Goal: Task Accomplishment & Management: Use online tool/utility

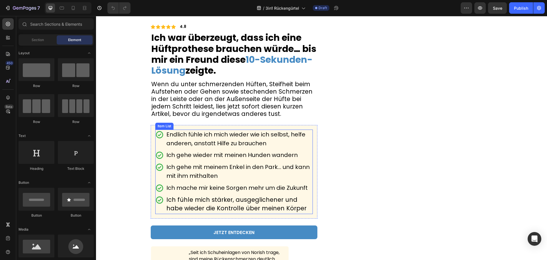
scroll to position [29, 0]
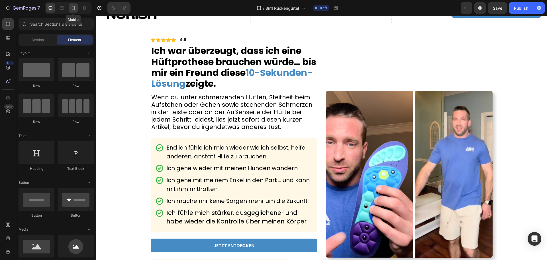
click at [75, 7] on icon at bounding box center [73, 8] width 3 height 4
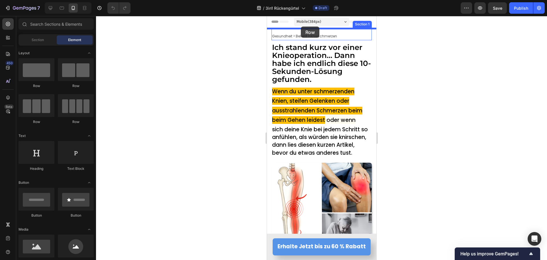
drag, startPoint x: 312, startPoint y: 92, endPoint x: 301, endPoint y: 27, distance: 66.5
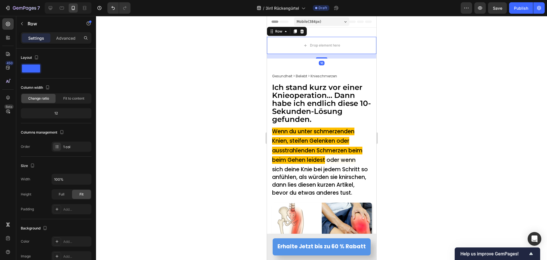
drag, startPoint x: 207, startPoint y: 66, endPoint x: 250, endPoint y: 54, distance: 44.6
click at [214, 64] on div at bounding box center [321, 138] width 451 height 244
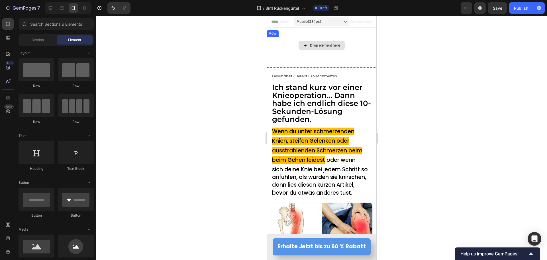
click at [304, 42] on div "Drop element here" at bounding box center [321, 45] width 46 height 9
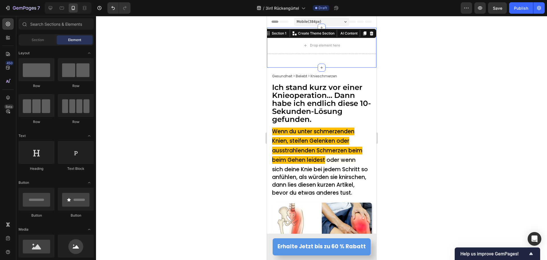
click at [316, 34] on div "Drop element here Row Section 1 You can create reusable sections Create Theme S…" at bounding box center [321, 48] width 109 height 40
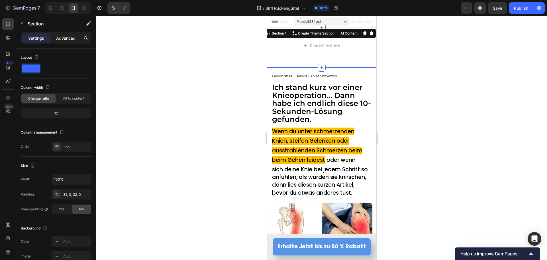
click at [71, 35] on p "Advanced" at bounding box center [65, 38] width 19 height 6
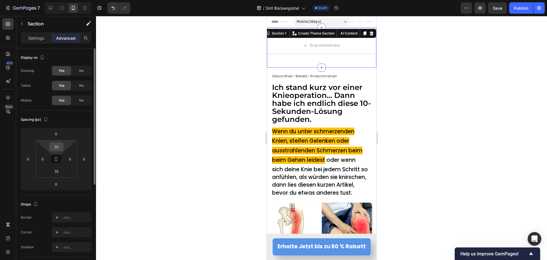
click at [56, 149] on input "32" at bounding box center [56, 146] width 11 height 9
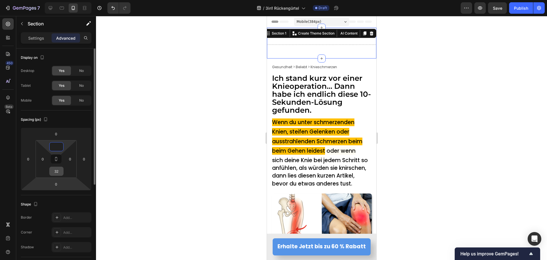
type input "0"
click at [55, 172] on input "32" at bounding box center [56, 171] width 11 height 9
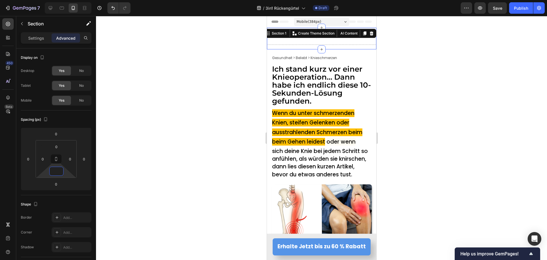
type input "0"
click at [188, 105] on div at bounding box center [321, 138] width 451 height 244
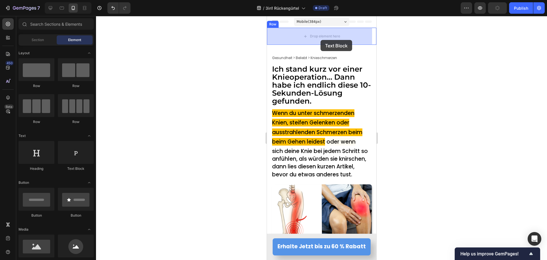
drag, startPoint x: 346, startPoint y: 167, endPoint x: 320, endPoint y: 40, distance: 129.7
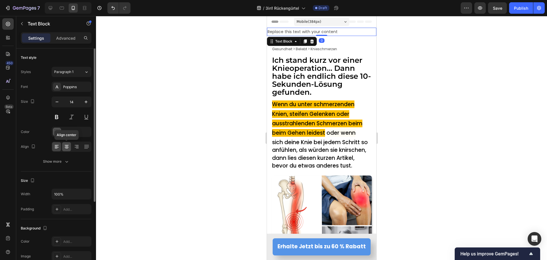
click at [64, 146] on icon at bounding box center [67, 147] width 6 height 6
click at [74, 133] on div "4D4D4D" at bounding box center [71, 131] width 17 height 5
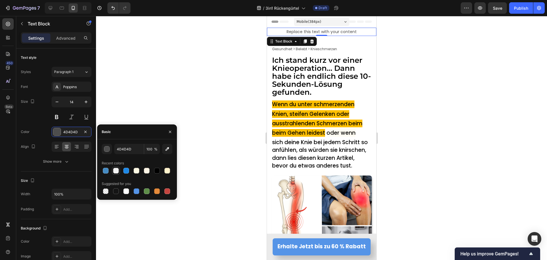
click at [115, 168] on div at bounding box center [116, 171] width 6 height 6
click at [106, 150] on div "button" at bounding box center [107, 149] width 6 height 6
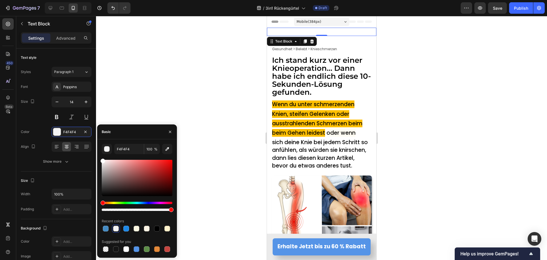
drag, startPoint x: 103, startPoint y: 190, endPoint x: 100, endPoint y: 151, distance: 39.7
click at [100, 151] on div "F4F4F4 100 % Recent colors Suggested for you" at bounding box center [137, 198] width 80 height 109
type input "FFFFFF"
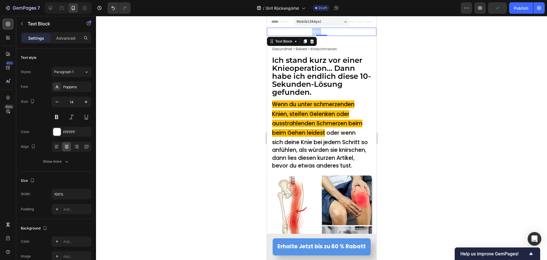
click at [312, 31] on p "Replace this text with your content" at bounding box center [321, 31] width 108 height 7
click at [314, 31] on p "Advertorial" at bounding box center [321, 31] width 108 height 7
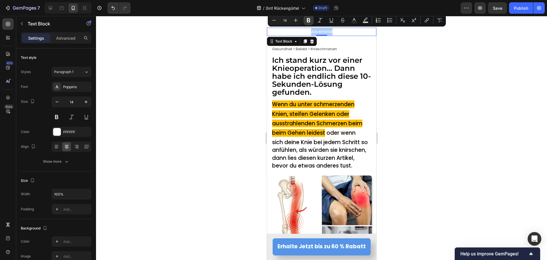
click at [308, 22] on icon "Editor contextual toolbar" at bounding box center [308, 20] width 3 height 4
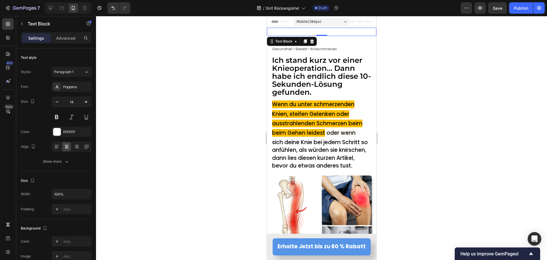
drag, startPoint x: 238, startPoint y: 58, endPoint x: 252, endPoint y: 51, distance: 15.6
click at [238, 57] on div at bounding box center [321, 138] width 451 height 244
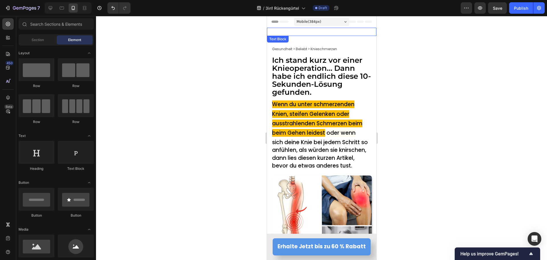
click at [321, 30] on strong "Advertorial" at bounding box center [321, 32] width 25 height 6
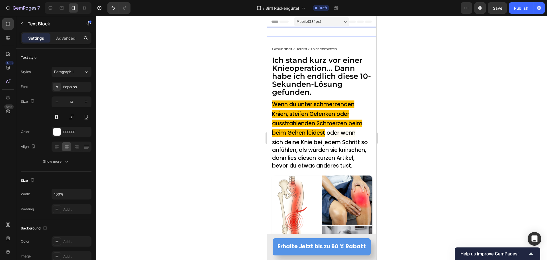
click at [321, 30] on strong "Advertorial" at bounding box center [321, 32] width 25 height 6
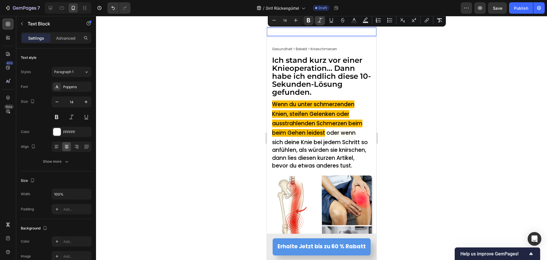
click at [320, 22] on icon "Editor contextual toolbar" at bounding box center [320, 20] width 5 height 4
click at [196, 58] on div at bounding box center [321, 138] width 451 height 244
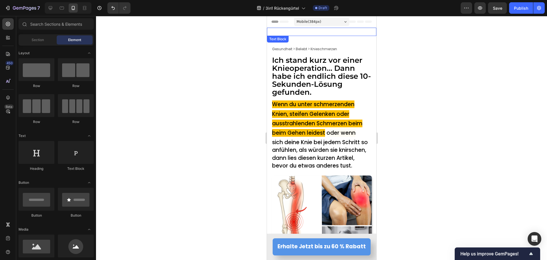
click at [278, 30] on p "Advertorial" at bounding box center [321, 31] width 108 height 7
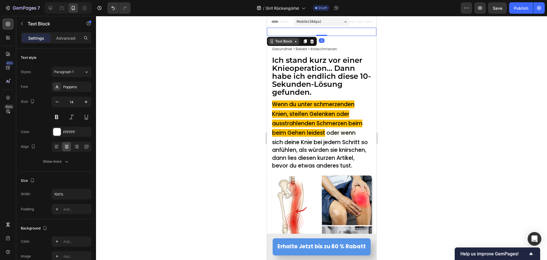
click at [276, 42] on div "Text Block" at bounding box center [283, 41] width 19 height 5
click at [278, 29] on div "Row 1 col" at bounding box center [278, 31] width 22 height 9
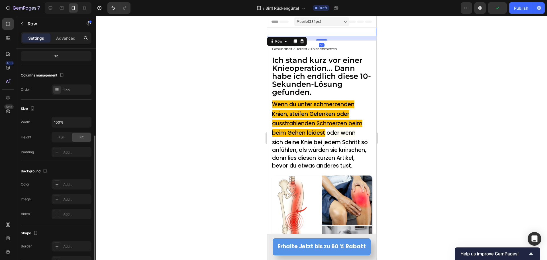
scroll to position [86, 0]
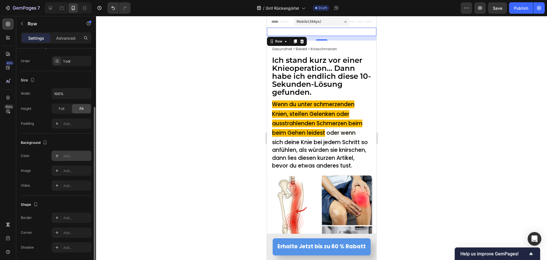
click at [64, 154] on div "Add..." at bounding box center [76, 155] width 27 height 5
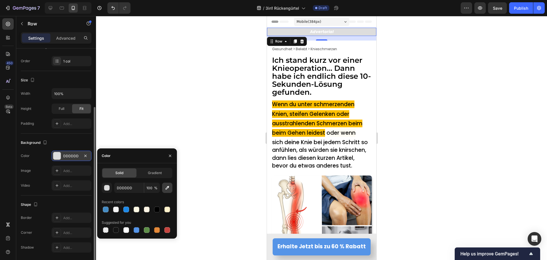
click at [165, 187] on icon "button" at bounding box center [167, 188] width 6 height 6
type input "CDCDCD"
click at [242, 46] on div at bounding box center [321, 138] width 451 height 244
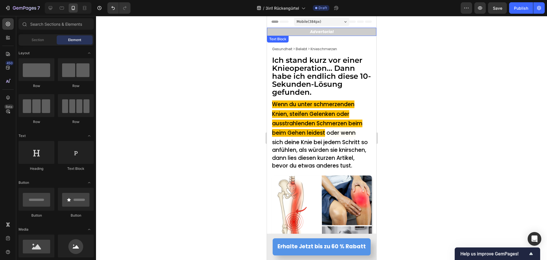
click at [315, 32] on strong "Advertorial" at bounding box center [322, 32] width 24 height 6
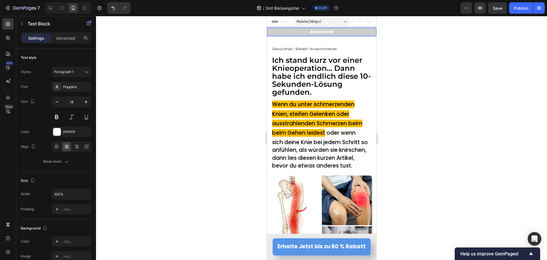
click at [315, 32] on strong "Advertorial" at bounding box center [322, 32] width 24 height 6
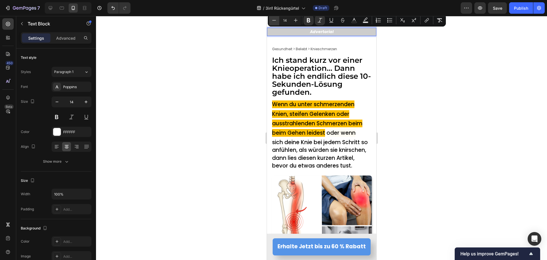
click at [274, 19] on icon "Editor contextual toolbar" at bounding box center [274, 20] width 6 height 6
type input "13"
click at [205, 83] on div at bounding box center [321, 138] width 451 height 244
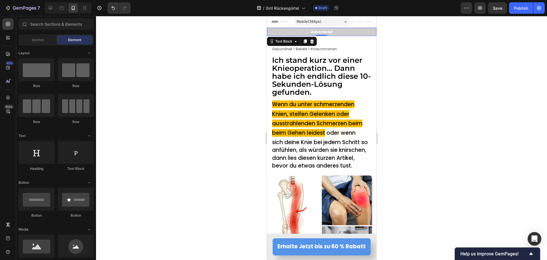
click at [270, 34] on p "Advertorial" at bounding box center [321, 31] width 108 height 7
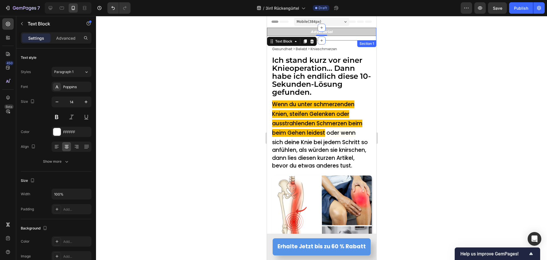
click at [336, 39] on div "Advertorial Text Block 0 Row" at bounding box center [321, 34] width 109 height 13
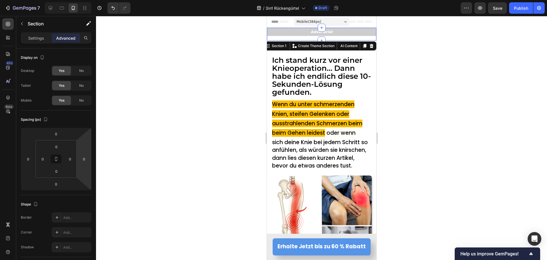
click at [247, 70] on div at bounding box center [321, 138] width 451 height 244
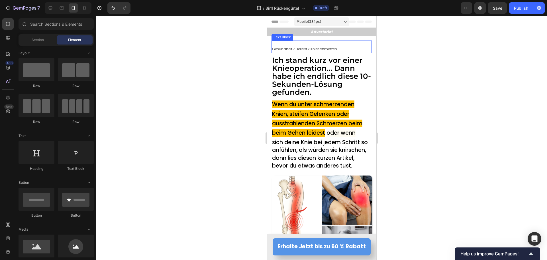
click at [295, 43] on div "Gesundheit > Beliebt > Knieschmerzen Text Block" at bounding box center [321, 46] width 100 height 13
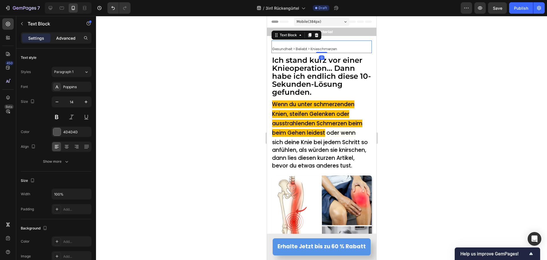
click at [62, 36] on p "Advanced" at bounding box center [65, 38] width 19 height 6
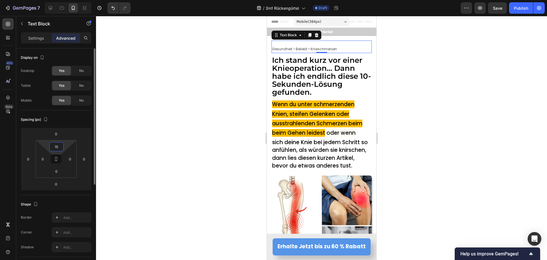
click at [56, 143] on input "15" at bounding box center [56, 146] width 11 height 9
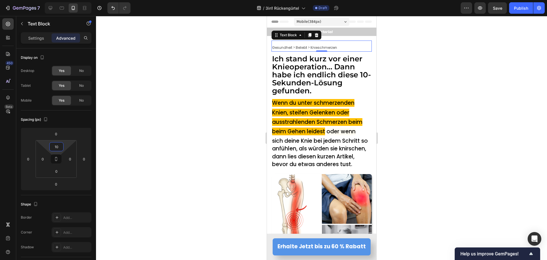
type input "10"
click at [170, 109] on div at bounding box center [321, 138] width 451 height 244
click at [288, 42] on div "Gesundheit > Beliebt > Knieschmerzen Text Block" at bounding box center [321, 45] width 100 height 11
click at [54, 0] on html "7 Version history / 3in1 Rückengürtel Draft Preview Save Publish 450 Beta Secti…" at bounding box center [273, 0] width 547 height 0
type input "5"
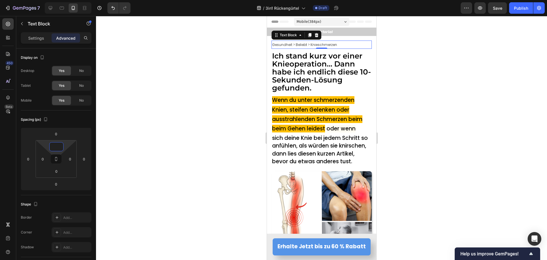
type input "0"
click at [215, 66] on div at bounding box center [321, 138] width 451 height 244
click at [314, 43] on span "Gesundheit > Beliebt > Knieschmerzen" at bounding box center [304, 44] width 65 height 5
click at [176, 83] on div at bounding box center [321, 138] width 451 height 244
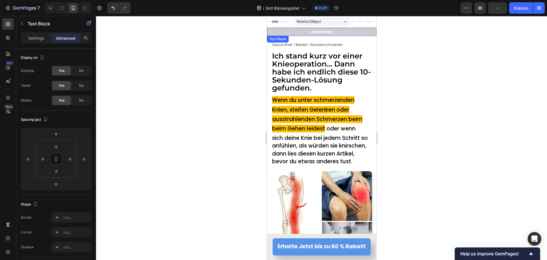
click at [326, 32] on strong "Advertorial" at bounding box center [322, 31] width 22 height 5
click at [215, 71] on div at bounding box center [321, 138] width 451 height 244
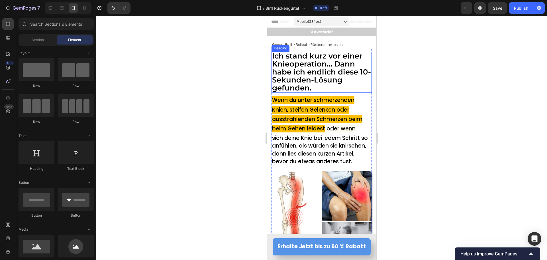
click at [307, 60] on span "Ich stand kurz vor einer Knieoperation… Dann habe ich endlich diese 10-Sekunden…" at bounding box center [321, 71] width 99 height 41
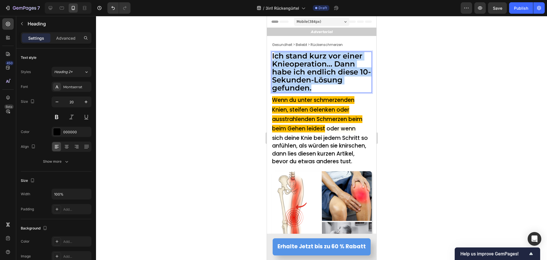
drag, startPoint x: 276, startPoint y: 57, endPoint x: 310, endPoint y: 88, distance: 46.3
click at [310, 88] on span "Ich stand kurz vor einer Knieoperation… Dann habe ich endlich diese 10-Sekunden…" at bounding box center [321, 71] width 99 height 41
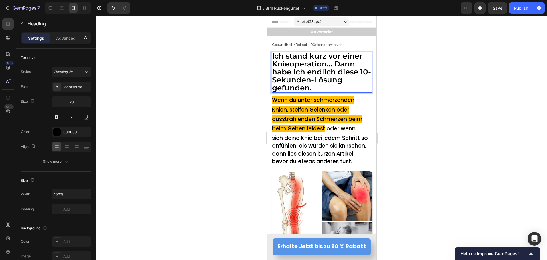
scroll to position [0, 0]
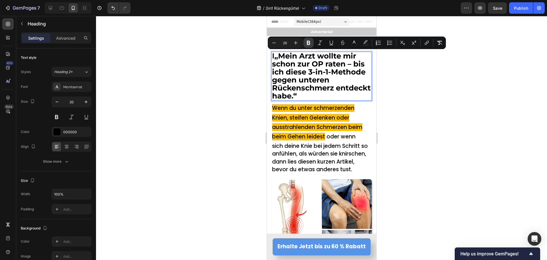
click at [306, 46] on button "Bold" at bounding box center [309, 43] width 10 height 10
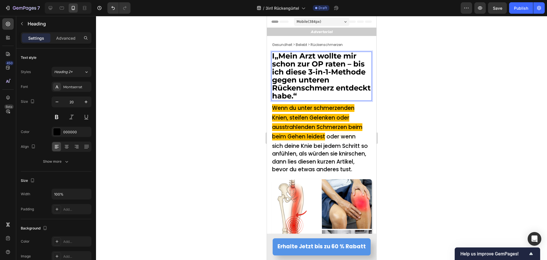
drag, startPoint x: 227, startPoint y: 86, endPoint x: 250, endPoint y: 80, distance: 23.1
click at [233, 85] on div at bounding box center [321, 138] width 451 height 244
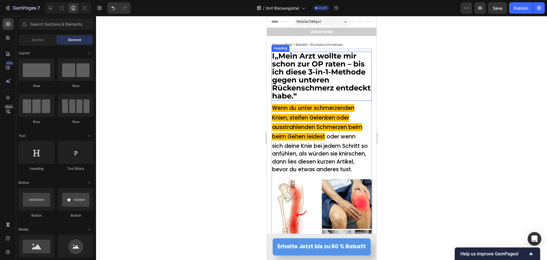
click at [316, 65] on strong "I„Mein Arzt wollte mir schon zur OP raten – bis ich diese 3-in-1-Methode gegen …" at bounding box center [321, 75] width 99 height 49
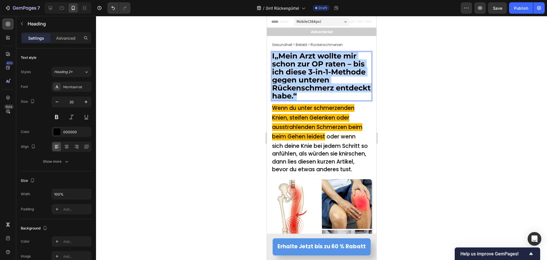
click at [316, 65] on strong "I„Mein Arzt wollte mir schon zur OP raten – bis ich diese 3-in-1-Methode gegen …" at bounding box center [321, 75] width 99 height 49
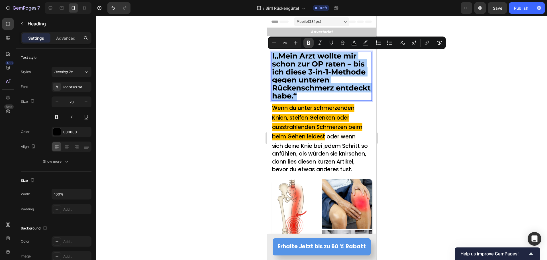
click at [310, 44] on icon "Editor contextual toolbar" at bounding box center [308, 43] width 3 height 4
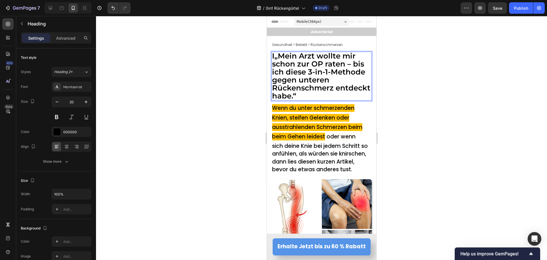
click at [282, 66] on span "I„Mein Arzt wollte mir schon zur OP raten – bis ich diese 3-in-1-Methode gegen …" at bounding box center [321, 75] width 98 height 49
drag, startPoint x: 274, startPoint y: 56, endPoint x: 269, endPoint y: 56, distance: 4.9
click at [269, 56] on section "I„Mein Arzt wollte mir schon zur OP raten – bis ich diese 3-in-1-Methode gegen …" at bounding box center [321, 165] width 109 height 233
click at [273, 59] on span "I„Mein Arzt wollte mir schon zur OP raten – bis ich diese 3-in-1-Methode gegen …" at bounding box center [321, 75] width 98 height 49
click at [213, 67] on div at bounding box center [321, 138] width 451 height 244
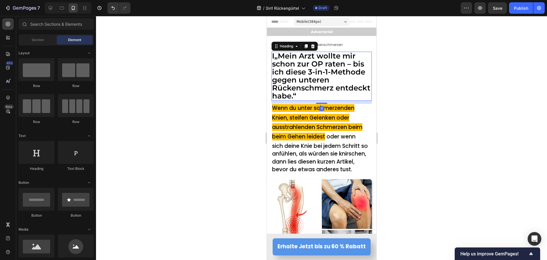
click at [274, 55] on span "I„Mein Arzt wollte mir schon zur OP raten – bis ich diese 3-in-1-Methode gegen …" at bounding box center [321, 75] width 98 height 49
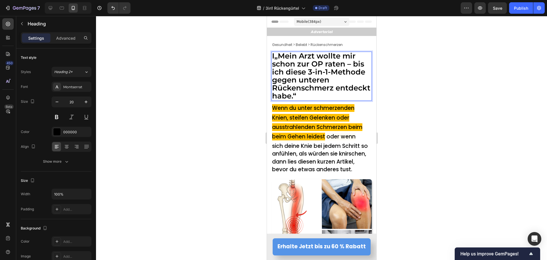
click at [274, 55] on span "I„Mein Arzt wollte mir schon zur OP raten – bis ich diese 3-in-1-Methode gegen …" at bounding box center [321, 75] width 98 height 49
drag, startPoint x: 272, startPoint y: 56, endPoint x: 276, endPoint y: 57, distance: 4.4
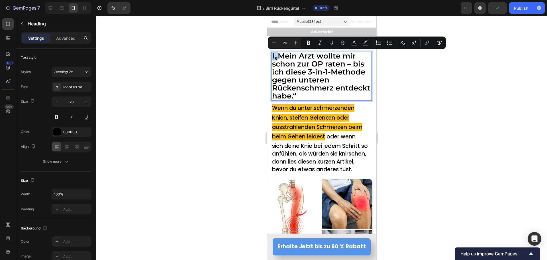
click at [277, 58] on span "I„Mein Arzt wollte mir schon zur OP raten – bis ich diese 3-in-1-Methode gegen …" at bounding box center [321, 75] width 98 height 49
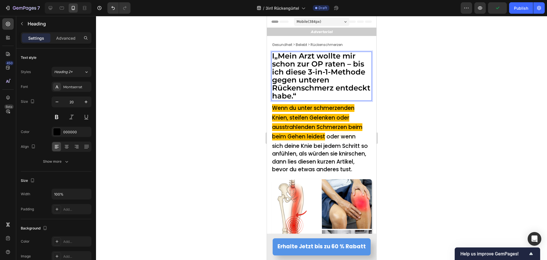
click at [275, 58] on span "I„Mein Arzt wollte mir schon zur OP raten – bis ich diese 3-in-1-Methode gegen …" at bounding box center [321, 75] width 98 height 49
click at [275, 58] on span "„Mein Arzt wollte mir schon zur OP raten – bis ich diese 3-in-1-Methode gegen u…" at bounding box center [321, 75] width 98 height 49
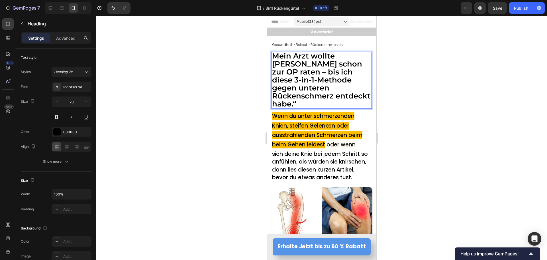
click at [336, 97] on p "Mein Arzt wollte [PERSON_NAME] schon zur OP raten – bis ich diese 3-in-1-Method…" at bounding box center [321, 80] width 99 height 56
click at [345, 66] on span "Mein Arzt wollte [PERSON_NAME] schon zur OP raten – bis ich diese 3-in-1-Method…" at bounding box center [321, 79] width 98 height 57
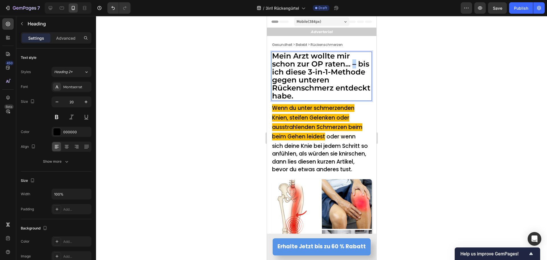
drag, startPoint x: 352, startPoint y: 64, endPoint x: 359, endPoint y: 64, distance: 6.6
click at [359, 64] on p "Mein Arzt wollte mir schon zur OP raten... – bis ich diese 3-in-1-Methode gegen…" at bounding box center [321, 76] width 99 height 48
click at [355, 64] on span "Mein Arzt wollte mir schon zur OP raten... bis ich diese 3-in-1-Methode gegen u…" at bounding box center [321, 75] width 98 height 49
click at [336, 96] on p "Mein Arzt wollte mir schon zur OP raten... Bis ich diese 3-in-1-Methode gegen u…" at bounding box center [321, 76] width 99 height 48
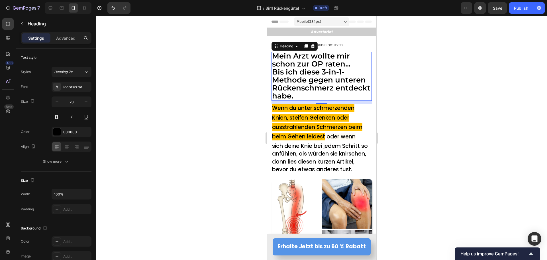
click at [207, 81] on div at bounding box center [321, 138] width 451 height 244
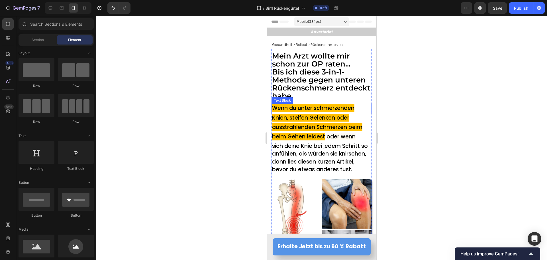
click at [303, 108] on span "Wenn du unter schmerzenden" at bounding box center [313, 108] width 82 height 8
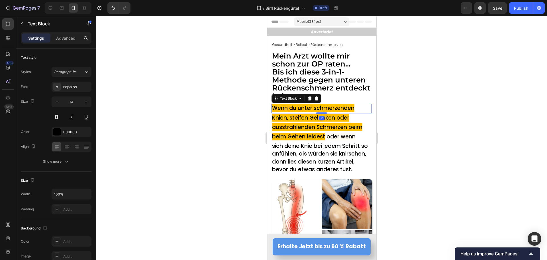
click at [303, 108] on span "Wenn du unter schmerzenden" at bounding box center [313, 108] width 82 height 8
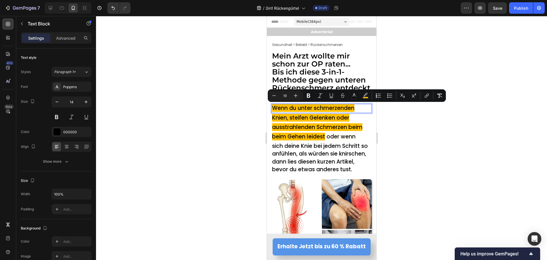
drag, startPoint x: 277, startPoint y: 108, endPoint x: 362, endPoint y: 109, distance: 85.2
click at [362, 109] on p "Wenn du unter schmerzenden" at bounding box center [321, 108] width 99 height 8
click at [294, 95] on icon "Editor contextual toolbar" at bounding box center [296, 96] width 6 height 6
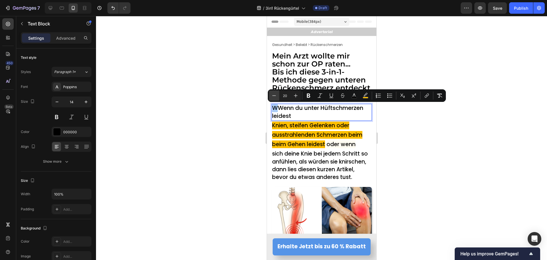
click at [271, 96] on icon "Editor contextual toolbar" at bounding box center [274, 96] width 6 height 6
type input "19"
click at [238, 114] on div at bounding box center [321, 138] width 451 height 244
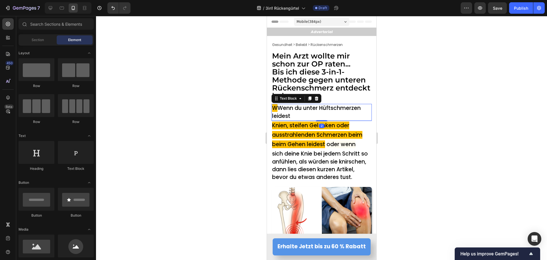
click at [279, 107] on span "Wenn du unter Hüftschmerzen leidest" at bounding box center [316, 111] width 89 height 15
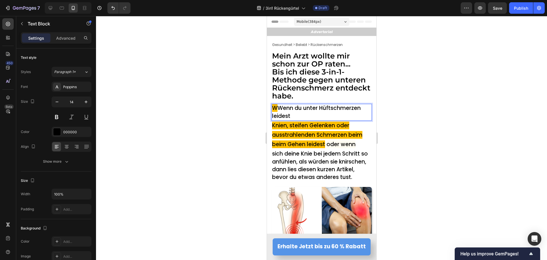
click at [281, 107] on span "Wenn du unter Hüftschmerzen leidest" at bounding box center [316, 111] width 89 height 15
click at [276, 109] on span "W" at bounding box center [274, 108] width 5 height 8
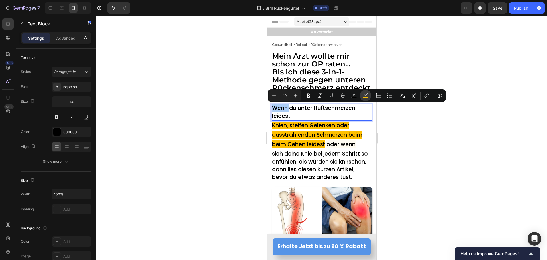
click at [365, 99] on button "color" at bounding box center [366, 95] width 10 height 10
type input "FFBF00"
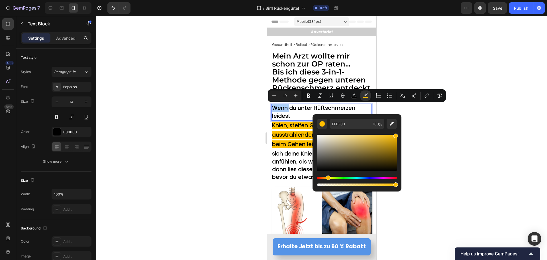
click at [342, 129] on div "Editor contextual toolbar" at bounding box center [357, 158] width 80 height 58
click at [345, 125] on input "FFBF00" at bounding box center [350, 124] width 41 height 10
click at [288, 110] on span "enn du unter Hüftschmerzen leidest" at bounding box center [313, 111] width 83 height 15
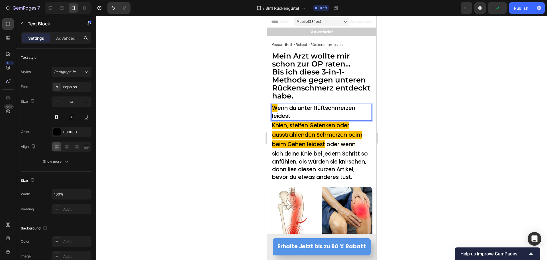
click at [332, 107] on span "enn du unter Hüftschmerzen leidest" at bounding box center [313, 111] width 83 height 15
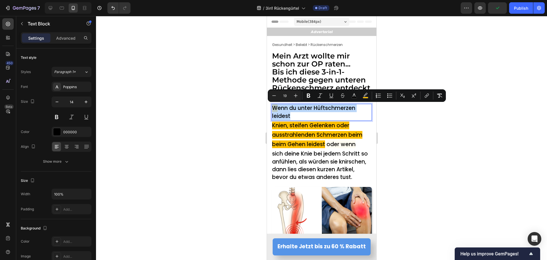
click at [332, 107] on span "enn du unter Hüftschmerzen leidest" at bounding box center [313, 111] width 83 height 15
drag, startPoint x: 356, startPoint y: 108, endPoint x: 249, endPoint y: 109, distance: 106.9
click at [367, 96] on icon "Editor contextual toolbar" at bounding box center [366, 96] width 6 height 6
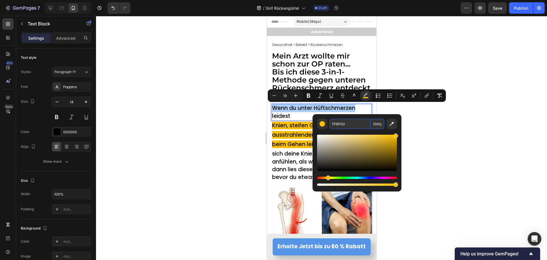
click at [356, 122] on input "FFBF00" at bounding box center [350, 124] width 41 height 10
click at [223, 141] on div at bounding box center [321, 138] width 451 height 244
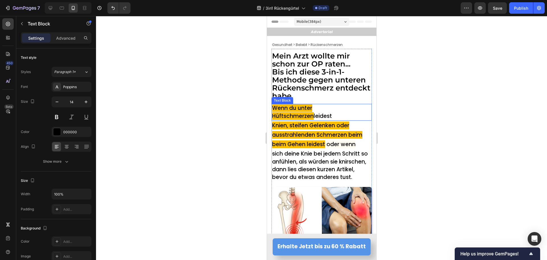
click at [304, 114] on p "Wenn du unter Hüftschmerzen leidest" at bounding box center [321, 111] width 99 height 15
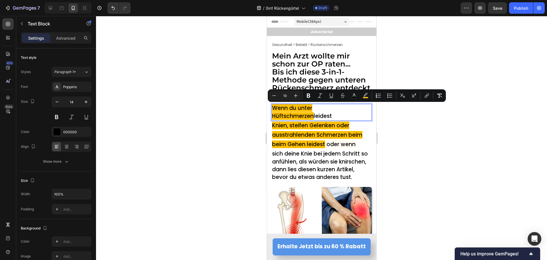
click at [314, 117] on span "leidest" at bounding box center [323, 116] width 18 height 8
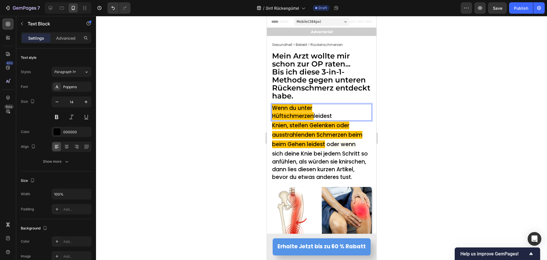
click at [314, 117] on span "leidest" at bounding box center [323, 116] width 18 height 8
click at [314, 118] on span "leidest" at bounding box center [323, 116] width 18 height 8
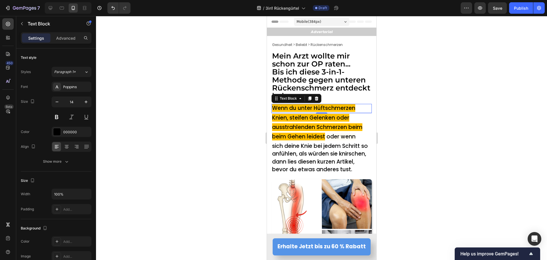
click at [321, 106] on span "Wenn du unter Hüftschmerzen" at bounding box center [313, 108] width 83 height 8
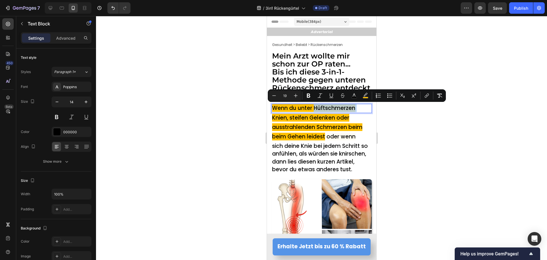
click at [326, 107] on span "Wenn du unter Hüftschmerzen" at bounding box center [313, 108] width 83 height 8
drag, startPoint x: 324, startPoint y: 108, endPoint x: 315, endPoint y: 110, distance: 8.8
click at [315, 110] on span "Wenn du unter Hüftschmerzen" at bounding box center [313, 108] width 83 height 8
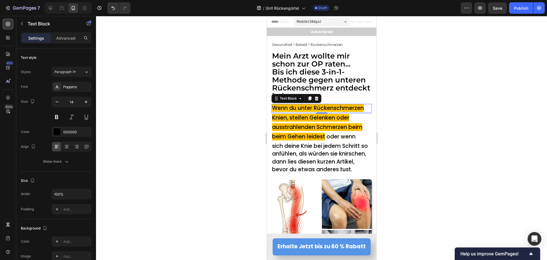
click at [164, 119] on div at bounding box center [321, 138] width 451 height 244
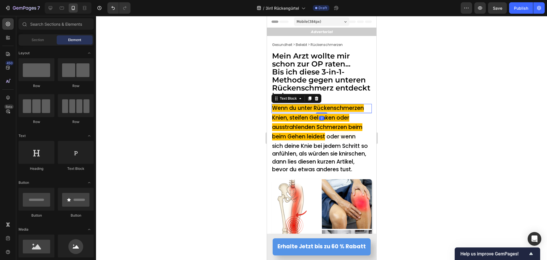
click at [349, 106] on span "Wenn du unter Rückenschmerzen" at bounding box center [318, 108] width 92 height 8
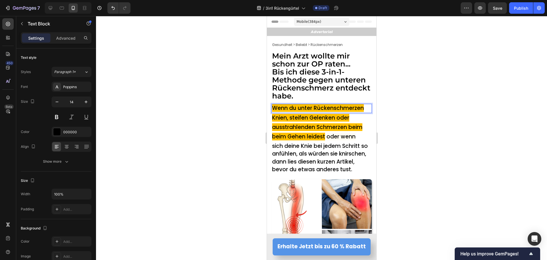
click at [335, 107] on span "Wenn du unter Rückenschmerzen" at bounding box center [318, 108] width 92 height 8
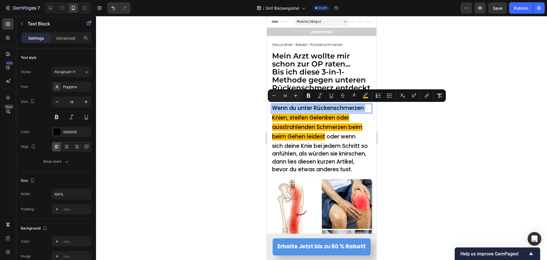
click at [234, 115] on div at bounding box center [321, 138] width 451 height 244
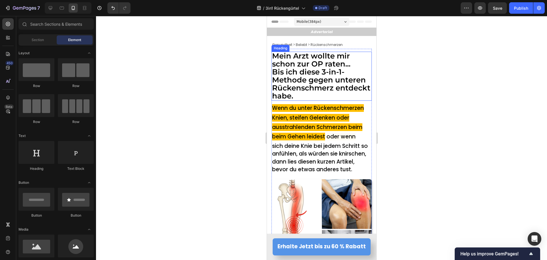
click at [316, 89] on span "Bis ich diese 3-in-1-Methode gegen unteren Rückenschmerz entdeckt habe." at bounding box center [321, 83] width 98 height 33
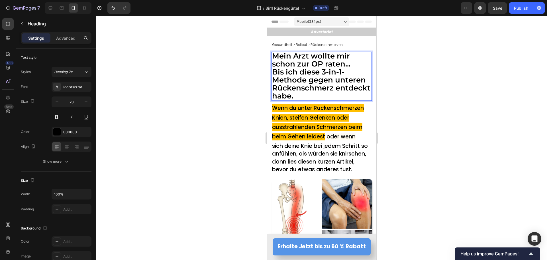
click at [316, 89] on span "Bis ich diese 3-in-1-Methode gegen unteren Rückenschmerz entdeckt habe." at bounding box center [321, 83] width 98 height 33
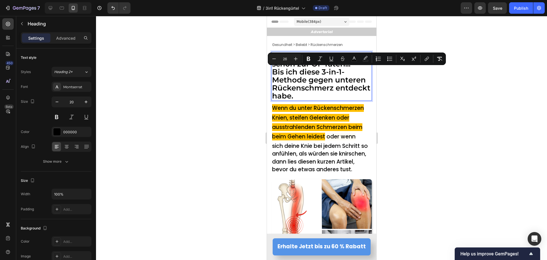
click at [209, 98] on div at bounding box center [321, 138] width 451 height 244
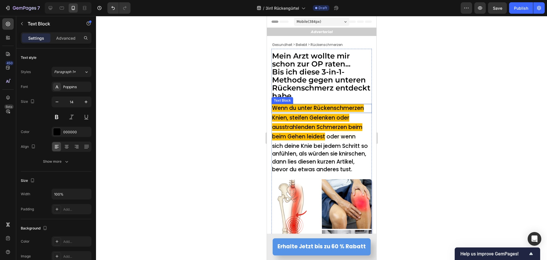
click at [358, 109] on span "Wenn du unter Rückenschmerzen" at bounding box center [318, 108] width 92 height 8
click at [363, 109] on span "Wenn du unter Rückenschmerzen" at bounding box center [318, 108] width 92 height 8
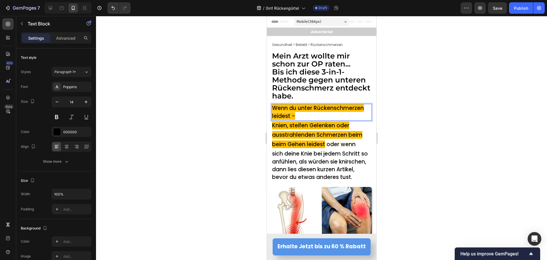
click at [222, 120] on div at bounding box center [321, 138] width 451 height 244
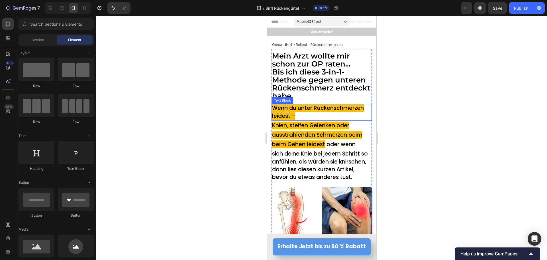
click at [280, 117] on span "Wenn du unter Rückenschmerzen leidest -" at bounding box center [318, 111] width 92 height 15
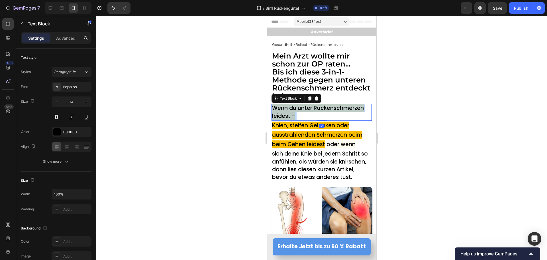
click at [280, 117] on span "Wenn du unter Rückenschmerzen leidest -" at bounding box center [318, 111] width 92 height 15
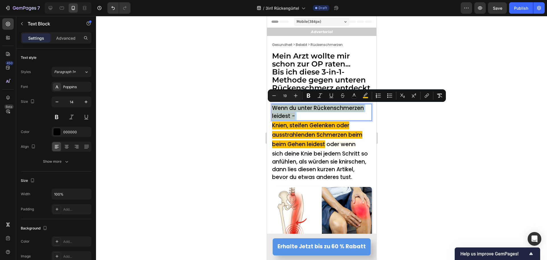
click at [295, 117] on span "Wenn du unter Rückenschmerzen leidest -" at bounding box center [318, 111] width 92 height 15
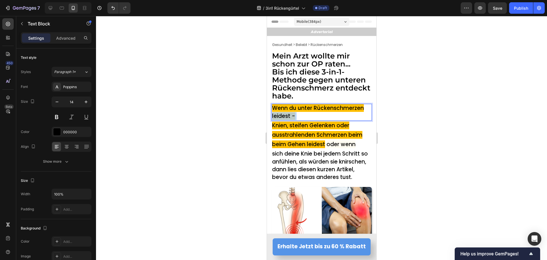
drag, startPoint x: 302, startPoint y: 116, endPoint x: 270, endPoint y: 116, distance: 32.2
click at [270, 116] on section "⁠⁠⁠⁠⁠⁠⁠ Mein Arzt wollte mir schon zur OP raten... Bis ich diese 3-in-1-Methode…" at bounding box center [321, 169] width 109 height 241
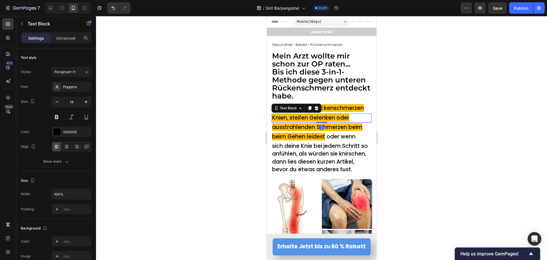
click at [277, 117] on span "Knien, steifen Gelenken oder" at bounding box center [310, 118] width 77 height 8
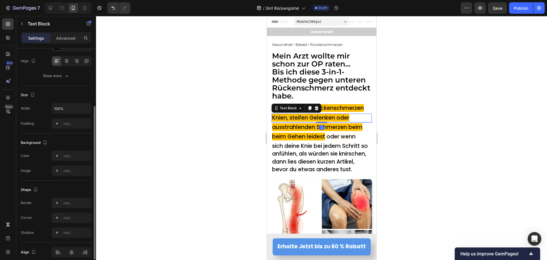
click at [277, 117] on span "Knien, steifen Gelenken oder" at bounding box center [310, 118] width 77 height 8
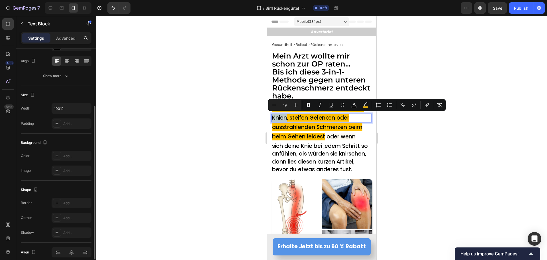
click at [275, 117] on span "Knien, steifen Gelenken oder" at bounding box center [310, 118] width 77 height 8
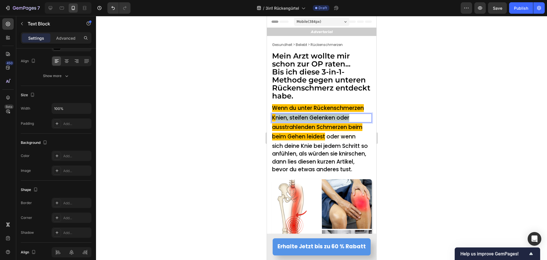
drag, startPoint x: 276, startPoint y: 117, endPoint x: 350, endPoint y: 117, distance: 74.1
click at [350, 117] on p "Knien, steifen Gelenken oder" at bounding box center [321, 118] width 99 height 8
click at [309, 117] on p "leidest -" at bounding box center [321, 118] width 99 height 8
drag, startPoint x: 295, startPoint y: 117, endPoint x: 361, endPoint y: 118, distance: 65.8
click at [361, 118] on p "leidest - egal ob stechend in der Leiste" at bounding box center [321, 118] width 99 height 8
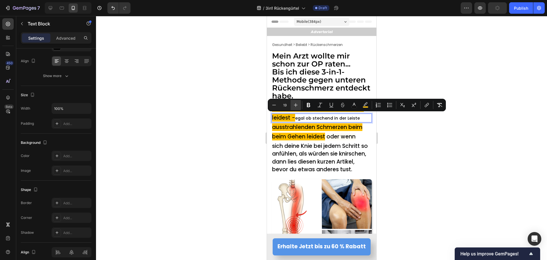
click at [297, 104] on icon "Editor contextual toolbar" at bounding box center [296, 105] width 6 height 6
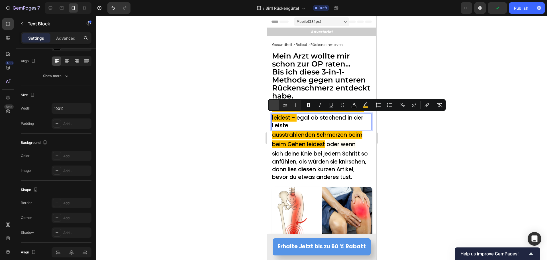
click at [276, 104] on icon "Editor contextual toolbar" at bounding box center [274, 105] width 6 height 6
type input "19"
click at [233, 125] on div at bounding box center [321, 138] width 451 height 244
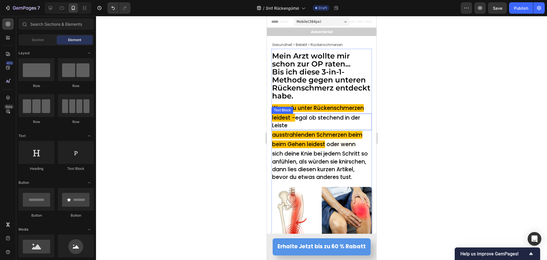
click at [294, 127] on p "leidest - egal ob stechend in der Leiste" at bounding box center [321, 121] width 99 height 15
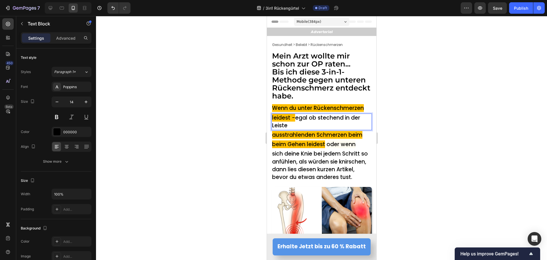
click at [276, 125] on span "egal ob stechend in der Leiste" at bounding box center [316, 121] width 88 height 15
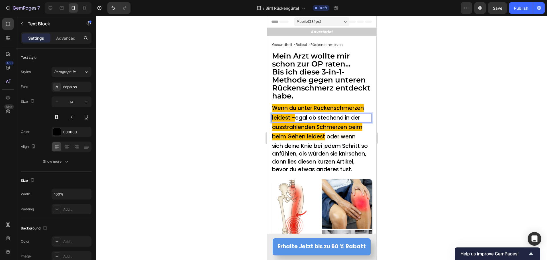
drag, startPoint x: 362, startPoint y: 117, endPoint x: 295, endPoint y: 117, distance: 67.0
click at [295, 117] on p "leidest - egal ob stechend in der" at bounding box center [321, 118] width 99 height 8
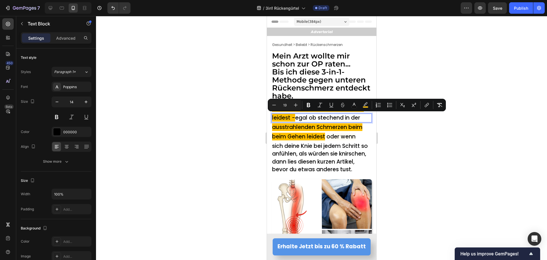
click at [299, 117] on span "egal ob stechend in der" at bounding box center [327, 118] width 65 height 8
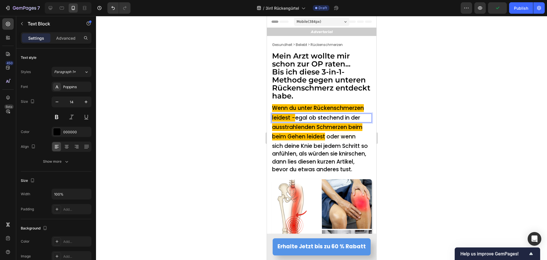
drag, startPoint x: 362, startPoint y: 118, endPoint x: 290, endPoint y: 119, distance: 72.1
click at [290, 119] on p "leidest - egal ob stechend in der" at bounding box center [321, 118] width 99 height 8
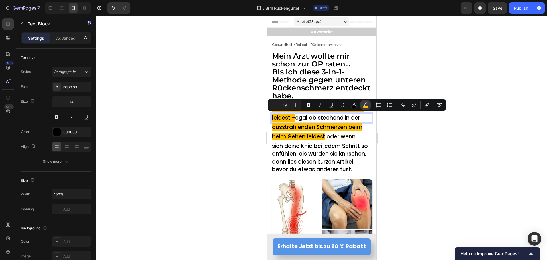
click at [366, 107] on rect "Editor contextual toolbar" at bounding box center [365, 106] width 5 height 1
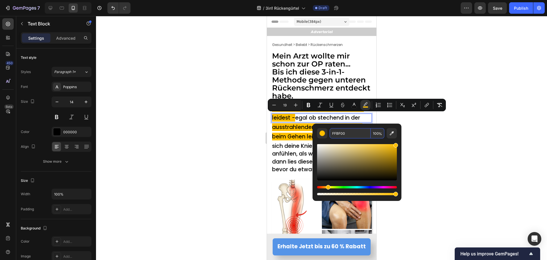
click at [351, 132] on input "FFBF00" at bounding box center [350, 133] width 41 height 10
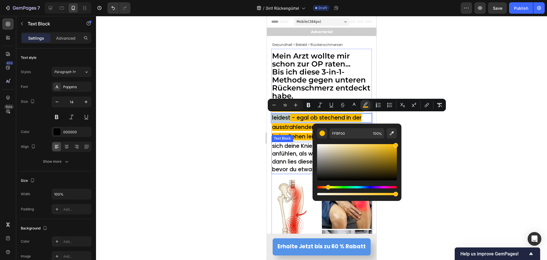
click at [286, 152] on span "sich deine Knie bei jedem Schritt so anfühlen, als würden sie knirschen, dann l…" at bounding box center [320, 157] width 96 height 31
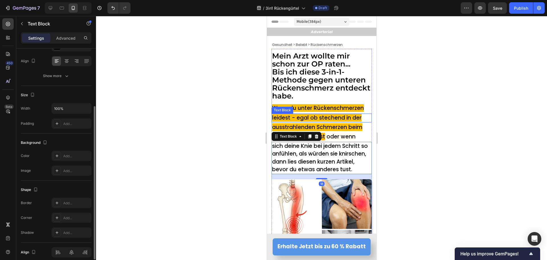
click at [296, 118] on span "leidest - egal ob stechend in der" at bounding box center [316, 118] width 89 height 8
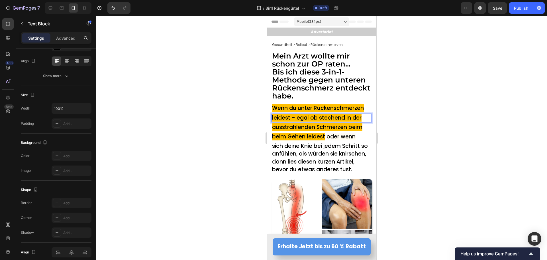
click at [300, 119] on span "leidest - egal ob stechend in der" at bounding box center [316, 118] width 89 height 8
click at [285, 128] on span "ausstrahlenden Schmerzen beim" at bounding box center [317, 127] width 90 height 8
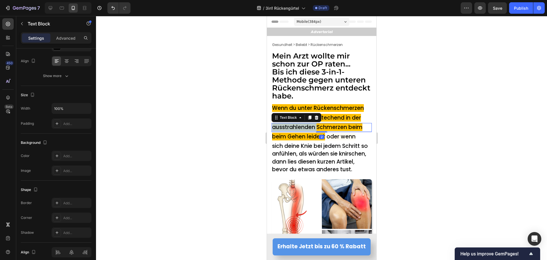
click at [285, 128] on span "ausstrahlenden Schmerzen beim" at bounding box center [317, 127] width 90 height 8
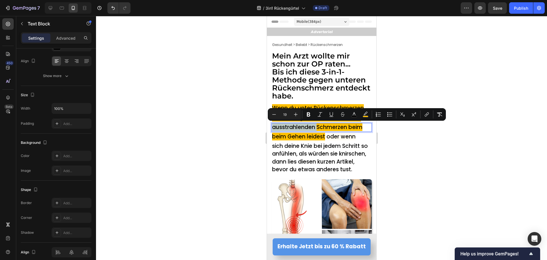
click at [275, 126] on span "ausstrahlenden Schmerzen beim" at bounding box center [317, 127] width 90 height 8
drag, startPoint x: 276, startPoint y: 126, endPoint x: 365, endPoint y: 128, distance: 88.9
click at [365, 128] on p "ausstrahlenden Schmerzen beim" at bounding box center [321, 127] width 99 height 8
click at [292, 113] on button "Plus" at bounding box center [296, 114] width 10 height 10
type input "20"
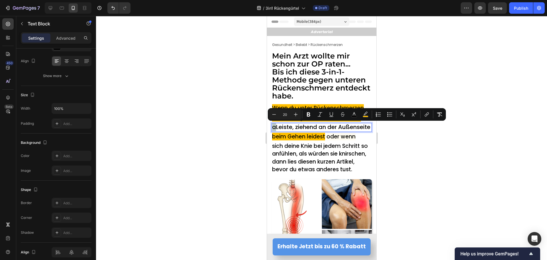
click at [276, 130] on span "Leiste, ziehend an der Außenseite" at bounding box center [323, 127] width 94 height 8
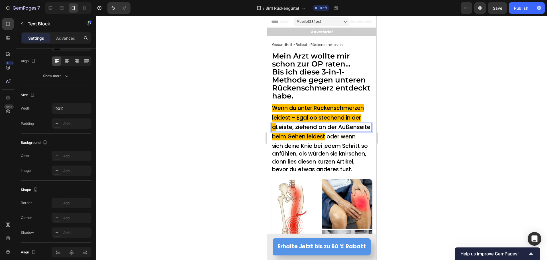
click at [278, 127] on span "Leiste, ziehend an der Außenseite" at bounding box center [323, 127] width 94 height 8
click at [293, 131] on span "Leiste, ziehend an der Außenseite" at bounding box center [319, 127] width 94 height 8
click at [300, 129] on span "Leiste, ziehend an der" at bounding box center [302, 127] width 61 height 8
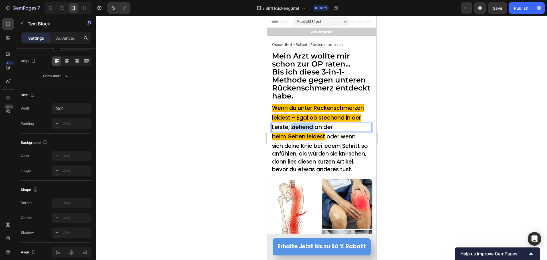
click at [300, 129] on span "Leiste, ziehend an der" at bounding box center [302, 127] width 61 height 8
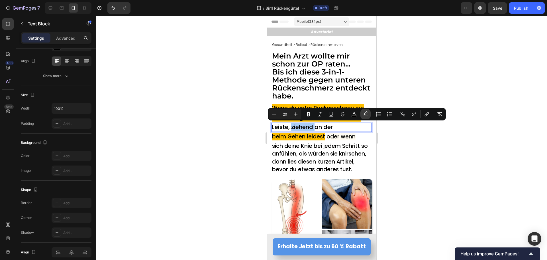
click at [364, 114] on icon "Editor contextual toolbar" at bounding box center [366, 112] width 4 height 3
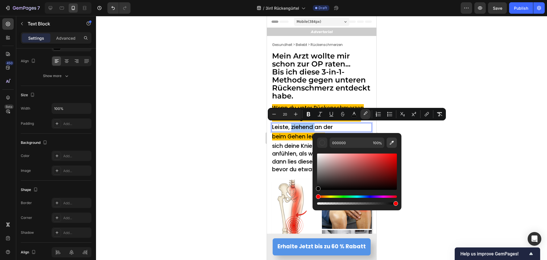
click at [392, 143] on icon "Editor contextual toolbar" at bounding box center [392, 143] width 6 height 6
type input "FFBF00"
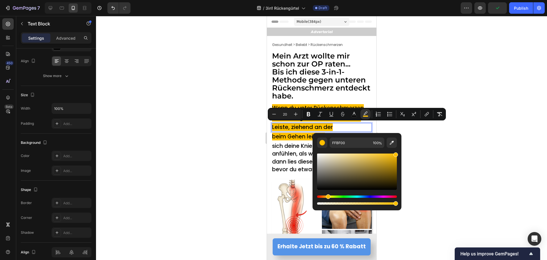
click at [220, 144] on div at bounding box center [321, 138] width 451 height 244
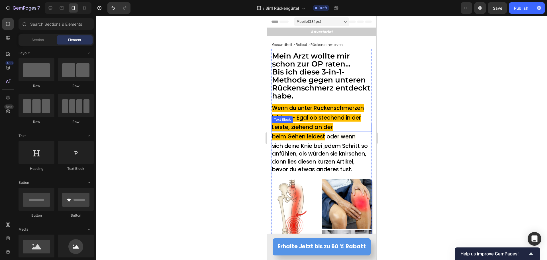
click at [329, 128] on span "Leiste, ziehend an der" at bounding box center [302, 127] width 61 height 8
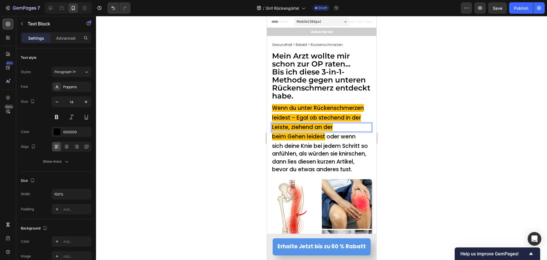
click at [333, 128] on span "Leiste, ziehend an der" at bounding box center [302, 127] width 61 height 8
click at [282, 134] on span "beim Gehen leidest" at bounding box center [298, 137] width 53 height 8
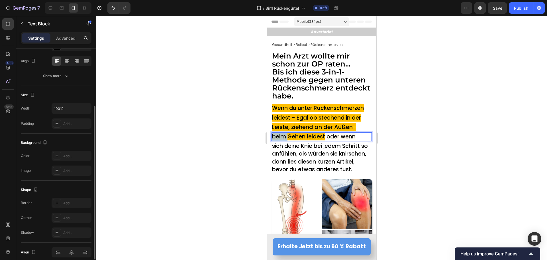
click at [282, 134] on span "beim Gehen leidest" at bounding box center [298, 137] width 53 height 8
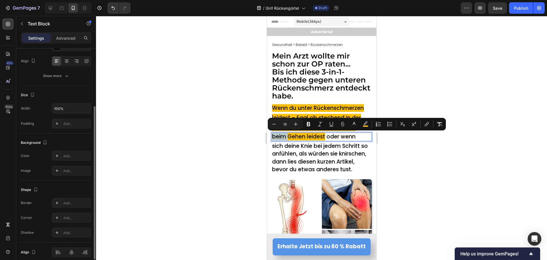
click at [279, 136] on span "beim Gehen leidest" at bounding box center [298, 137] width 53 height 8
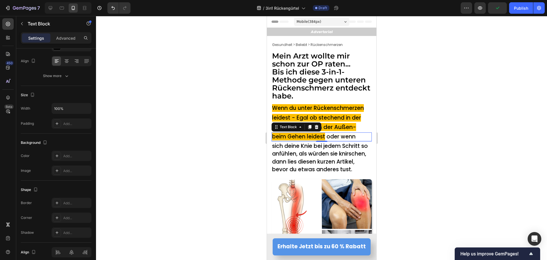
click at [440, 120] on div at bounding box center [321, 138] width 451 height 244
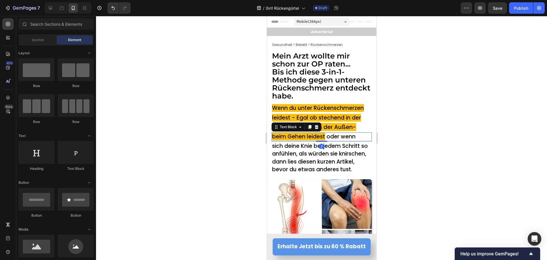
click at [274, 135] on span "beim Gehen leidest" at bounding box center [298, 137] width 53 height 8
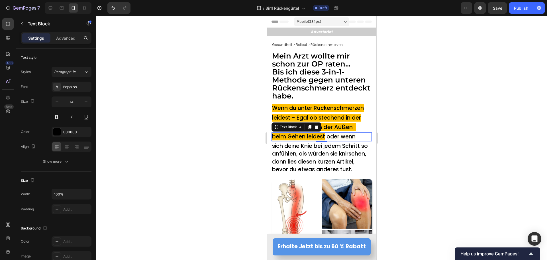
click at [455, 155] on div at bounding box center [321, 138] width 451 height 244
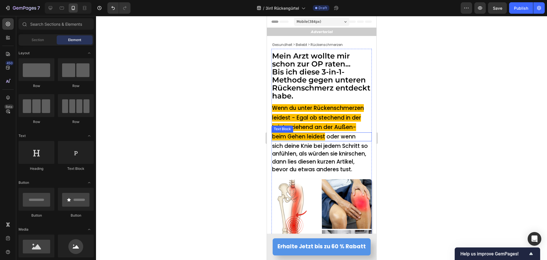
click at [278, 135] on span "beim Gehen leidest" at bounding box center [298, 137] width 53 height 8
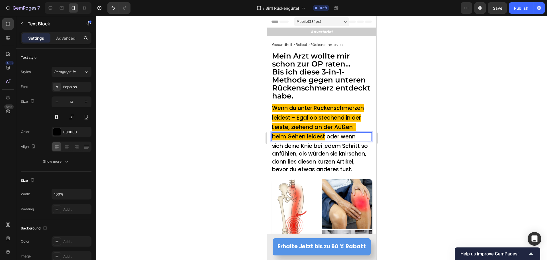
click at [275, 138] on span "beim Gehen leidest" at bounding box center [298, 137] width 53 height 8
click at [285, 138] on span "seite" at bounding box center [278, 137] width 13 height 8
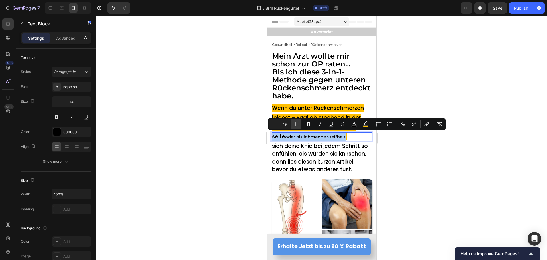
click at [296, 125] on icon "Editor contextual toolbar" at bounding box center [296, 124] width 6 height 6
click at [271, 125] on button "Minus" at bounding box center [274, 124] width 10 height 10
type input "19"
click at [367, 123] on icon "Editor contextual toolbar" at bounding box center [366, 122] width 4 height 3
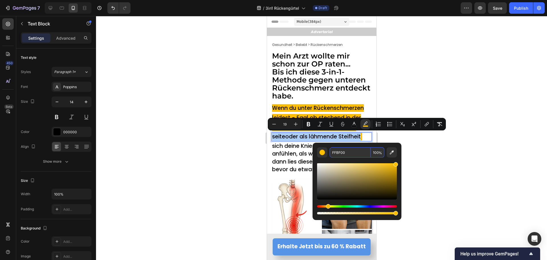
click at [363, 154] on input "FFBF00" at bounding box center [350, 152] width 41 height 10
paste input "oder als lähmende Steifheit"
type input "FFBF00"
click at [392, 151] on icon "Editor contextual toolbar" at bounding box center [392, 152] width 4 height 4
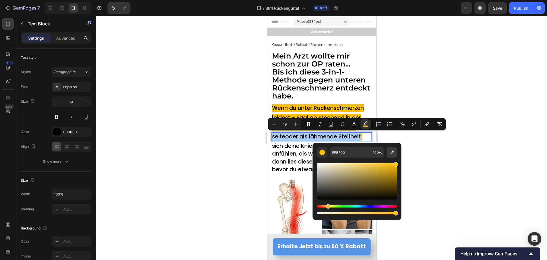
scroll to position [0, 0]
click at [183, 138] on div at bounding box center [321, 138] width 451 height 244
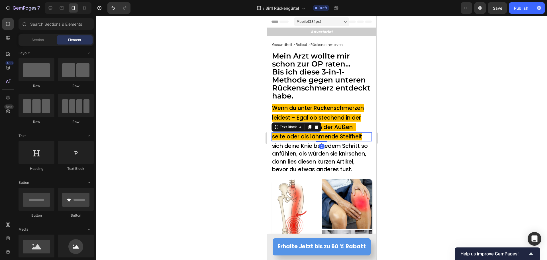
click at [294, 136] on span "seite oder als lähmende Steifheit" at bounding box center [317, 137] width 90 height 8
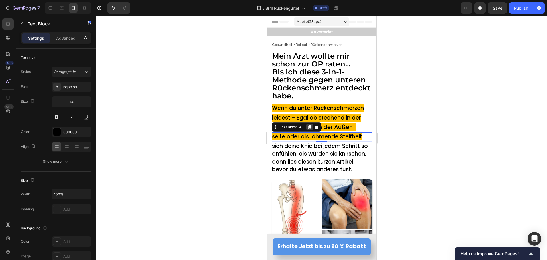
click at [310, 127] on icon at bounding box center [309, 127] width 3 height 4
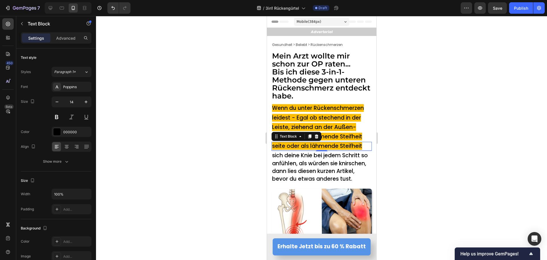
scroll to position [86, 0]
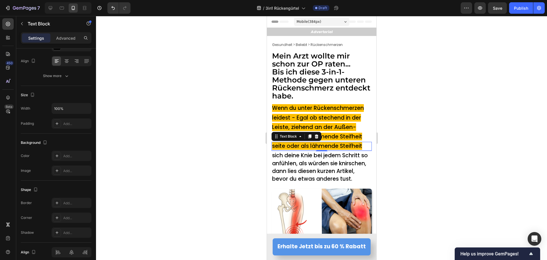
click at [307, 146] on span "seite oder als lähmende Steifheit" at bounding box center [317, 146] width 90 height 8
drag, startPoint x: 309, startPoint y: 146, endPoint x: 362, endPoint y: 146, distance: 53.3
click at [362, 146] on span "seite oder als lähmende Steifheit" at bounding box center [317, 146] width 90 height 8
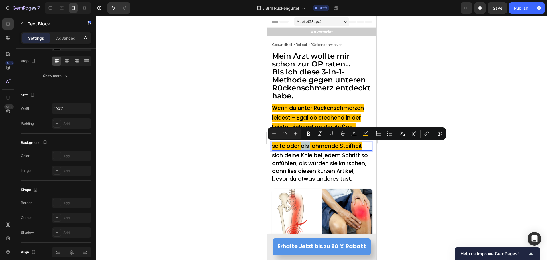
type input "11"
click at [295, 134] on icon "Editor contextual toolbar" at bounding box center [296, 134] width 6 height 6
click at [274, 133] on icon "Editor contextual toolbar" at bounding box center [274, 134] width 6 height 6
type input "19"
click at [275, 147] on span "beim Aufstehen und Gehen" at bounding box center [312, 146] width 75 height 8
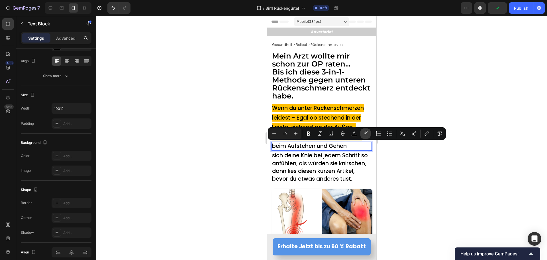
click at [365, 131] on icon "Editor contextual toolbar" at bounding box center [366, 134] width 6 height 6
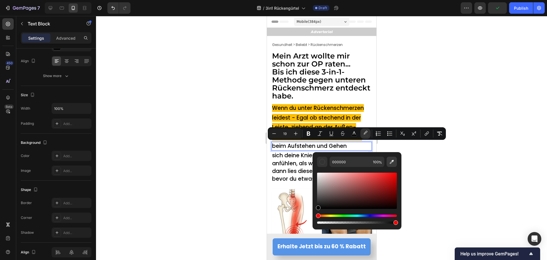
click at [390, 160] on icon "Editor contextual toolbar" at bounding box center [392, 162] width 6 height 6
type input "FFBF00"
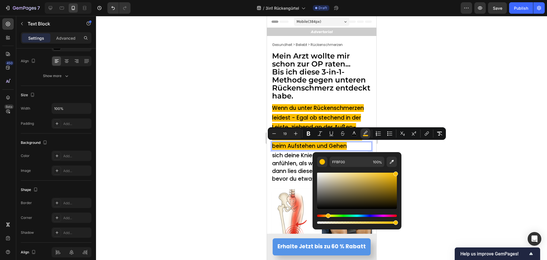
click at [203, 142] on div at bounding box center [321, 138] width 451 height 244
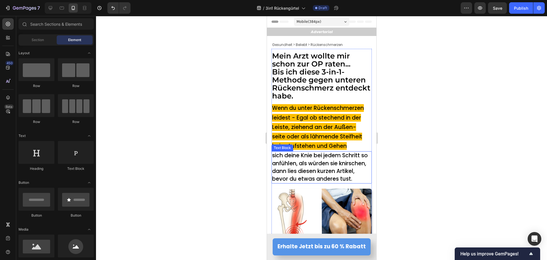
click at [302, 166] on span "sich deine Knie bei jedem Schritt so anfühlen, als würden sie knirschen, dann l…" at bounding box center [320, 166] width 96 height 31
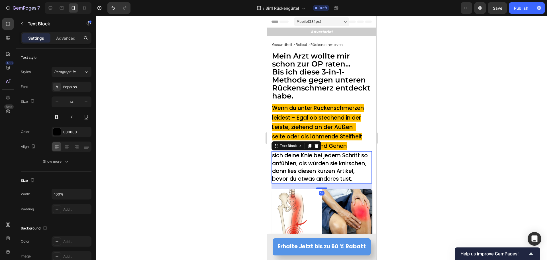
click at [303, 166] on span "sich deine Knie bei jedem Schritt so anfühlen, als würden sie knirschen, dann l…" at bounding box center [320, 166] width 96 height 31
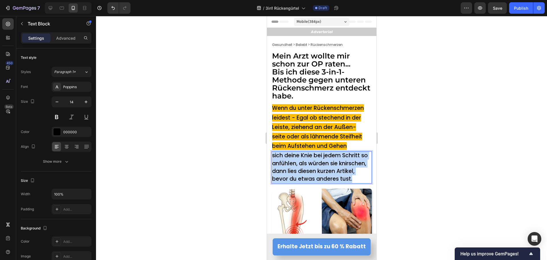
click at [303, 166] on span "sich deine Knie bei jedem Schritt so anfühlen, als würden sie knirschen, dann l…" at bounding box center [320, 166] width 96 height 31
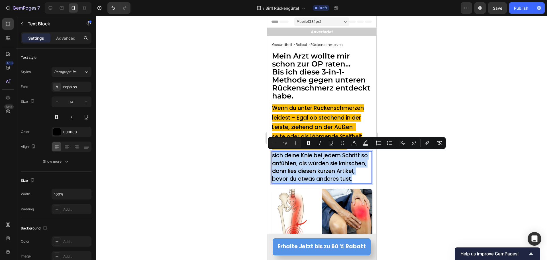
click at [277, 156] on span "sich deine Knie bei jedem Schritt so anfühlen, als würden sie knirschen, dann l…" at bounding box center [320, 166] width 96 height 31
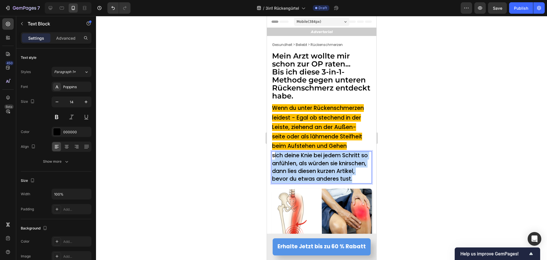
drag, startPoint x: 273, startPoint y: 155, endPoint x: 290, endPoint y: 186, distance: 35.3
click at [290, 183] on p "sich deine Knie bei jedem Schritt so anfühlen, als würden sie knirschen, dann l…" at bounding box center [321, 167] width 99 height 31
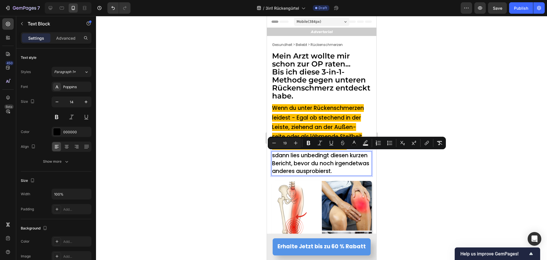
click at [276, 155] on span "sdann lies unbedingt diesen kurzen Bericht, bevor du noch irgendetwas anderes a…" at bounding box center [320, 162] width 97 height 23
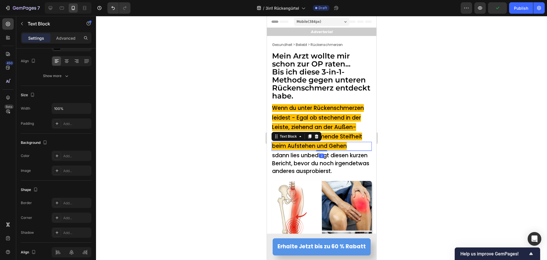
click at [342, 147] on span "beim Aufstehen und Gehen" at bounding box center [309, 146] width 75 height 8
click at [345, 148] on span "beim Aufstehen und Gehen" at bounding box center [309, 146] width 75 height 8
click at [278, 159] on span "sdann lies unbedingt diesen kurzen Bericht, bevor du noch irgendetwas anderes a…" at bounding box center [320, 162] width 97 height 23
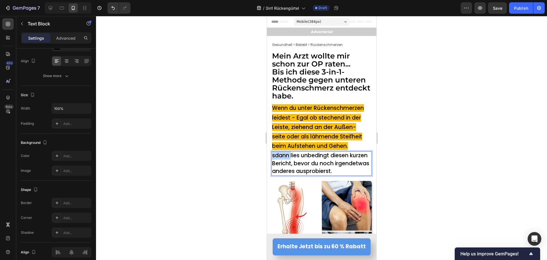
click at [278, 156] on span "sdann lies unbedingt diesen kurzen Bericht, bevor du noch irgendetwas anderes a…" at bounding box center [320, 162] width 97 height 23
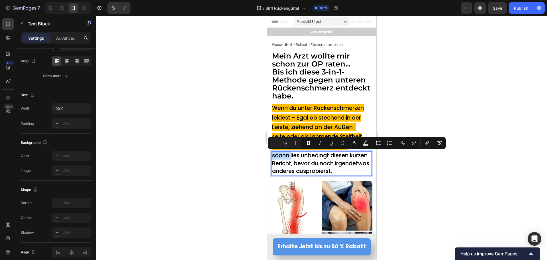
click at [278, 156] on span "sdann lies unbedingt diesen kurzen Bericht, bevor du noch irgendetwas anderes a…" at bounding box center [320, 162] width 97 height 23
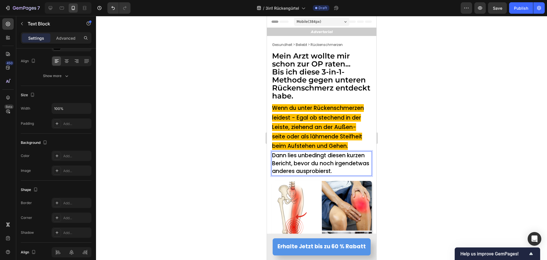
click at [211, 161] on div at bounding box center [321, 138] width 451 height 244
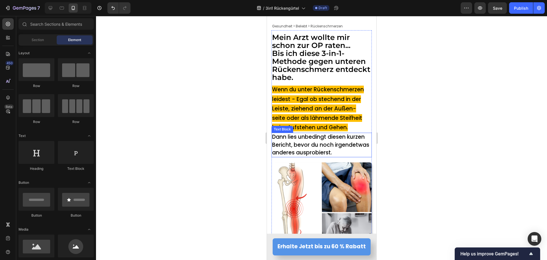
scroll to position [29, 0]
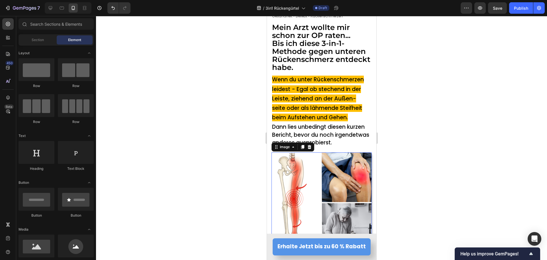
click at [317, 200] on img at bounding box center [321, 202] width 100 height 100
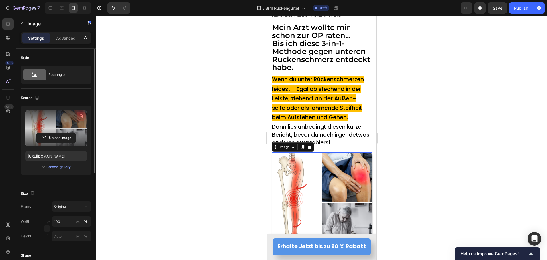
click at [82, 115] on icon "button" at bounding box center [81, 116] width 6 height 6
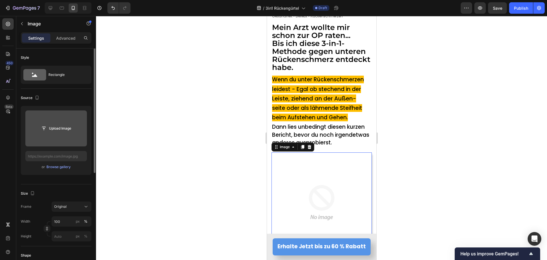
click at [224, 137] on div at bounding box center [321, 138] width 451 height 244
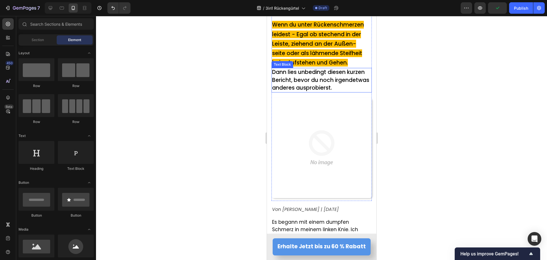
scroll to position [86, 0]
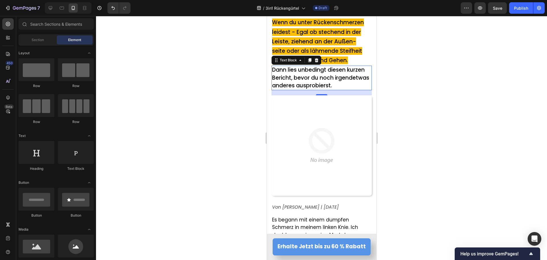
click at [296, 87] on span "Dann lies unbedingt diesen kurzen Bericht, bevor du noch irgendetwas anderes au…" at bounding box center [320, 77] width 97 height 23
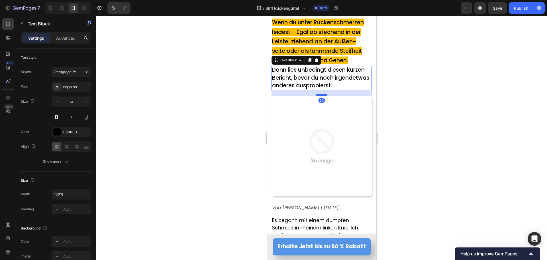
click at [318, 96] on div at bounding box center [321, 95] width 11 height 2
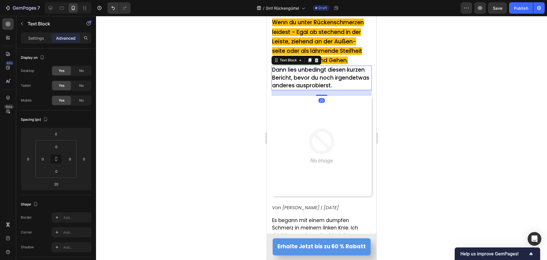
click at [183, 119] on div at bounding box center [321, 138] width 451 height 244
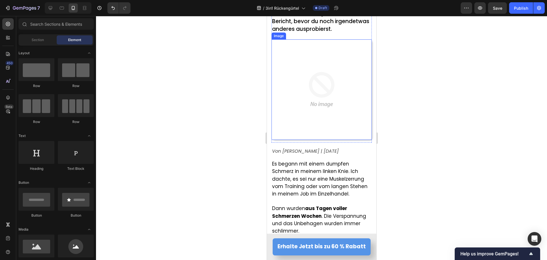
scroll to position [143, 0]
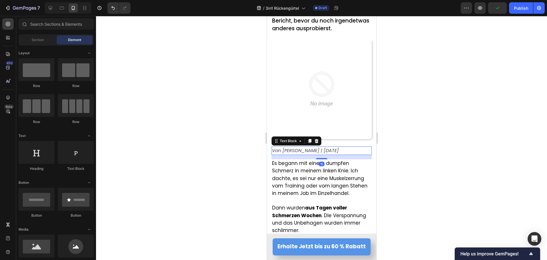
click at [324, 154] on span "Von [PERSON_NAME] | [DATE]" at bounding box center [305, 150] width 67 height 7
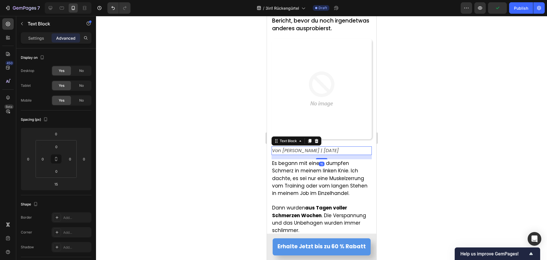
click at [324, 154] on span "Von [PERSON_NAME] | [DATE]" at bounding box center [305, 150] width 67 height 7
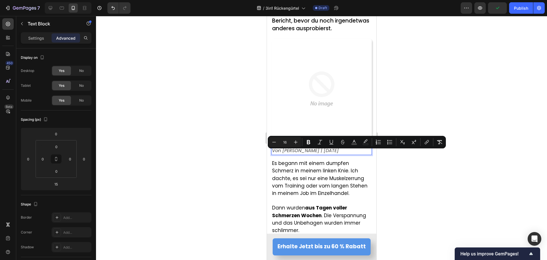
click at [328, 154] on span "Von [PERSON_NAME] | [DATE]" at bounding box center [305, 150] width 67 height 7
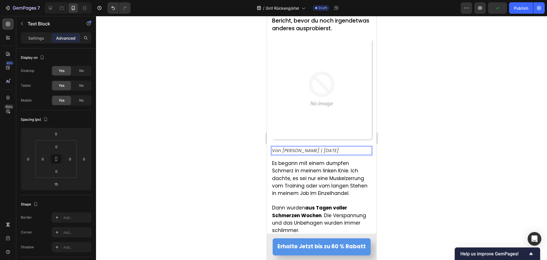
click at [328, 154] on span "Von [PERSON_NAME] | [DATE]" at bounding box center [305, 150] width 67 height 7
drag, startPoint x: 284, startPoint y: 155, endPoint x: 314, endPoint y: 156, distance: 29.9
click at [314, 154] on span "Von [PERSON_NAME] | [DATE]" at bounding box center [305, 150] width 67 height 7
click at [187, 125] on div at bounding box center [321, 138] width 451 height 244
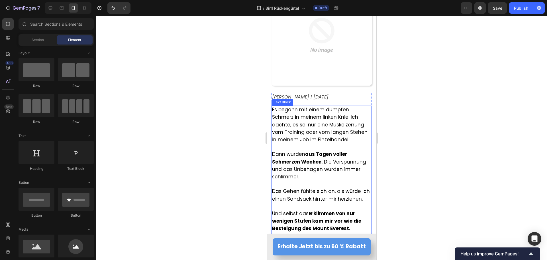
scroll to position [200, 0]
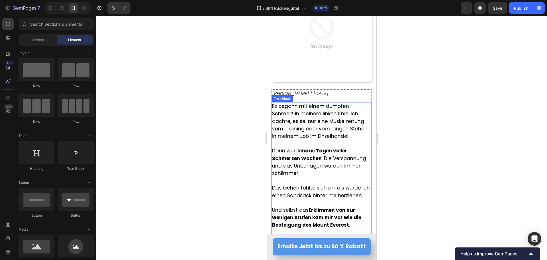
click at [302, 159] on strong "aus Tagen voller Schmerzen Wochen" at bounding box center [309, 154] width 75 height 14
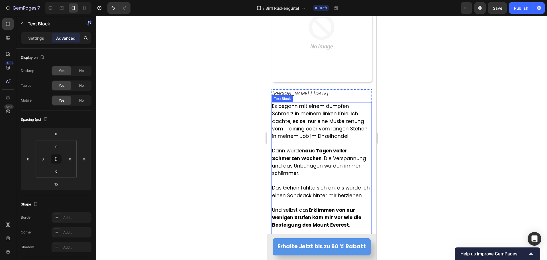
click at [302, 159] on strong "aus Tagen voller Schmerzen Wochen" at bounding box center [309, 154] width 75 height 14
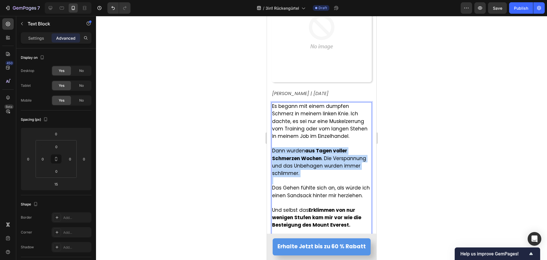
click at [302, 159] on strong "aus Tagen voller Schmerzen Wochen" at bounding box center [309, 154] width 75 height 14
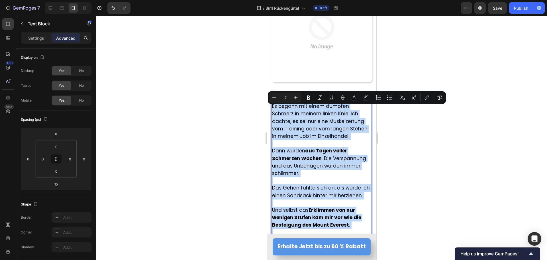
type input "11"
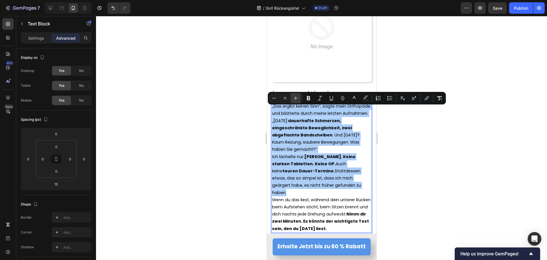
click at [294, 95] on button "Plus" at bounding box center [296, 98] width 10 height 10
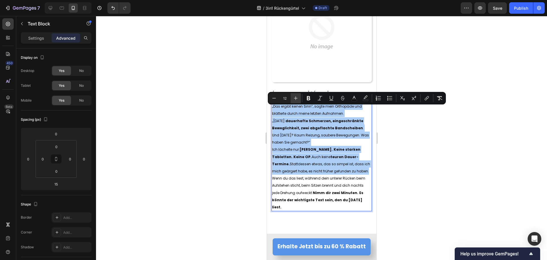
click at [294, 95] on button "Plus" at bounding box center [296, 98] width 10 height 10
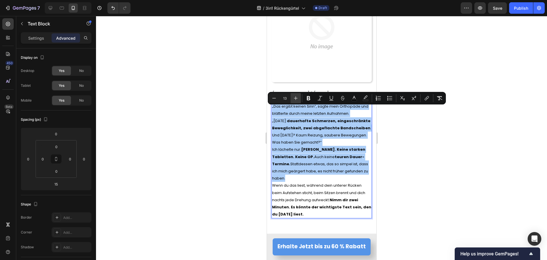
click at [294, 95] on button "Plus" at bounding box center [296, 98] width 10 height 10
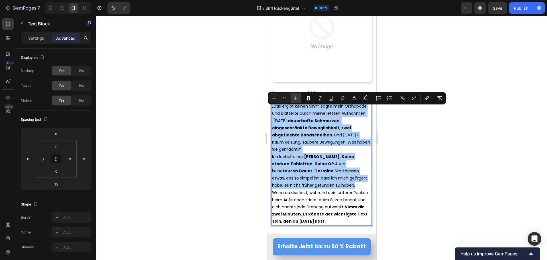
click at [294, 95] on button "Plus" at bounding box center [296, 98] width 10 height 10
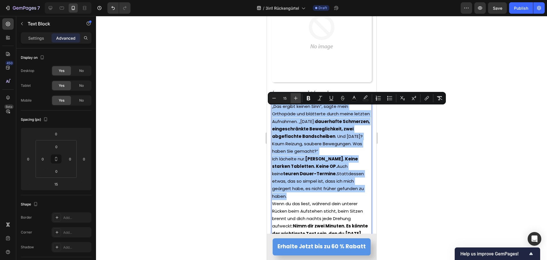
click at [294, 94] on button "Plus" at bounding box center [296, 98] width 10 height 10
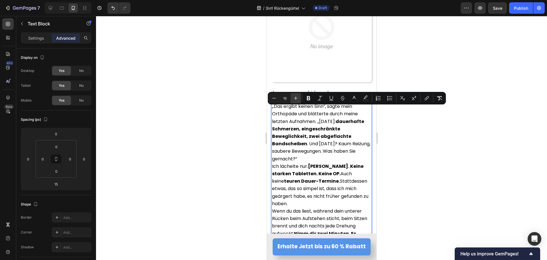
click at [294, 94] on button "Plus" at bounding box center [296, 98] width 10 height 10
type input "17"
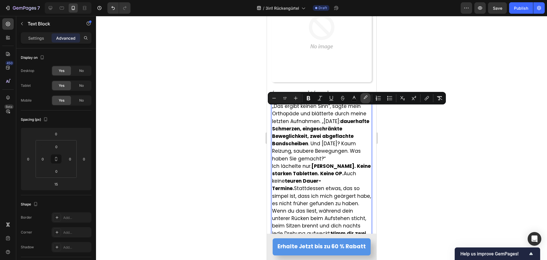
click at [363, 98] on icon "Editor contextual toolbar" at bounding box center [366, 98] width 6 height 6
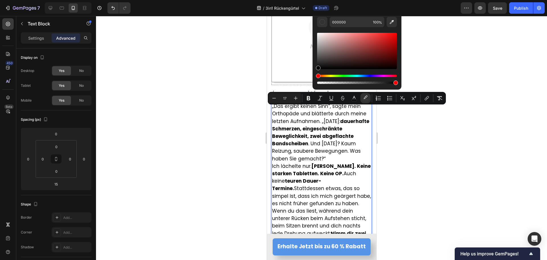
drag, startPoint x: 592, startPoint y: 85, endPoint x: 288, endPoint y: 87, distance: 304.1
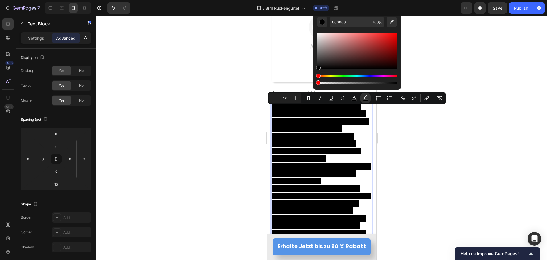
drag, startPoint x: 662, startPoint y: 98, endPoint x: 296, endPoint y: 85, distance: 367.1
type input "0"
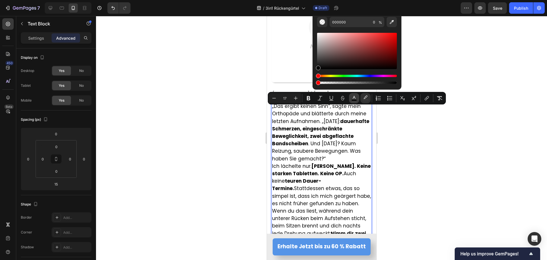
click at [355, 99] on icon "Editor contextual toolbar" at bounding box center [354, 98] width 6 height 6
type input "000000"
click at [365, 101] on rect "Editor contextual toolbar" at bounding box center [365, 99] width 5 height 1
click at [211, 141] on div at bounding box center [321, 138] width 451 height 244
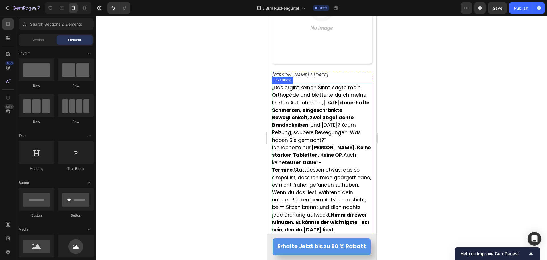
scroll to position [228, 0]
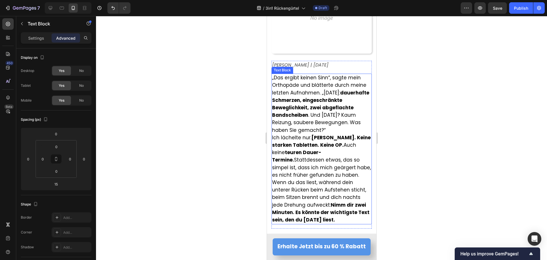
click at [299, 103] on strong "dauerhafte Schmerzen, eingeschränkte Beweglichkeit, zwei abgeflachte Bandscheib…" at bounding box center [320, 103] width 97 height 29
click at [299, 104] on strong "dauerhafte Schmerzen, eingeschränkte Beweglichkeit, zwei abgeflachte Bandscheib…" at bounding box center [320, 103] width 97 height 29
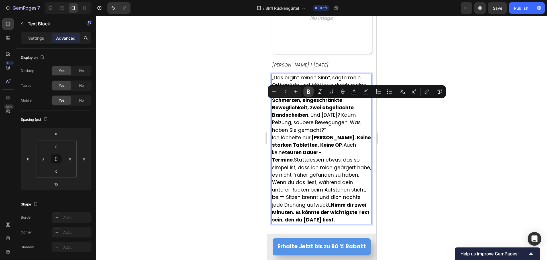
click at [307, 89] on icon "Editor contextual toolbar" at bounding box center [309, 92] width 6 height 6
click at [310, 134] on p "„Das ergibt keinen Sinn“, sagte mein Orthopäde und blätterte durch meine letzte…" at bounding box center [321, 104] width 99 height 60
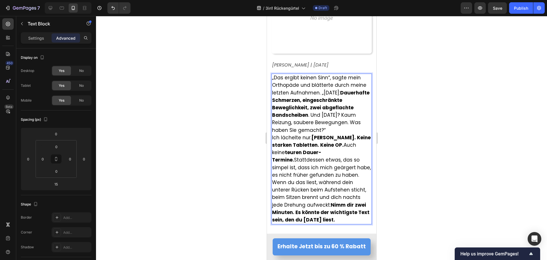
click at [288, 127] on span "„Das ergibt keinen Sinn“, sagte mein Orthopäde und blätterte durch meine letzte…" at bounding box center [320, 103] width 97 height 59
click at [290, 126] on span "„Das ergibt keinen Sinn“, sagte mein Orthopäde und blätterte durch meine letzte…" at bounding box center [320, 103] width 97 height 59
click at [306, 134] on p "„Das ergibt keinen Sinn“, sagte mein Orthopäde und blätterte durch meine letzte…" at bounding box center [321, 104] width 99 height 60
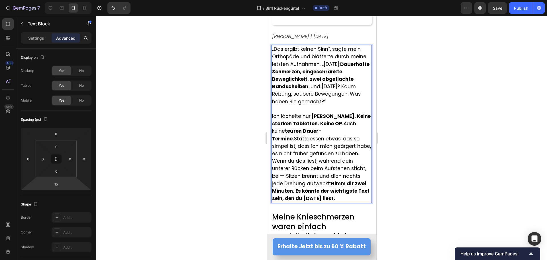
click at [342, 157] on p "Ich lächelte nur. Keine Spritzen. Keine starken Tabletten. Keine OP. Auch keine…" at bounding box center [321, 135] width 99 height 45
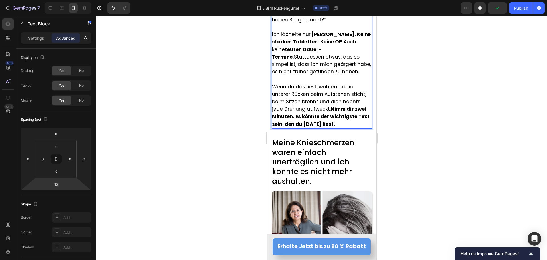
scroll to position [342, 0]
click at [183, 177] on div at bounding box center [321, 138] width 451 height 244
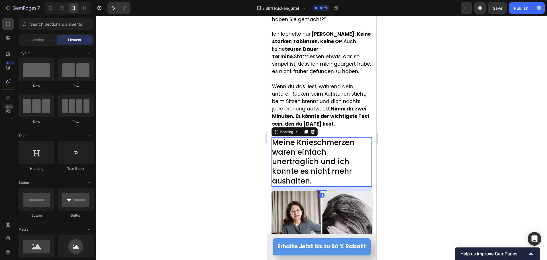
click at [300, 157] on span "Meine Knieschmerzen waren einfach unerträglich und ich konnte es nicht mehr aus…" at bounding box center [313, 161] width 82 height 49
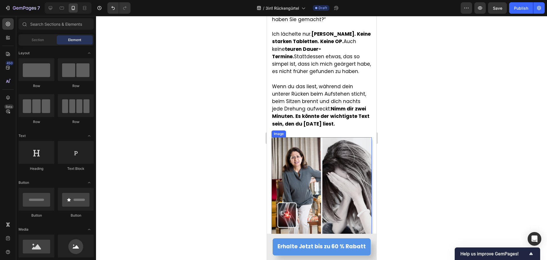
scroll to position [399, 0]
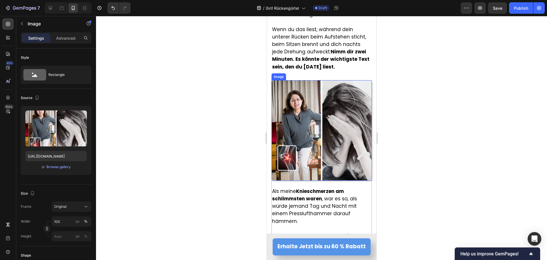
click at [302, 120] on img at bounding box center [321, 130] width 100 height 100
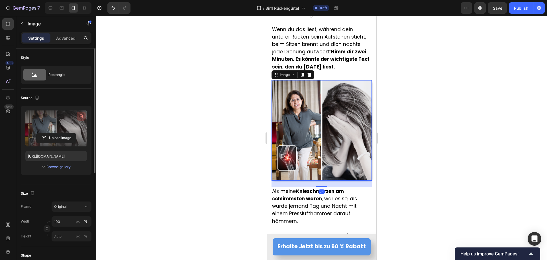
click at [79, 116] on icon "button" at bounding box center [81, 116] width 6 height 6
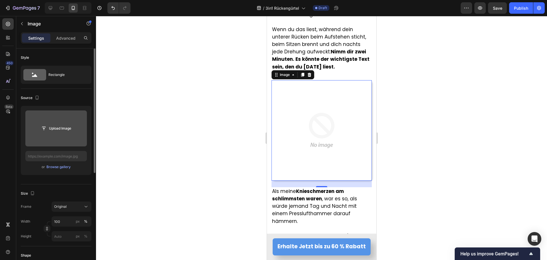
click at [405, 152] on div at bounding box center [321, 138] width 451 height 244
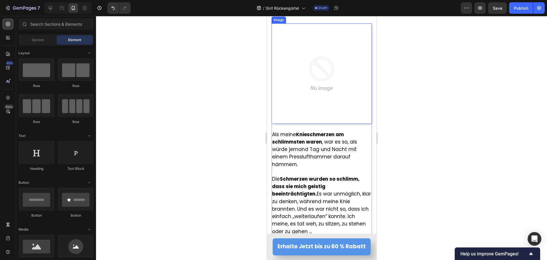
scroll to position [456, 0]
click at [295, 155] on span "Als meine Knieschmerzen am schlimmsten waren , war es so, als würde jemand Tag …" at bounding box center [314, 149] width 85 height 37
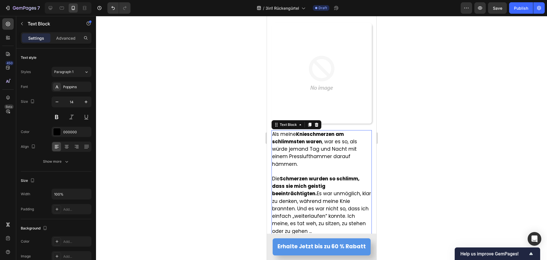
click at [295, 155] on span "Als meine Knieschmerzen am schlimmsten waren , war es so, als würde jemand Tag …" at bounding box center [314, 149] width 85 height 37
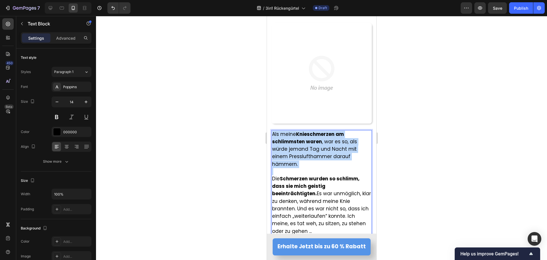
click at [295, 155] on span "Als meine Knieschmerzen am schlimmsten waren , war es so, als würde jemand Tag …" at bounding box center [314, 149] width 85 height 37
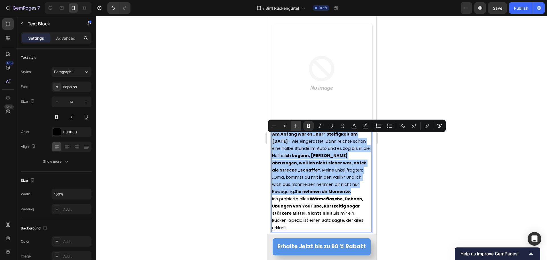
click at [293, 125] on icon "Editor contextual toolbar" at bounding box center [296, 126] width 6 height 6
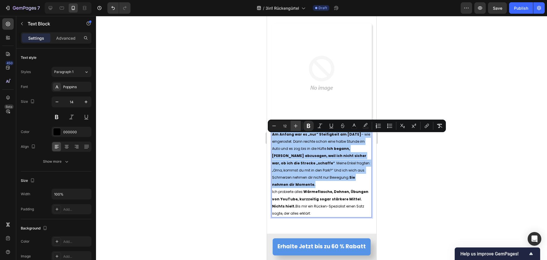
click at [293, 125] on icon "Editor contextual toolbar" at bounding box center [296, 126] width 6 height 6
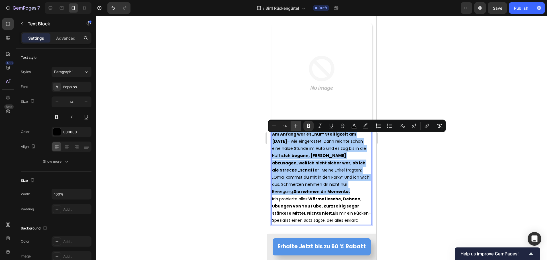
click at [293, 125] on icon "Editor contextual toolbar" at bounding box center [296, 126] width 6 height 6
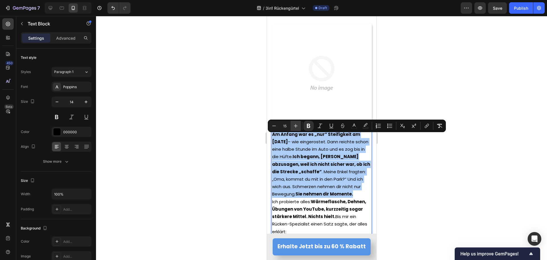
click at [293, 125] on icon "Editor contextual toolbar" at bounding box center [296, 126] width 6 height 6
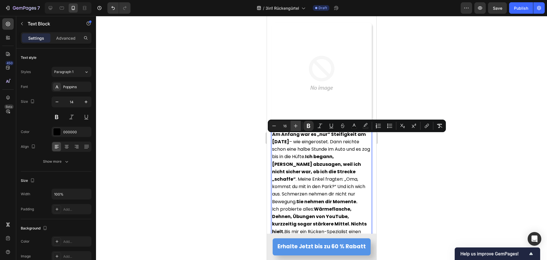
click at [293, 125] on icon "Editor contextual toolbar" at bounding box center [296, 126] width 6 height 6
type input "17"
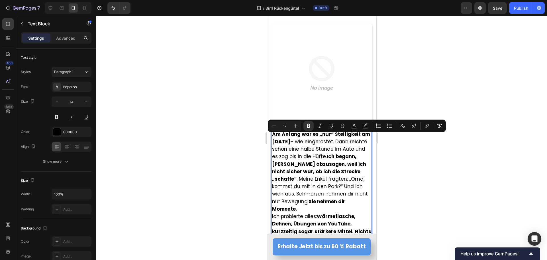
click at [239, 169] on div at bounding box center [321, 138] width 451 height 244
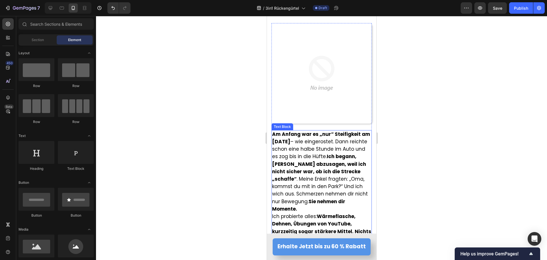
scroll to position [485, 0]
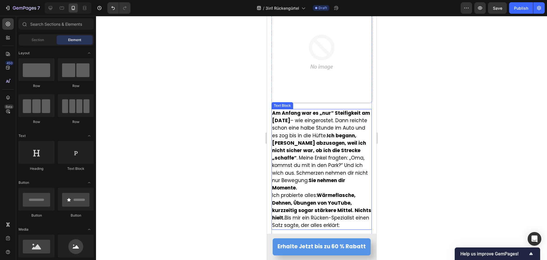
click at [303, 182] on p "Am Anfang war es „nur“ Steifigkeit am [DATE] – wie eingerostet. Dann reichte sc…" at bounding box center [321, 150] width 99 height 82
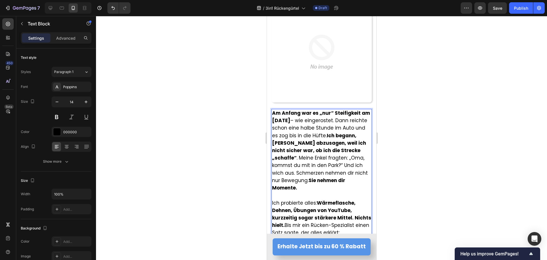
click at [350, 132] on strong "Ich begann, [PERSON_NAME] abzusagen, weil ich nicht sicher war, ob ich die Stre…" at bounding box center [319, 146] width 94 height 29
click at [349, 132] on span "Am Anfang war es „nur“ Steifigkeit am [DATE] – wie eingerostet. Dann reichte sc…" at bounding box center [321, 150] width 98 height 82
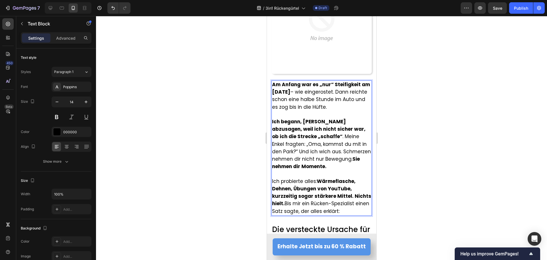
scroll to position [542, 0]
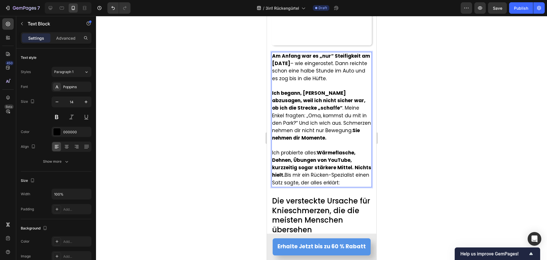
click at [294, 169] on strong "Wärmeflasche, Dehnen, Übungen von YouTube, kurzzeitig sogar stärkere Mittel. Ni…" at bounding box center [321, 163] width 99 height 29
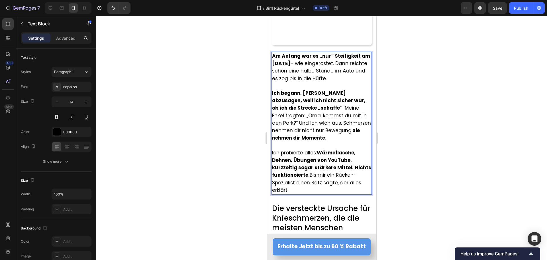
click at [294, 169] on strong "Wärmeflasche, Dehnen, Übungen von YouTube, kurzzeitig sogar stärkere Mittel. Ni…" at bounding box center [321, 163] width 99 height 29
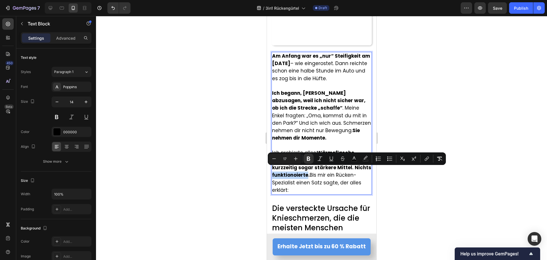
copy strong "funktionoierte"
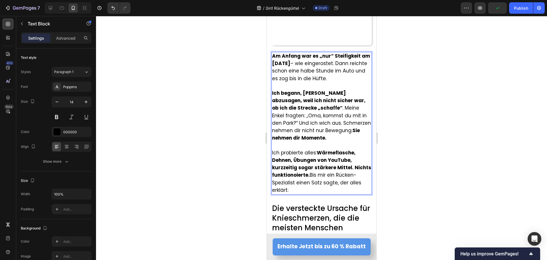
click at [304, 172] on strong "Wärmeflasche, Dehnen, Übungen von YouTube, kurzzeitig sogar stärkere Mittel. Ni…" at bounding box center [321, 163] width 99 height 29
click at [310, 170] on strong "Wärmeflasche, Dehnen, Übungen von YouTube, kurzzeitig sogar stärkere Mittel. Ni…" at bounding box center [321, 163] width 99 height 29
click at [325, 170] on span "Ich probierte alles: Wärmeflasche, Dehnen, Übungen von YouTube, kurzzeitig soga…" at bounding box center [321, 171] width 99 height 44
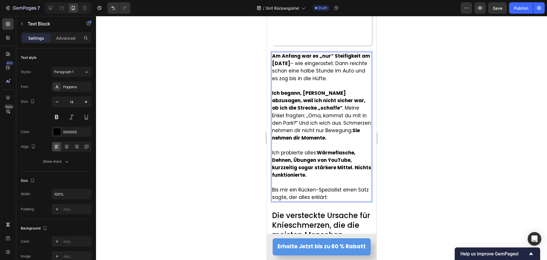
click at [318, 194] on span "Bis mir ein Rücken-Spezialist einen Satz sagte, der alles erklärt:" at bounding box center [320, 193] width 97 height 14
click at [324, 194] on span "Bis mir ein Rücken-Spezialist einen Satz sagte, der alles erklärt:" at bounding box center [320, 193] width 97 height 14
click at [221, 166] on div at bounding box center [321, 138] width 451 height 244
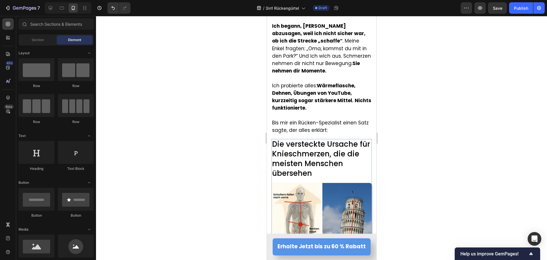
scroll to position [599, 0]
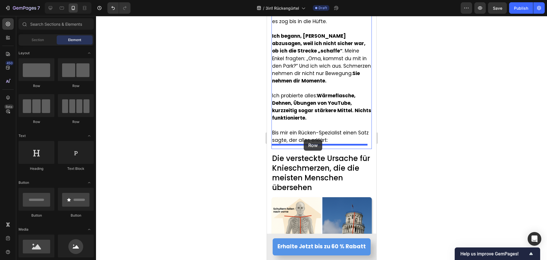
drag, startPoint x: 354, startPoint y: 113, endPoint x: 304, endPoint y: 139, distance: 56.7
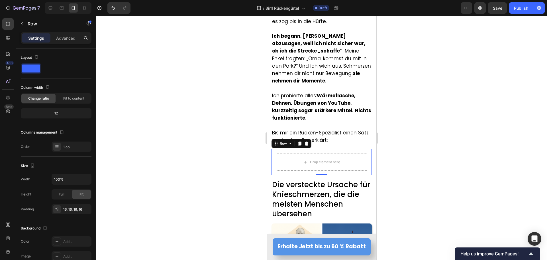
click at [7, 30] on div "450 Beta" at bounding box center [7, 118] width 11 height 200
click at [7, 28] on div at bounding box center [7, 23] width 11 height 11
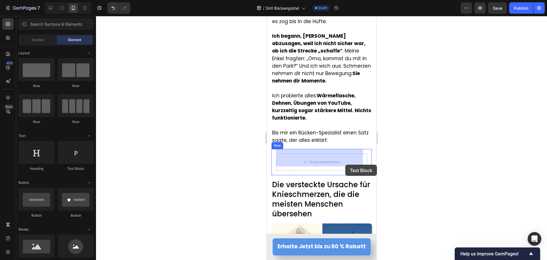
drag, startPoint x: 345, startPoint y: 177, endPoint x: 345, endPoint y: 164, distance: 13.1
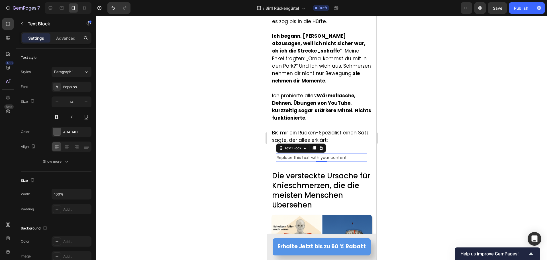
click at [307, 154] on div "Replace this text with your content" at bounding box center [321, 157] width 91 height 8
click at [307, 154] on p "Replace this text with your content" at bounding box center [321, 157] width 90 height 7
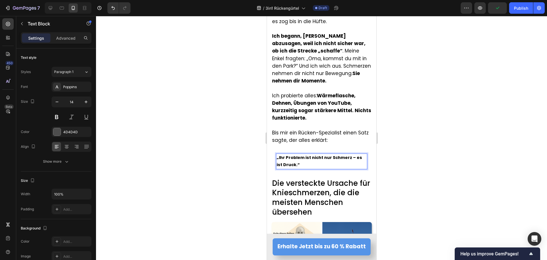
click at [213, 150] on div at bounding box center [321, 138] width 451 height 244
click at [280, 157] on p "„Ihr Problem ist nicht nur Schmerz – es ist Druck.“" at bounding box center [321, 161] width 90 height 14
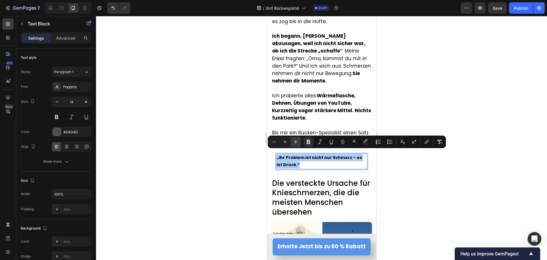
click at [298, 141] on icon "Editor contextual toolbar" at bounding box center [296, 142] width 6 height 6
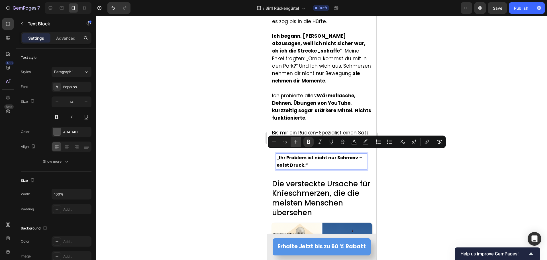
click at [298, 141] on icon "Editor contextual toolbar" at bounding box center [296, 142] width 6 height 6
type input "17"
click at [185, 153] on div at bounding box center [321, 138] width 451 height 244
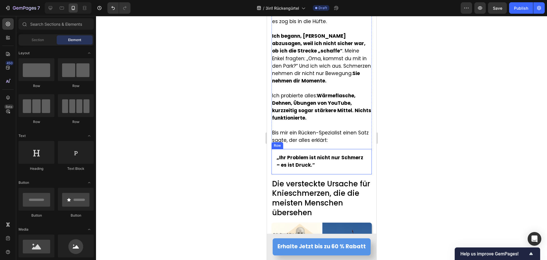
click at [273, 165] on div "„Ihr Problem ist nicht nur Schmerz – es ist Druck.“ Text Block Row" at bounding box center [321, 161] width 100 height 25
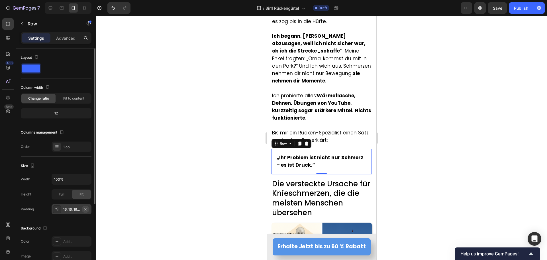
click at [87, 209] on icon "button" at bounding box center [85, 209] width 5 height 5
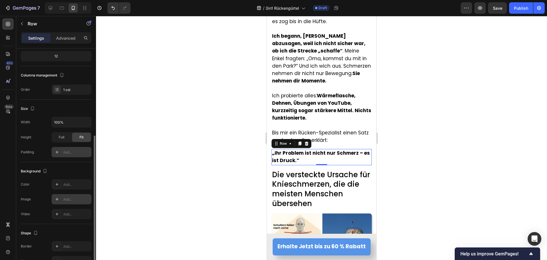
scroll to position [86, 0]
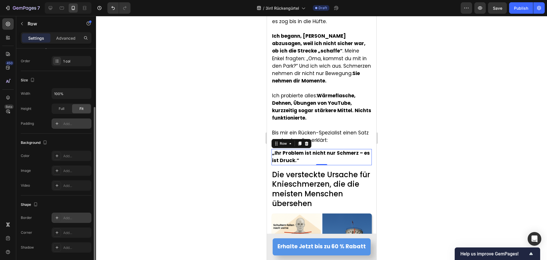
click at [58, 216] on icon at bounding box center [57, 217] width 5 height 5
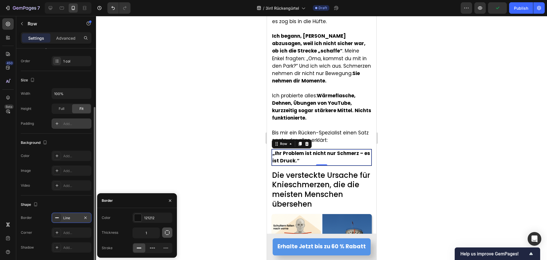
click at [167, 236] on button "button" at bounding box center [167, 232] width 10 height 10
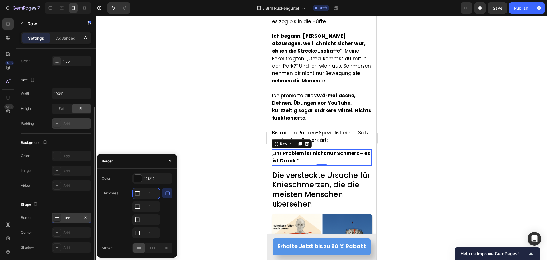
click at [151, 194] on input "1" at bounding box center [146, 193] width 27 height 10
type input "0"
click at [149, 206] on input "1" at bounding box center [146, 206] width 27 height 10
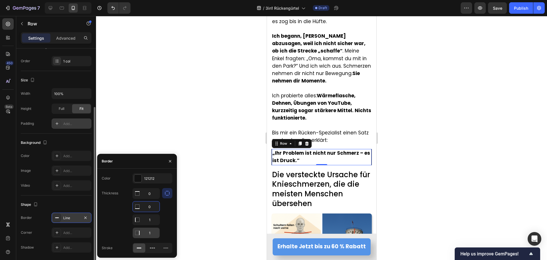
type input "0"
click at [149, 232] on input "1" at bounding box center [146, 232] width 27 height 10
type input "0"
click at [62, 218] on div "Line" at bounding box center [72, 217] width 40 height 10
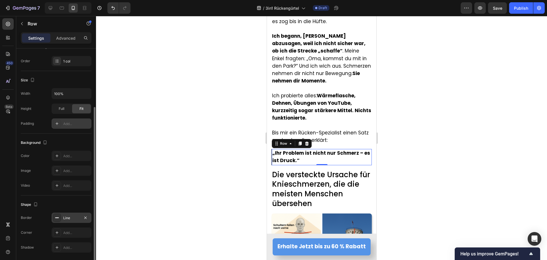
click at [67, 215] on div "Line" at bounding box center [71, 217] width 17 height 5
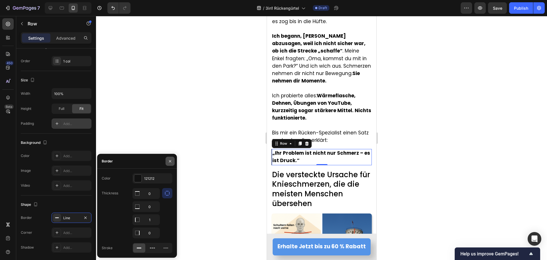
click at [171, 163] on icon "button" at bounding box center [170, 161] width 5 height 5
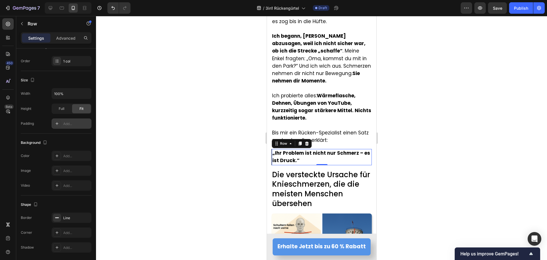
click at [60, 218] on div at bounding box center [57, 217] width 8 height 8
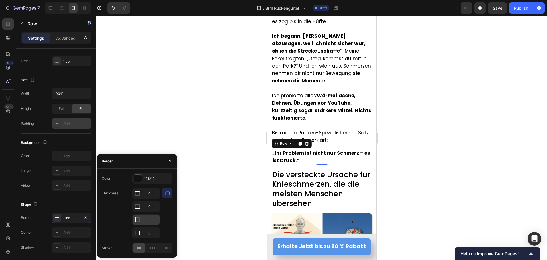
click at [144, 220] on input "1" at bounding box center [146, 219] width 27 height 10
type input "2"
type input "3"
click at [68, 41] on div "Advanced" at bounding box center [66, 37] width 29 height 9
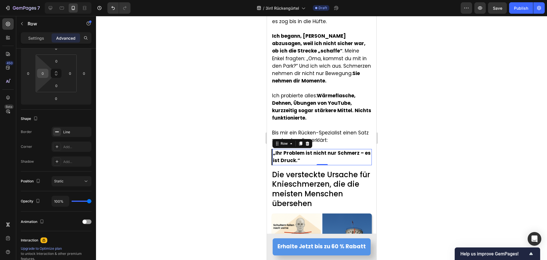
click at [44, 69] on input "0" at bounding box center [42, 73] width 9 height 9
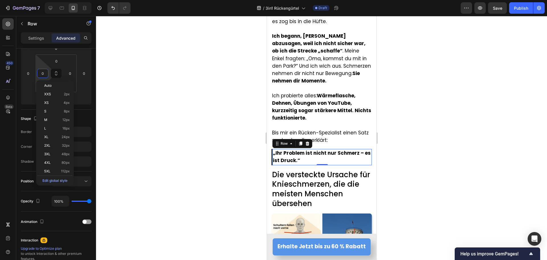
type input "2"
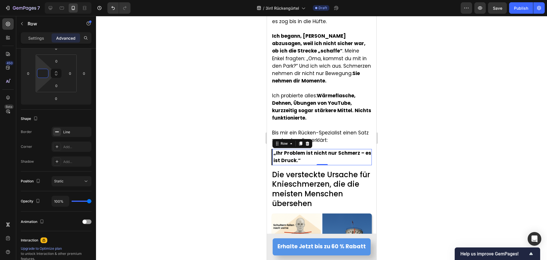
type input "5"
type input "10"
click at [199, 148] on div at bounding box center [321, 138] width 451 height 244
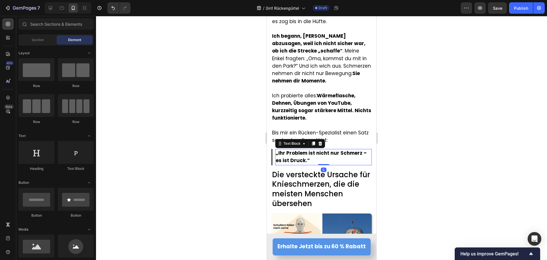
click at [283, 155] on strong "„Ihr Problem ist nicht nur Schmerz – es ist Druck.“" at bounding box center [321, 156] width 91 height 14
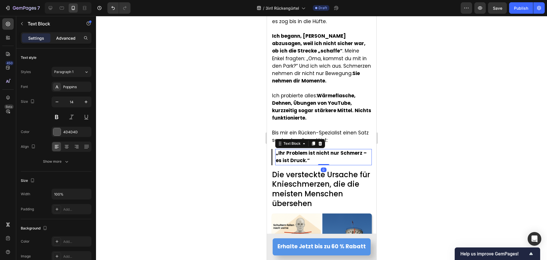
click at [65, 35] on p "Advanced" at bounding box center [65, 38] width 19 height 6
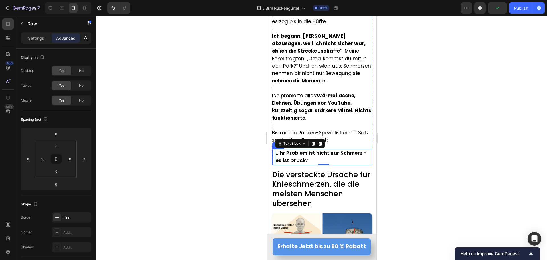
click at [274, 159] on div "„Ihr Problem ist nicht nur Schmerz – es ist Druck.“ Text Block 0 Row" at bounding box center [321, 157] width 100 height 16
click at [46, 158] on input "10" at bounding box center [42, 158] width 9 height 9
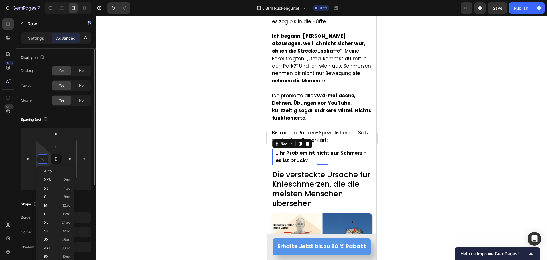
type input "7"
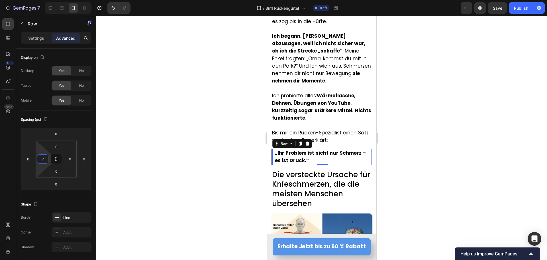
click at [214, 159] on div at bounding box center [321, 138] width 451 height 244
click at [343, 150] on strong "„Ihr Problem ist nicht nur Schmerz – es ist Druck.“" at bounding box center [320, 156] width 91 height 14
click at [275, 156] on strong "„Ihr Problem ist nicht nur Schmerz – es ist Druck.“" at bounding box center [320, 156] width 91 height 14
click at [277, 156] on strong "„Ihr Problem ist nicht nur Schmerz – es ist Druck.“" at bounding box center [320, 156] width 91 height 14
click at [210, 164] on div at bounding box center [321, 138] width 451 height 244
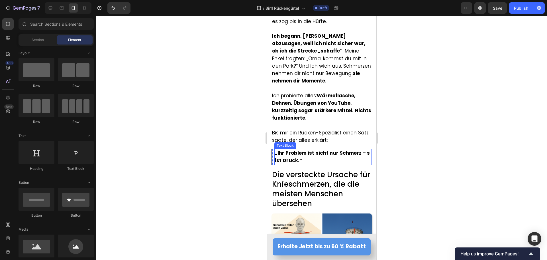
click at [276, 156] on strong "„Ihr Problem ist nicht nur Schmerz – s ist Druck.“" at bounding box center [322, 156] width 95 height 14
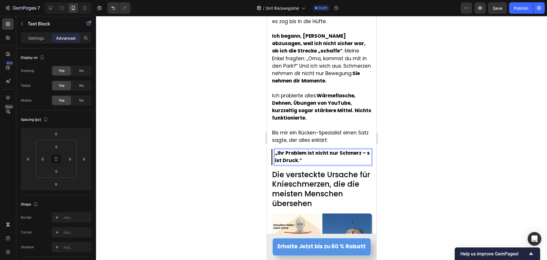
click at [275, 157] on strong "„Ihr Problem ist nicht nur Schmerz – s ist Druck.“" at bounding box center [322, 156] width 95 height 14
click at [213, 160] on div at bounding box center [321, 138] width 451 height 244
click at [338, 156] on p "„Ihr Problem ist nicht nur Schmerz – Es ist Druck.“" at bounding box center [323, 156] width 96 height 15
click at [272, 159] on div "„Ihr Problem ist nicht nur Schmerz – Es ist Druck.“ Text Block 0 Row" at bounding box center [321, 157] width 100 height 16
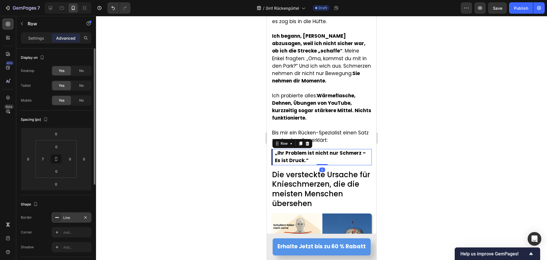
click at [57, 220] on div at bounding box center [57, 217] width 8 height 8
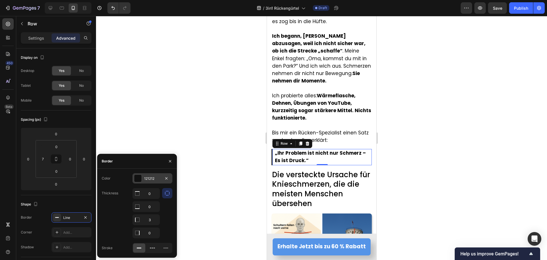
click at [156, 179] on div "121212" at bounding box center [152, 178] width 17 height 5
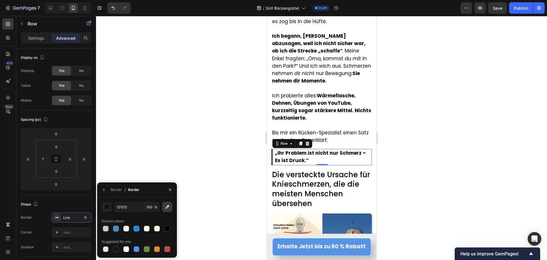
click at [169, 211] on button "button" at bounding box center [167, 207] width 10 height 10
type input "5594E7"
click at [231, 190] on div at bounding box center [321, 138] width 451 height 244
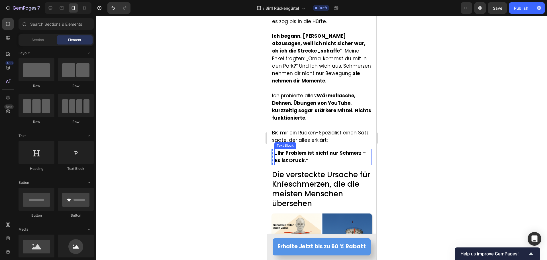
click at [290, 155] on strong "„Ihr Problem ist nicht nur Schmerz – Es ist Druck.“" at bounding box center [320, 156] width 91 height 14
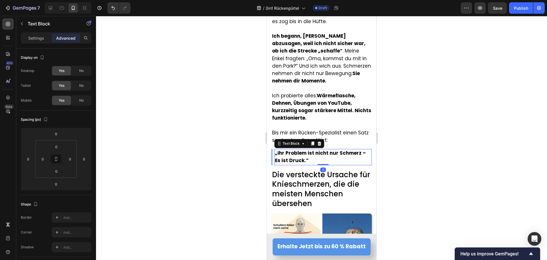
click at [41, 43] on div "Settings Advanced" at bounding box center [56, 37] width 71 height 11
click at [37, 38] on p "Settings" at bounding box center [36, 38] width 16 height 6
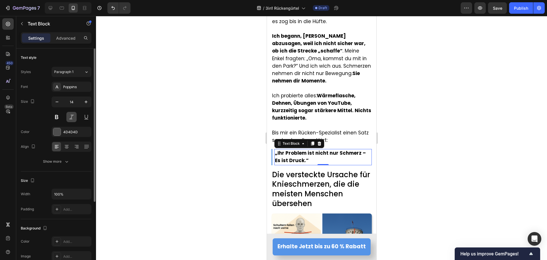
click at [71, 119] on button at bounding box center [71, 117] width 10 height 10
click at [173, 124] on div at bounding box center [321, 138] width 451 height 244
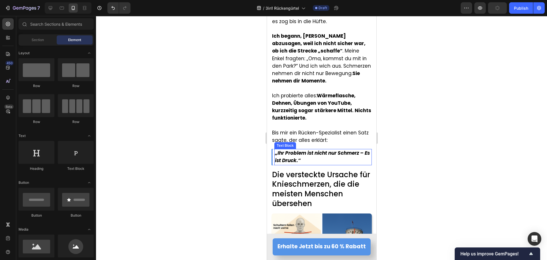
scroll to position [627, 0]
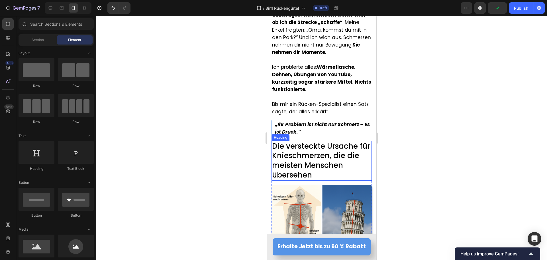
click at [316, 162] on span "Die versteckte Ursache für Knieschmerzen, die die meisten Menschen übersehen" at bounding box center [321, 160] width 98 height 39
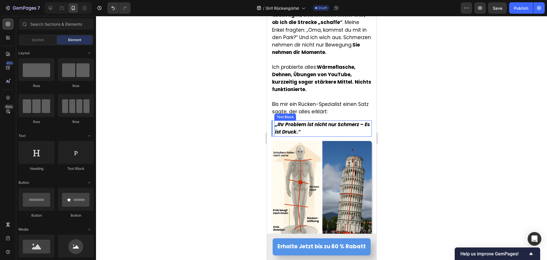
click at [316, 123] on strong "„Ihr Problem ist nicht nur Schmerz – Es ist Druck.“" at bounding box center [322, 128] width 95 height 14
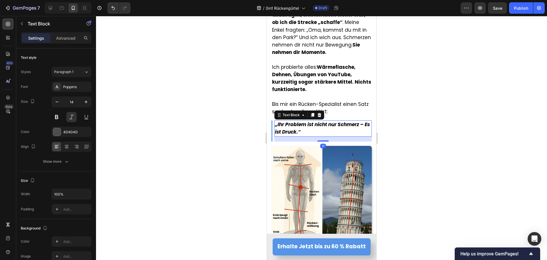
drag, startPoint x: 321, startPoint y: 132, endPoint x: 321, endPoint y: 137, distance: 4.8
click at [321, 140] on div at bounding box center [322, 140] width 11 height 1
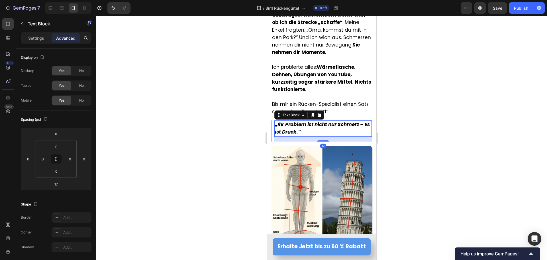
click at [195, 137] on div at bounding box center [321, 138] width 451 height 244
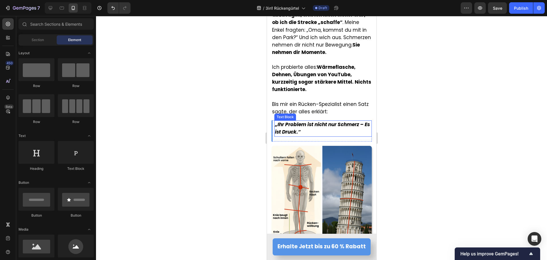
click at [312, 126] on p "„Ihr Problem ist nicht nur Schmerz – Es ist Druck.“" at bounding box center [323, 128] width 96 height 15
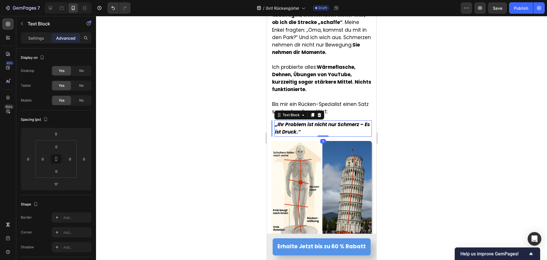
drag, startPoint x: 320, startPoint y: 136, endPoint x: 319, endPoint y: 127, distance: 8.9
click at [319, 127] on div "„Ihr Problem ist nicht nur Schmerz – Es ist Druck.“ Text Block 0" at bounding box center [322, 128] width 97 height 16
type input "0"
drag, startPoint x: 215, startPoint y: 131, endPoint x: 266, endPoint y: 132, distance: 51.3
click at [217, 131] on div at bounding box center [321, 138] width 451 height 244
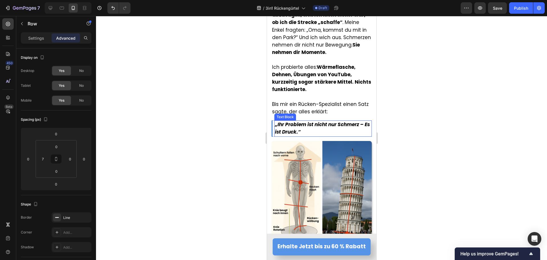
click at [274, 130] on div "„Ihr Problem ist nicht nur Schmerz – Es ist Druck.“ Text Block Row" at bounding box center [321, 128] width 100 height 16
click at [275, 113] on icon at bounding box center [277, 115] width 5 height 5
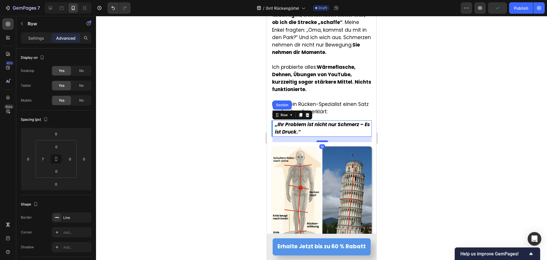
drag, startPoint x: 321, startPoint y: 131, endPoint x: 321, endPoint y: 137, distance: 5.4
click at [321, 140] on div at bounding box center [321, 141] width 11 height 2
type input "19"
click at [187, 141] on div at bounding box center [321, 138] width 451 height 244
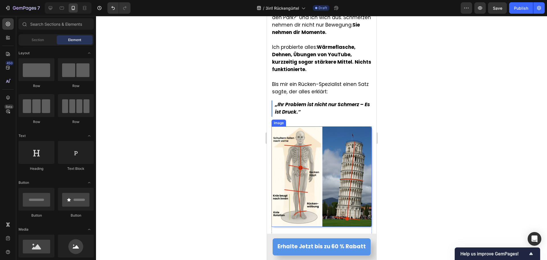
scroll to position [656, 0]
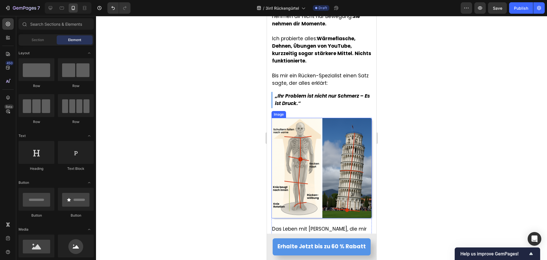
click at [313, 159] on img at bounding box center [321, 168] width 100 height 100
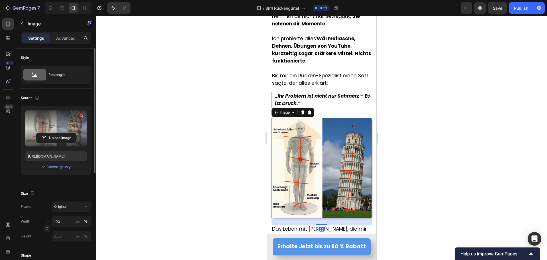
click at [81, 115] on icon "button" at bounding box center [82, 116] width 4 height 4
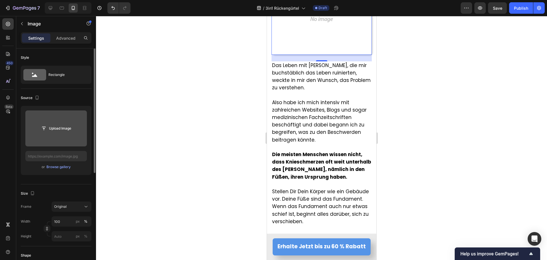
scroll to position [827, 0]
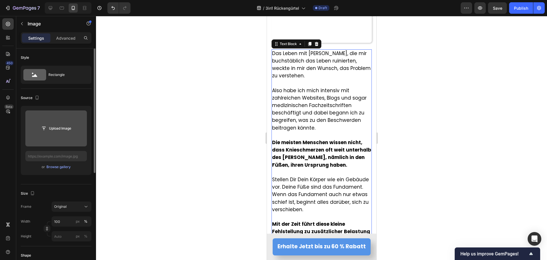
click at [304, 100] on span "Also habe ich mich intensiv mit zahlreichen Websites, Blogs und sogar medizinis…" at bounding box center [319, 109] width 95 height 44
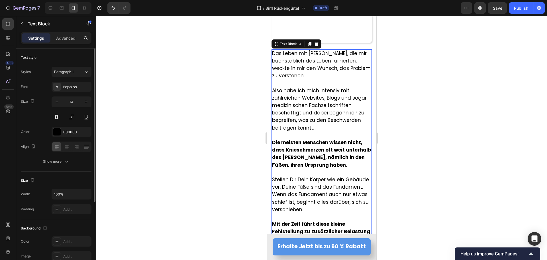
click at [304, 100] on span "Also habe ich mich intensiv mit zahlreichen Websites, Blogs und sogar medizinis…" at bounding box center [319, 109] width 95 height 44
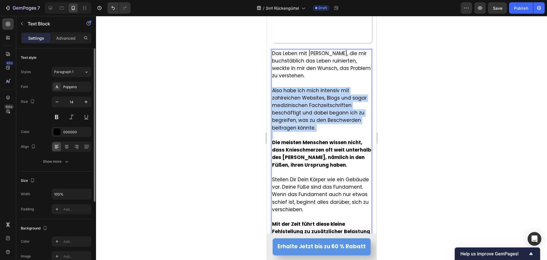
click at [304, 100] on span "Also habe ich mich intensiv mit zahlreichen Websites, Blogs und sogar medizinis…" at bounding box center [319, 109] width 95 height 44
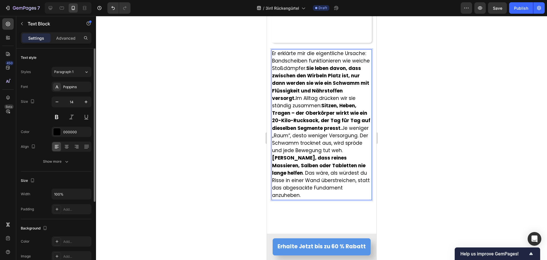
click at [194, 107] on div at bounding box center [321, 138] width 451 height 244
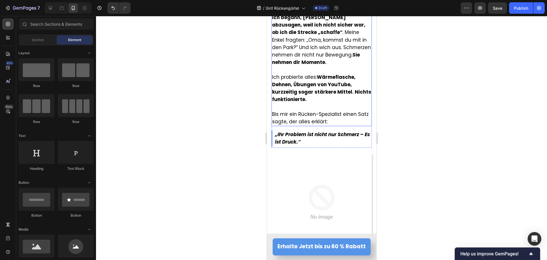
scroll to position [627, 0]
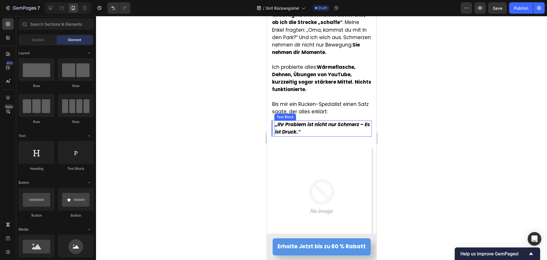
click at [280, 124] on strong "„Ihr Problem ist nicht nur Schmerz – Es ist Druck.“" at bounding box center [322, 128] width 95 height 14
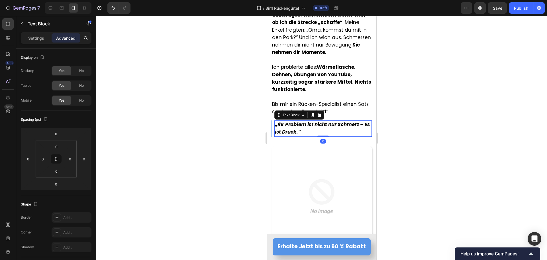
click at [280, 124] on strong "„Ihr Problem ist nicht nur Schmerz – Es ist Druck.“" at bounding box center [322, 128] width 95 height 14
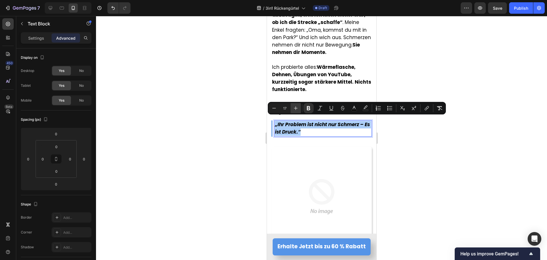
click at [298, 109] on icon "Editor contextual toolbar" at bounding box center [296, 108] width 6 height 6
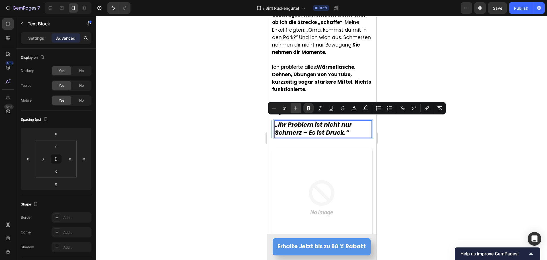
type input "22"
click at [309, 106] on icon "Editor contextual toolbar" at bounding box center [308, 108] width 3 height 4
click at [217, 138] on div at bounding box center [321, 138] width 451 height 244
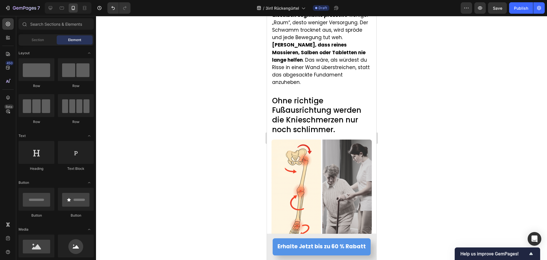
scroll to position [969, 0]
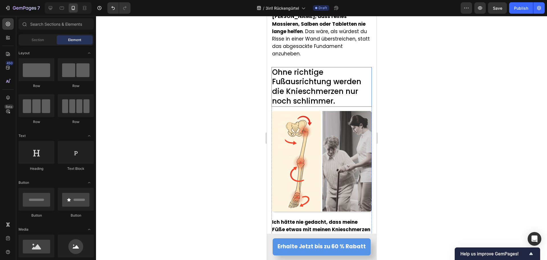
click at [299, 92] on span "Ohne richtige Fußausrichtung werden die Knieschmerzen nur noch schlimmer." at bounding box center [316, 86] width 89 height 39
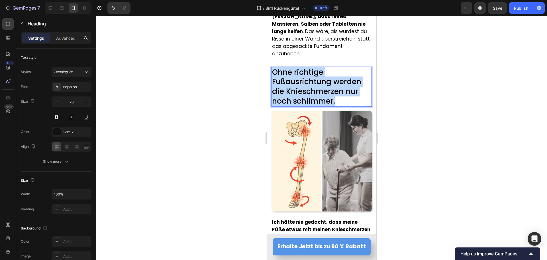
click at [299, 92] on span "Ohne richtige Fußausrichtung werden die Knieschmerzen nur noch schlimmer." at bounding box center [316, 86] width 89 height 39
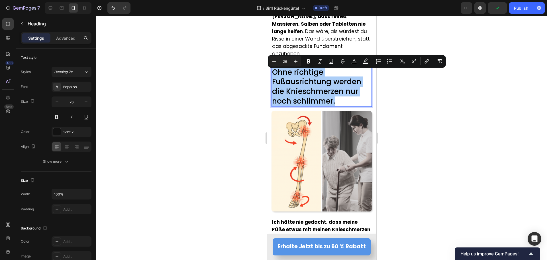
click at [225, 97] on div at bounding box center [321, 138] width 451 height 244
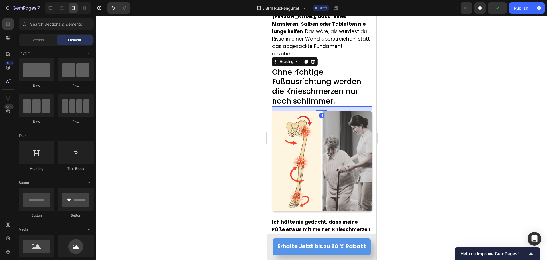
click at [299, 89] on span "Ohne richtige Fußausrichtung werden die Knieschmerzen nur noch schlimmer." at bounding box center [316, 86] width 89 height 39
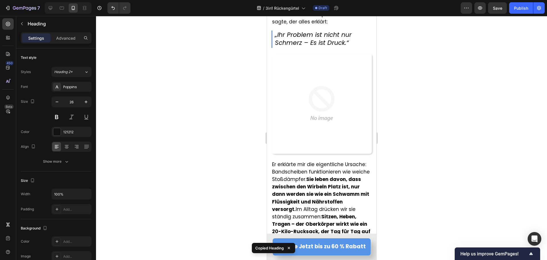
scroll to position [713, 0]
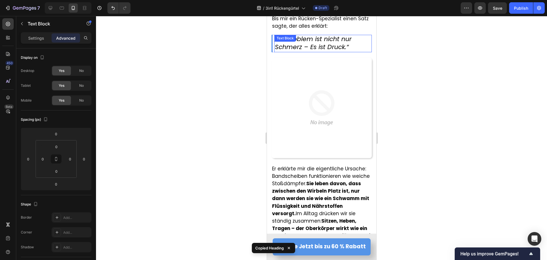
click at [313, 44] on span "„Ihr Problem ist nicht nur Schmerz – Es ist Druck.“" at bounding box center [313, 42] width 77 height 17
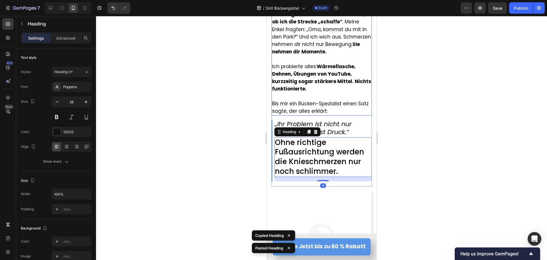
scroll to position [627, 0]
click at [232, 100] on div at bounding box center [321, 138] width 451 height 244
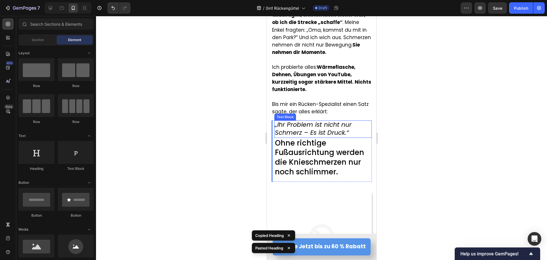
click at [280, 121] on span "„Ihr Problem ist nicht nur Schmerz – Es ist Druck.“" at bounding box center [313, 128] width 77 height 17
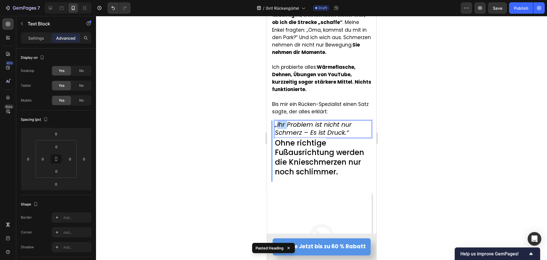
click at [280, 121] on span "„Ihr Problem ist nicht nur Schmerz – Es ist Druck.“" at bounding box center [313, 128] width 77 height 17
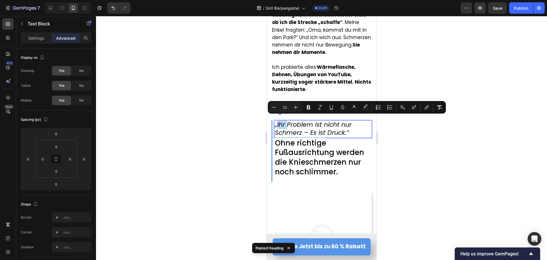
click at [277, 122] on span "„Ihr Problem ist nicht nur Schmerz – Es ist Druck.“" at bounding box center [313, 128] width 77 height 17
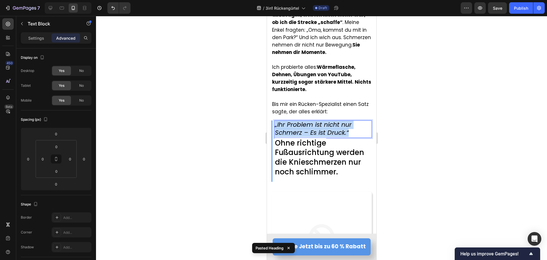
drag, startPoint x: 275, startPoint y: 121, endPoint x: 351, endPoint y: 128, distance: 76.1
click at [351, 128] on p "„Ihr Problem ist nicht nur Schmerz – Es ist Druck.“" at bounding box center [323, 129] width 96 height 16
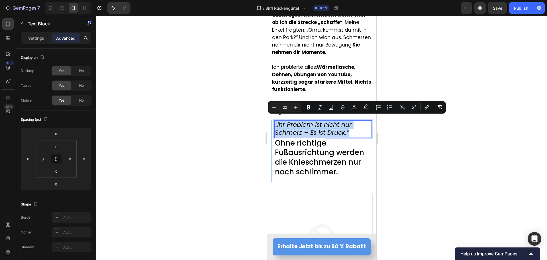
copy span "„Ihr Problem ist nicht nur Schmerz – Es ist Druck.“"
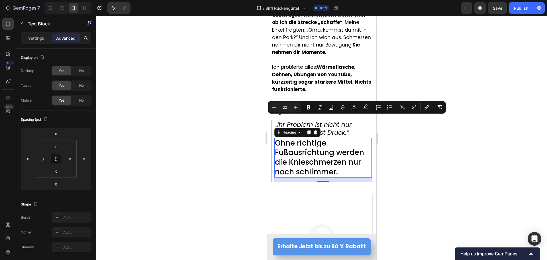
click at [319, 154] on span "Ohne richtige Fußausrichtung werden die Knieschmerzen nur noch schlimmer." at bounding box center [319, 157] width 89 height 39
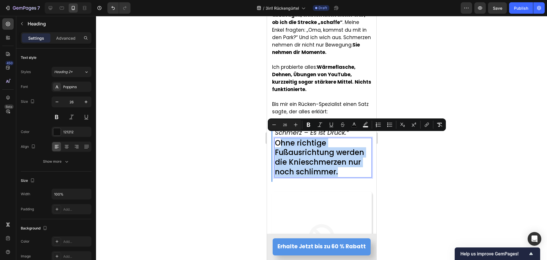
drag, startPoint x: 281, startPoint y: 139, endPoint x: 341, endPoint y: 168, distance: 66.7
click at [341, 168] on p "Ohne richtige Fußausrichtung werden die Knieschmerzen nur noch schlimmer." at bounding box center [323, 157] width 96 height 38
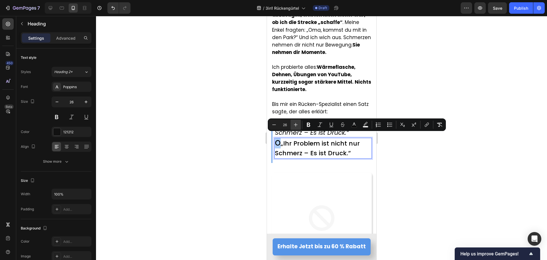
click at [299, 122] on button "Plus" at bounding box center [296, 124] width 10 height 10
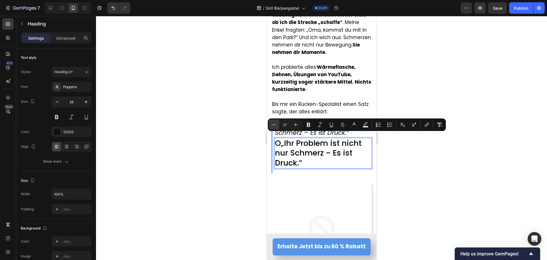
click at [274, 125] on icon "Editor contextual toolbar" at bounding box center [274, 125] width 6 height 6
type input "26"
click at [280, 141] on span "„Ihr Problem ist nicht nur Schmerz – Es ist Druck.“" at bounding box center [317, 153] width 84 height 30
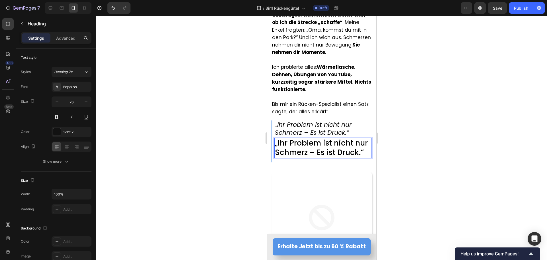
click at [202, 142] on div at bounding box center [321, 138] width 451 height 244
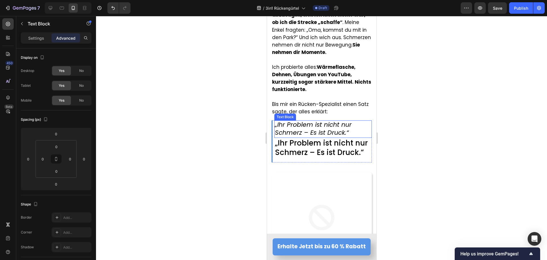
click at [317, 124] on span "„Ihr Problem ist nicht nur Schmerz – Es ist Druck.“" at bounding box center [313, 128] width 77 height 17
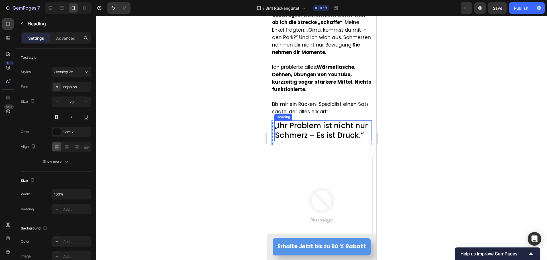
click at [313, 123] on span "„Ihr Problem ist nicht nur Schmerz – Es ist Druck.“" at bounding box center [321, 130] width 93 height 20
drag, startPoint x: 318, startPoint y: 140, endPoint x: 272, endPoint y: 140, distance: 45.9
click at [318, 131] on div "⁠⁠⁠⁠⁠⁠⁠ „Ihr Problem ist nicht nur Schmerz – Es ist Druck.“ Heading 0" at bounding box center [322, 130] width 97 height 21
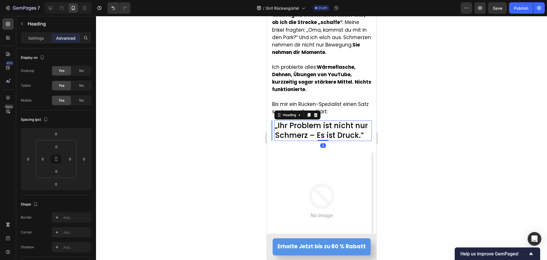
click at [230, 142] on div at bounding box center [321, 138] width 451 height 244
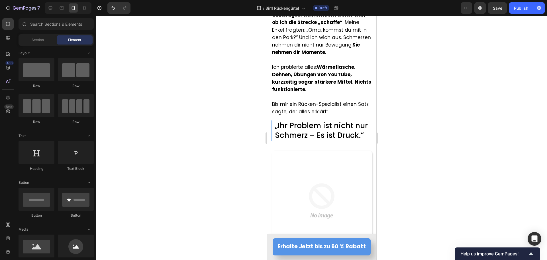
click at [270, 134] on section "Image Am Anfang war es „nur“ Steifigkeit am [DATE] – wie eingerostet. Dann reic…" at bounding box center [321, 2] width 109 height 287
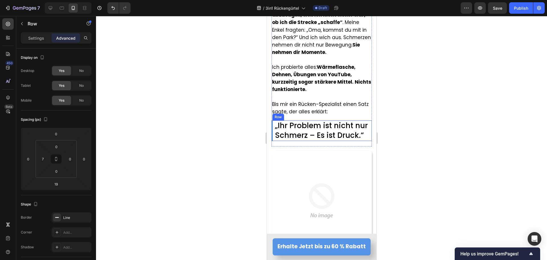
click at [274, 133] on div "⁠⁠⁠⁠⁠⁠⁠ „Ihr Problem ist nicht nur Schmerz – Es ist Druck.“ Heading Row" at bounding box center [321, 130] width 100 height 21
click at [317, 147] on div at bounding box center [321, 148] width 11 height 2
type input "25"
click at [249, 144] on div at bounding box center [321, 138] width 451 height 244
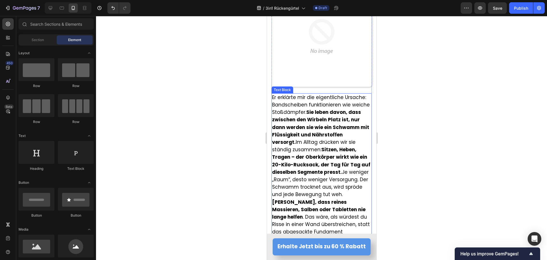
scroll to position [798, 0]
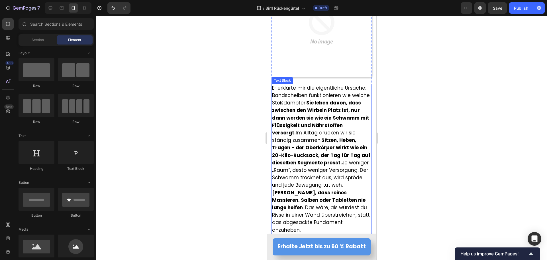
click at [329, 131] on span "Er erklärte mir die eigentliche Ursache: Bandscheiben funktionieren wie weiche …" at bounding box center [321, 158] width 98 height 149
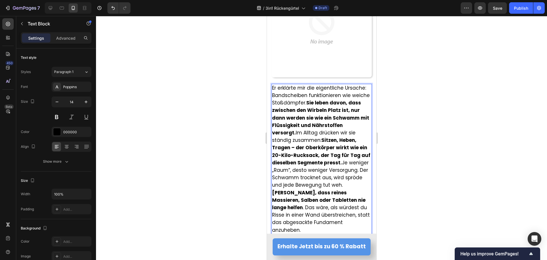
click at [327, 129] on span "Er erklärte mir die eigentliche Ursache: Bandscheiben funktionieren wie weiche …" at bounding box center [321, 158] width 98 height 149
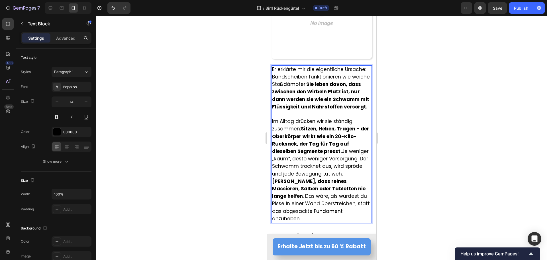
scroll to position [827, 0]
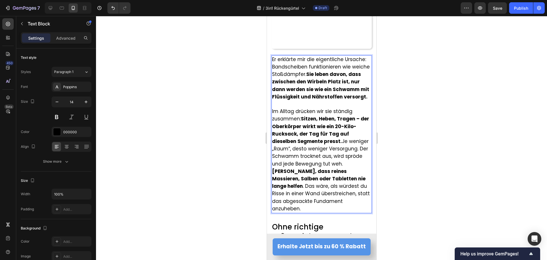
click at [343, 145] on span "Im Alltag drücken wir sie ständig zusammen: Sitzen, Heben, Tragen – der Oberkör…" at bounding box center [321, 160] width 98 height 104
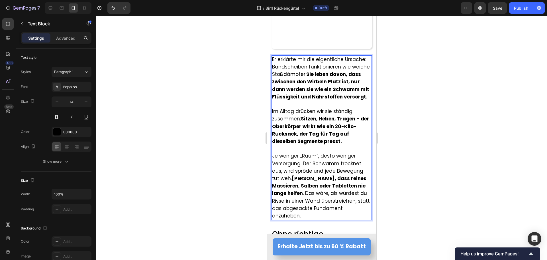
click at [293, 182] on strong "[PERSON_NAME], dass reines Massieren, Salben oder Tabletten nie lange helfen" at bounding box center [319, 186] width 94 height 22
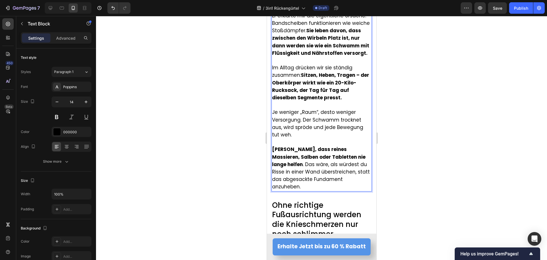
scroll to position [884, 0]
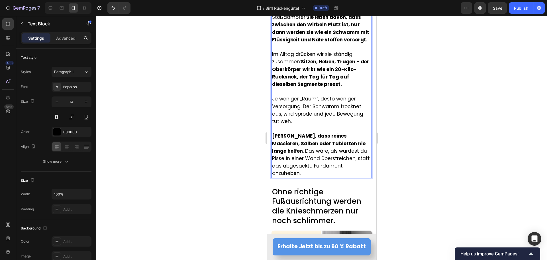
click at [229, 174] on div at bounding box center [321, 138] width 451 height 244
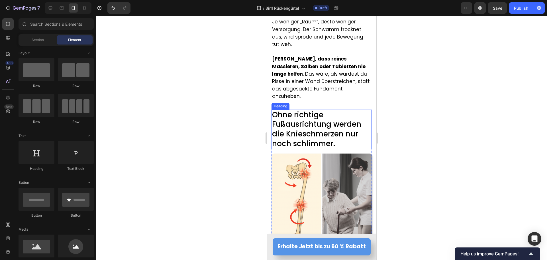
scroll to position [969, 0]
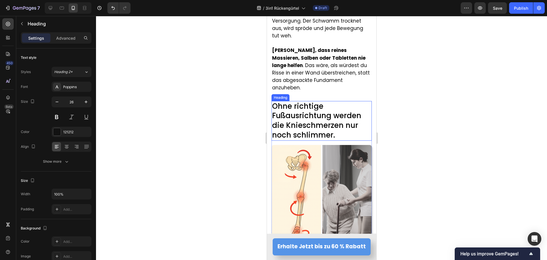
click at [298, 134] on span "Ohne richtige Fußausrichtung werden die Knieschmerzen nur noch schlimmer." at bounding box center [316, 120] width 89 height 39
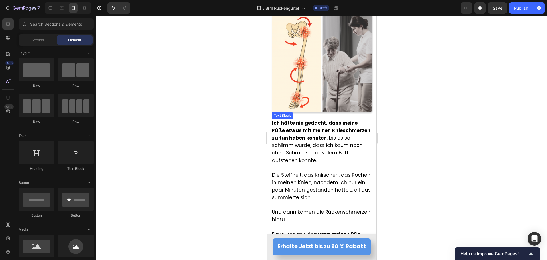
scroll to position [1083, 0]
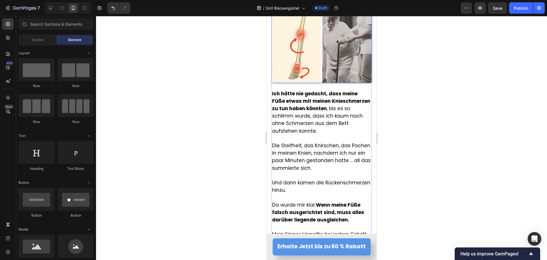
click at [318, 39] on img at bounding box center [321, 33] width 100 height 100
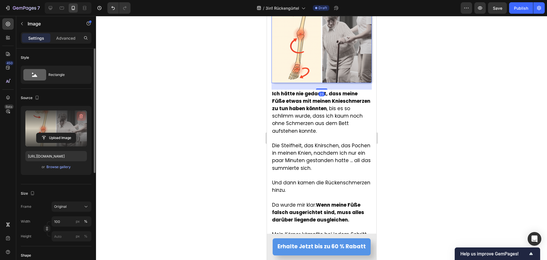
click at [78, 117] on button "button" at bounding box center [81, 115] width 9 height 9
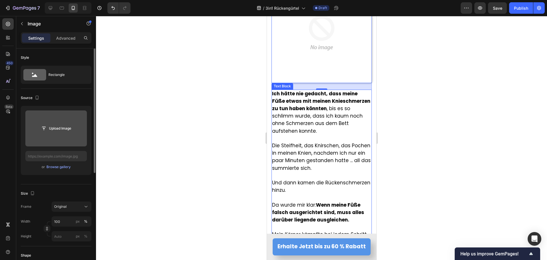
scroll to position [1112, 0]
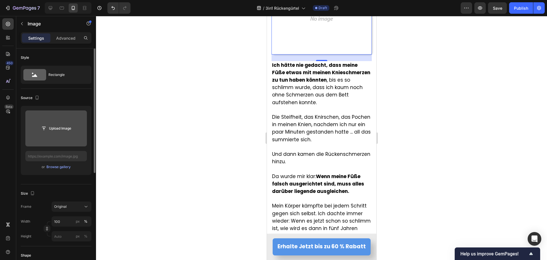
click at [268, 152] on section "Image 23 Ich hätte nie gedacht, dass meine Füße etwas mit meinen Knieschmerzen …" at bounding box center [321, 147] width 109 height 387
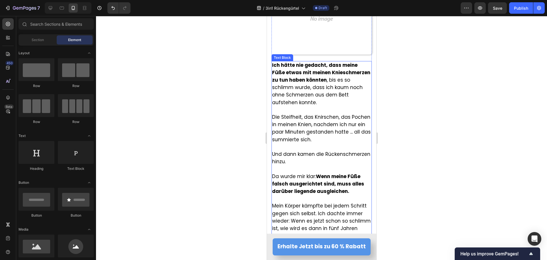
click at [284, 150] on span "Und dann kamen die Rückenschmerzen hinzu." at bounding box center [321, 157] width 98 height 14
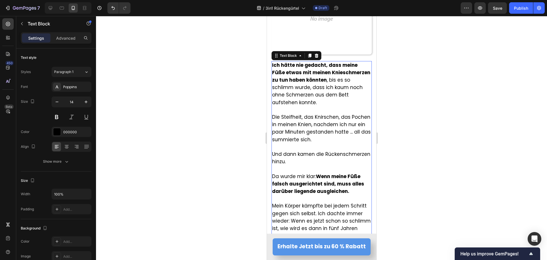
click at [284, 150] on span "Und dann kamen die Rückenschmerzen hinzu." at bounding box center [321, 157] width 98 height 14
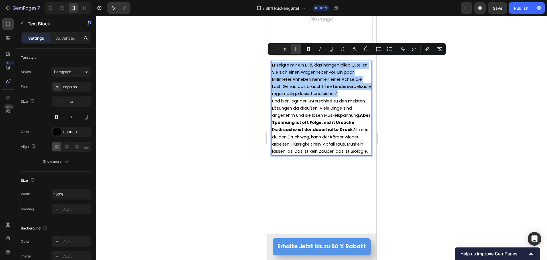
click at [292, 45] on button "Plus" at bounding box center [296, 49] width 10 height 10
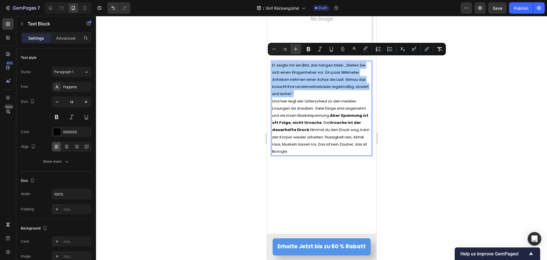
click at [292, 45] on button "Plus" at bounding box center [296, 49] width 10 height 10
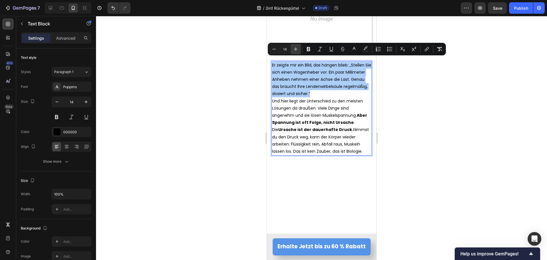
click at [292, 45] on button "Plus" at bounding box center [296, 49] width 10 height 10
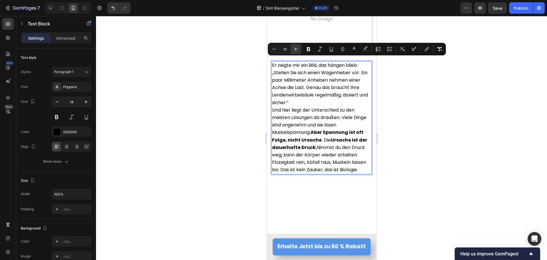
click at [292, 45] on button "Plus" at bounding box center [296, 49] width 10 height 10
type input "17"
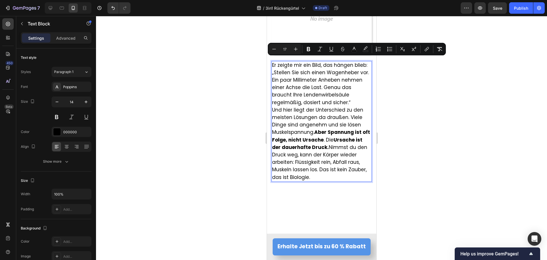
click at [216, 135] on div at bounding box center [321, 138] width 451 height 244
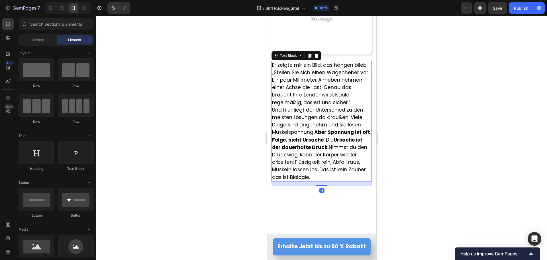
click at [323, 77] on span "Er zeigte mir ein Bild, das hängen blieb: „Stellen Sie sich einen Wagenheber vo…" at bounding box center [320, 84] width 97 height 44
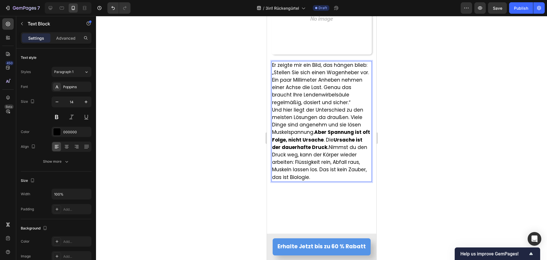
click at [350, 97] on p "Er zeigte mir ein Bild, das hängen blieb: „Stellen Sie sich einen Wagenheber vo…" at bounding box center [321, 84] width 99 height 45
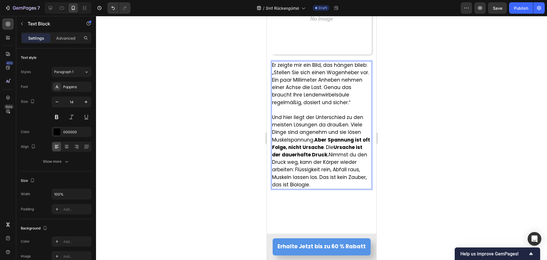
click at [316, 136] on strong "Aber Spannung ist oft Folge, nicht Ursache" at bounding box center [321, 143] width 98 height 14
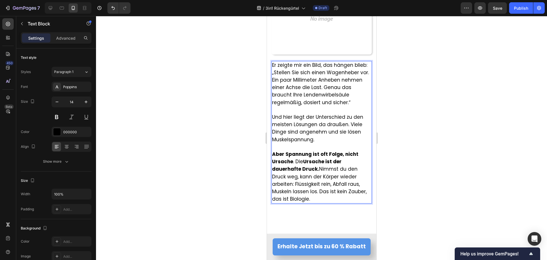
click at [296, 157] on span "Aber Spannung ist oft Folge, nicht Ursache . Die Ursache ist der dauerhafte Dru…" at bounding box center [319, 176] width 95 height 52
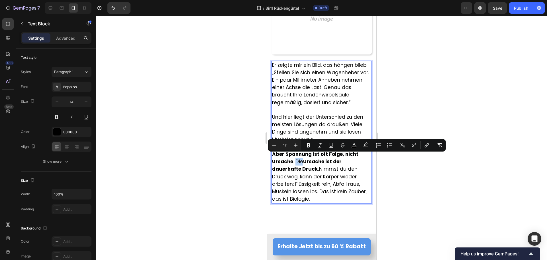
drag, startPoint x: 296, startPoint y: 157, endPoint x: 302, endPoint y: 157, distance: 6.3
click at [302, 157] on span "Aber Spannung ist oft Folge, nicht Ursache . Die Ursache ist der dauerhafte Dru…" at bounding box center [319, 176] width 95 height 52
click at [309, 147] on icon "Editor contextual toolbar" at bounding box center [308, 145] width 3 height 4
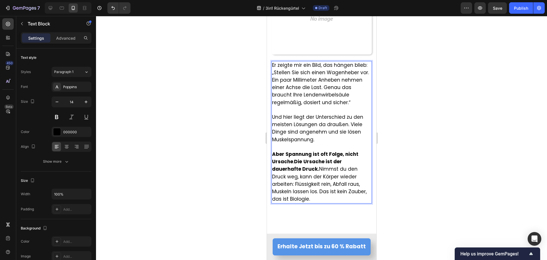
click at [320, 165] on span "Aber Spannung ist oft Folge, nicht Ursache . Die Ursache ist der dauerhafte Dru…" at bounding box center [319, 176] width 95 height 52
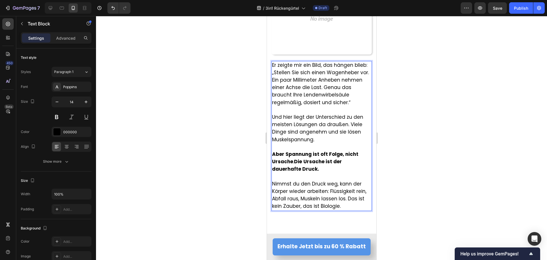
click at [224, 179] on div at bounding box center [321, 138] width 451 height 244
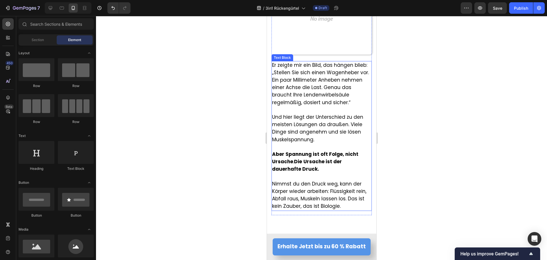
click at [304, 158] on strong "Ursache ist der dauerhafte Druck." at bounding box center [307, 165] width 70 height 14
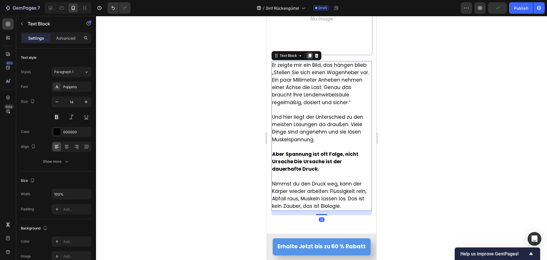
click at [311, 53] on icon at bounding box center [309, 55] width 5 height 5
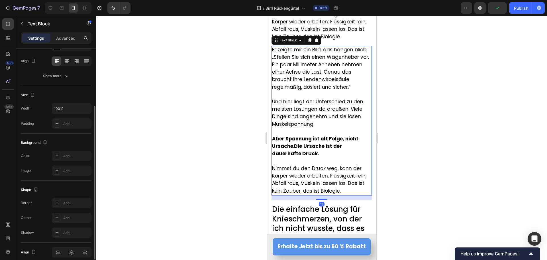
scroll to position [1286, 0]
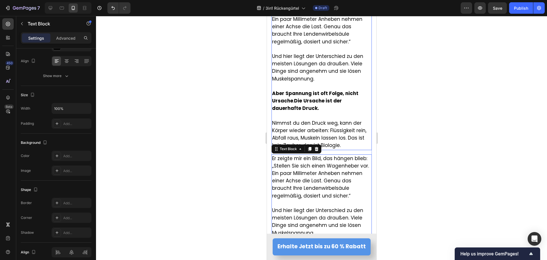
click at [290, 68] on span "Und hier liegt der Unterschied zu den meisten Lösungen da draußen. Viele Dinge …" at bounding box center [317, 67] width 91 height 29
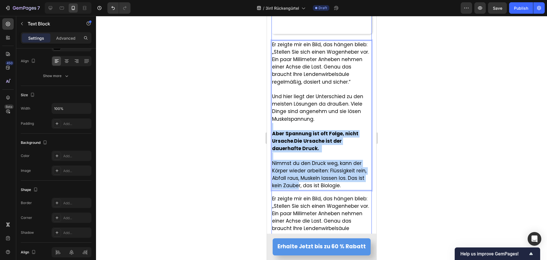
scroll to position [1148, 0]
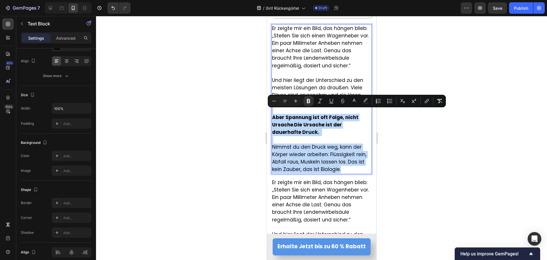
drag, startPoint x: 272, startPoint y: 189, endPoint x: 347, endPoint y: 167, distance: 78.7
click at [347, 167] on div "Er zeigte mir ein Bild, das hängen blieb: „Stellen Sie sich einen Wagenheber vo…" at bounding box center [321, 99] width 100 height 150
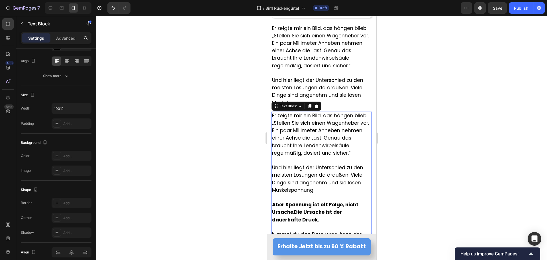
click at [327, 157] on p at bounding box center [321, 160] width 99 height 7
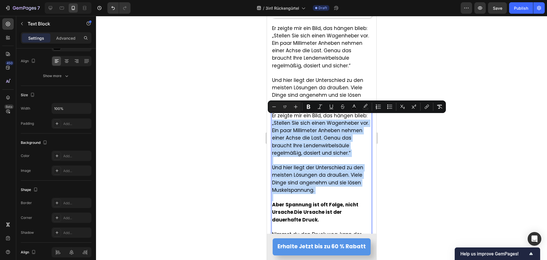
drag, startPoint x: 274, startPoint y: 192, endPoint x: 268, endPoint y: 115, distance: 77.8
click at [268, 115] on section "Image Er zeigte mir ein Bild, das hängen blieb: „Stellen Sie sich einen Wagenhe…" at bounding box center [321, 91] width 109 height 348
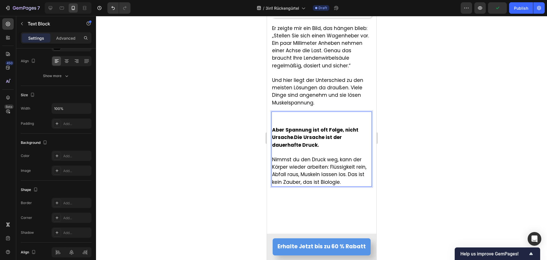
click at [272, 126] on strong "Aber Spannung ist oft Folge, nicht Ursache" at bounding box center [315, 133] width 86 height 14
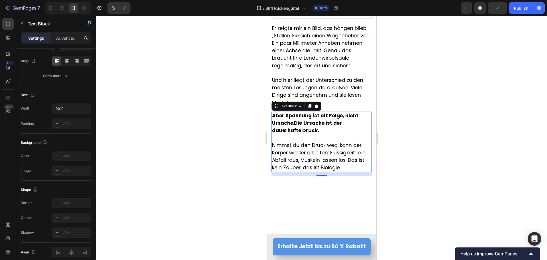
click at [230, 148] on div at bounding box center [321, 138] width 451 height 244
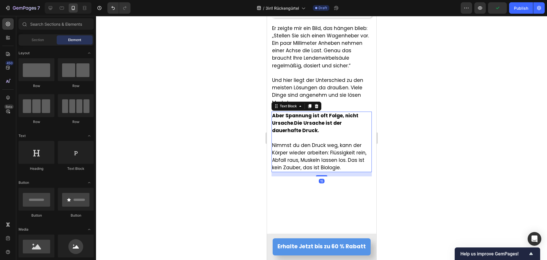
click at [310, 136] on p "Rich Text Editor. Editing area: main" at bounding box center [321, 137] width 99 height 7
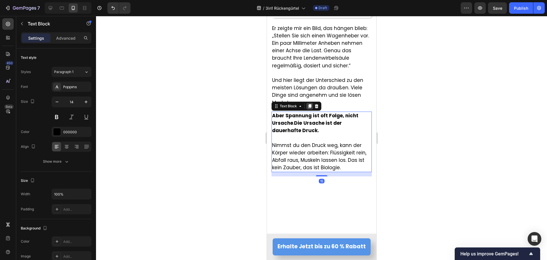
click at [308, 104] on icon at bounding box center [309, 106] width 5 height 5
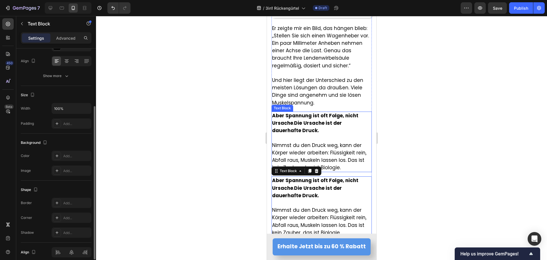
click at [296, 142] on span "Nimmst du den Druck weg, kann der Körper wieder arbeiten: Flüssigkeit rein, Abf…" at bounding box center [319, 156] width 94 height 29
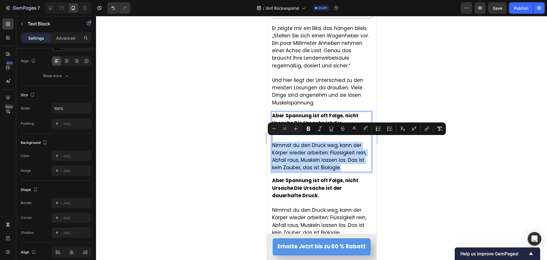
drag, startPoint x: 275, startPoint y: 131, endPoint x: 359, endPoint y: 165, distance: 90.7
click at [359, 165] on div "Aber Spannung ist oft Folge, nicht Ursache . Die Ursache ist der dauerhafte Dru…" at bounding box center [321, 141] width 100 height 61
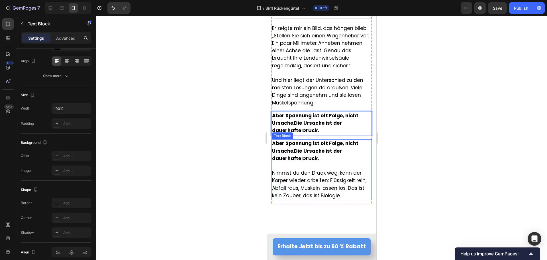
click at [325, 155] on p "Aber Spannung ist oft Folge, nicht Ursache . Die Ursache ist der dauerhafte Dru…" at bounding box center [321, 151] width 99 height 23
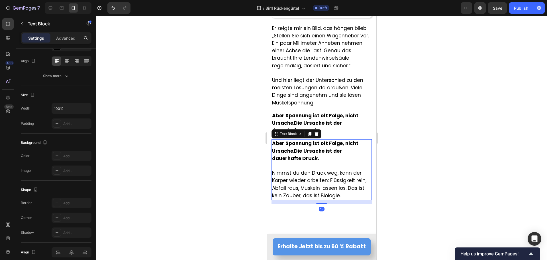
drag, startPoint x: 315, startPoint y: 159, endPoint x: 310, endPoint y: 162, distance: 5.5
click at [314, 162] on p at bounding box center [321, 165] width 99 height 7
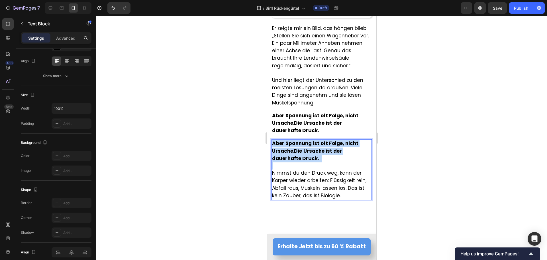
drag, startPoint x: 310, startPoint y: 162, endPoint x: 271, endPoint y: 133, distance: 48.6
click at [271, 133] on section "Image Er zeigte mir ein Bild, das hängen blieb: „Stellen Sie sich einen Wagenhe…" at bounding box center [321, 60] width 109 height 287
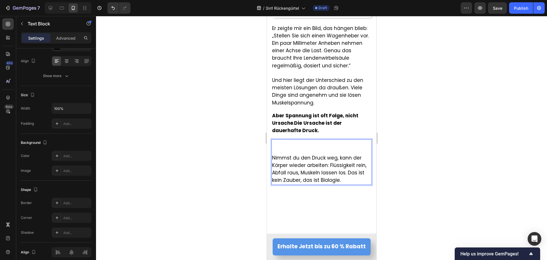
click at [272, 154] on span "Nimmst du den Druck weg, kann der Körper wieder arbeiten: Flüssigkeit rein, Abf…" at bounding box center [319, 168] width 94 height 29
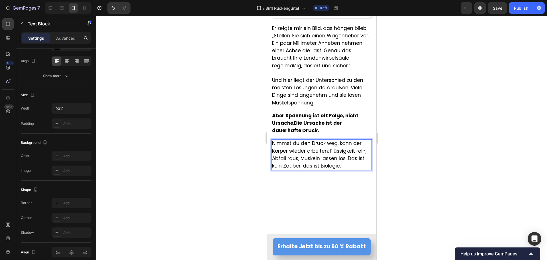
click at [228, 148] on div at bounding box center [321, 138] width 451 height 244
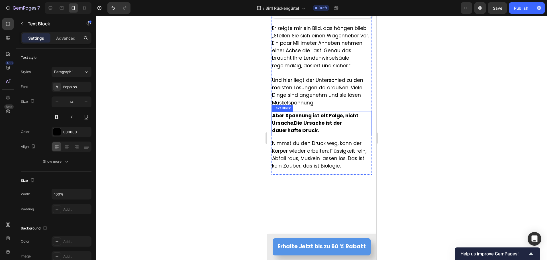
click at [294, 116] on span "Aber Spannung ist oft Folge, nicht Ursache . Die Ursache ist der dauerhafte Dru…" at bounding box center [315, 123] width 86 height 22
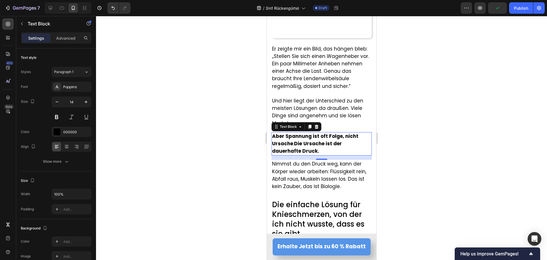
scroll to position [1120, 0]
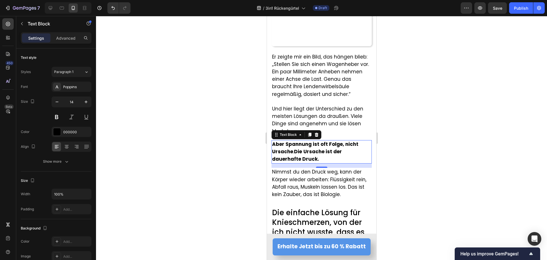
click at [67, 43] on div "Settings Advanced" at bounding box center [56, 37] width 71 height 11
click at [68, 38] on p "Advanced" at bounding box center [65, 38] width 19 height 6
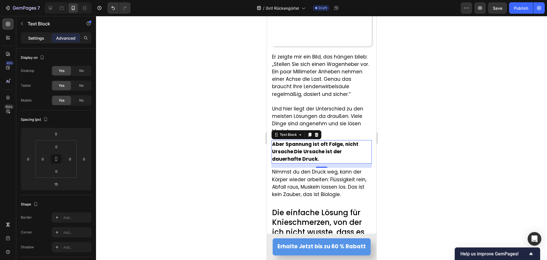
click at [38, 39] on p "Settings" at bounding box center [36, 38] width 16 height 6
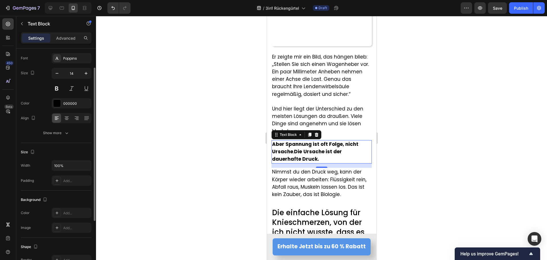
scroll to position [57, 0]
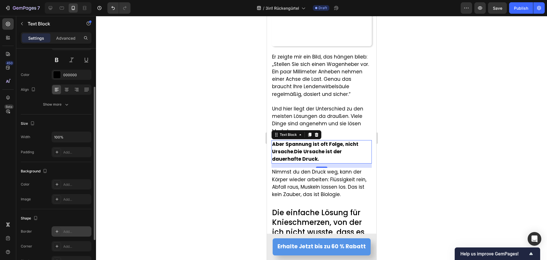
click at [60, 233] on div at bounding box center [57, 231] width 8 height 8
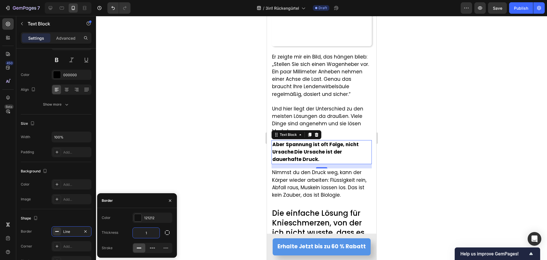
click at [145, 231] on input "1" at bounding box center [146, 232] width 27 height 10
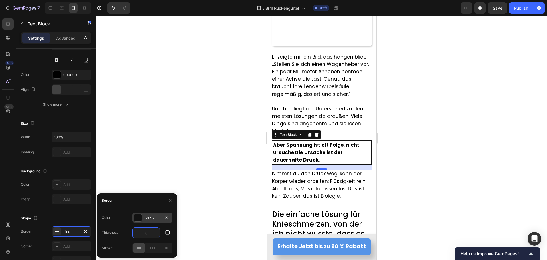
type input "3"
click at [147, 217] on div "121212" at bounding box center [152, 217] width 17 height 5
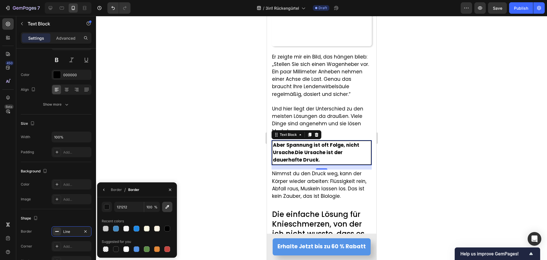
click at [168, 206] on icon "button" at bounding box center [168, 207] width 4 height 4
type input "5594E7"
click at [106, 188] on icon "button" at bounding box center [104, 189] width 5 height 5
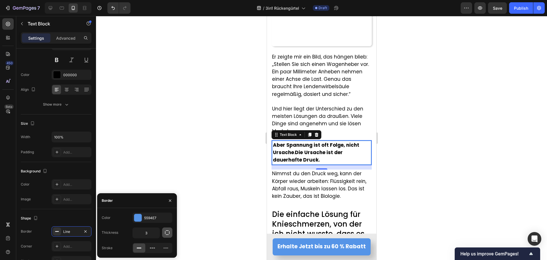
click at [168, 233] on icon "button" at bounding box center [167, 232] width 6 height 6
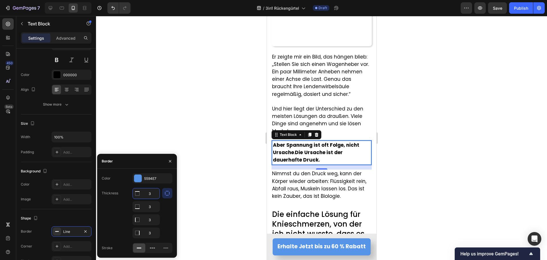
click at [144, 195] on input "3" at bounding box center [146, 193] width 27 height 10
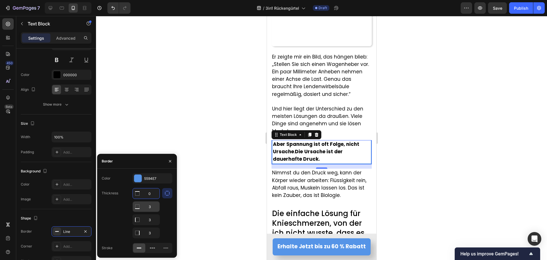
type input "0"
click at [147, 208] on input "3" at bounding box center [146, 206] width 27 height 10
type input "0"
click at [151, 234] on input "3" at bounding box center [146, 232] width 27 height 10
type input "0"
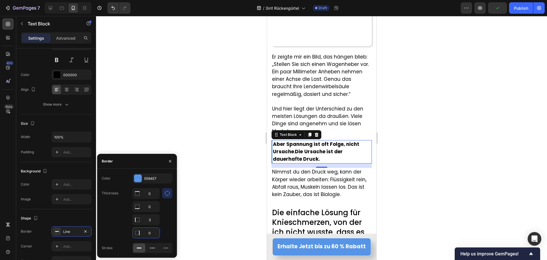
click at [213, 184] on div at bounding box center [321, 138] width 451 height 244
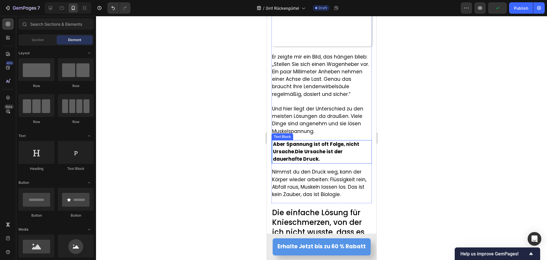
click at [282, 151] on strong "Ursache ist der dauerhafte Druck." at bounding box center [308, 155] width 70 height 14
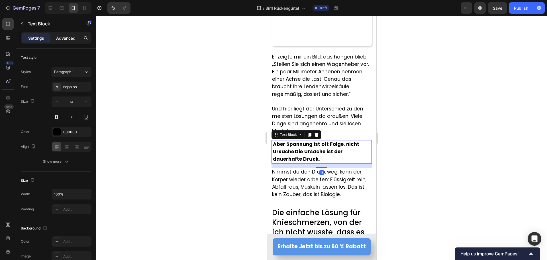
click at [61, 36] on p "Advanced" at bounding box center [65, 38] width 19 height 6
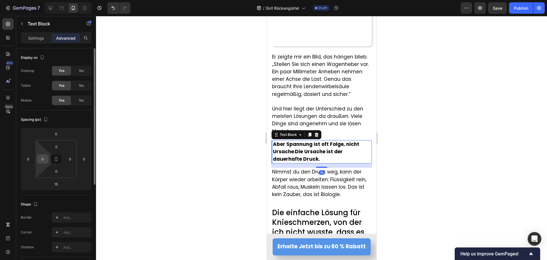
click at [44, 160] on input "0" at bounding box center [42, 158] width 9 height 9
type input "8"
type input "0"
click at [173, 159] on div at bounding box center [321, 138] width 451 height 244
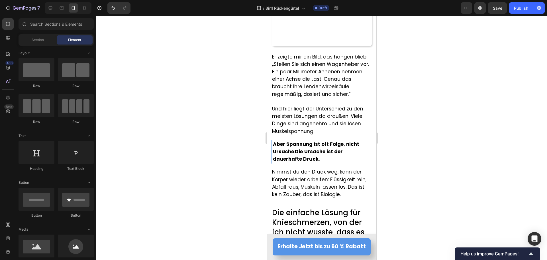
click at [278, 144] on strong "Aber Spannung ist oft Folge, nicht Ursache" at bounding box center [316, 148] width 86 height 14
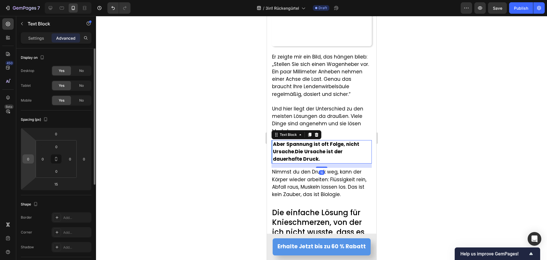
click at [30, 160] on input "0" at bounding box center [28, 158] width 9 height 9
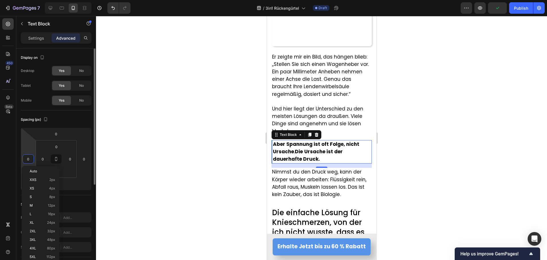
type input "8"
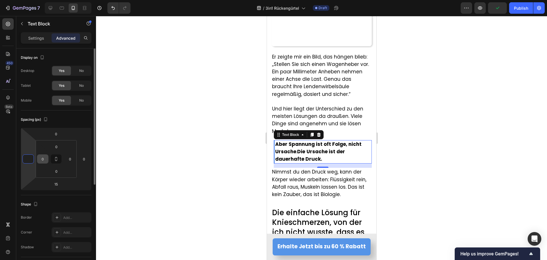
type input "0"
click at [39, 159] on input "0" at bounding box center [42, 158] width 9 height 9
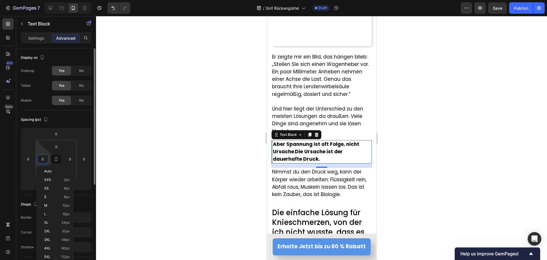
type input "8"
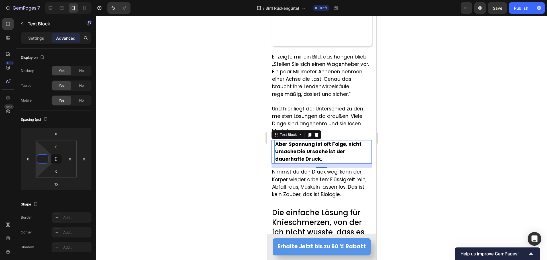
type input "0"
click at [174, 159] on div at bounding box center [321, 138] width 451 height 244
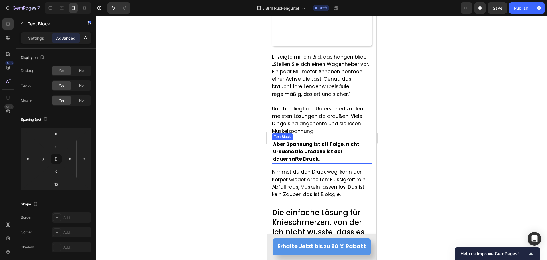
click at [304, 145] on span "Aber Spannung ist oft Folge, nicht Ursache . Die Ursache ist der dauerhafte Dru…" at bounding box center [316, 152] width 86 height 22
click at [10, 23] on icon at bounding box center [8, 24] width 4 height 4
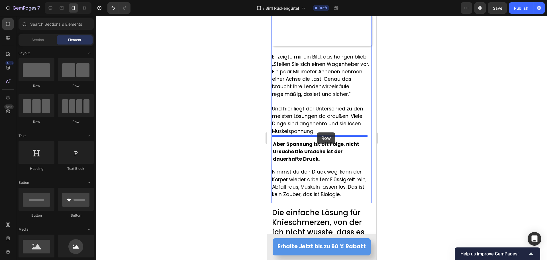
drag, startPoint x: 320, startPoint y: 95, endPoint x: 317, endPoint y: 132, distance: 36.9
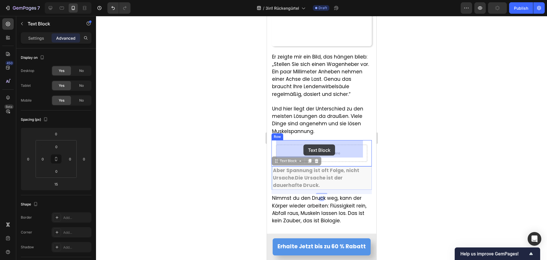
drag, startPoint x: 305, startPoint y: 174, endPoint x: 304, endPoint y: 147, distance: 26.8
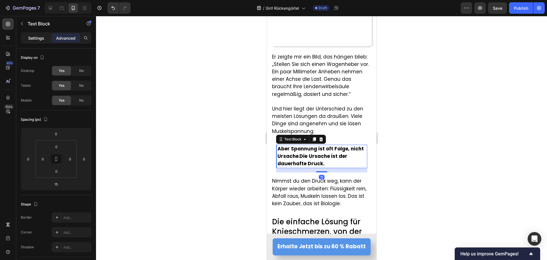
click at [29, 38] on p "Settings" at bounding box center [36, 38] width 16 height 6
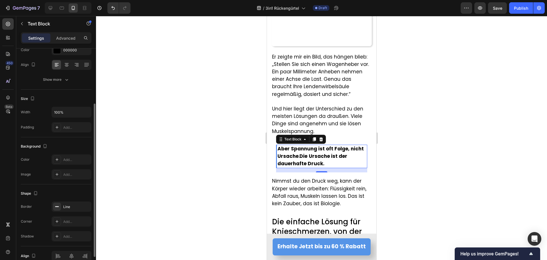
scroll to position [53, 0]
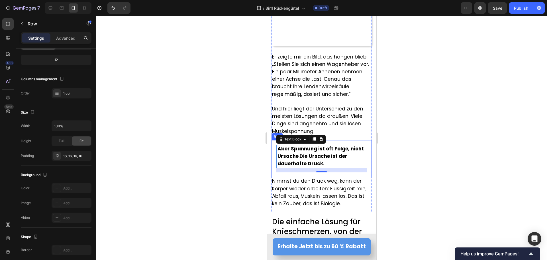
click at [274, 154] on div "Aber Spannung ist oft Folge, nicht Ursache . Die Ursache ist der dauerhafte Dru…" at bounding box center [321, 158] width 100 height 37
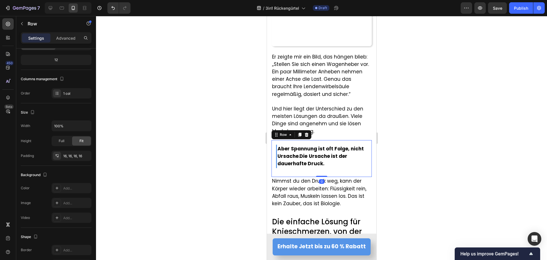
scroll to position [0, 0]
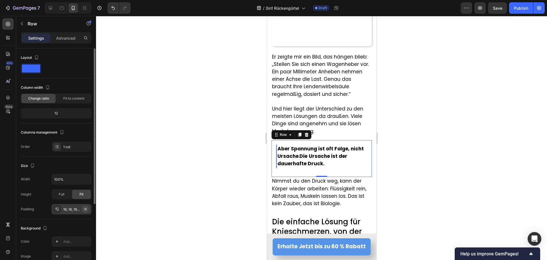
click at [85, 209] on icon "button" at bounding box center [85, 209] width 5 height 5
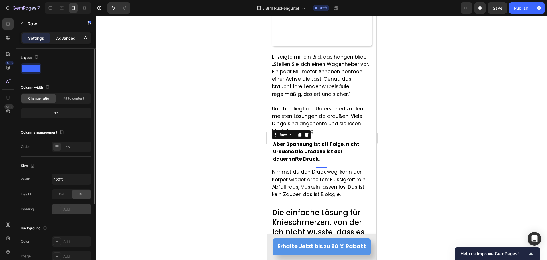
click at [61, 35] on p "Advanced" at bounding box center [65, 38] width 19 height 6
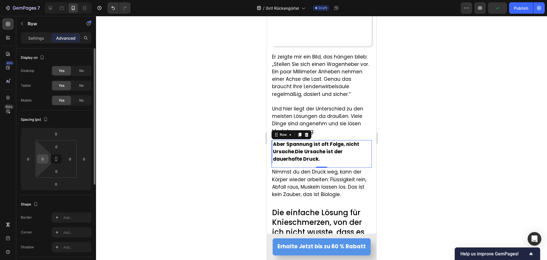
click at [44, 154] on div "0" at bounding box center [42, 158] width 11 height 9
click at [45, 158] on input "0" at bounding box center [42, 158] width 9 height 9
type input "8"
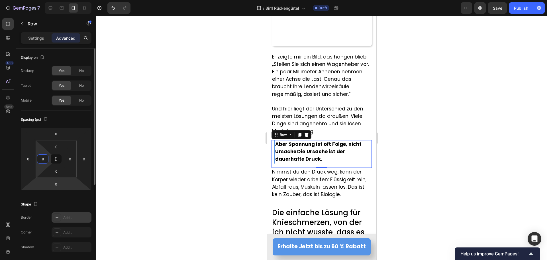
type input "8"
click at [58, 219] on icon at bounding box center [57, 217] width 5 height 5
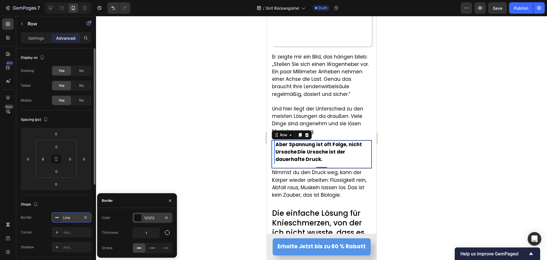
click at [143, 215] on div "121212" at bounding box center [153, 217] width 40 height 10
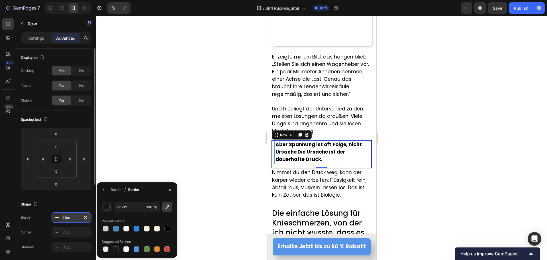
click at [169, 209] on icon "button" at bounding box center [167, 207] width 6 height 6
type input "5594E7"
click at [101, 190] on button "button" at bounding box center [103, 189] width 9 height 9
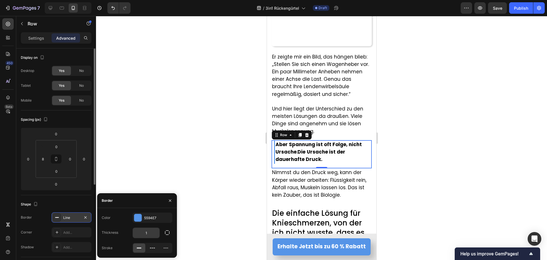
click at [147, 230] on input "1" at bounding box center [146, 232] width 27 height 10
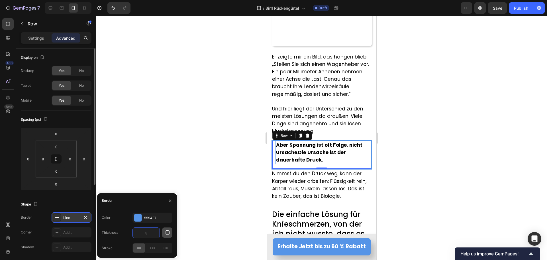
click at [167, 232] on icon "button" at bounding box center [167, 232] width 6 height 6
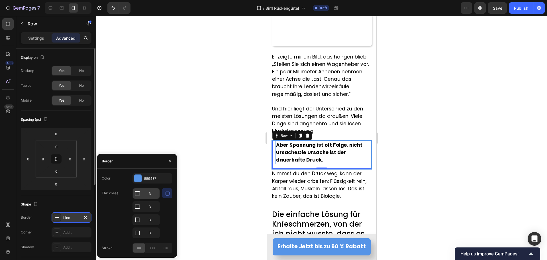
click at [148, 194] on input "3" at bounding box center [146, 193] width 27 height 10
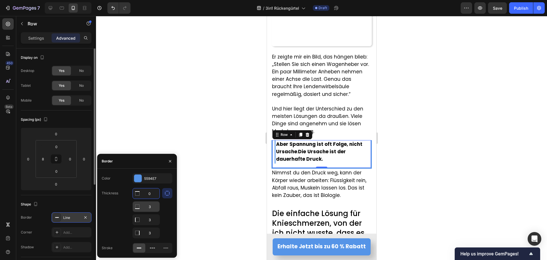
type input "0"
click at [148, 207] on input "3" at bounding box center [146, 206] width 27 height 10
type input "0"
click at [149, 231] on input "3" at bounding box center [146, 232] width 27 height 10
type input "0"
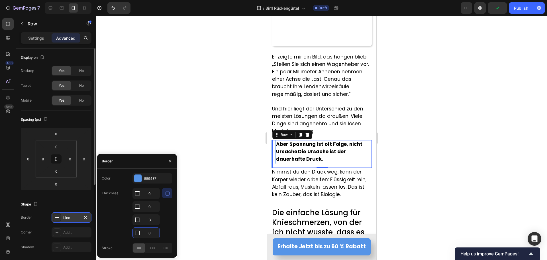
click at [254, 164] on div at bounding box center [321, 138] width 451 height 244
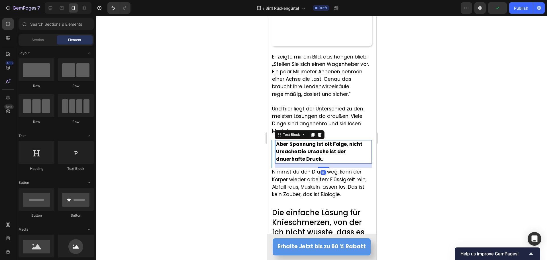
click at [287, 149] on strong "Aber Spannung ist oft Folge, nicht Ursache" at bounding box center [319, 148] width 86 height 14
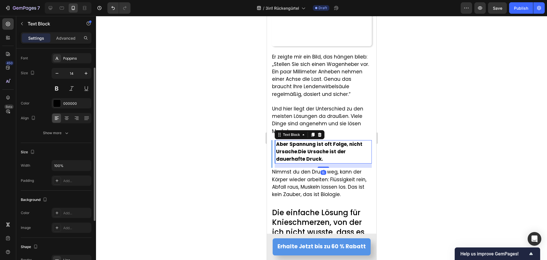
scroll to position [86, 0]
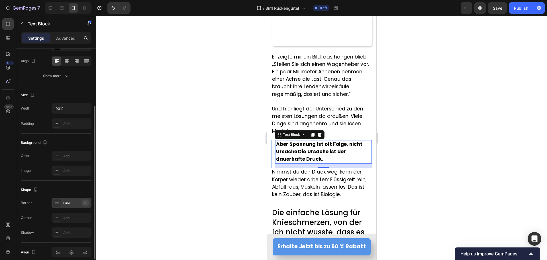
click at [87, 203] on icon "button" at bounding box center [85, 202] width 5 height 5
click at [156, 175] on div at bounding box center [321, 138] width 451 height 244
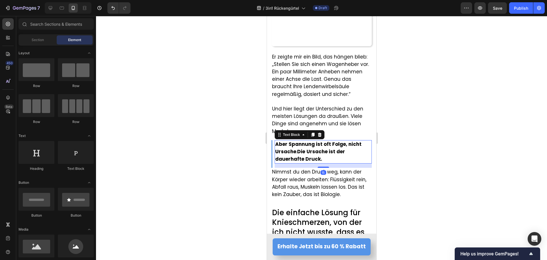
click at [311, 148] on strong "Ursache ist der dauerhafte Druck." at bounding box center [310, 155] width 70 height 14
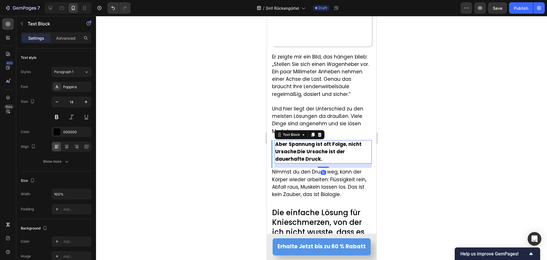
click at [319, 163] on div "15" at bounding box center [322, 165] width 97 height 4
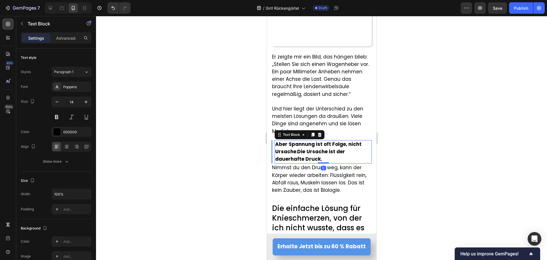
drag, startPoint x: 318, startPoint y: 163, endPoint x: 273, endPoint y: 155, distance: 45.4
click at [316, 148] on div "Aber Spannung ist oft Folge, nicht Ursache . Die Ursache ist der dauerhafte Dru…" at bounding box center [322, 152] width 97 height 24
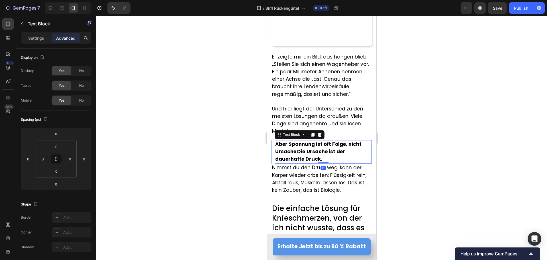
click at [238, 156] on div at bounding box center [321, 138] width 451 height 244
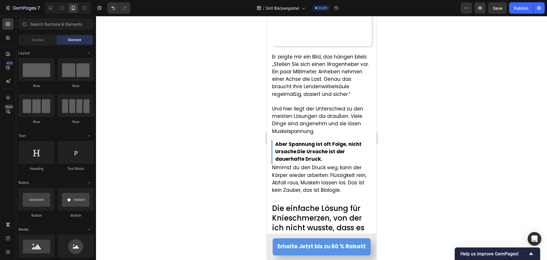
click at [271, 148] on section "Image Er zeigte mir ein Bild, das hängen blieb: „Stellen Sie sich einen Wagenhe…" at bounding box center [321, 72] width 109 height 253
click at [295, 145] on strong "Aber Spannung ist oft Folge, nicht Ursache" at bounding box center [318, 148] width 86 height 14
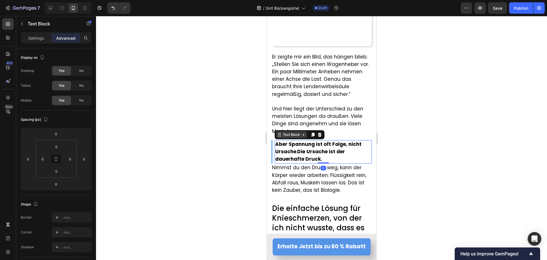
click at [288, 132] on div "Text Block" at bounding box center [291, 134] width 19 height 5
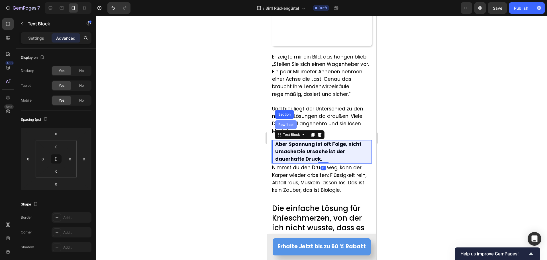
click at [286, 123] on div "Row 1 col" at bounding box center [285, 124] width 17 height 3
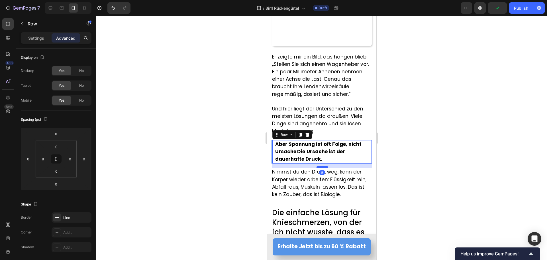
drag, startPoint x: 319, startPoint y: 158, endPoint x: 317, endPoint y: 163, distance: 4.8
click at [317, 166] on div at bounding box center [321, 167] width 11 height 2
type input "16"
click at [227, 152] on div at bounding box center [321, 138] width 451 height 244
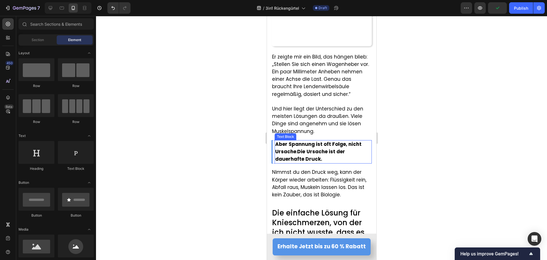
click at [311, 150] on strong "Ursache ist der dauerhafte Druck." at bounding box center [310, 155] width 70 height 14
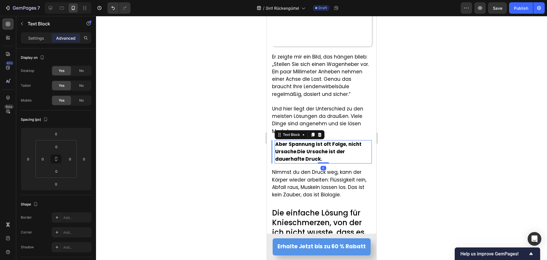
click at [277, 141] on strong "Aber Spannung ist oft Folge, nicht Ursache" at bounding box center [318, 148] width 86 height 14
click at [276, 141] on strong "Aber Spannung ist oft Folge, nicht Ursache" at bounding box center [318, 148] width 86 height 14
click at [322, 155] on p "''Aber Spannung ist oft Folge, nicht Ursache . Die Ursache ist der dauerhafte D…" at bounding box center [323, 152] width 96 height 23
click at [170, 153] on div at bounding box center [321, 138] width 451 height 244
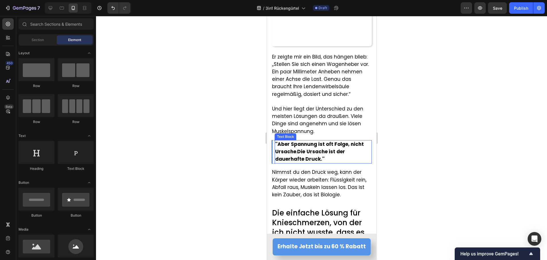
click at [321, 148] on strong "Ursache ist der dauerhafte Druck.''" at bounding box center [310, 155] width 70 height 14
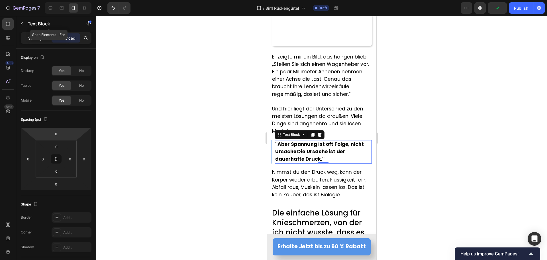
click at [30, 36] on p "Settings" at bounding box center [36, 38] width 16 height 6
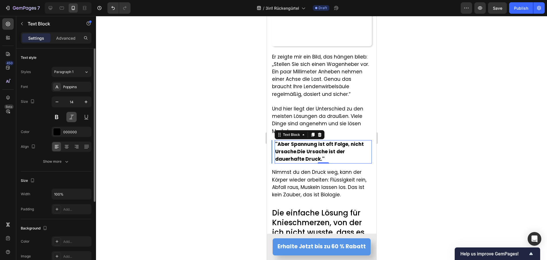
click at [70, 117] on button at bounding box center [71, 117] width 10 height 10
click at [178, 141] on div at bounding box center [321, 138] width 451 height 244
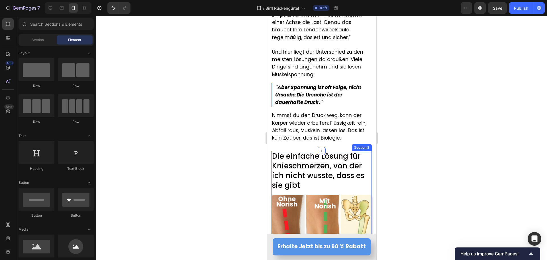
scroll to position [1177, 0]
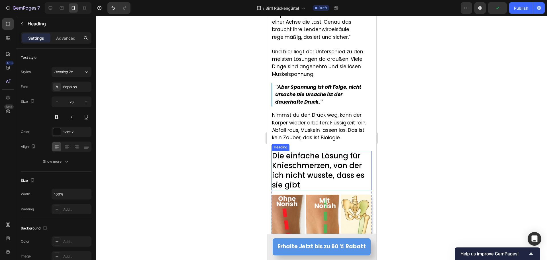
click at [300, 168] on span "Die einfache Lösung für Knieschmerzen, von der ich nicht wusste, dass es sie gi…" at bounding box center [318, 169] width 92 height 39
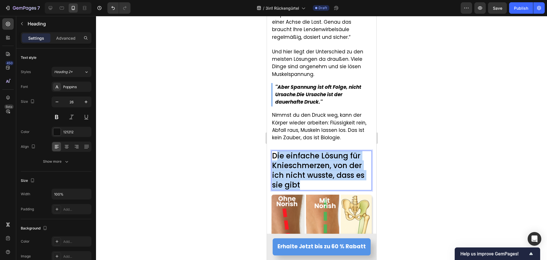
drag, startPoint x: 277, startPoint y: 151, endPoint x: 310, endPoint y: 181, distance: 44.0
click at [310, 181] on p "Die einfache Lösung für Knieschmerzen, von der ich nicht wusste, dass es sie gi…" at bounding box center [321, 170] width 99 height 38
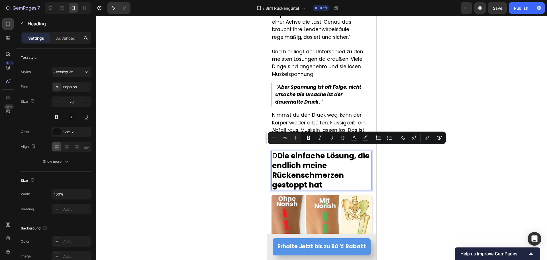
click at [276, 150] on span "D Die einfache Lösung, die endlich meine Rückenschmerzen gestoppt hat" at bounding box center [320, 169] width 97 height 39
click at [305, 140] on button "Bold" at bounding box center [309, 138] width 10 height 10
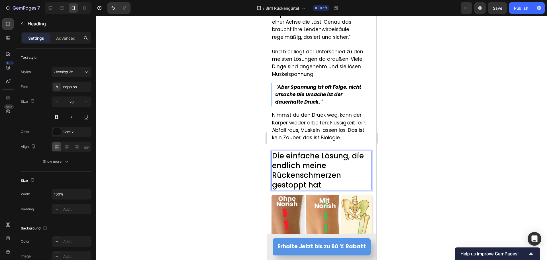
click at [232, 154] on div at bounding box center [321, 138] width 451 height 244
click at [301, 171] on span "Die einfache Lösung, die endlich meine Rückenschmerzen gestoppt hat" at bounding box center [318, 169] width 92 height 39
click at [300, 171] on span "Die einfache Lösung, die endlich meine Rückenschmerzen gestoppt hat" at bounding box center [318, 169] width 92 height 39
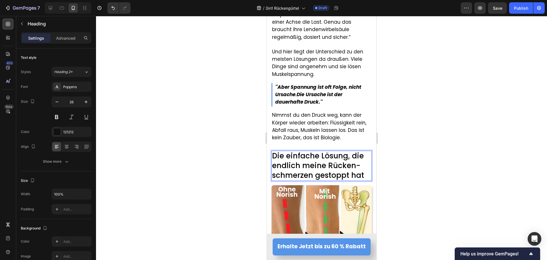
click at [193, 157] on div at bounding box center [321, 138] width 451 height 244
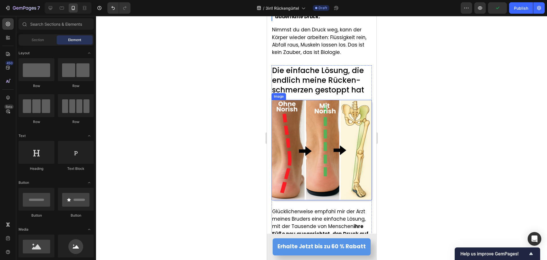
scroll to position [1262, 0]
click at [332, 164] on img at bounding box center [321, 149] width 100 height 100
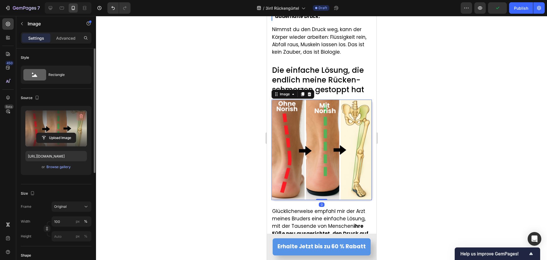
click at [81, 115] on icon "button" at bounding box center [81, 116] width 6 height 6
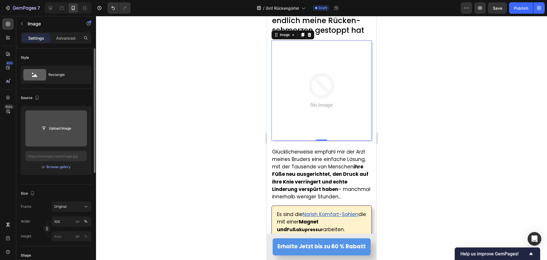
scroll to position [1348, 0]
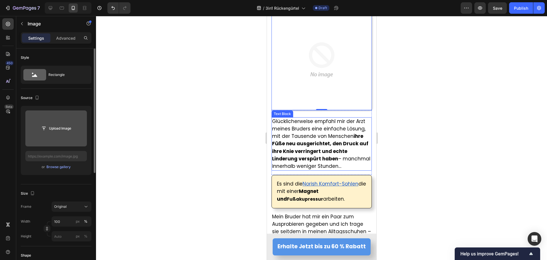
click at [321, 141] on strong "ihre Füße neu ausgerichtet, den Druck auf ihre Knie verringert und echte Linder…" at bounding box center [320, 147] width 96 height 29
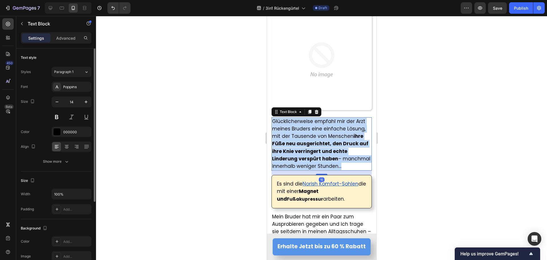
click at [321, 141] on strong "ihre Füße neu ausgerichtet, den Druck auf ihre Knie verringert und echte Linder…" at bounding box center [320, 147] width 96 height 29
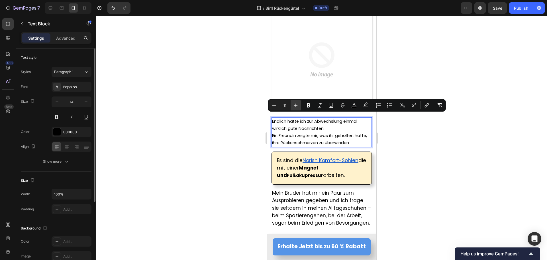
click at [296, 105] on icon "Editor contextual toolbar" at bounding box center [296, 105] width 6 height 6
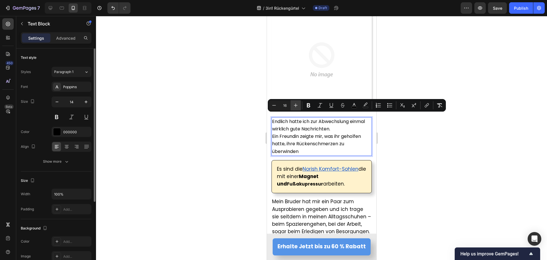
click at [296, 105] on icon "Editor contextual toolbar" at bounding box center [296, 105] width 6 height 6
type input "17"
click at [284, 134] on span "Ein Freundin zeigte mir, was ihr geholfen hatte, ihre Rückenschmerzen zu überwi…" at bounding box center [321, 144] width 98 height 22
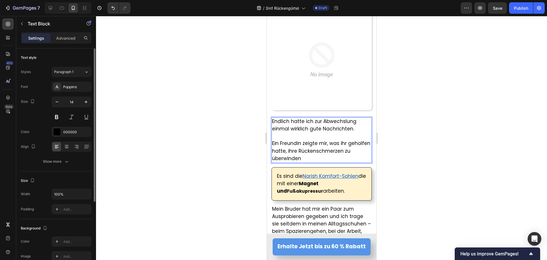
click at [277, 140] on span "Ein Freundin zeigte mir, was ihr geholfen hatte, ihre Rückenschmerzen zu überwi…" at bounding box center [321, 151] width 98 height 22
click at [222, 149] on div at bounding box center [321, 138] width 451 height 244
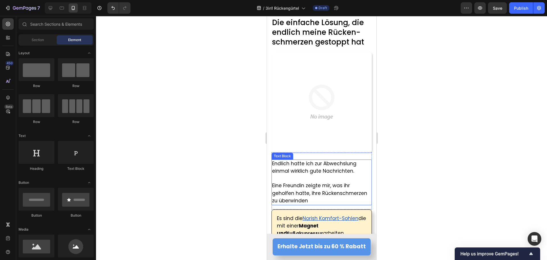
scroll to position [1319, 0]
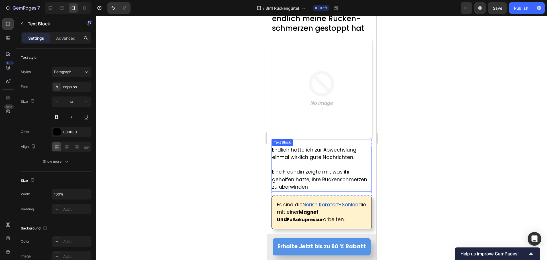
click at [288, 153] on span "Endlich hatte ich zur Abwechslung einmal wirklich gute Nachrichten." at bounding box center [314, 153] width 84 height 14
click at [308, 147] on span "Endlich hatte ich zur Abwechslung einmal wirklich gute Nachrichten." at bounding box center [314, 153] width 84 height 14
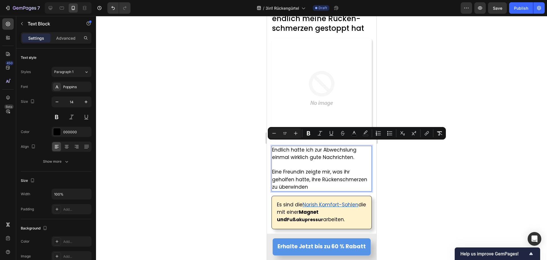
click at [301, 153] on span "Endlich hatte ich zur Abwechslung einmal wirklich gute Nachrichten." at bounding box center [314, 153] width 84 height 14
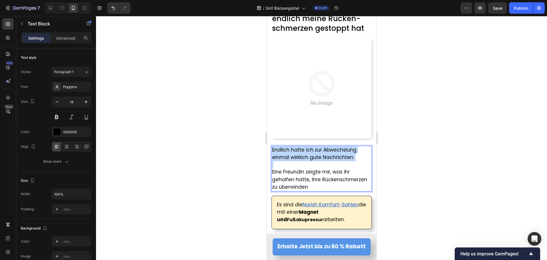
drag, startPoint x: 287, startPoint y: 159, endPoint x: 267, endPoint y: 146, distance: 24.0
click at [267, 146] on section "⁠⁠⁠⁠⁠⁠⁠ Die einfache Lösung, die endlich meine Rücken-schmerzen gestoppt hat He…" at bounding box center [321, 227] width 109 height 447
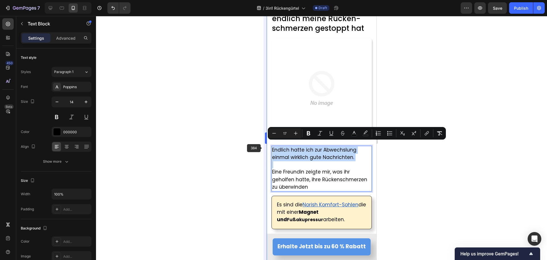
copy span "Endlich hatte ich zur Abwechslung einmal wirklich gute Nachrichten."
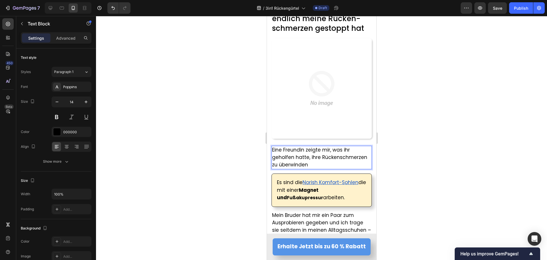
click at [320, 162] on p "Eine Freundin zeigte mir, was ihr geholfen hatte, ihre Rückenschmerzen zu überw…" at bounding box center [321, 157] width 99 height 23
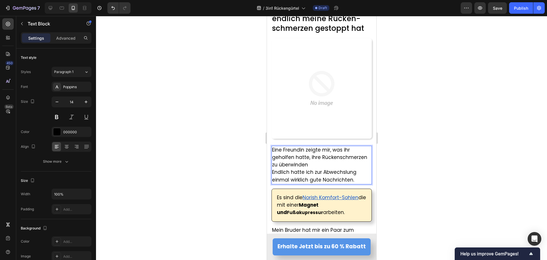
click at [309, 170] on span "Endlich hatte ich zur Abwechslung einmal wirklich gute Nachrichten." at bounding box center [314, 175] width 84 height 14
click at [311, 160] on p "Eine Freundin zeigte mir, was ihr geholfen hatte, ihre Rückenschmerzen zu überw…" at bounding box center [321, 157] width 99 height 23
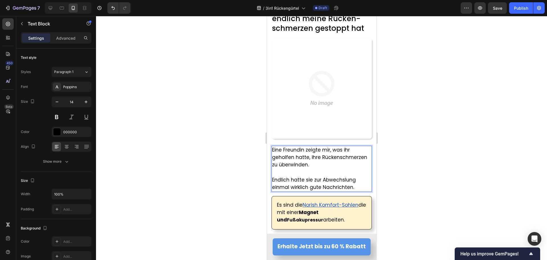
click at [355, 184] on p "Endlich hatte sie zur Abwechslung einmal wirklich gute Nachrichten." at bounding box center [321, 183] width 99 height 15
click at [214, 171] on div at bounding box center [321, 138] width 451 height 244
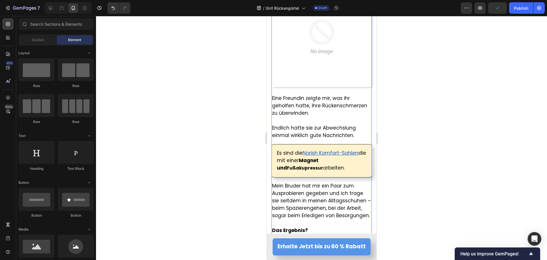
scroll to position [1376, 0]
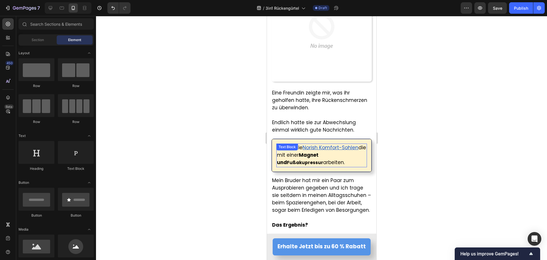
click at [285, 152] on span "die mit einer Magnet und" at bounding box center [321, 155] width 89 height 22
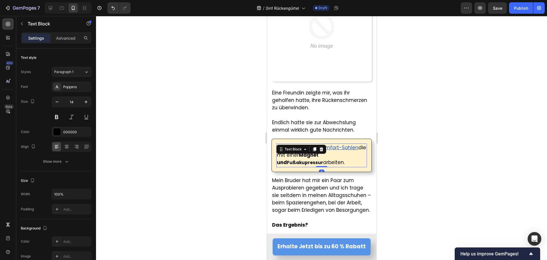
click at [288, 159] on strong "Fußakupressur" at bounding box center [305, 162] width 36 height 6
click at [323, 159] on span "arbeiten." at bounding box center [334, 162] width 22 height 7
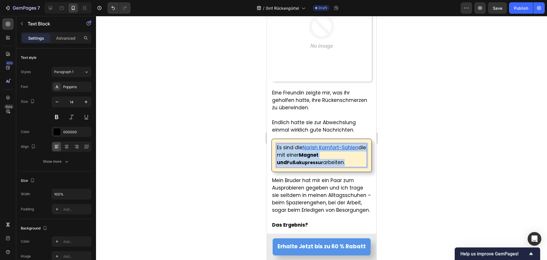
click at [323, 159] on span "arbeiten." at bounding box center [334, 162] width 22 height 7
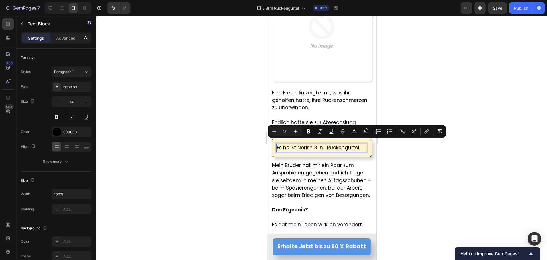
click at [279, 146] on span "Es heißt Norish 3 in 1 Rückengürtel" at bounding box center [318, 147] width 82 height 7
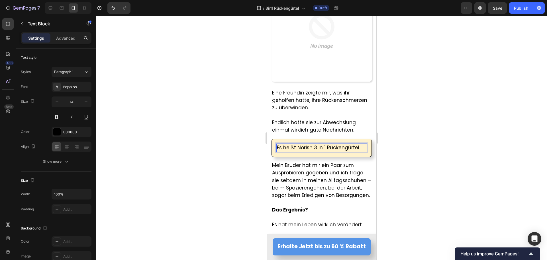
click at [285, 144] on span "Es heißt Norish 3 in 1 Rückengürtel" at bounding box center [318, 147] width 82 height 7
click at [316, 144] on span "Es ist der Norish 3 in 1 Rückengürtel" at bounding box center [319, 147] width 85 height 7
drag, startPoint x: 315, startPoint y: 143, endPoint x: 375, endPoint y: 145, distance: 59.4
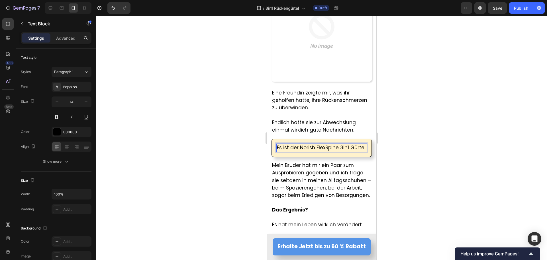
click at [349, 144] on p "Es ist der Norish FlexSpine 3in1 Gürtel." at bounding box center [321, 147] width 89 height 7
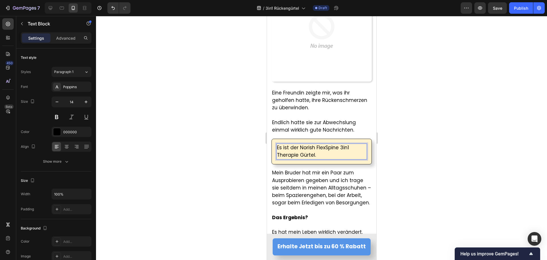
click at [200, 158] on div at bounding box center [321, 138] width 451 height 244
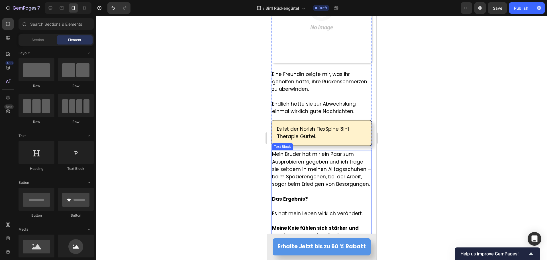
scroll to position [1405, 0]
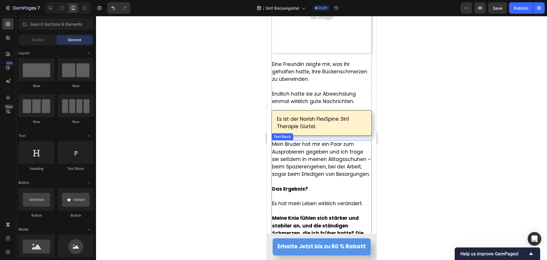
click at [298, 166] on p "Mein Bruder hat mir ein Paar zum Ausprobieren gegeben und ich trage sie seitdem…" at bounding box center [321, 159] width 99 height 37
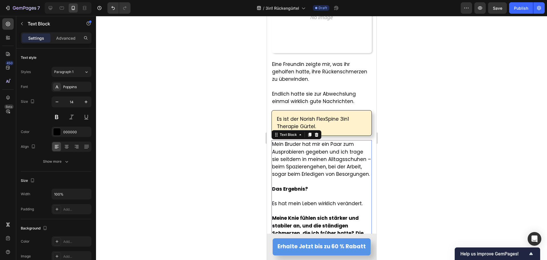
click at [298, 166] on p "Mein Bruder hat mir ein Paar zum Ausprobieren gegeben und ich trage sie seitdem…" at bounding box center [321, 159] width 99 height 37
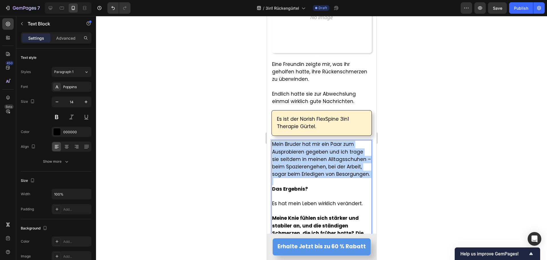
drag, startPoint x: 280, startPoint y: 186, endPoint x: 267, endPoint y: 138, distance: 49.9
click at [267, 138] on section "⁠⁠⁠⁠⁠⁠⁠ Die einfache Lösung, die endlich meine Rücken-schmerzen gestoppt hat He…" at bounding box center [321, 138] width 109 height 440
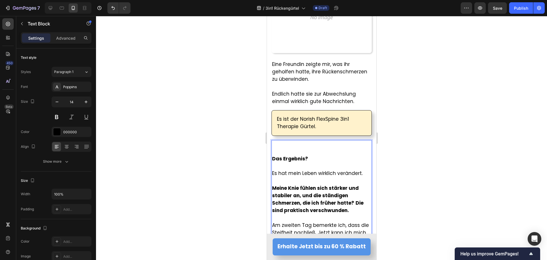
click at [272, 155] on strong "Das Ergebnis?" at bounding box center [290, 158] width 36 height 7
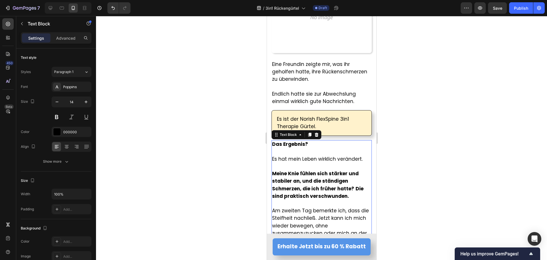
click at [311, 186] on strong "Meine Knie fühlen sich stärker und stabiler an, und die ständigen Schmerzen, di…" at bounding box center [315, 181] width 87 height 22
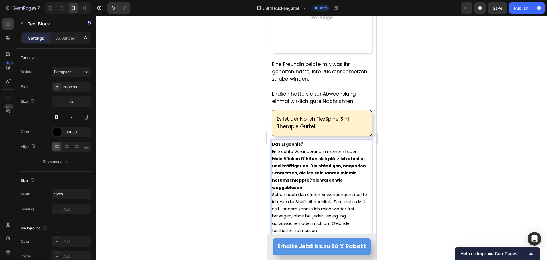
scroll to position [1437, 0]
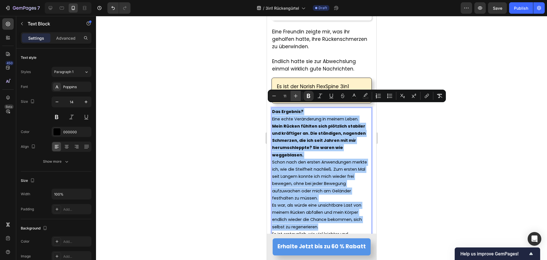
click at [299, 96] on button "Plus" at bounding box center [296, 96] width 10 height 10
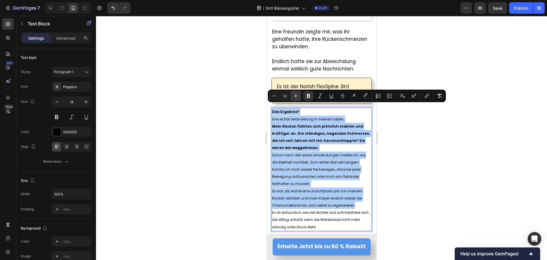
click at [299, 96] on button "Plus" at bounding box center [296, 96] width 10 height 10
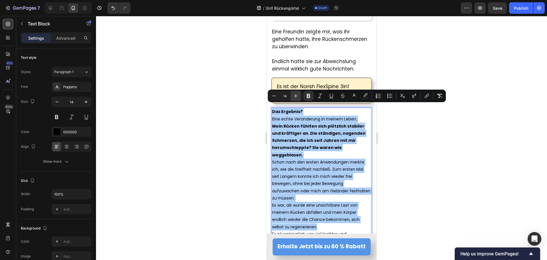
click at [299, 96] on button "Plus" at bounding box center [296, 96] width 10 height 10
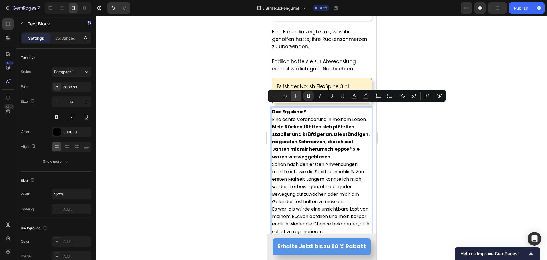
click at [299, 96] on button "Plus" at bounding box center [296, 96] width 10 height 10
type input "17"
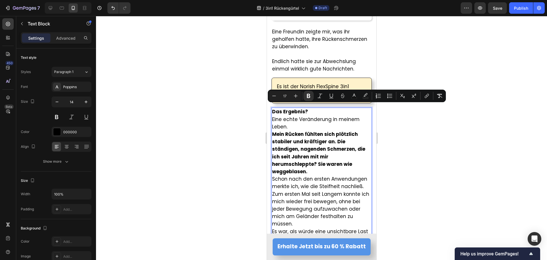
click at [313, 108] on p "Das Ergebnis?" at bounding box center [321, 111] width 99 height 7
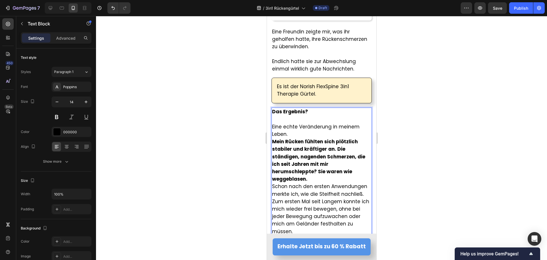
click at [304, 128] on p "Eine echte Veränderung in meinem Leben." at bounding box center [321, 130] width 99 height 15
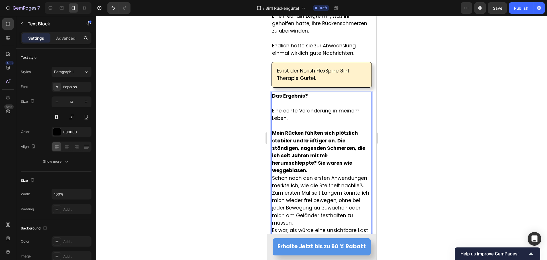
scroll to position [1466, 0]
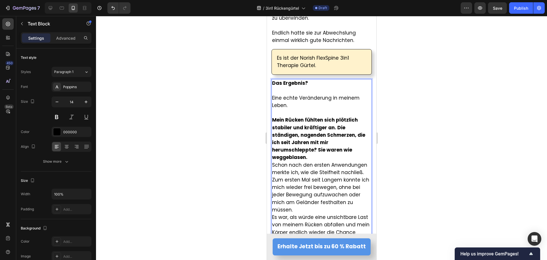
click at [314, 152] on p "Mein Rücken fühlten sich plötzlich stabiler und kräftiger an. Die ständigen, na…" at bounding box center [321, 138] width 99 height 45
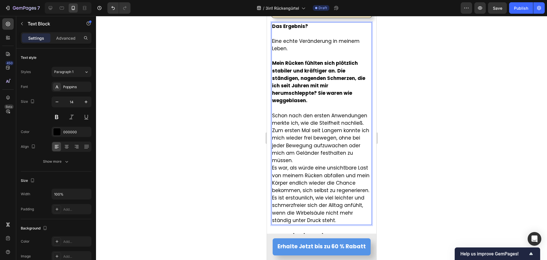
scroll to position [1523, 0]
click at [295, 157] on p "Schon nach den ersten Anwendungen merkte ich, wie die Steifheit nachließ. Zum e…" at bounding box center [321, 138] width 99 height 52
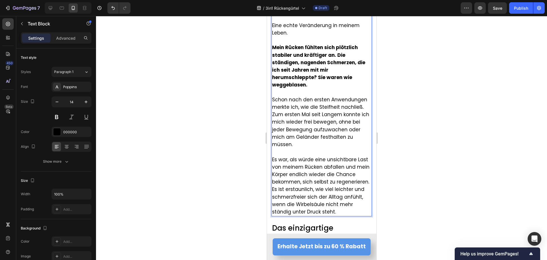
scroll to position [1551, 0]
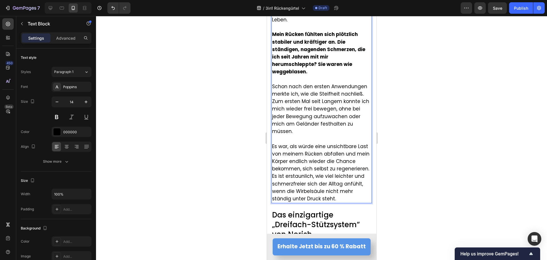
click at [316, 173] on p "Es war, als würde eine unsichtbare Last von meinem Rücken abfallen und mein Kör…" at bounding box center [321, 158] width 99 height 30
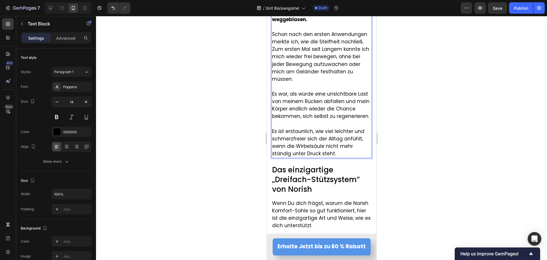
scroll to position [1608, 0]
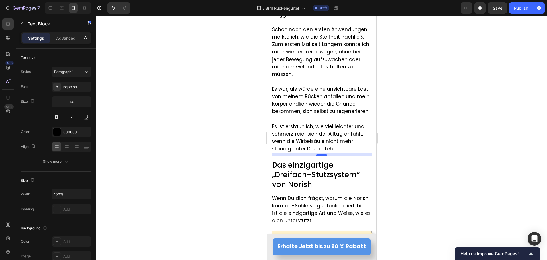
click at [221, 136] on div at bounding box center [321, 138] width 451 height 244
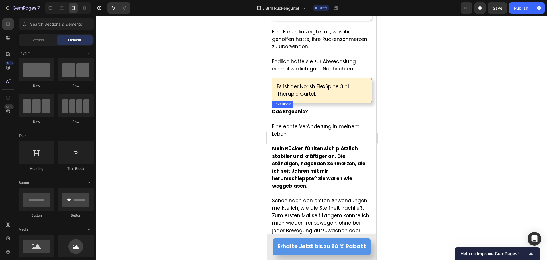
scroll to position [1409, 0]
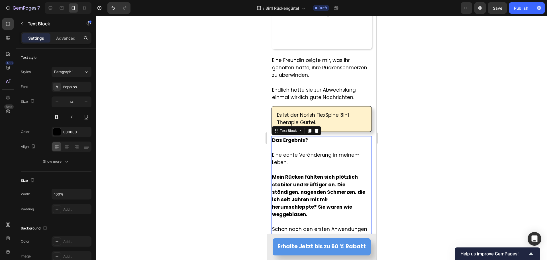
click at [291, 156] on p "Eine echte Veränderung in meinem Leben." at bounding box center [321, 158] width 99 height 15
click at [308, 128] on icon at bounding box center [309, 130] width 5 height 5
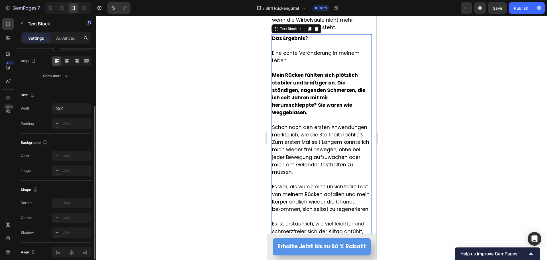
scroll to position [1646, 0]
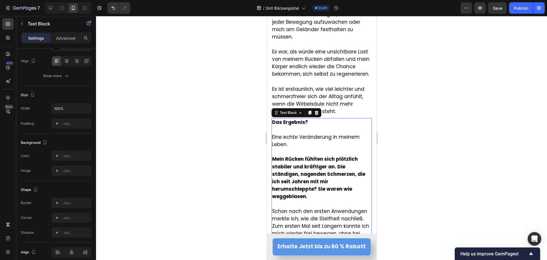
click at [296, 160] on strong "Mein Rücken fühlten sich plötzlich stabiler und kräftiger an. Die ständigen, na…" at bounding box center [318, 177] width 93 height 44
click at [274, 205] on p "Rich Text Editor. Editing area: main" at bounding box center [321, 203] width 99 height 7
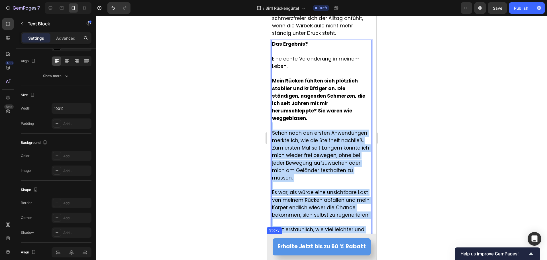
scroll to position [1771, 0]
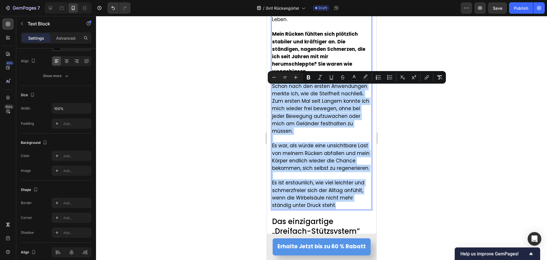
drag, startPoint x: 274, startPoint y: 205, endPoint x: 334, endPoint y: 220, distance: 61.7
click at [334, 209] on div "Das Ergebnis? Eine echte Veränderung in meinem Leben. Mein Rücken fühlten sich …" at bounding box center [321, 101] width 100 height 216
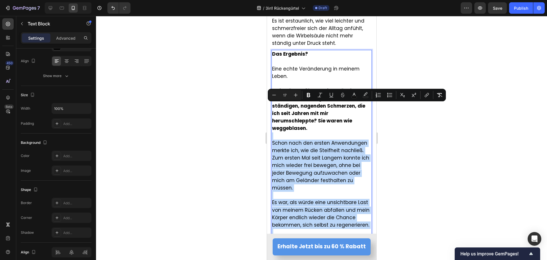
scroll to position [1714, 0]
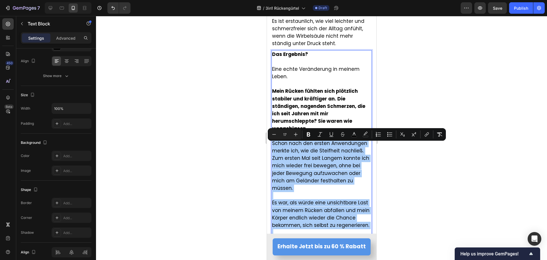
click at [221, 153] on div at bounding box center [321, 138] width 451 height 244
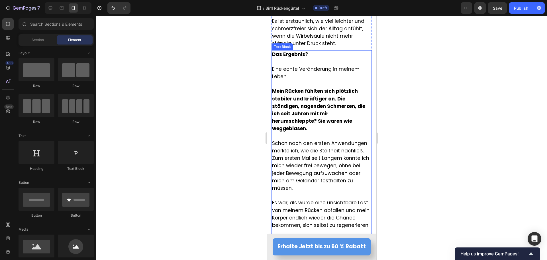
click at [285, 140] on p "Rich Text Editor. Editing area: main" at bounding box center [321, 136] width 99 height 7
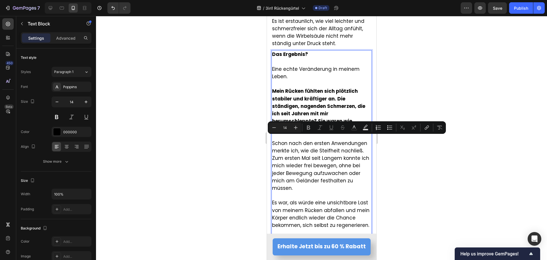
click at [278, 140] on p "Rich Text Editor. Editing area: main" at bounding box center [321, 136] width 99 height 7
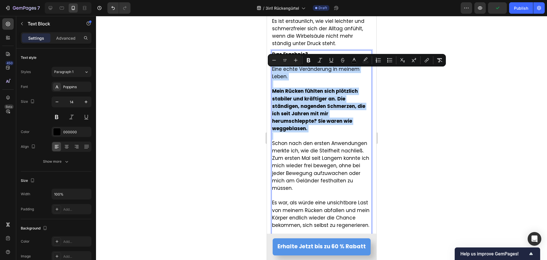
drag, startPoint x: 280, startPoint y: 140, endPoint x: 272, endPoint y: 62, distance: 77.9
click at [272, 62] on div "Das Ergebnis? Eine echte Veränderung in meinem Leben. Mein Rücken fühlten sich …" at bounding box center [321, 158] width 100 height 216
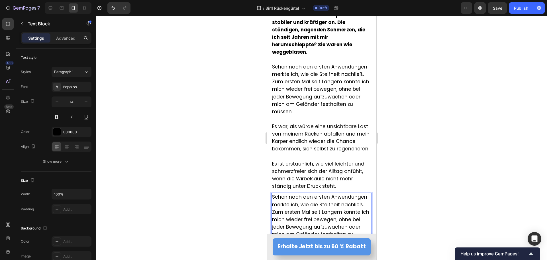
scroll to position [1543, 0]
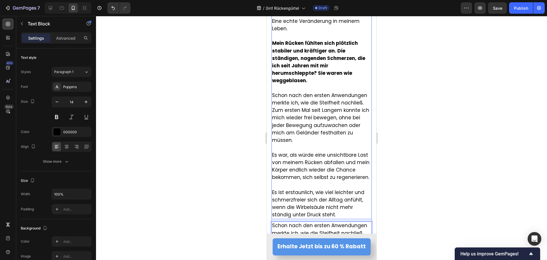
click at [294, 170] on span "Es war, als würde eine unsichtbare Last von meinem Rücken abfallen und mein Kör…" at bounding box center [320, 165] width 97 height 29
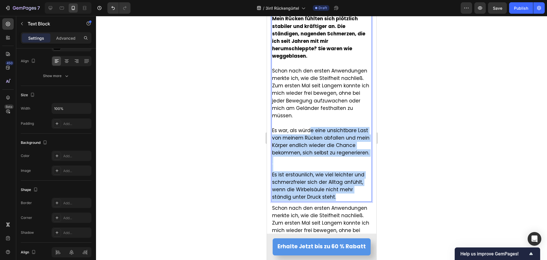
scroll to position [1549, 0]
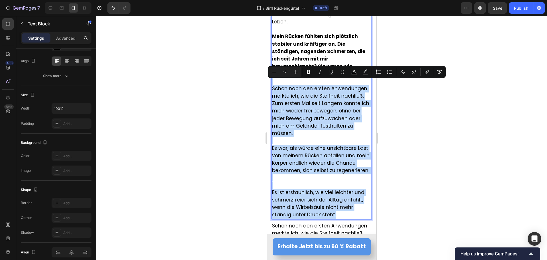
drag, startPoint x: 338, startPoint y: 161, endPoint x: 274, endPoint y: 76, distance: 106.9
click at [274, 76] on div "Das Ergebnis? Eine echte Veränderung in meinem Leben. Mein Rücken fühlten sich …" at bounding box center [321, 106] width 100 height 223
type input "14"
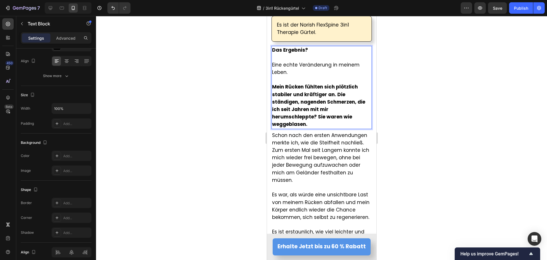
scroll to position [1492, 0]
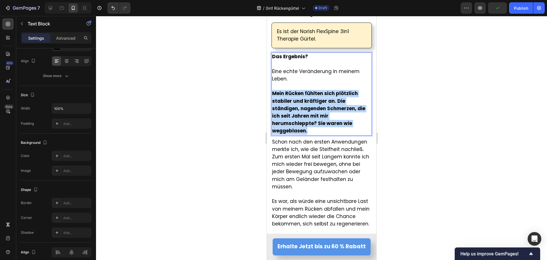
drag, startPoint x: 310, startPoint y: 127, endPoint x: 273, endPoint y: 92, distance: 51.0
click at [273, 92] on p "Mein Rücken fühlten sich plötzlich stabiler und kräftiger an. Die ständigen, na…" at bounding box center [321, 112] width 99 height 45
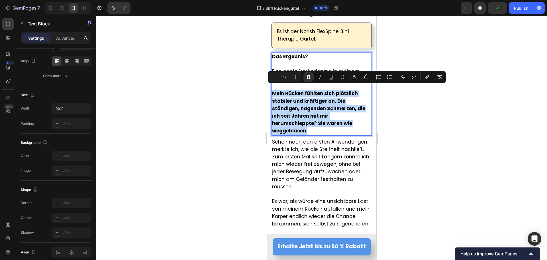
copy strong "Mein Rücken fühlten sich plötzlich stabiler und kräftiger an. Die ständigen, na…"
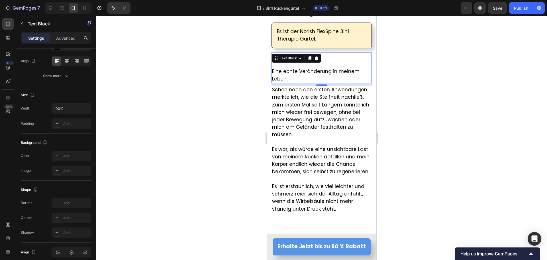
click at [208, 97] on div at bounding box center [321, 138] width 451 height 244
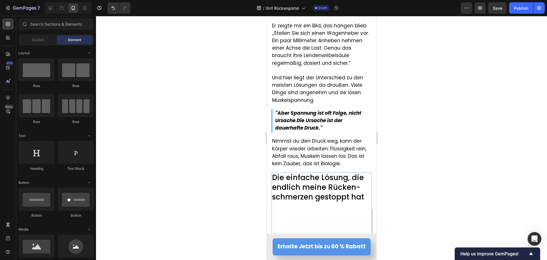
scroll to position [1150, 0]
click at [290, 114] on strong "''Aber Spannung ist oft Folge, nicht Ursache" at bounding box center [318, 117] width 86 height 14
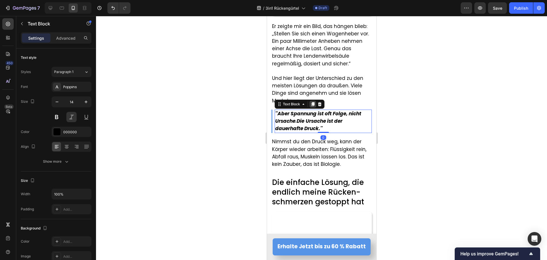
click at [314, 102] on icon at bounding box center [312, 104] width 3 height 4
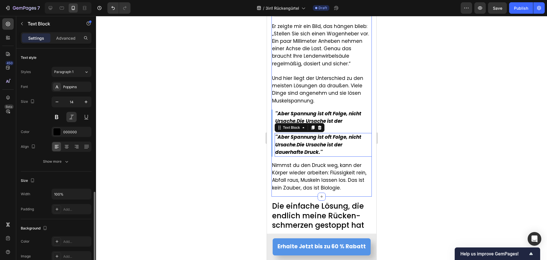
scroll to position [86, 0]
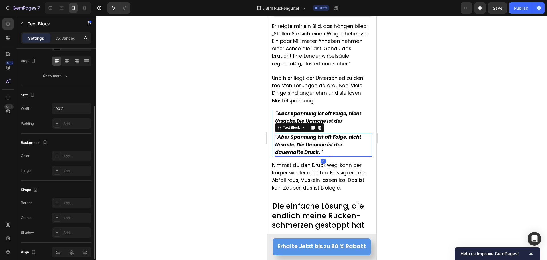
click at [304, 141] on strong "Die" at bounding box center [300, 144] width 8 height 7
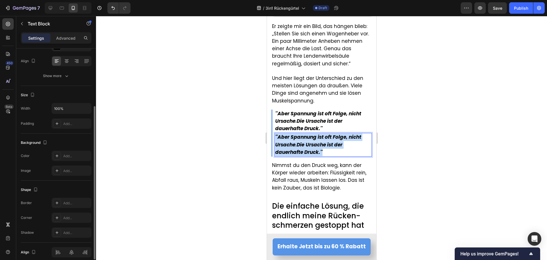
click at [304, 141] on strong "Die" at bounding box center [300, 144] width 8 height 7
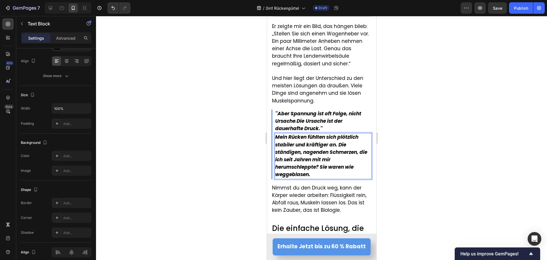
click at [277, 134] on strong "Mein Rücken fühlten sich plötzlich stabiler und kräftiger an. Die ständigen, na…" at bounding box center [321, 155] width 92 height 44
click at [312, 172] on p ",,Mein Rücken fühlten sich plötzlich stabiler und kräftiger an. Die ständigen, …" at bounding box center [323, 155] width 96 height 45
click at [219, 180] on div at bounding box center [321, 138] width 451 height 244
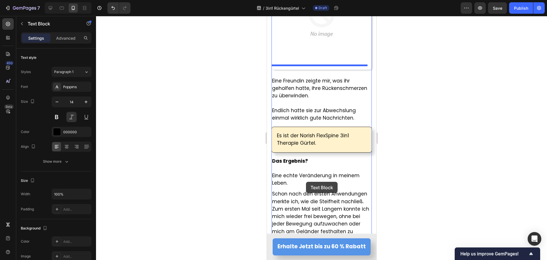
scroll to position [1435, 0]
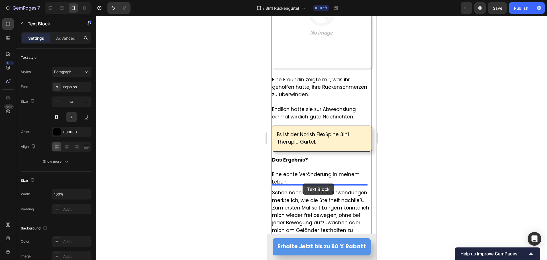
drag, startPoint x: 314, startPoint y: 156, endPoint x: 302, endPoint y: 183, distance: 29.2
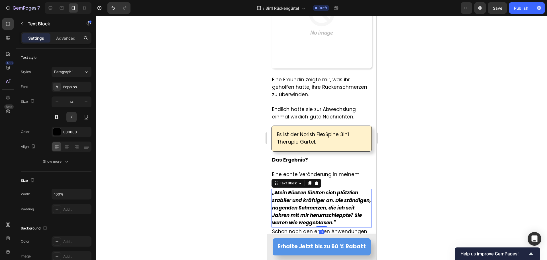
click at [225, 181] on div at bounding box center [321, 138] width 451 height 244
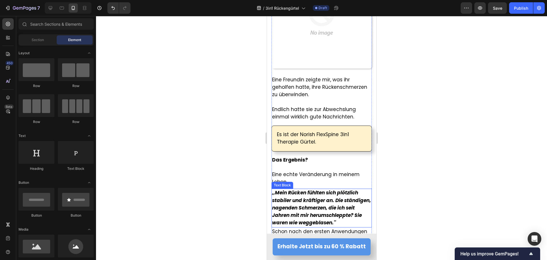
click at [333, 211] on p ",,Mein Rücken fühlten sich plötzlich stabiler und kräftiger an. Die ständigen, …" at bounding box center [321, 207] width 99 height 37
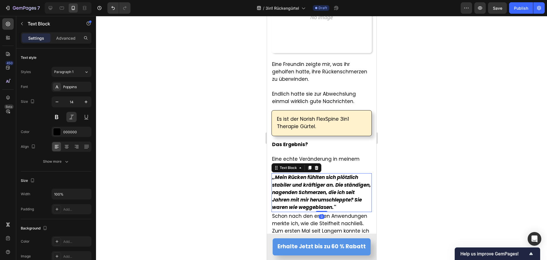
scroll to position [1464, 0]
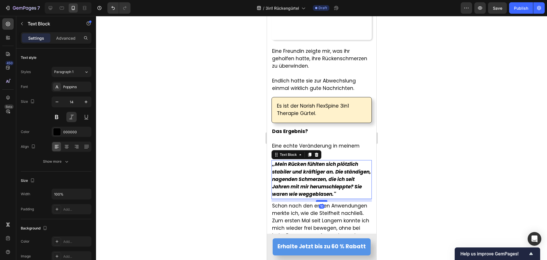
click at [322, 202] on div at bounding box center [321, 201] width 11 height 2
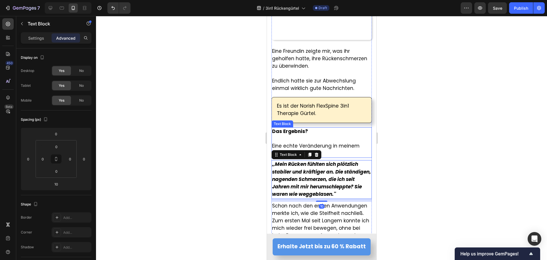
click at [331, 146] on p "Eine echte Veränderung in meinem Leben." at bounding box center [321, 149] width 99 height 15
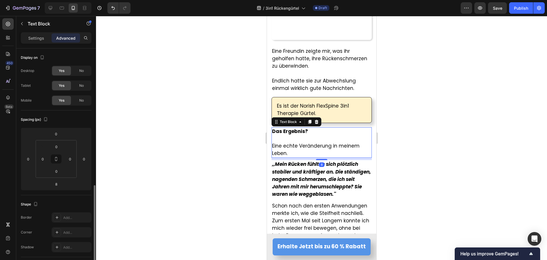
scroll to position [86, 0]
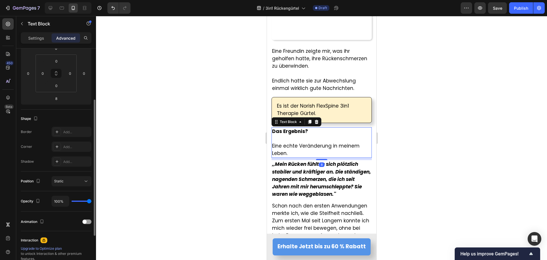
drag, startPoint x: 216, startPoint y: 161, endPoint x: 213, endPoint y: 162, distance: 3.1
click at [213, 161] on div at bounding box center [321, 138] width 451 height 244
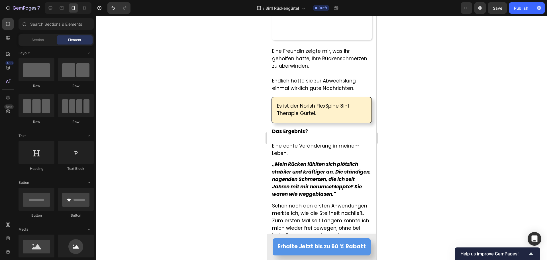
click at [298, 180] on strong ",,Mein Rücken fühlten sich plötzlich stabiler und kräftiger an. Die ständigen, …" at bounding box center [321, 178] width 99 height 37
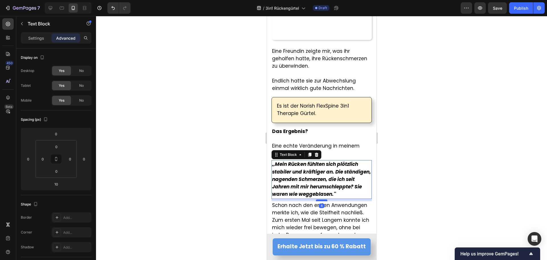
click at [316, 201] on div at bounding box center [321, 200] width 11 height 2
type input "8"
click at [202, 195] on div at bounding box center [321, 138] width 451 height 244
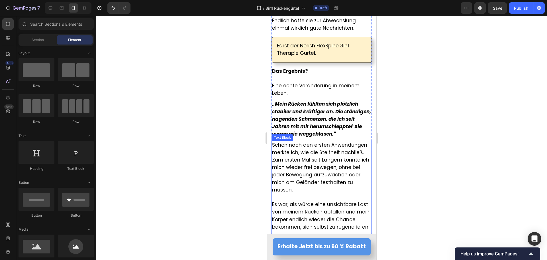
scroll to position [1549, 0]
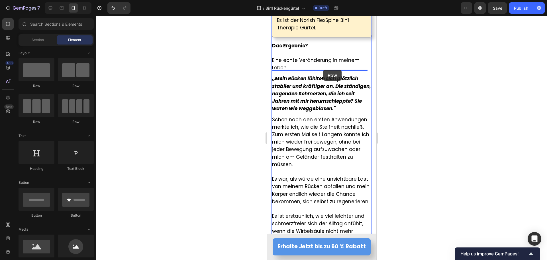
drag, startPoint x: 316, startPoint y: 91, endPoint x: 323, endPoint y: 70, distance: 22.6
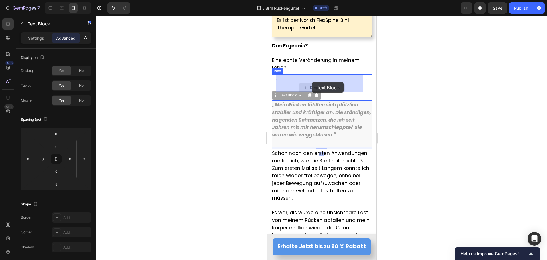
drag, startPoint x: 310, startPoint y: 108, endPoint x: 312, endPoint y: 82, distance: 26.3
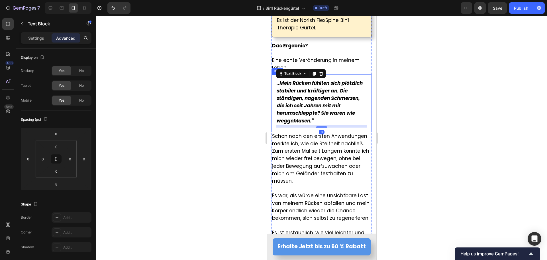
click at [275, 103] on div ",,Mein Rücken fühlten sich plötzlich stabiler und kräftiger an. Die ständigen, …" at bounding box center [321, 102] width 100 height 57
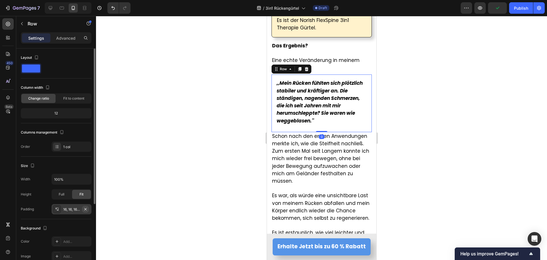
click at [86, 208] on icon "button" at bounding box center [85, 208] width 2 height 2
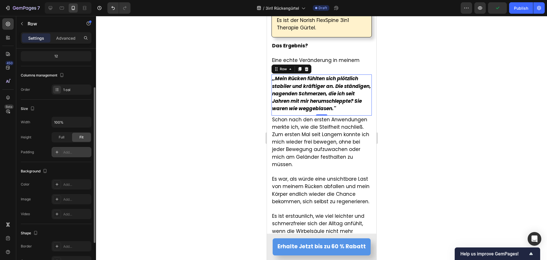
scroll to position [86, 0]
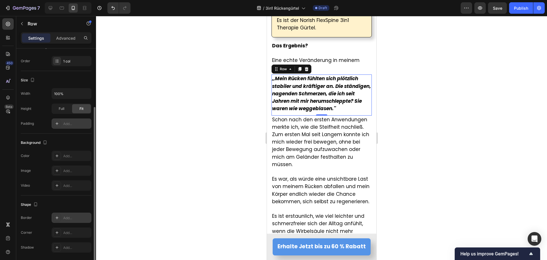
click at [64, 216] on div "Add..." at bounding box center [76, 217] width 27 height 5
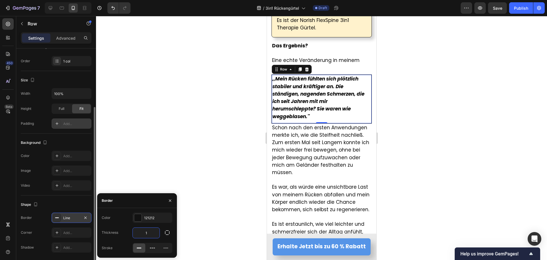
click at [148, 230] on input "1" at bounding box center [146, 232] width 27 height 10
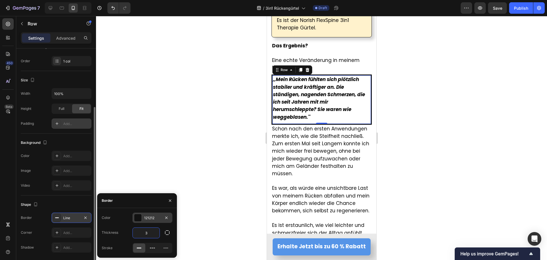
type input "3"
click at [149, 218] on div "121212" at bounding box center [152, 217] width 17 height 5
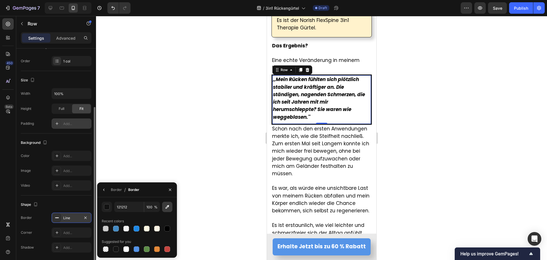
click at [172, 206] on button "button" at bounding box center [167, 207] width 10 height 10
type input "5594E7"
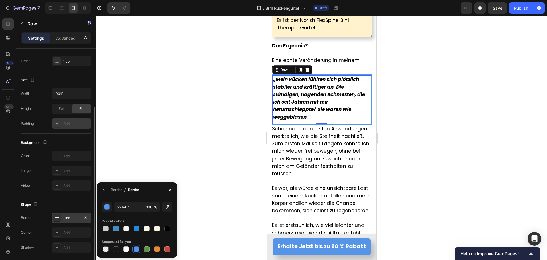
click at [109, 188] on div "Border / Border" at bounding box center [119, 189] width 44 height 15
click at [104, 190] on icon "button" at bounding box center [104, 189] width 5 height 5
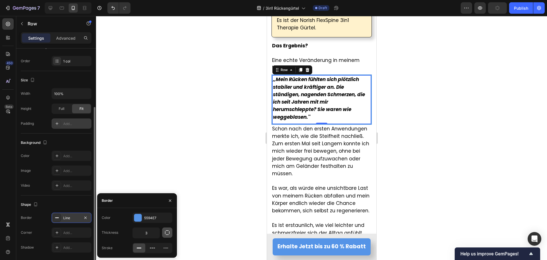
click at [169, 234] on icon "button" at bounding box center [167, 232] width 6 height 6
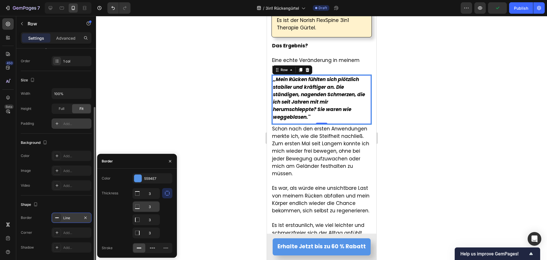
click at [149, 206] on input "3" at bounding box center [146, 206] width 27 height 10
click at [146, 194] on input "3" at bounding box center [146, 193] width 27 height 10
type input "0"
click at [147, 205] on input "3" at bounding box center [146, 206] width 27 height 10
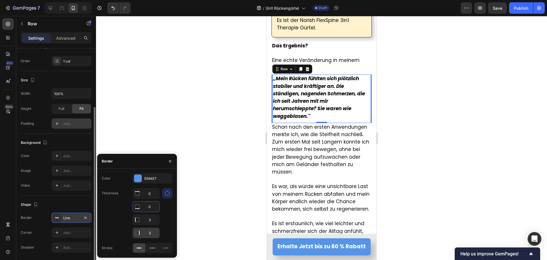
type input "0"
click at [152, 233] on input "3" at bounding box center [146, 232] width 27 height 10
type input "0"
click at [68, 40] on p "Advanced" at bounding box center [65, 38] width 19 height 6
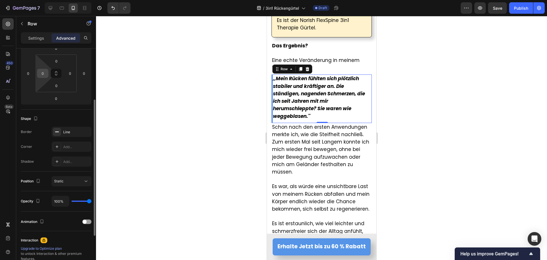
click at [43, 74] on input "0" at bounding box center [42, 73] width 9 height 9
type input "8"
click at [221, 98] on div at bounding box center [321, 138] width 451 height 244
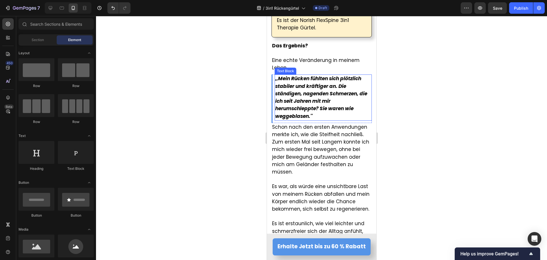
click at [295, 102] on strong ",,Mein Rücken fühlten sich plötzlich stabiler und kräftiger an. Die ständigen, …" at bounding box center [321, 97] width 92 height 44
click at [271, 115] on section "⁠⁠⁠⁠⁠⁠⁠ Die einfache Lösung, die endlich meine Rücken-schmerzen gestoppt hat He…" at bounding box center [321, 36] width 109 height 433
click at [297, 117] on div ",,Mein Rücken fühlten sich plötzlich stabiler und kräftiger an. Die ständigen, …" at bounding box center [322, 98] width 97 height 48
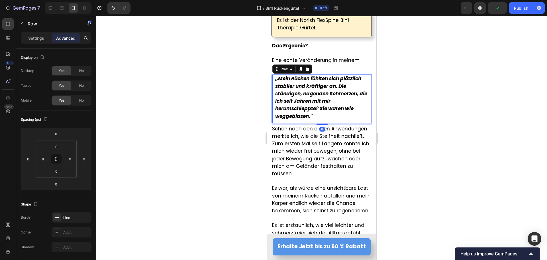
click at [318, 123] on div at bounding box center [321, 123] width 11 height 1
type input "6"
click at [203, 115] on div at bounding box center [321, 138] width 451 height 244
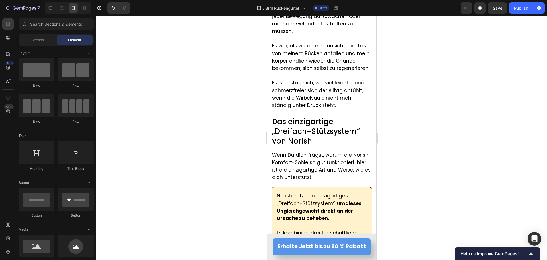
scroll to position [1692, 0]
click at [301, 137] on span "Das einzigartige „Dreifach-Stützsystem“ von Norish" at bounding box center [316, 131] width 88 height 30
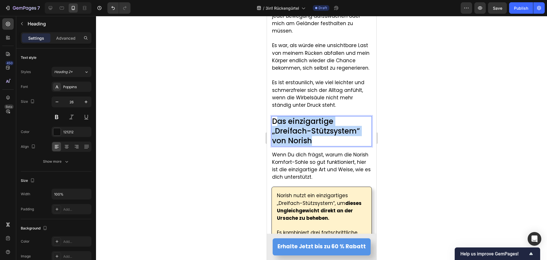
drag, startPoint x: 276, startPoint y: 124, endPoint x: 316, endPoint y: 146, distance: 46.4
click at [316, 145] on p "Das einzigartige „Dreifach-Stützsystem“ von Norish" at bounding box center [321, 131] width 99 height 29
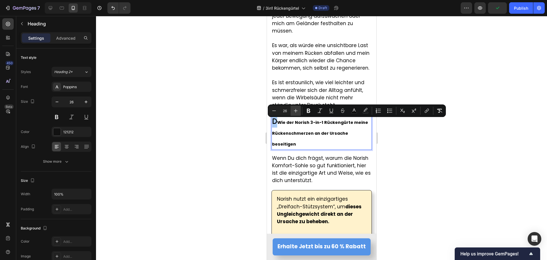
click at [296, 111] on icon "Editor contextual toolbar" at bounding box center [296, 111] width 4 height 4
type input "27"
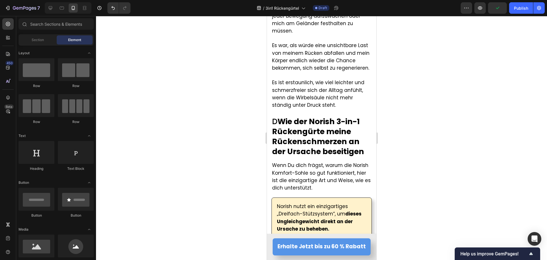
click at [279, 133] on strong "Wie der Norish 3-in-1 Rückengürte meine Rückenschmerzen an der Ursache beseitig…" at bounding box center [318, 136] width 92 height 40
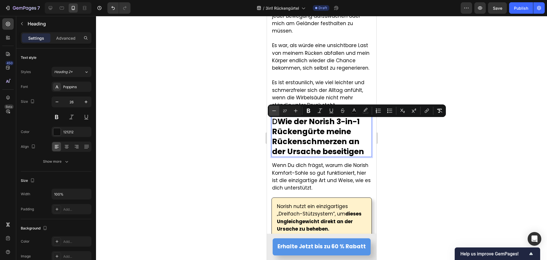
click at [274, 113] on icon "Editor contextual toolbar" at bounding box center [274, 111] width 6 height 6
type input "26"
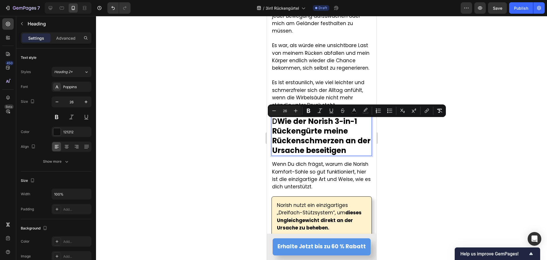
click at [274, 125] on span "D Wie der Norish 3-in-1 Rückengürte meine Rückenschmerzen an der Ursache beseit…" at bounding box center [321, 135] width 99 height 39
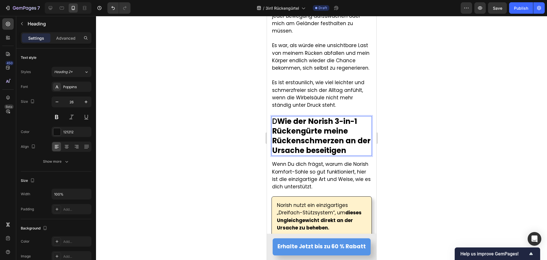
click at [278, 124] on strong "Wie der Norish 3-in-1 Rückengürte meine Rückenschmerzen an der Ursache beseitig…" at bounding box center [321, 135] width 99 height 39
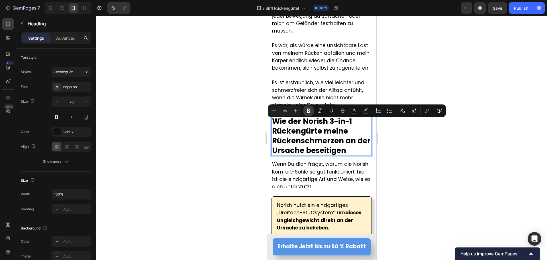
click at [311, 110] on icon "Editor contextual toolbar" at bounding box center [309, 111] width 6 height 6
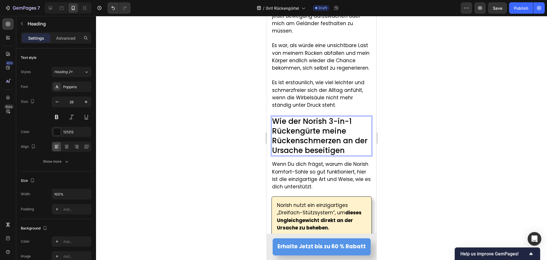
click at [190, 135] on div at bounding box center [321, 138] width 451 height 244
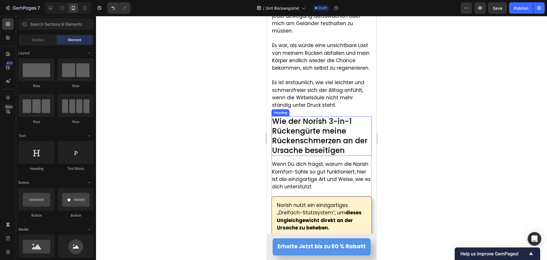
click at [306, 136] on span "Wie der Norish 3-in-1 Rückengürte meine Rückenschmerzen an der Ursache beseitig…" at bounding box center [319, 135] width 95 height 39
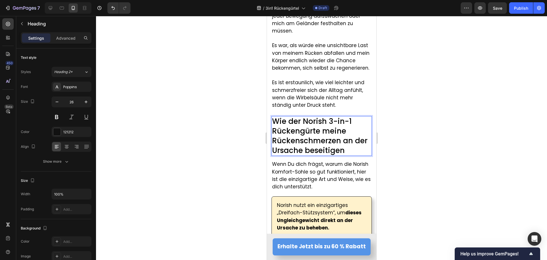
click at [319, 135] on span "Wie der Norish 3-in-1 Rückengürte meine Rückenschmerzen an der Ursache beseitig…" at bounding box center [319, 135] width 95 height 39
click at [336, 124] on span "Wie der Norish 3-in-1 Rückengürtel meine Rückenschmerzen an der Ursache beseiti…" at bounding box center [319, 135] width 95 height 39
click at [343, 124] on span "Wie der Norish 3in-1 Rückengürtel meine Rückenschmerzen an der Ursache beseitig…" at bounding box center [319, 135] width 95 height 39
click at [216, 134] on div at bounding box center [321, 138] width 451 height 244
click at [292, 155] on span "Wie der Norish 3in1 Rückengürtel meine Rückenschmerzen an der Ursache beseitigen" at bounding box center [319, 135] width 95 height 39
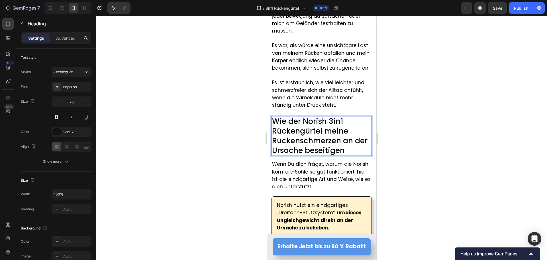
click at [326, 155] on span "Wie der Norish 3in1 Rückengürtel meine Rückenschmerzen an der Ursache beseitigen" at bounding box center [319, 135] width 95 height 39
click at [332, 154] on span "Wie der Norish 3in1 Rückengürtel meine Rückenschmerzen an der Ursache beseitigen" at bounding box center [319, 135] width 95 height 39
click at [343, 155] on span "Wie der Norish 3in1 Rückengürtel meine Rückenschmerzen an der Ursache beseitigen" at bounding box center [319, 135] width 95 height 39
click at [209, 155] on div at bounding box center [321, 138] width 451 height 244
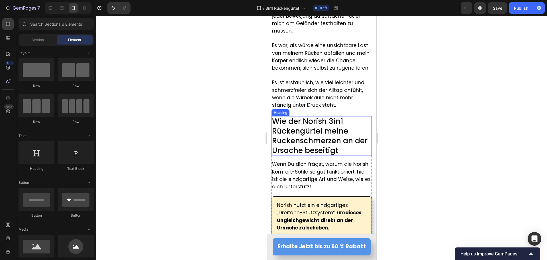
click at [321, 155] on span "Wie der Norish 3in1 Rückengürtel meine Rückenschmerzen an der Ursache beseitigt" at bounding box center [319, 135] width 95 height 39
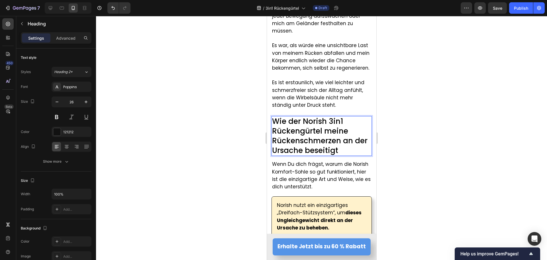
click at [335, 155] on span "Wie der Norish 3in1 Rückengürtel meine Rückenschmerzen an der Ursache beseitigt" at bounding box center [319, 135] width 95 height 39
click at [341, 155] on p "Wie der Norish 3in1 Rückengürtel meine Rückenschmerzen an der Ursache beseitigt" at bounding box center [321, 136] width 99 height 38
click at [314, 155] on span "Wie der Norish 3in1 Rückengürtel meine Rückenschmerzen an der Ursache beseitigte" at bounding box center [319, 135] width 95 height 39
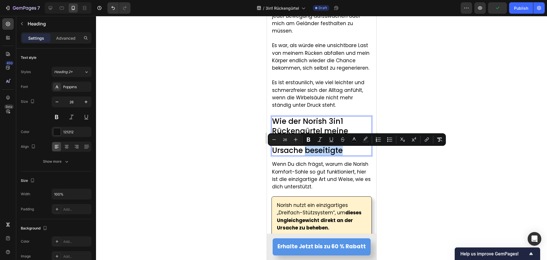
copy span "beseitigte"
click at [327, 154] on span "Wie der Norish 3in1 Rückengürtel meine Rückenschmerzen an der Ursache beseitigte" at bounding box center [319, 135] width 95 height 39
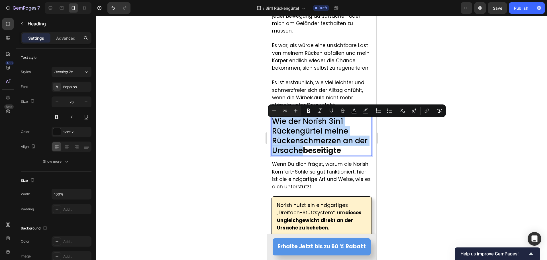
click at [316, 155] on strong "beseitigte" at bounding box center [322, 150] width 38 height 10
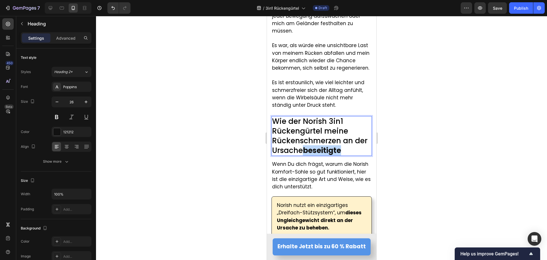
click at [316, 155] on strong "beseitigte" at bounding box center [322, 150] width 38 height 10
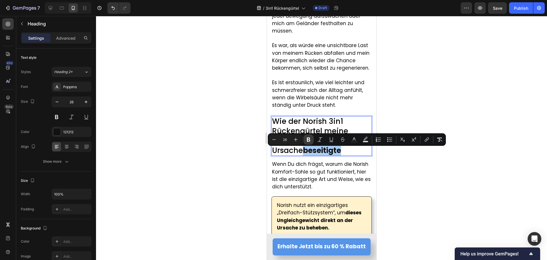
click at [311, 140] on icon "Editor contextual toolbar" at bounding box center [309, 140] width 6 height 6
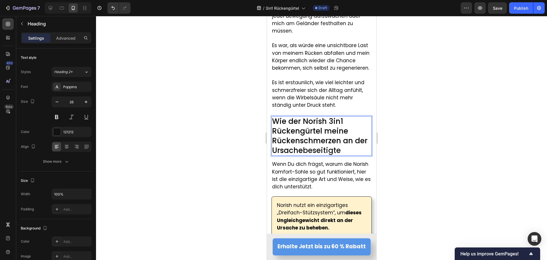
drag, startPoint x: 232, startPoint y: 165, endPoint x: 228, endPoint y: 165, distance: 4.3
click at [231, 165] on div at bounding box center [321, 138] width 451 height 244
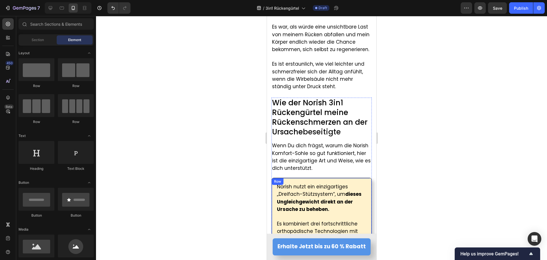
scroll to position [1720, 0]
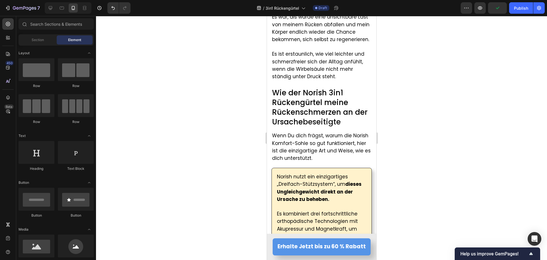
click at [293, 145] on span "Wenn Du dich frägst, warum die Norish Komfort-Sohle so gut funktioniert, hier i…" at bounding box center [321, 146] width 99 height 29
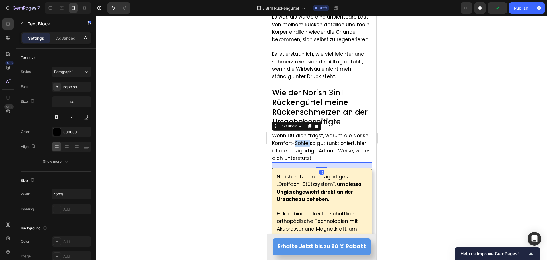
click at [293, 145] on span "Wenn Du dich frägst, warum die Norish Komfort-Sohle so gut funktioniert, hier i…" at bounding box center [321, 146] width 99 height 29
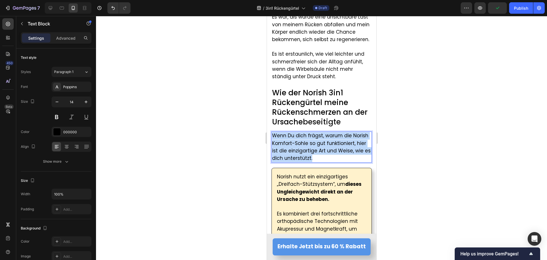
click at [293, 145] on span "Wenn Du dich frägst, warum die Norish Komfort-Sohle so gut funktioniert, hier i…" at bounding box center [321, 146] width 99 height 29
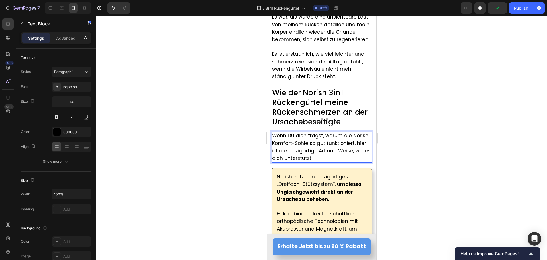
scroll to position [1723, 0]
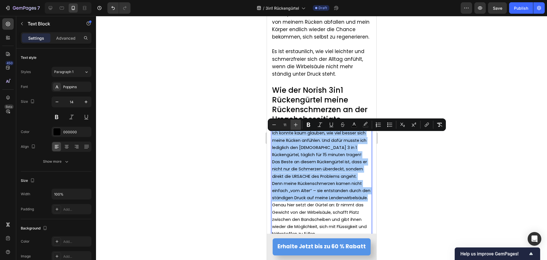
click at [292, 121] on button "Plus" at bounding box center [296, 124] width 10 height 10
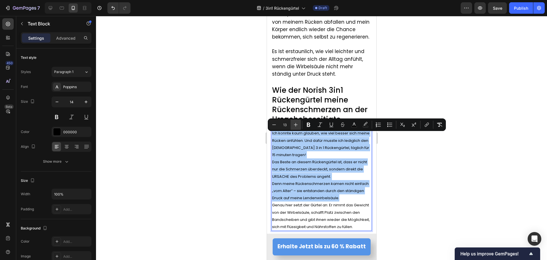
click at [292, 121] on button "Plus" at bounding box center [296, 124] width 10 height 10
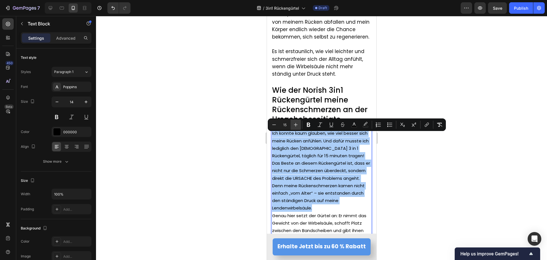
click at [292, 121] on button "Plus" at bounding box center [296, 124] width 10 height 10
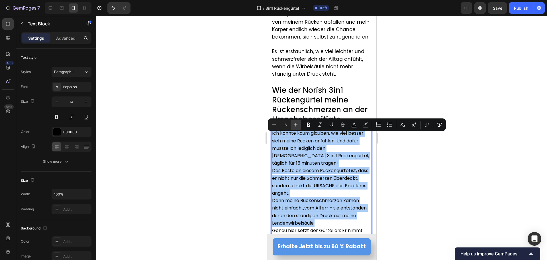
click at [292, 121] on button "Plus" at bounding box center [296, 124] width 10 height 10
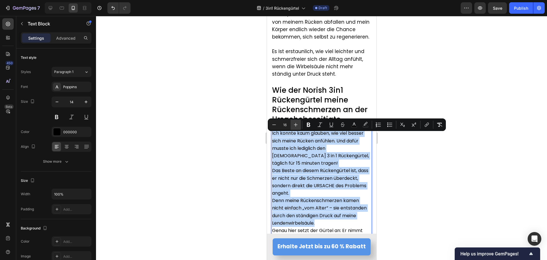
type input "17"
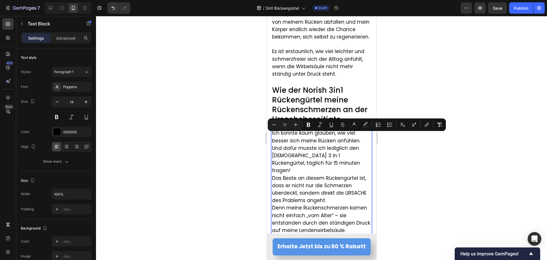
click at [231, 160] on div at bounding box center [321, 138] width 451 height 244
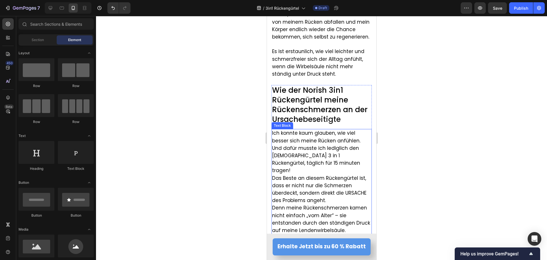
click at [314, 167] on p "Ich konnte kaum glauben, wie viel besser sich meine Rücken anfühlen. Und dafür …" at bounding box center [321, 151] width 99 height 45
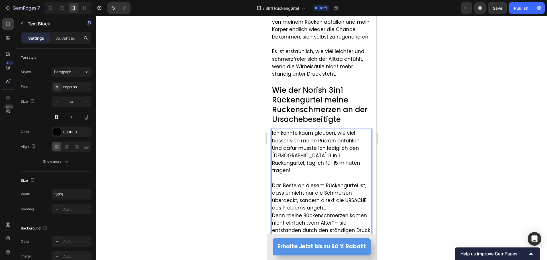
click at [276, 151] on span "Ich konnte kaum glauben, wie viel besser sich meine Rücken anfühlen. Und dafür …" at bounding box center [316, 151] width 88 height 44
click at [314, 144] on span "Ich konnte kaum glauben, wie viel besser sich meine Rücken anfühlen und dafür m…" at bounding box center [321, 151] width 99 height 44
click at [315, 144] on span "Ich konnte kaum glauben, wie viel besser sich meine Rücken anfühlen und dafür m…" at bounding box center [321, 151] width 99 height 44
click at [354, 145] on span "Ich konnte kaum glauben, wie viel besser sich mein Rücken anfühlen und dafür mu…" at bounding box center [319, 151] width 95 height 44
click at [350, 160] on span "Ich konnte kaum glauben, wie viel besser sich mein Rücken anfühlte und dafür mu…" at bounding box center [319, 151] width 94 height 44
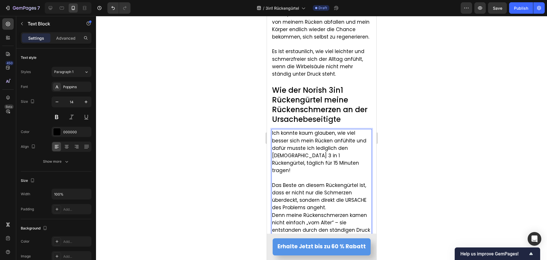
click at [331, 160] on span "Ich konnte kaum glauben, wie viel besser sich mein Rücken anfühlte und dafür mu…" at bounding box center [319, 151] width 94 height 44
click at [332, 159] on span "Ich konnte kaum glauben, wie viel besser sich mein Rücken anfühlte und dafür mu…" at bounding box center [319, 151] width 94 height 44
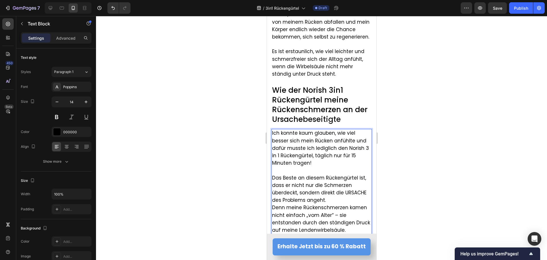
click at [201, 172] on div at bounding box center [321, 138] width 451 height 244
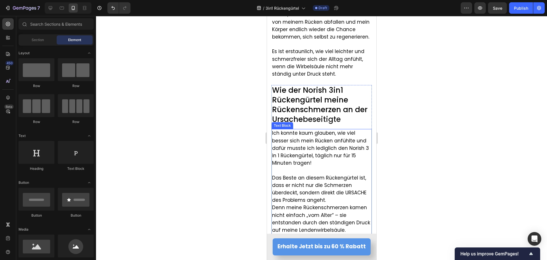
click at [356, 145] on span "Ich konnte kaum glauben, wie viel besser sich mein Rücken anfühlte und dafür mu…" at bounding box center [320, 147] width 97 height 37
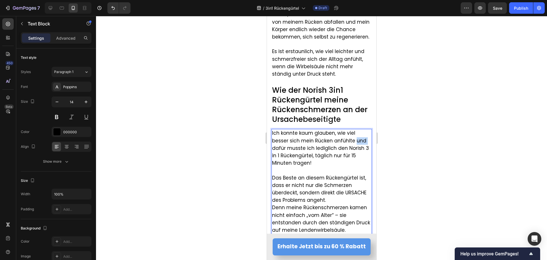
click at [359, 144] on span "Ich konnte kaum glauben, wie viel besser sich mein Rücken anfühlte und dafür mu…" at bounding box center [320, 147] width 97 height 37
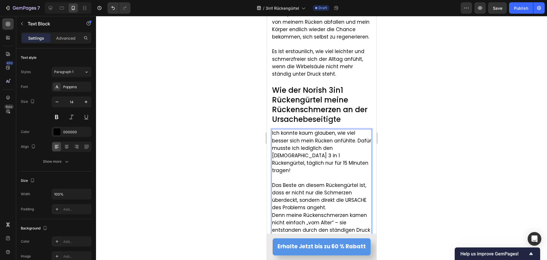
click at [278, 158] on span "Ich konnte kaum glauben, wie viel besser sich mein Rücken anfühlte. Dafür musst…" at bounding box center [321, 151] width 99 height 44
click at [364, 151] on span "Ich konnte kaum glauben, wie viel besser sich mein Rücken anfühlte. Dafür musst…" at bounding box center [321, 151] width 99 height 44
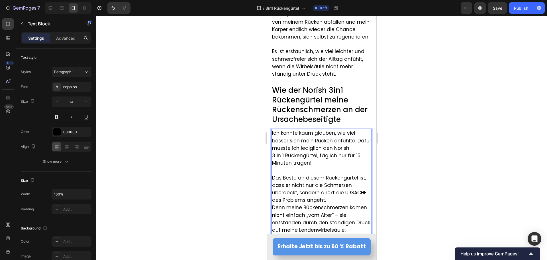
click at [282, 159] on span "3 in 1 Rückengürtel, täglich nur für 15 Minuten tragen!" at bounding box center [316, 159] width 88 height 14
click at [276, 160] on span "3 in1 Rückengürtel, täglich nur für 15 Minuten tragen!" at bounding box center [315, 159] width 87 height 14
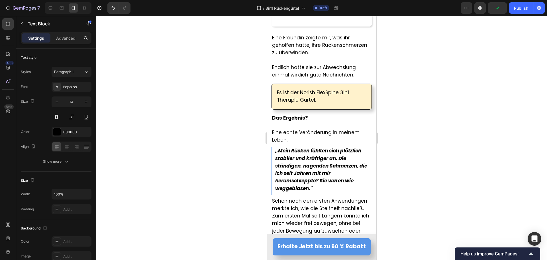
scroll to position [1466, 0]
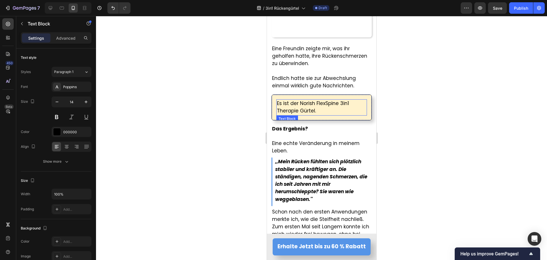
click at [322, 100] on span "Es ist der Norish FlexSpine 3in1 Therapie Gürtel." at bounding box center [313, 107] width 72 height 14
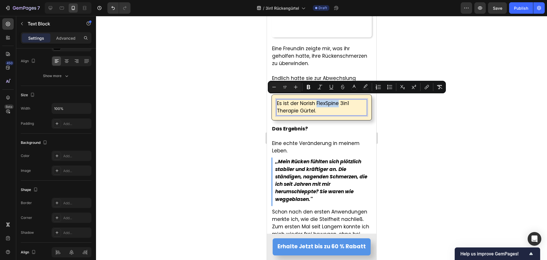
drag, startPoint x: 316, startPoint y: 99, endPoint x: 338, endPoint y: 99, distance: 21.7
click at [338, 100] on span "Es ist der Norish FlexSpine 3in1 Therapie Gürtel." at bounding box center [313, 107] width 72 height 14
copy span "FlexSpine"
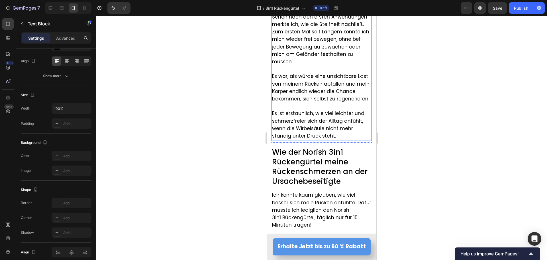
scroll to position [1666, 0]
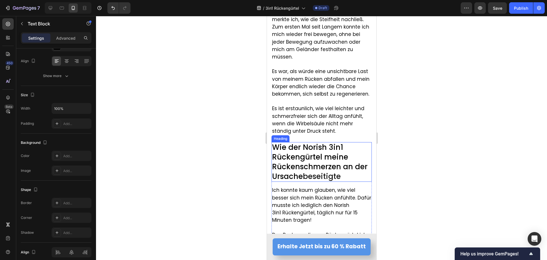
click at [303, 162] on span "Wie der Norish 3in1 Rückengürtel meine Rückenschmerzen an der Ursache" at bounding box center [319, 161] width 95 height 39
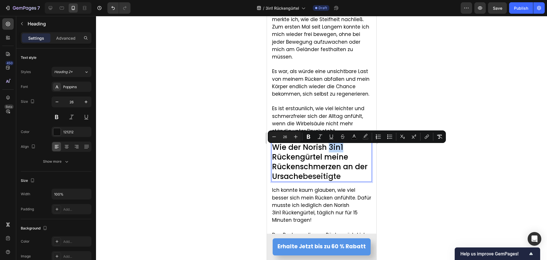
drag, startPoint x: 327, startPoint y: 150, endPoint x: 342, endPoint y: 150, distance: 15.7
click at [342, 150] on p "Wie der Norish 3in1 Rückengürtel meine Rückenschmerzen an der Ursache beseitigte" at bounding box center [321, 162] width 99 height 38
type input "17"
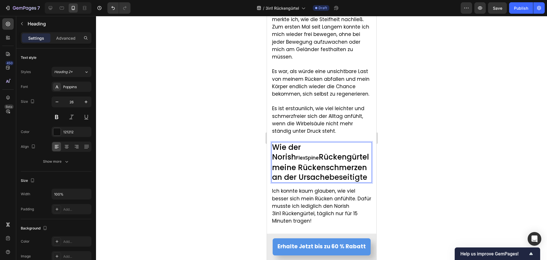
click at [319, 154] on span "FlexSpine" at bounding box center [307, 157] width 23 height 7
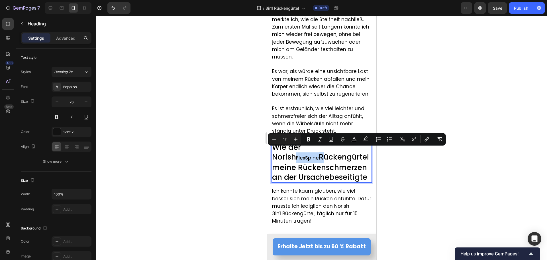
type input "26"
click at [301, 151] on span "Wie der Norish" at bounding box center [286, 152] width 29 height 20
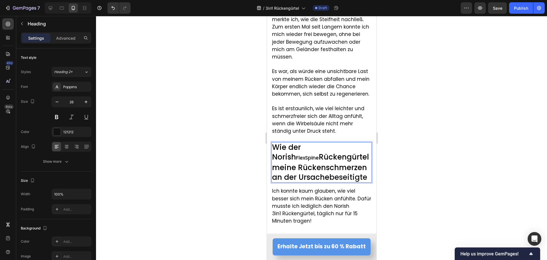
click at [301, 151] on span "Wie der Norish" at bounding box center [286, 152] width 29 height 20
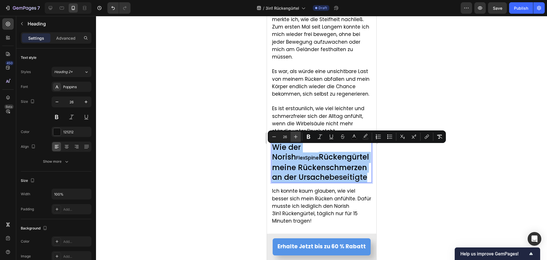
click at [297, 137] on icon "Editor contextual toolbar" at bounding box center [296, 137] width 6 height 6
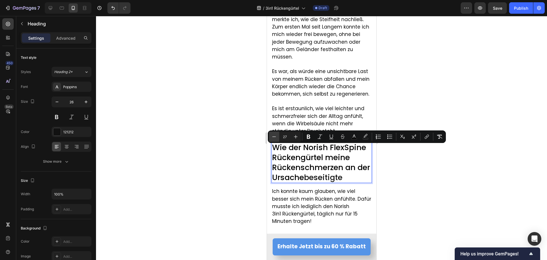
click at [275, 138] on icon "Editor contextual toolbar" at bounding box center [274, 137] width 6 height 6
type input "26"
click at [245, 154] on div at bounding box center [321, 138] width 451 height 244
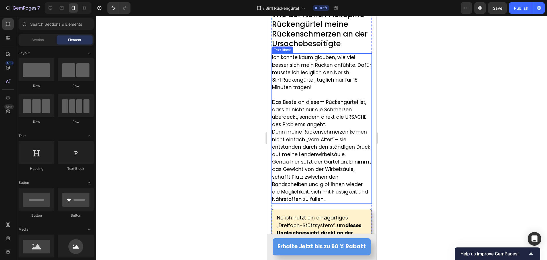
scroll to position [1808, 0]
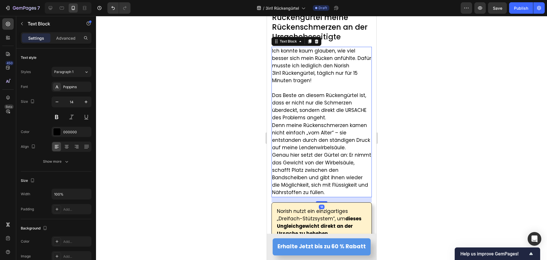
click at [331, 117] on p "Das Beste an diesem Rückengürtel ist, dass er nicht nur die Schmerzen überdeckt…" at bounding box center [321, 107] width 99 height 30
click at [329, 118] on p "Das Beste an diesem Rückengürtel ist, dass er nicht nur die Schmerzen überdeckt…" at bounding box center [321, 107] width 99 height 30
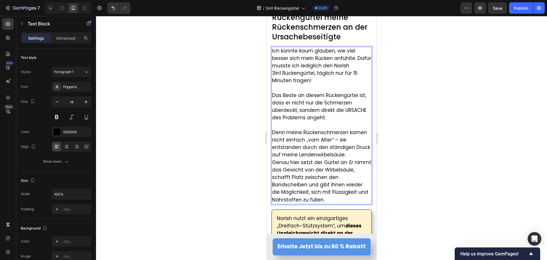
click at [363, 155] on p "Denn meine Rückenschmerzen kamen nicht einfach „vom Alter“ – sie entstanden dur…" at bounding box center [321, 144] width 99 height 30
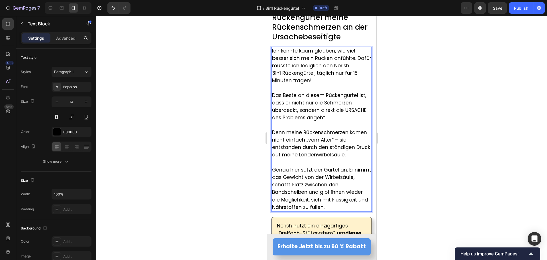
click at [326, 170] on span "Genau hier setzt der Gürtel an: Er nimmt das Gewicht von der Wirbelsäule, schaf…" at bounding box center [321, 188] width 99 height 44
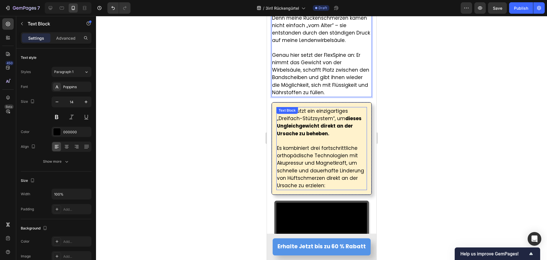
scroll to position [1922, 0]
click at [294, 167] on span "Es kombiniert drei fortschrittliche orthopädische Technologien mit Akupressur u…" at bounding box center [320, 167] width 87 height 44
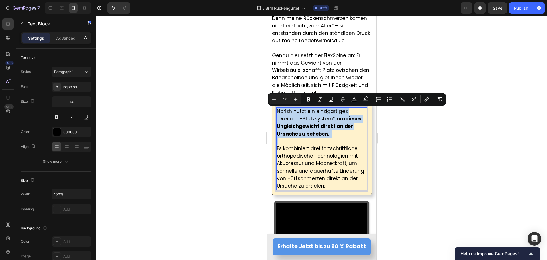
type input "11"
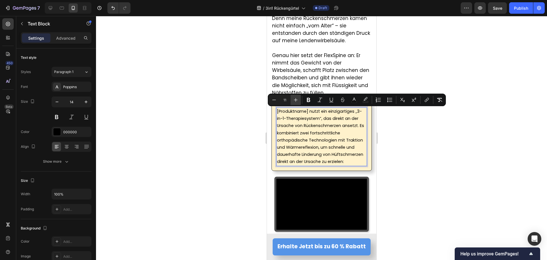
click at [295, 99] on icon "Editor contextual toolbar" at bounding box center [296, 100] width 6 height 6
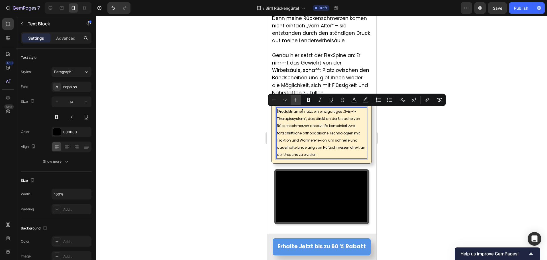
click at [295, 99] on icon "Editor contextual toolbar" at bounding box center [296, 100] width 6 height 6
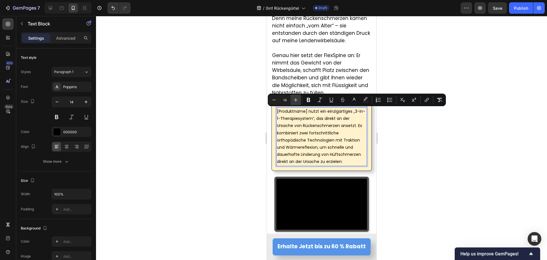
click at [295, 99] on icon "Editor contextual toolbar" at bounding box center [296, 100] width 6 height 6
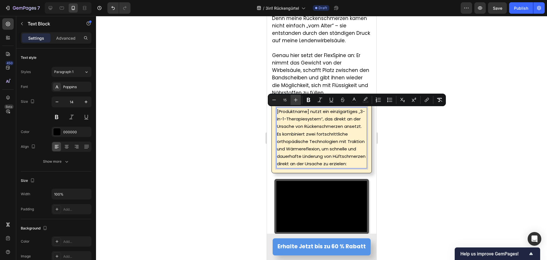
click at [295, 99] on icon "Editor contextual toolbar" at bounding box center [296, 100] width 6 height 6
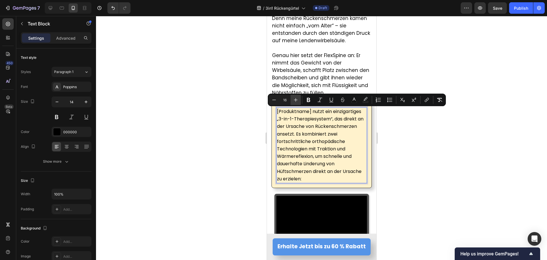
click at [295, 99] on icon "Editor contextual toolbar" at bounding box center [296, 100] width 6 height 6
type input "17"
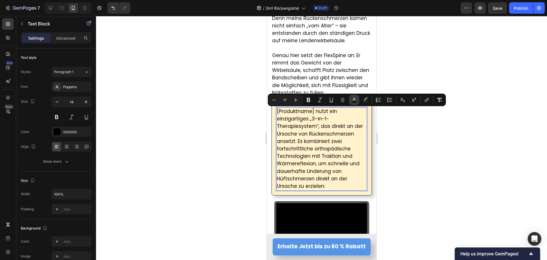
click at [353, 99] on icon "Editor contextual toolbar" at bounding box center [354, 100] width 6 height 6
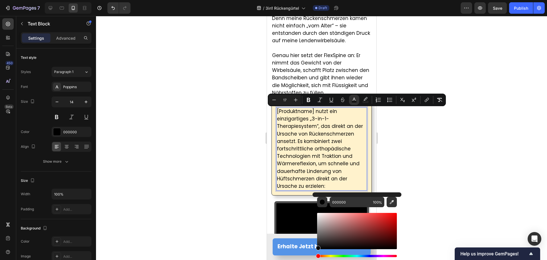
click at [172, 129] on div at bounding box center [321, 138] width 451 height 244
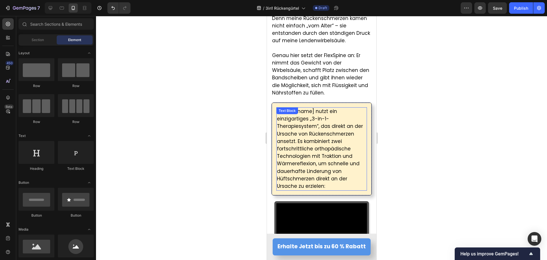
click at [307, 107] on div "[Produktname] nutzt ein einzigartiges „3-in-1-Therapiesystem“, das direkt an de…" at bounding box center [321, 148] width 91 height 83
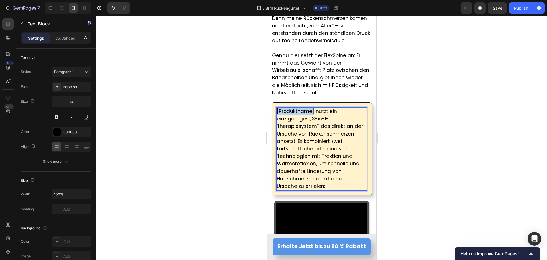
drag, startPoint x: 314, startPoint y: 111, endPoint x: 277, endPoint y: 111, distance: 37.1
click at [277, 111] on span "[Produktname] nutzt ein einzigartiges „3-in-1-Therapiesystem“, das direkt an de…" at bounding box center [320, 149] width 86 height 82
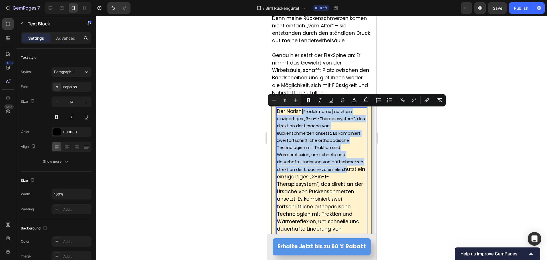
drag, startPoint x: 295, startPoint y: 176, endPoint x: 303, endPoint y: 113, distance: 63.7
click at [303, 113] on p "Der Norish [Produktname] nutzt ein einzigartiges „3-in-1-Therapiesystem“, das d…" at bounding box center [321, 178] width 89 height 140
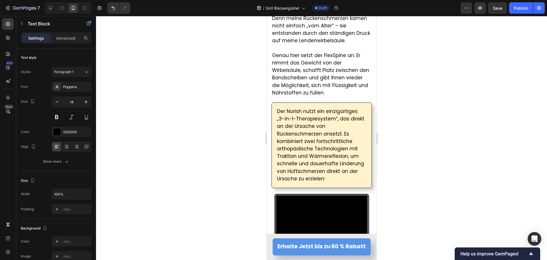
click at [302, 111] on span "Der Norish nutzt ein einzigartiges „3-in-1-Therapiesystem“, das direkt an der U…" at bounding box center [321, 145] width 88 height 74
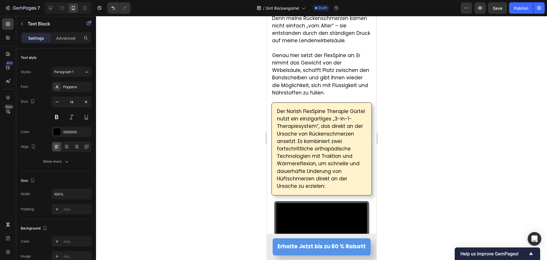
click at [332, 111] on span "Der Norish FlexSpine Therapie Gürtel nutzt ein einzigartiges „3-in-1-Therapiesy…" at bounding box center [321, 149] width 88 height 82
click at [297, 143] on span "Der Norish FlexSpine Gürtel nutzt ein einzigartiges „3-in-1-Therapiesystem“, da…" at bounding box center [321, 149] width 88 height 82
click at [302, 143] on span "Der Norish FlexSpine Gürtel nutzt ein einzigartiges „3-in-1-Therapiesystem“, da…" at bounding box center [321, 149] width 88 height 82
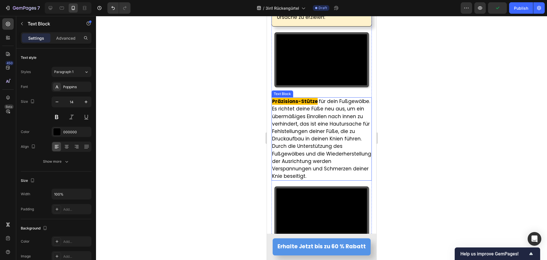
scroll to position [2093, 0]
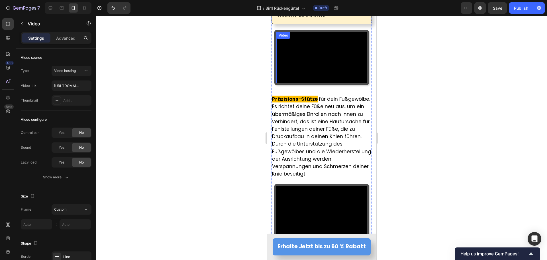
click at [290, 56] on video at bounding box center [321, 57] width 91 height 51
click at [216, 140] on div at bounding box center [321, 138] width 451 height 244
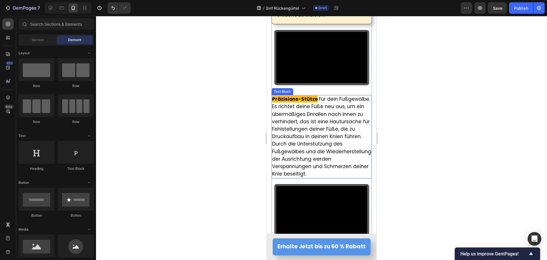
click at [287, 140] on span "für dein Fußgewölbe. Es richtet deine Füße neu aus, um ein übermäßiges Einrolle…" at bounding box center [321, 117] width 98 height 44
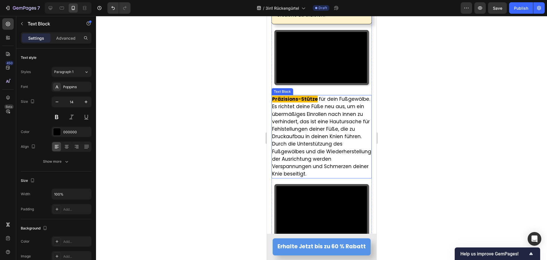
click at [287, 139] on span "für dein Fußgewölbe. Es richtet deine Füße neu aus, um ein übermäßiges Einrolle…" at bounding box center [321, 117] width 98 height 44
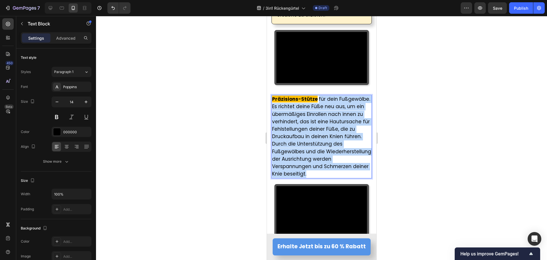
drag, startPoint x: 318, startPoint y: 95, endPoint x: 358, endPoint y: 182, distance: 95.8
click at [360, 184] on div "Wie der Norish FlexSpine Rückengürtel meine Rückenschmerzen an der Ursache bese…" at bounding box center [321, 127] width 100 height 818
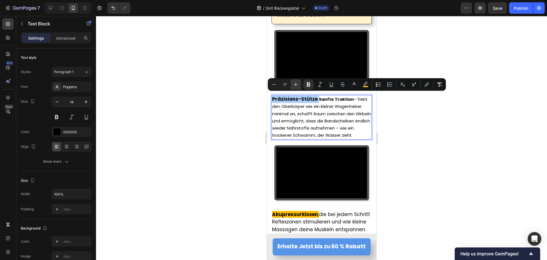
click at [295, 81] on button "Plus" at bounding box center [296, 84] width 10 height 10
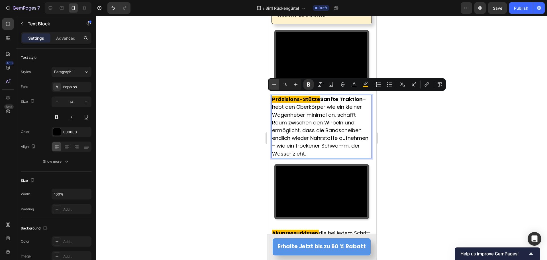
click at [276, 85] on icon "Editor contextual toolbar" at bounding box center [274, 85] width 6 height 6
type input "17"
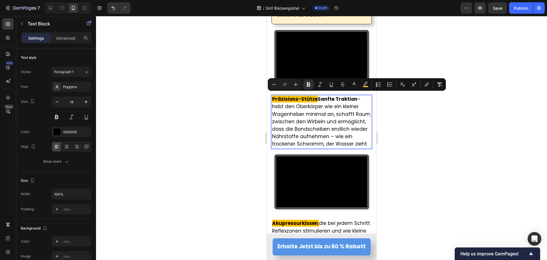
click at [232, 119] on div at bounding box center [321, 138] width 451 height 244
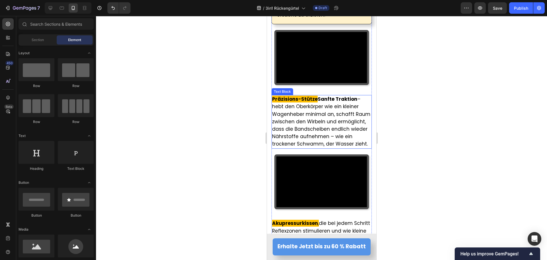
click at [318, 98] on strong "Sanfte Traktion" at bounding box center [338, 98] width 40 height 7
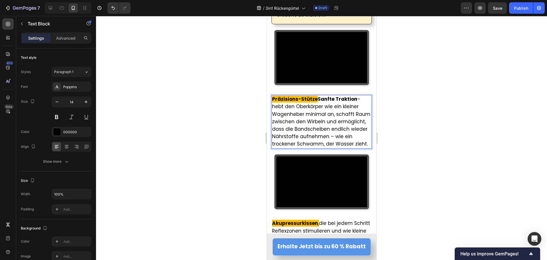
drag, startPoint x: 318, startPoint y: 97, endPoint x: 354, endPoint y: 97, distance: 36.2
click at [354, 97] on strong "Sanfte Traktion" at bounding box center [338, 98] width 40 height 7
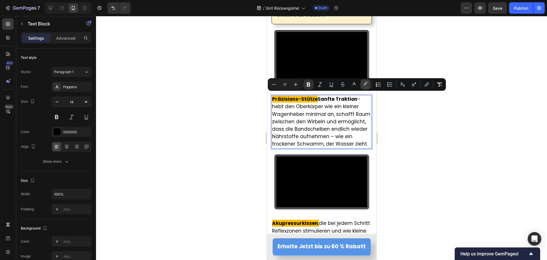
click at [362, 83] on button "color" at bounding box center [366, 84] width 10 height 10
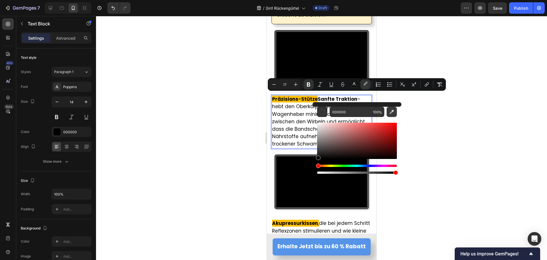
click at [394, 113] on icon "Editor contextual toolbar" at bounding box center [392, 112] width 6 height 6
type input "FFBF00"
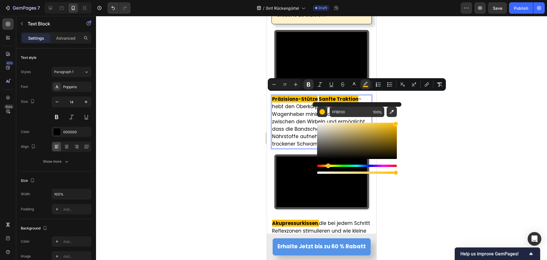
click at [308, 101] on span "– hebt den Oberkörper wie ein kleiner Wagenheber minimal an, schafft Raum zwisc…" at bounding box center [321, 121] width 98 height 52
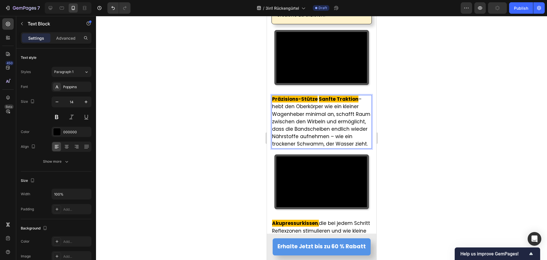
click at [319, 96] on strong "Sanfte Traktion" at bounding box center [339, 98] width 40 height 7
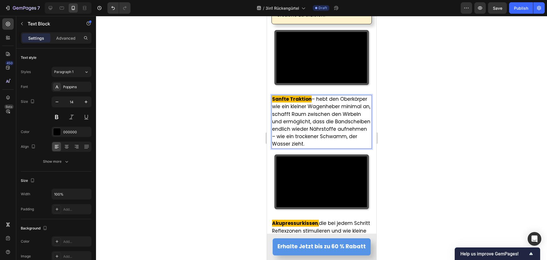
click at [316, 97] on span "– hebt den Oberkörper wie ein kleiner Wagenheber minimal an, schafft Raum zwisc…" at bounding box center [321, 121] width 98 height 52
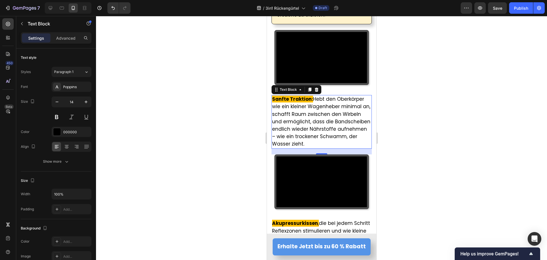
click at [201, 103] on div at bounding box center [321, 138] width 451 height 244
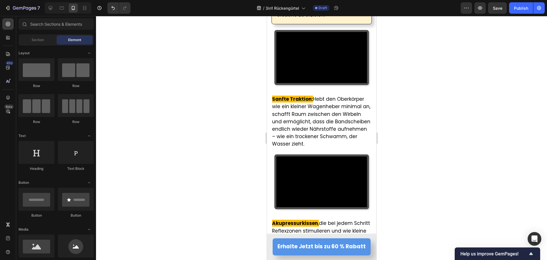
click at [304, 98] on strong "Sanfte Traktion:" at bounding box center [292, 98] width 41 height 7
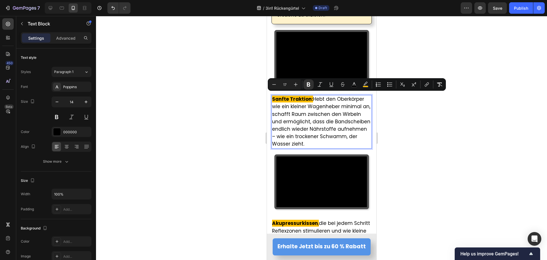
click at [312, 98] on p "Sanfte Traktion: Hebt den Oberkörper wie ein kleiner Wagenheber minimal an, sch…" at bounding box center [321, 121] width 99 height 52
click at [367, 82] on icon "Editor contextual toolbar" at bounding box center [366, 85] width 6 height 6
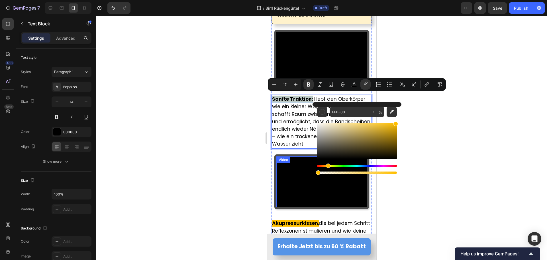
type input "0"
drag, startPoint x: 649, startPoint y: 190, endPoint x: 299, endPoint y: 172, distance: 350.4
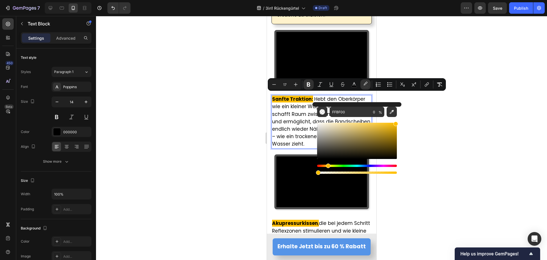
click at [234, 143] on div at bounding box center [321, 138] width 451 height 244
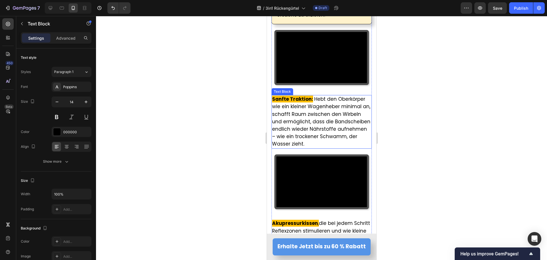
click at [329, 135] on span "Hebt den Oberkörper wie ein kleiner Wagenheber minimal an, schafft Raum zwische…" at bounding box center [321, 121] width 98 height 52
click at [334, 135] on span "Hebt den Oberkörper wie ein kleiner Wagenheber minimal an, schafft Raum zwische…" at bounding box center [321, 121] width 98 height 52
click at [335, 135] on span "Hebt den Oberkörper wie ein kleiner Wagenheber minimal an, schafft Raum zwische…" at bounding box center [321, 121] width 98 height 52
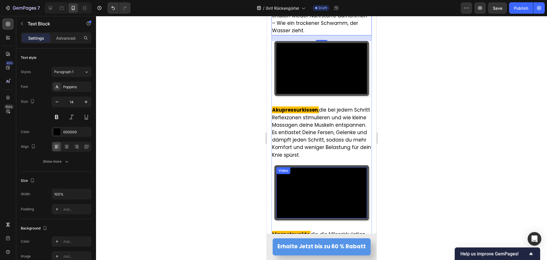
scroll to position [2207, 0]
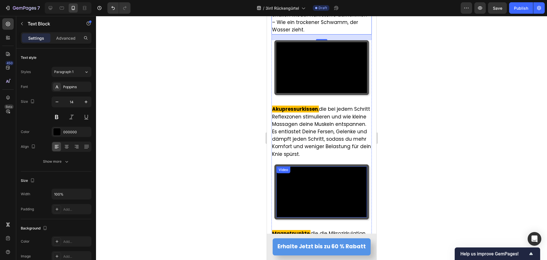
click at [301, 198] on video at bounding box center [321, 191] width 91 height 51
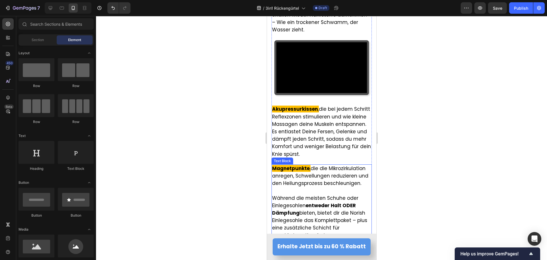
click at [306, 178] on span "die die Mikrozirkulation anregen, Schwellungen reduzieren und den Heilungsproze…" at bounding box center [320, 176] width 96 height 22
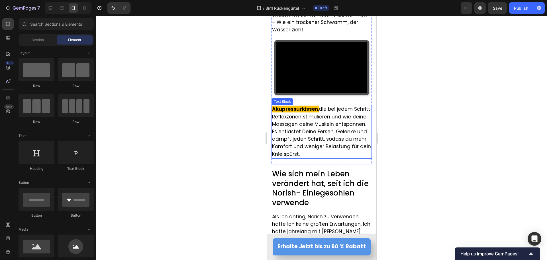
click at [304, 136] on span "Es entlastet Deine Fersen, Gelenke und dämpft jeden Schritt, sodass du mehr Kom…" at bounding box center [321, 142] width 99 height 29
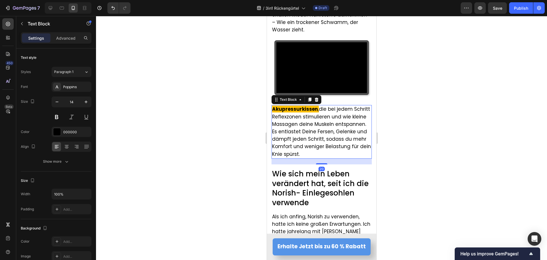
click at [304, 136] on span "Es entlastet Deine Fersen, Gelenke und dämpft jeden Schritt, sodass du mehr Kom…" at bounding box center [321, 142] width 99 height 29
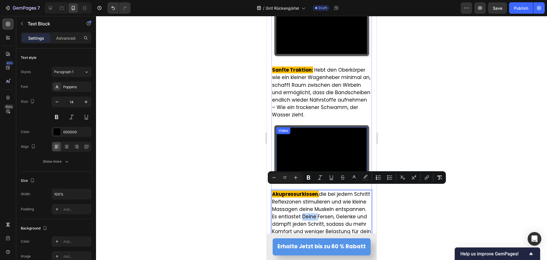
scroll to position [2122, 0]
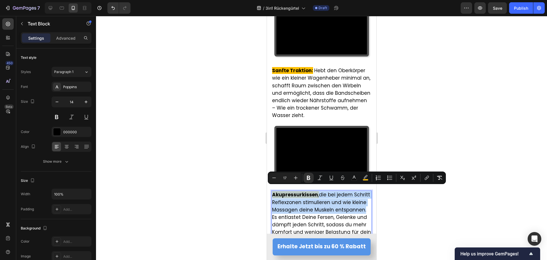
type input "11"
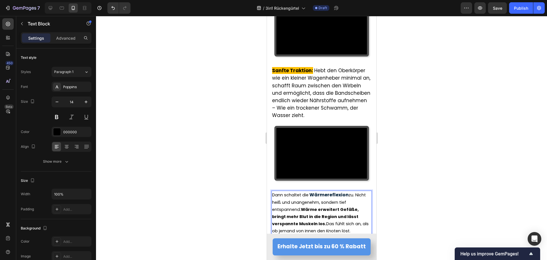
scroll to position [2147, 0]
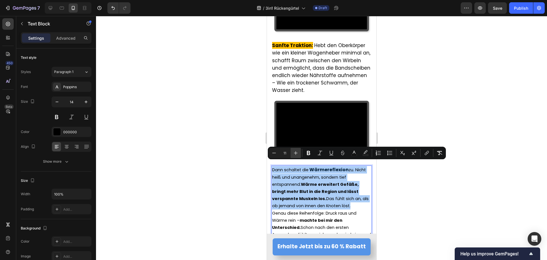
click at [294, 154] on icon "Editor contextual toolbar" at bounding box center [296, 153] width 6 height 6
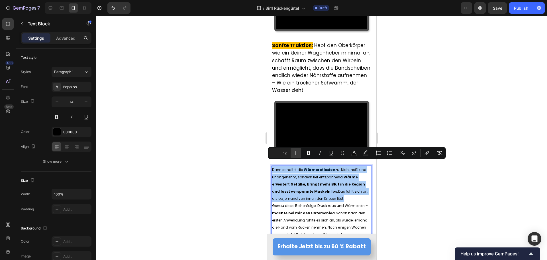
click at [294, 154] on icon "Editor contextual toolbar" at bounding box center [296, 153] width 6 height 6
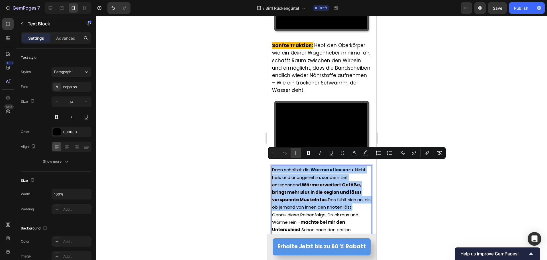
click at [294, 154] on icon "Editor contextual toolbar" at bounding box center [296, 153] width 6 height 6
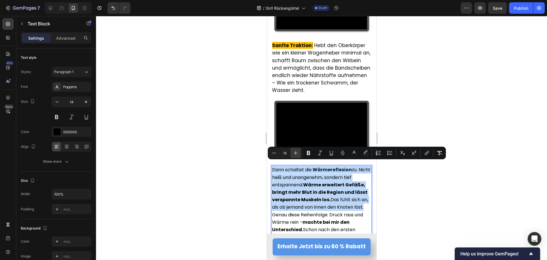
type input "17"
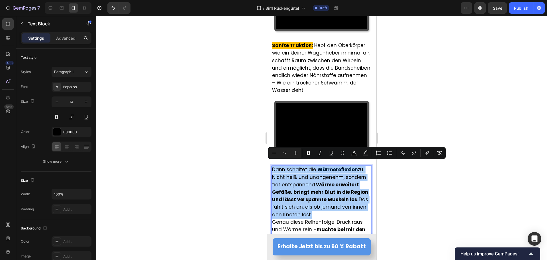
click at [242, 184] on div at bounding box center [321, 138] width 451 height 244
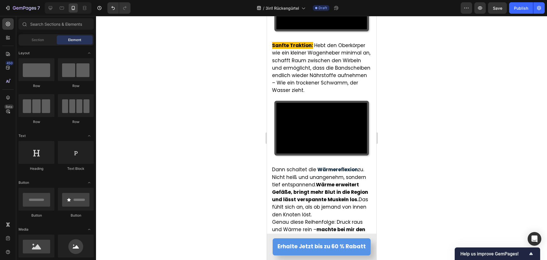
click at [274, 166] on span "Dann schaltet die" at bounding box center [294, 169] width 45 height 7
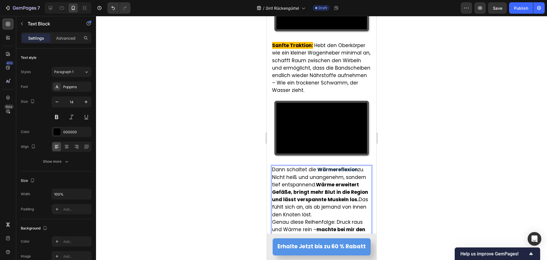
click at [274, 166] on span "Dann schaltet die" at bounding box center [294, 169] width 45 height 7
click at [365, 166] on p "Dann schaltet die Wärmereflexion zu. Nicht heiß und unangenehm, sondern tief en…" at bounding box center [321, 192] width 99 height 52
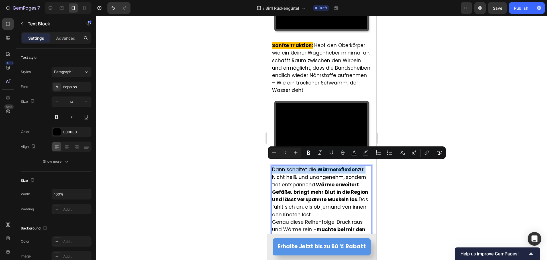
drag, startPoint x: 365, startPoint y: 164, endPoint x: 259, endPoint y: 166, distance: 106.3
click at [267, 166] on html "Mobile ( 384 px) iPhone 13 Mini iPhone 13 Pro iPhone 11 Pro Max iPhone 15 Pro M…" at bounding box center [321, 164] width 109 height 4591
click at [367, 152] on icon "Editor contextual toolbar" at bounding box center [366, 153] width 6 height 6
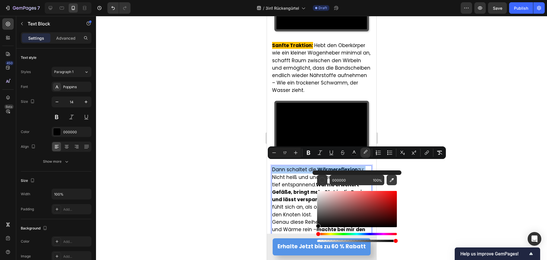
click at [392, 182] on icon "Editor contextual toolbar" at bounding box center [392, 180] width 6 height 6
type input "FFBF00"
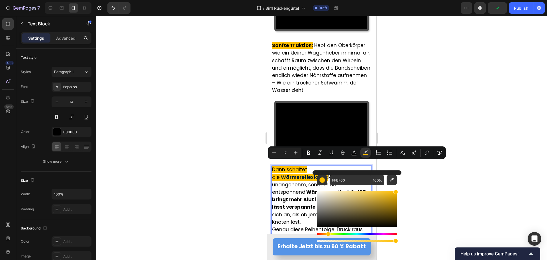
click at [222, 138] on div at bounding box center [321, 138] width 451 height 244
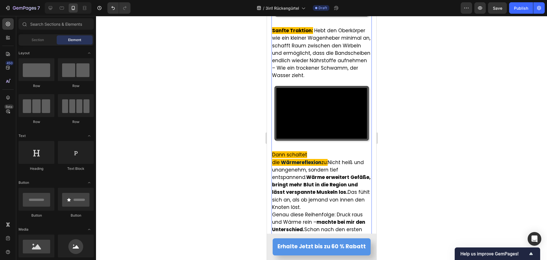
scroll to position [2176, 0]
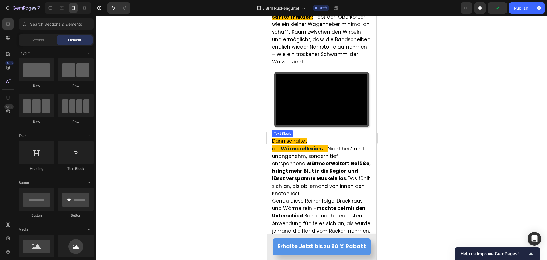
click at [347, 168] on strong "Wärme erweitert Gefäße, bringt mehr Blut in die Region und lässt verspannte Mus…" at bounding box center [321, 171] width 99 height 22
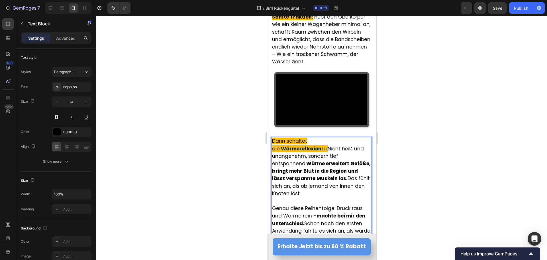
scroll to position [2204, 0]
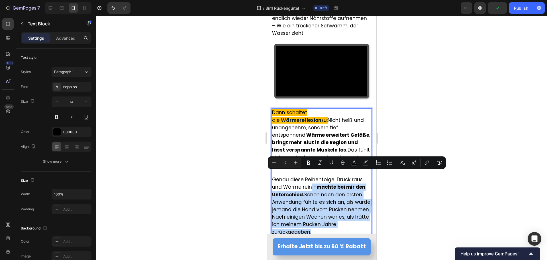
drag, startPoint x: 310, startPoint y: 175, endPoint x: 319, endPoint y: 218, distance: 44.5
click at [319, 218] on p "Genau diese Reihenfolge: Druck raus und Wärme rein – machte bei mir den Untersc…" at bounding box center [321, 206] width 99 height 60
copy span "– machte bei mir den Unterschied. Schon nach den ersten Anwendung fühlte es sic…"
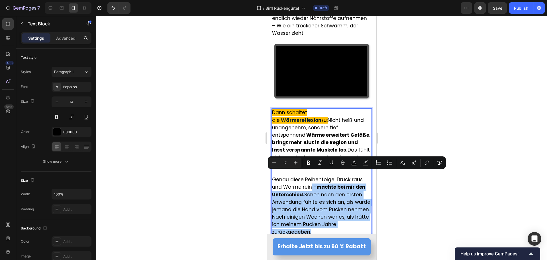
click at [225, 149] on div at bounding box center [321, 138] width 451 height 244
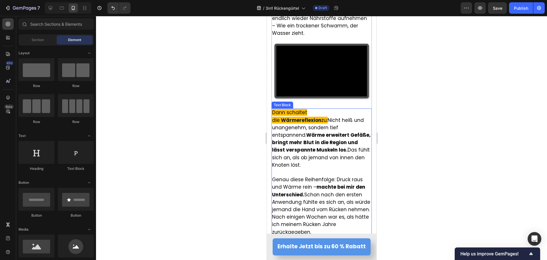
click at [313, 131] on strong "Wärme erweitert Gefäße, bringt mehr Blut in die Region und lässt verspannte Mus…" at bounding box center [321, 142] width 99 height 22
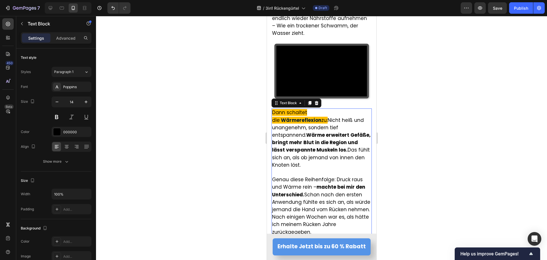
click at [309, 101] on icon at bounding box center [309, 103] width 3 height 4
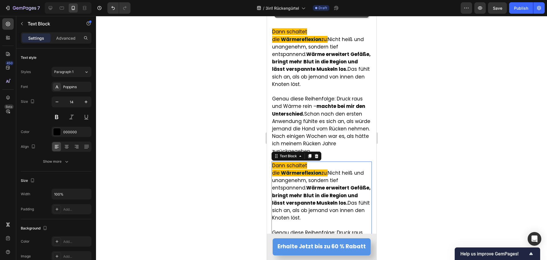
scroll to position [2284, 0]
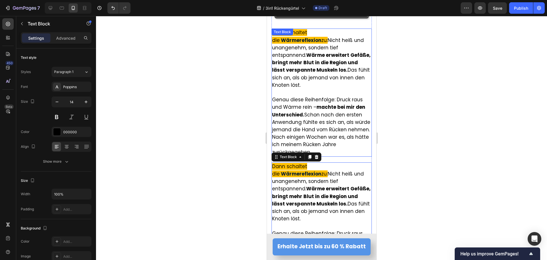
click at [303, 96] on span "Genau diese Reihenfolge: Druck raus und Wärme rein – machte bei mir den Untersc…" at bounding box center [321, 125] width 98 height 59
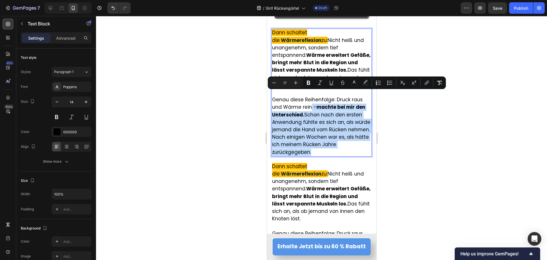
drag, startPoint x: 311, startPoint y: 94, endPoint x: 340, endPoint y: 141, distance: 55.2
click at [340, 141] on p "Genau diese Reihenfolge: Druck raus und Wärme rein – machte bei mir den Untersc…" at bounding box center [321, 126] width 99 height 60
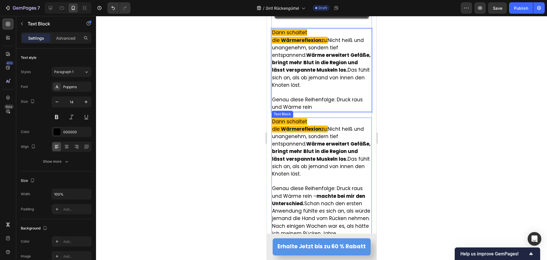
click at [318, 188] on span "Genau diese Reihenfolge: Druck raus und Wärme rein – machte bei mir den Untersc…" at bounding box center [321, 214] width 98 height 59
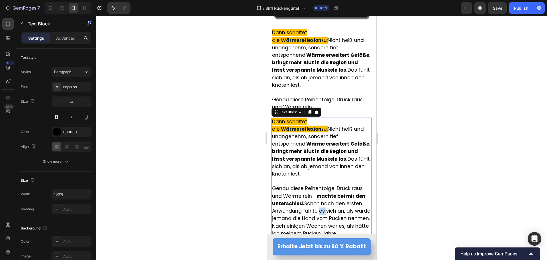
click at [318, 188] on span "Genau diese Reihenfolge: Druck raus und Wärme rein – machte bei mir den Untersc…" at bounding box center [321, 214] width 98 height 59
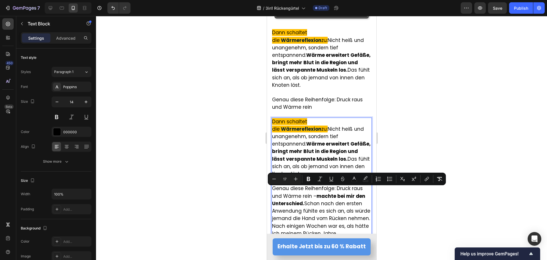
click at [320, 156] on span "Nicht heiß und unangenehm, sondern tief entspannend. Wärme erweitert Gefäße, br…" at bounding box center [321, 151] width 99 height 52
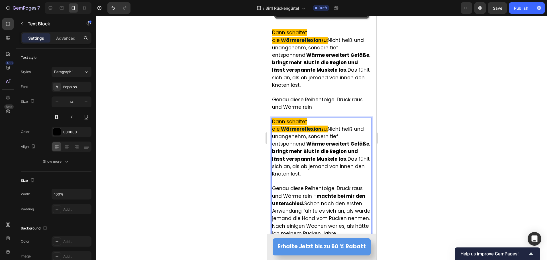
drag, startPoint x: 316, startPoint y: 175, endPoint x: 269, endPoint y: 112, distance: 78.8
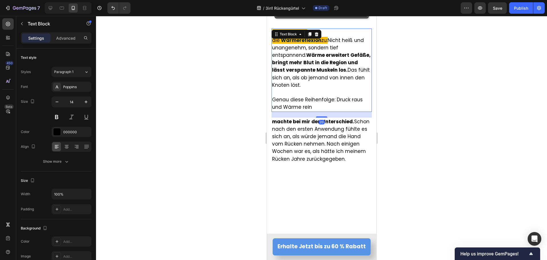
click at [327, 96] on p "Genau diese Reihenfolge: Druck raus und Wärme rein" at bounding box center [321, 103] width 99 height 15
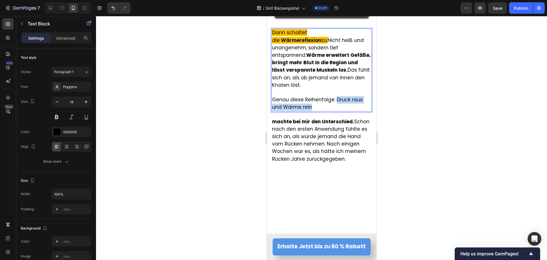
drag, startPoint x: 335, startPoint y: 87, endPoint x: 341, endPoint y: 93, distance: 8.7
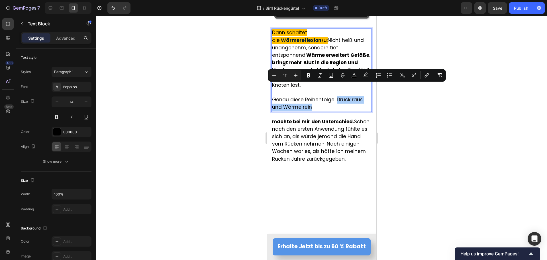
click at [245, 97] on div at bounding box center [321, 138] width 451 height 244
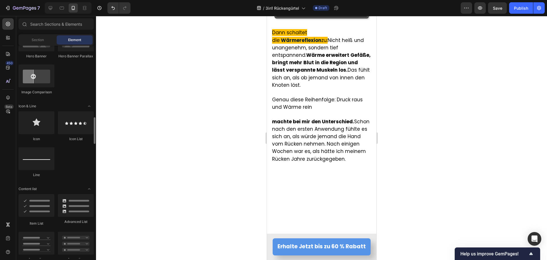
scroll to position [371, 0]
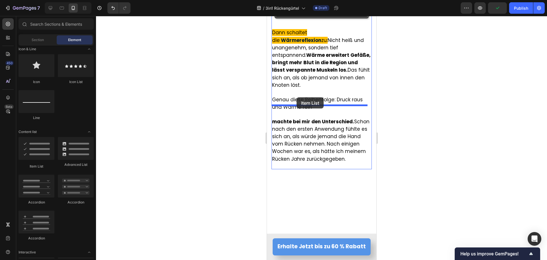
drag, startPoint x: 307, startPoint y: 172, endPoint x: 296, endPoint y: 98, distance: 74.3
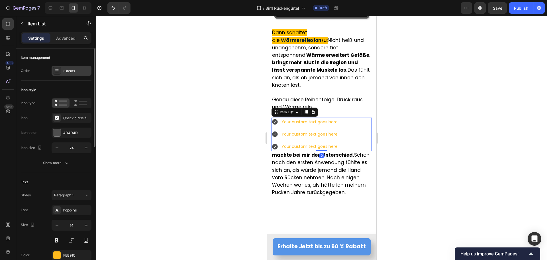
click at [65, 70] on div "3 items" at bounding box center [76, 70] width 27 height 5
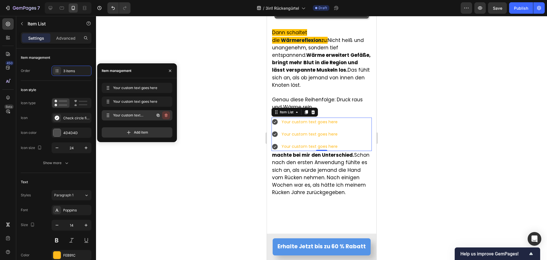
click at [167, 117] on icon "button" at bounding box center [166, 114] width 3 height 3
click at [167, 117] on div "Delete" at bounding box center [162, 115] width 11 height 5
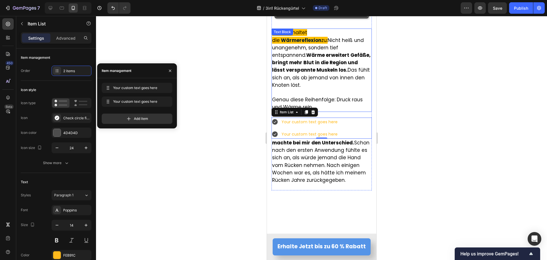
click at [337, 96] on span "Genau diese Reihenfolge: Druck raus und Wärme rein" at bounding box center [317, 103] width 91 height 14
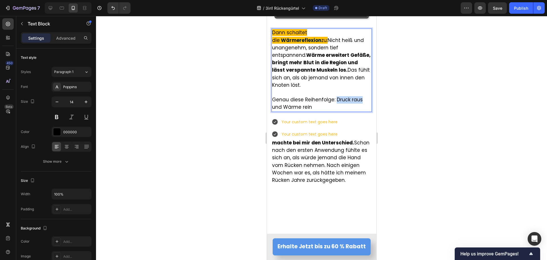
drag, startPoint x: 336, startPoint y: 89, endPoint x: 360, endPoint y: 88, distance: 24.2
click at [360, 96] on span "Genau diese Reihenfolge: Druck raus und Wärme rein" at bounding box center [317, 103] width 91 height 14
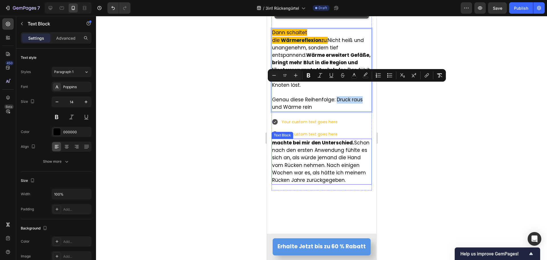
copy span "Druck raus"
click at [312, 117] on div "Your custom text goes here" at bounding box center [309, 121] width 58 height 9
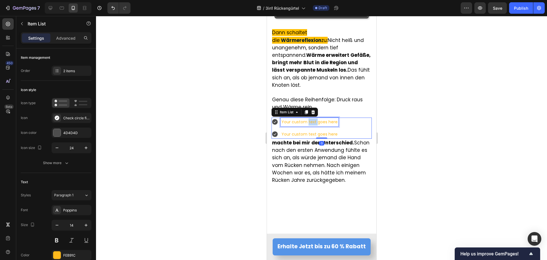
click at [312, 117] on div "Your custom text goes here" at bounding box center [309, 121] width 58 height 9
click at [312, 118] on p "Your custom text goes here" at bounding box center [309, 121] width 56 height 7
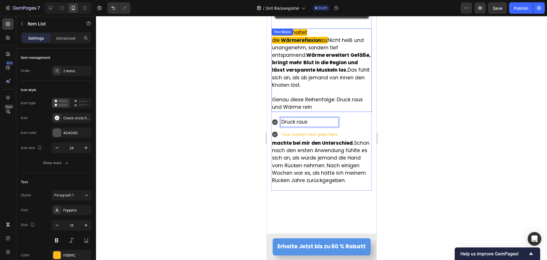
click at [290, 96] on span "Genau diese Reihenfolge: Druck raus und Wärme rein" at bounding box center [317, 103] width 91 height 14
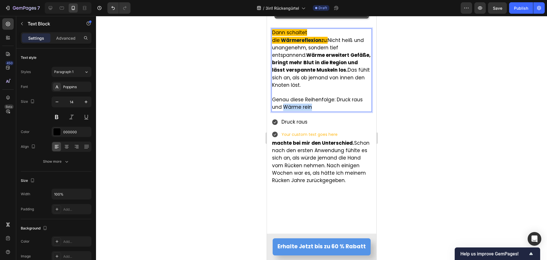
drag, startPoint x: 284, startPoint y: 95, endPoint x: 310, endPoint y: 97, distance: 26.8
click at [310, 97] on span "Genau diese Reihenfolge: Druck raus und Wärme rein" at bounding box center [317, 103] width 91 height 14
click at [298, 131] on p "Your custom text goes here" at bounding box center [309, 134] width 56 height 7
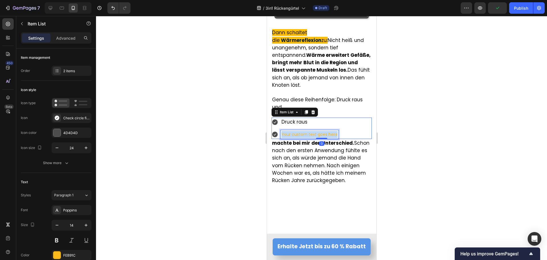
click at [298, 131] on p "Your custom text goes here" at bounding box center [309, 134] width 56 height 7
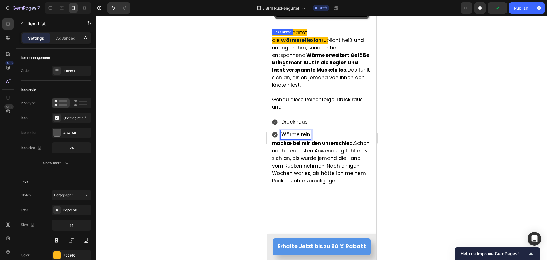
click at [333, 96] on span "Genau diese Reihenfolge: Druck raus und" at bounding box center [317, 103] width 91 height 14
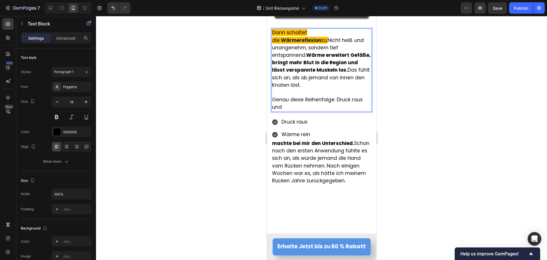
drag, startPoint x: 334, startPoint y: 87, endPoint x: 346, endPoint y: 93, distance: 13.0
click at [346, 96] on p "Genau diese Reihenfolge: Druck raus und" at bounding box center [321, 103] width 99 height 15
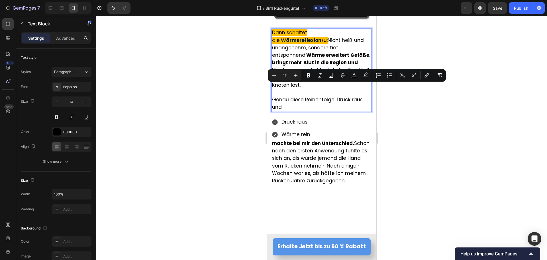
drag, startPoint x: 333, startPoint y: 87, endPoint x: 344, endPoint y: 97, distance: 14.3
click at [344, 97] on p "Genau diese Reihenfolge: Druck raus und" at bounding box center [321, 103] width 99 height 15
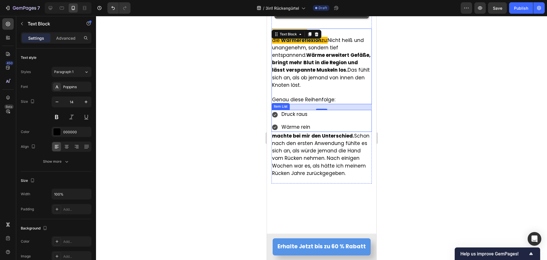
click at [246, 98] on div at bounding box center [321, 138] width 451 height 244
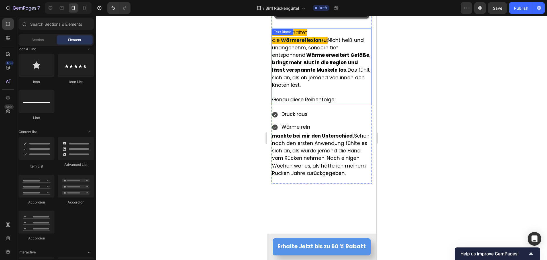
click at [321, 89] on p "Rich Text Editor. Editing area: main" at bounding box center [321, 92] width 99 height 7
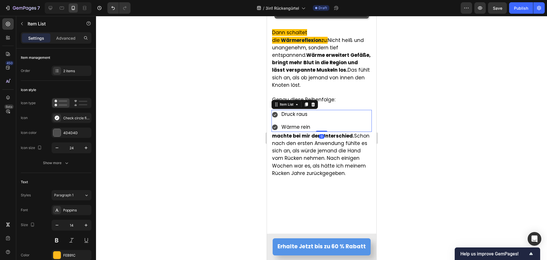
click at [330, 96] on span "Genau diese Reihenfolge:" at bounding box center [303, 99] width 63 height 7
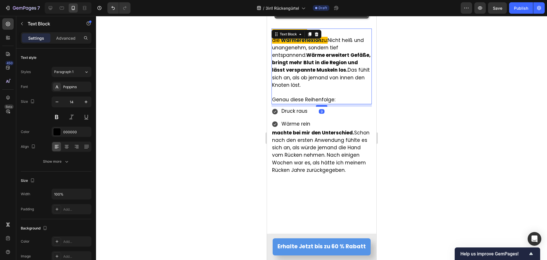
drag, startPoint x: 320, startPoint y: 97, endPoint x: 320, endPoint y: 93, distance: 3.1
click at [320, 105] on div at bounding box center [321, 106] width 11 height 2
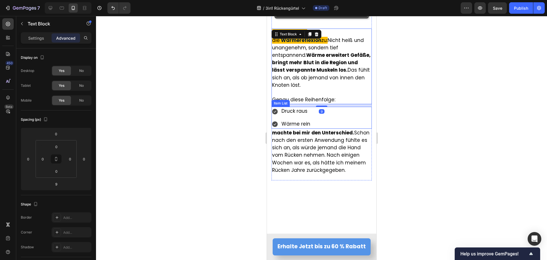
click at [308, 107] on div "Druck raus Wärme rein" at bounding box center [291, 118] width 40 height 22
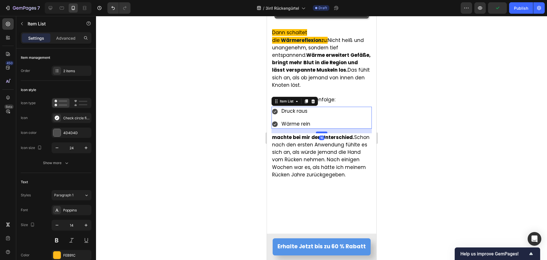
drag, startPoint x: 318, startPoint y: 116, endPoint x: 317, endPoint y: 120, distance: 4.6
click at [317, 131] on div at bounding box center [321, 132] width 11 height 2
type input "100%"
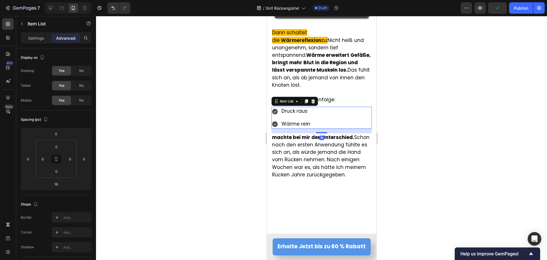
click at [235, 127] on div at bounding box center [321, 138] width 451 height 244
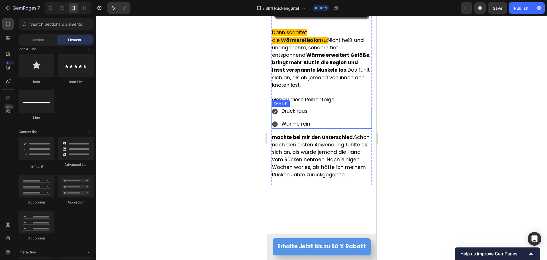
click at [320, 107] on div "Druck raus Wärme rein" at bounding box center [321, 118] width 100 height 22
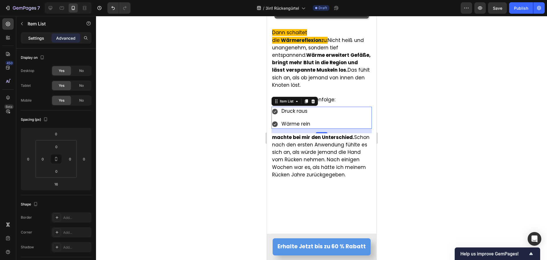
click at [35, 38] on p "Settings" at bounding box center [36, 38] width 16 height 6
type input "8"
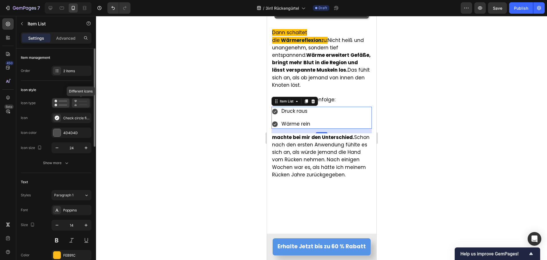
click at [77, 103] on icon at bounding box center [80, 102] width 13 height 7
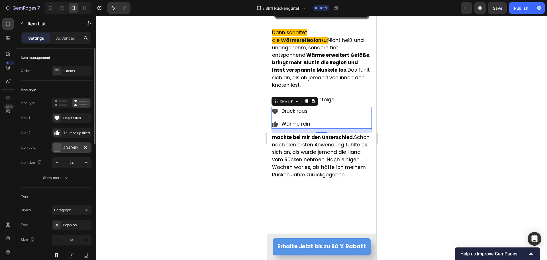
click at [64, 149] on div "4D4D4D" at bounding box center [71, 147] width 17 height 5
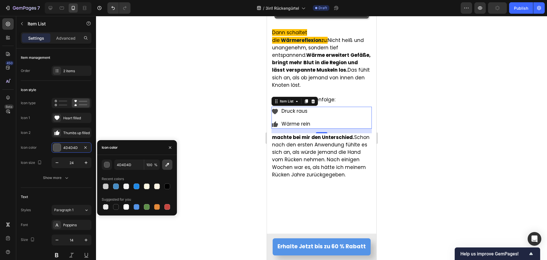
click at [168, 166] on icon "button" at bounding box center [167, 165] width 6 height 6
type input "5594E7"
click at [62, 117] on div "Heart filled" at bounding box center [72, 118] width 40 height 10
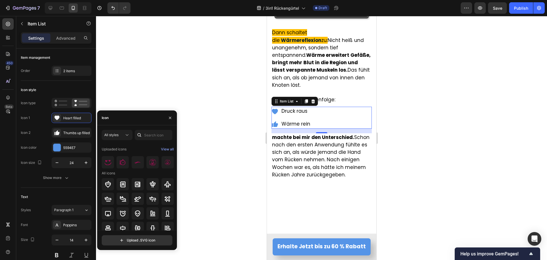
click at [142, 135] on div at bounding box center [139, 135] width 9 height 10
click at [146, 135] on input "text" at bounding box center [154, 135] width 38 height 10
type input "1"
click at [135, 212] on icon at bounding box center [138, 213] width 6 height 6
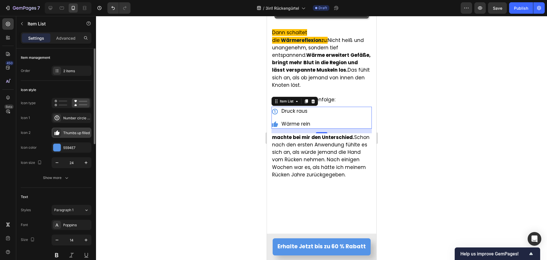
drag, startPoint x: 69, startPoint y: 132, endPoint x: 85, endPoint y: 133, distance: 16.0
click at [70, 132] on div "Thumbs up filled" at bounding box center [76, 132] width 27 height 5
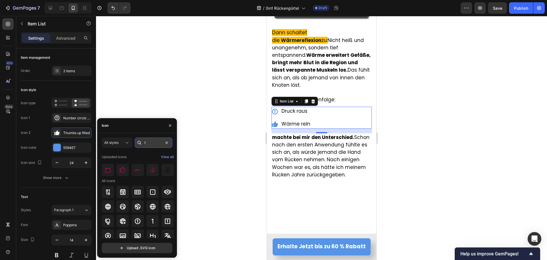
click at [154, 143] on input "1" at bounding box center [154, 142] width 38 height 10
type input "2"
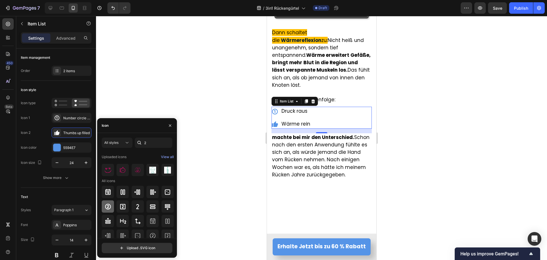
click at [111, 207] on icon at bounding box center [108, 206] width 7 height 7
click at [226, 117] on div at bounding box center [321, 138] width 451 height 244
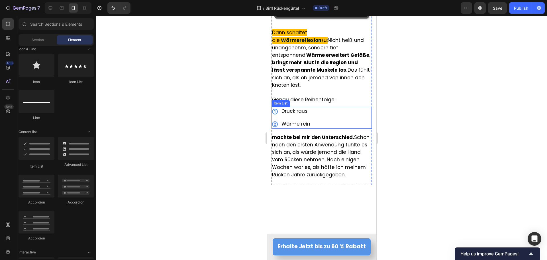
click at [325, 108] on div "Druck raus Wärme rein" at bounding box center [321, 118] width 100 height 22
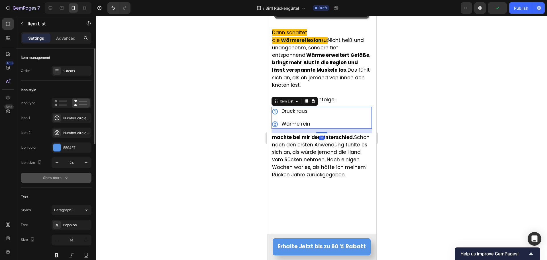
click at [54, 178] on div "Show more" at bounding box center [56, 178] width 27 height 6
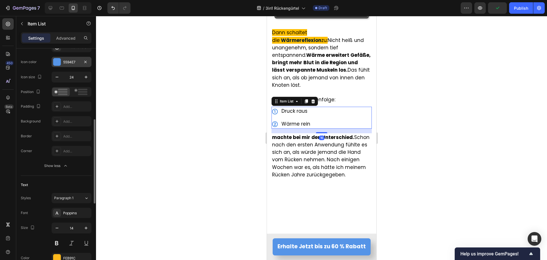
scroll to position [114, 0]
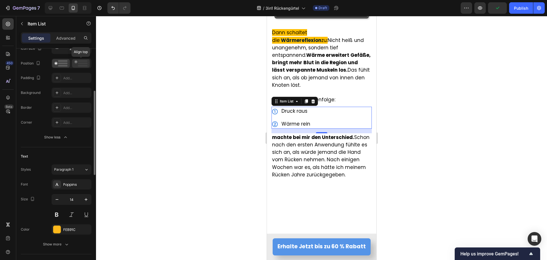
click at [82, 61] on rect at bounding box center [82, 61] width 9 height 2
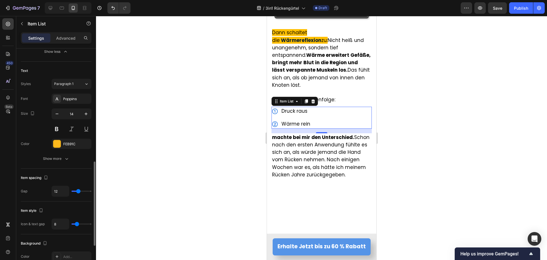
scroll to position [257, 0]
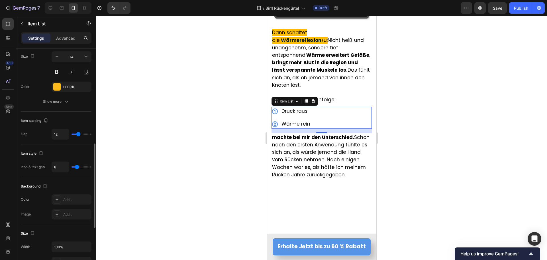
type input "7"
type input "6"
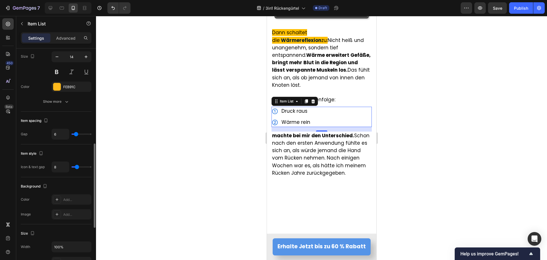
type input "5"
type input "4"
type input "3"
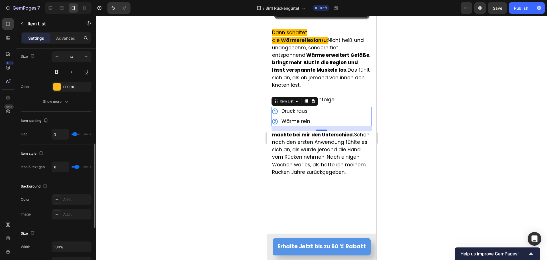
type input "3"
click at [75, 135] on input "range" at bounding box center [82, 133] width 20 height 1
type input "3"
click at [75, 167] on input "range" at bounding box center [82, 166] width 20 height 1
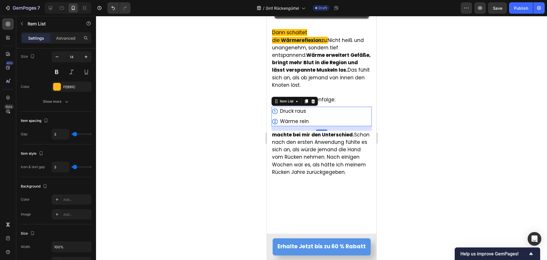
click at [219, 127] on div at bounding box center [321, 138] width 451 height 244
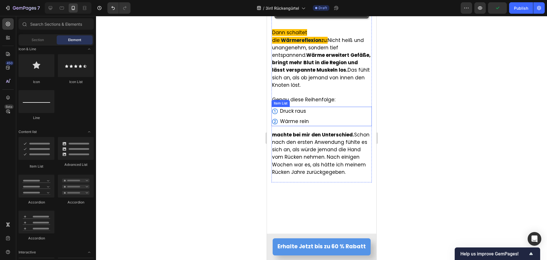
click at [326, 107] on div "Druck raus Wärme rein" at bounding box center [321, 116] width 100 height 19
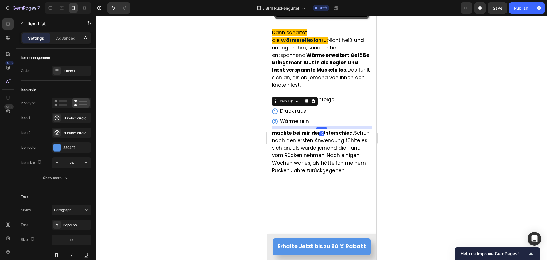
click at [319, 127] on div at bounding box center [321, 128] width 11 height 2
type input "100%"
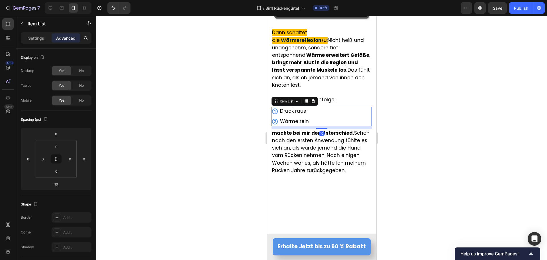
click at [244, 135] on div at bounding box center [321, 138] width 451 height 244
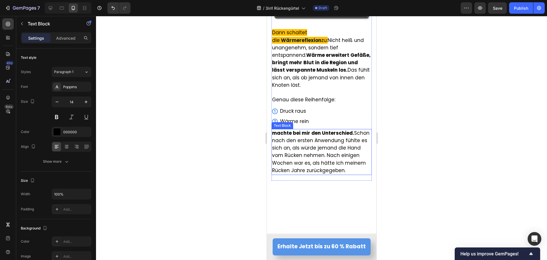
click at [304, 129] on strong "machte bei mir den Unterschied." at bounding box center [313, 132] width 82 height 7
click at [306, 130] on span "machte bei mir den Unterschied. Schon nach den ersten Anwendung fühlte es sich …" at bounding box center [320, 151] width 97 height 44
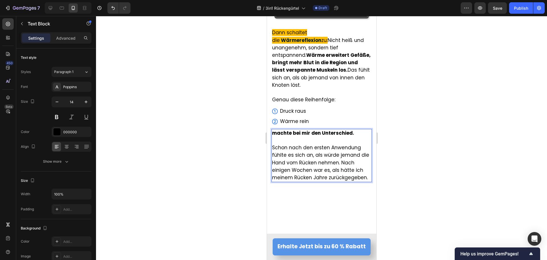
drag, startPoint x: 245, startPoint y: 137, endPoint x: 244, endPoint y: 132, distance: 5.0
click at [244, 134] on div at bounding box center [321, 138] width 451 height 244
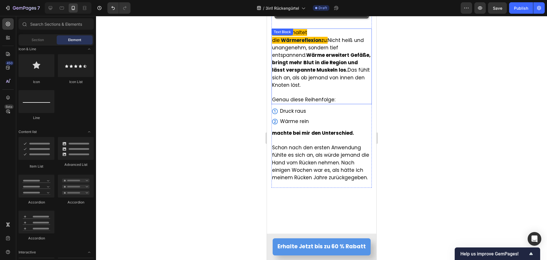
click at [304, 96] on span "Genau diese Reihenfolge:" at bounding box center [303, 99] width 63 height 7
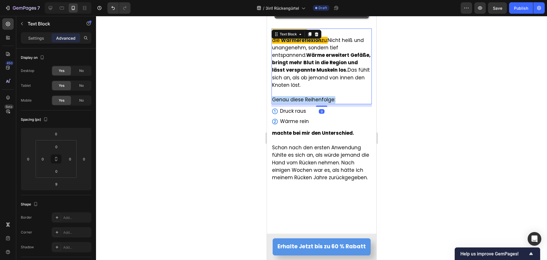
click at [304, 96] on span "Genau diese Reihenfolge:" at bounding box center [303, 99] width 63 height 7
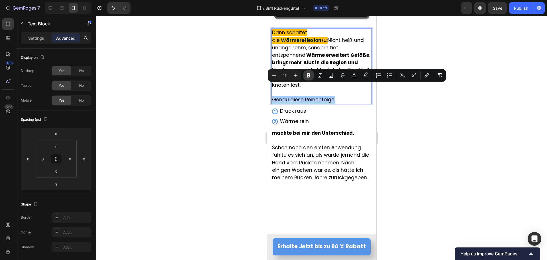
click at [310, 75] on icon "Editor contextual toolbar" at bounding box center [309, 75] width 6 height 6
click at [293, 107] on span "Druck raus" at bounding box center [293, 110] width 26 height 7
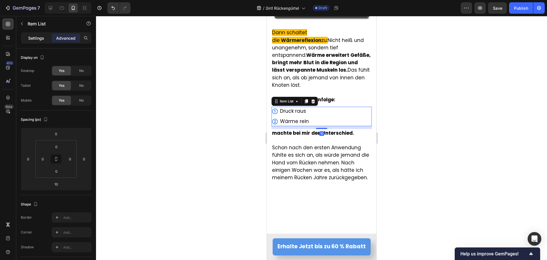
click at [36, 37] on p "Settings" at bounding box center [36, 38] width 16 height 6
type input "3"
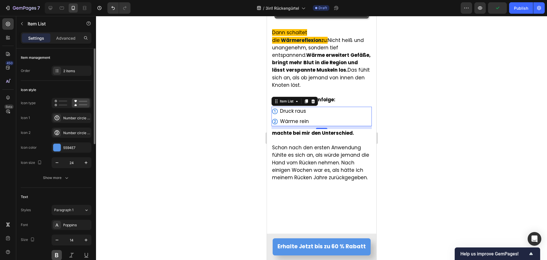
click at [60, 254] on button at bounding box center [57, 255] width 10 height 10
click at [202, 155] on div at bounding box center [321, 138] width 451 height 244
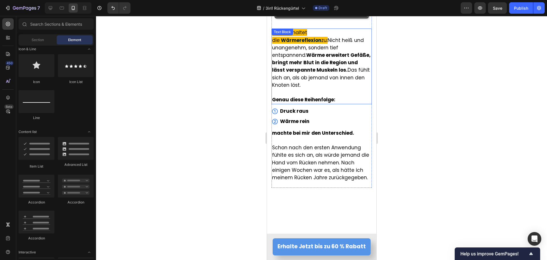
click at [323, 96] on strong "Genau diese Reihenfolge:" at bounding box center [303, 99] width 63 height 7
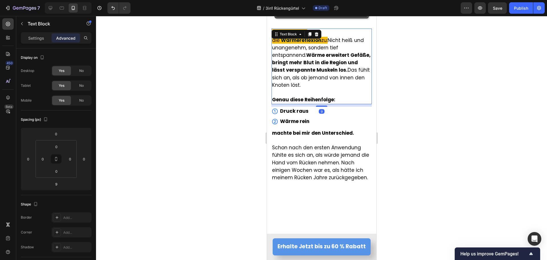
click at [213, 109] on div at bounding box center [321, 138] width 451 height 244
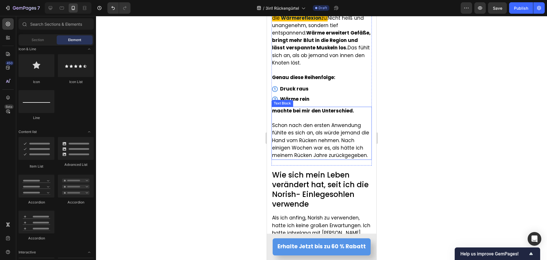
scroll to position [2312, 0]
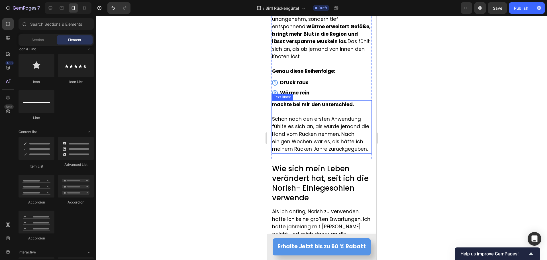
click at [326, 101] on strong "machte bei mir den Unterschied." at bounding box center [313, 104] width 82 height 7
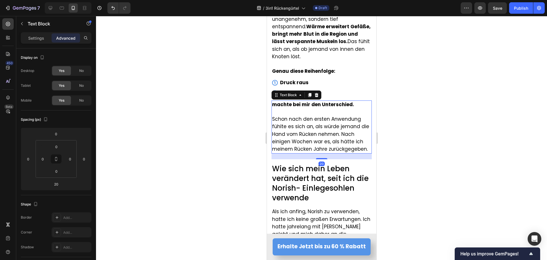
click at [211, 106] on div at bounding box center [321, 138] width 451 height 244
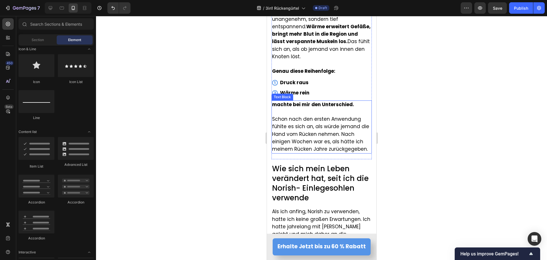
click at [291, 108] on p "Rich Text Editor. Editing area: main" at bounding box center [321, 111] width 99 height 7
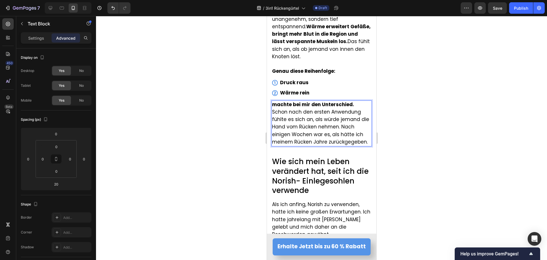
click at [229, 105] on div at bounding box center [321, 138] width 451 height 244
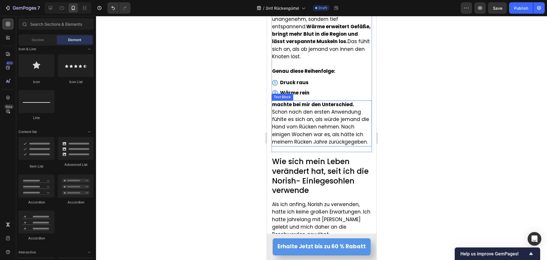
click at [282, 119] on span "Schon nach den ersten Anwendung fühlte es sich an, als würde jemand die Hand vo…" at bounding box center [320, 126] width 97 height 37
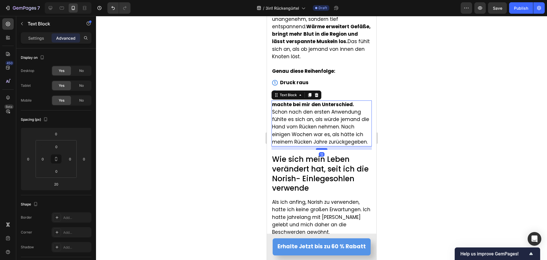
click at [319, 148] on div at bounding box center [321, 149] width 11 height 2
type input "12"
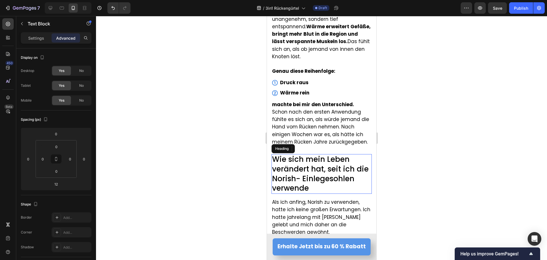
click at [290, 154] on span "Wie sich mein Leben verändert hat, seit ich die Norish- Einlegesohlen verwende" at bounding box center [320, 173] width 97 height 39
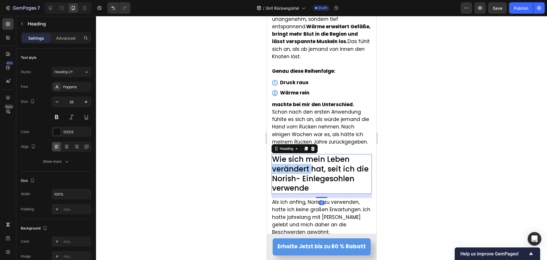
click at [293, 157] on span "Wie sich mein Leben verändert hat, seit ich die Norish- Einlegesohlen verwende" at bounding box center [320, 173] width 97 height 39
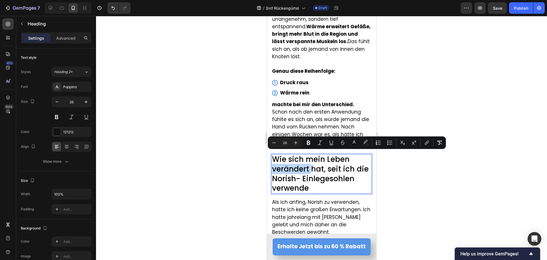
click at [277, 154] on span "Wie sich mein Leben verändert hat, seit ich die Norish- Einlegesohlen verwende" at bounding box center [320, 173] width 97 height 39
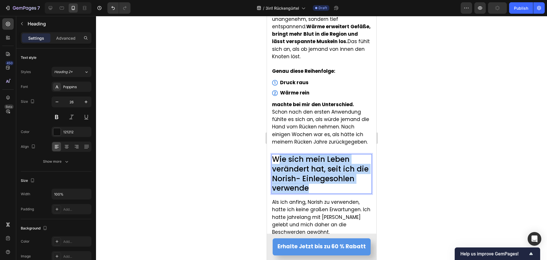
drag, startPoint x: 280, startPoint y: 148, endPoint x: 308, endPoint y: 175, distance: 38.7
click at [308, 175] on span "Wie sich mein Leben verändert hat, seit ich die Norish- Einlegesohlen verwende" at bounding box center [320, 173] width 97 height 39
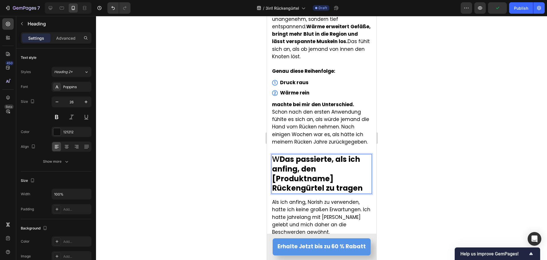
click at [280, 154] on strong "Das passierte, als ich anfing, den [Produktname] Rückengürtel zu tragen" at bounding box center [317, 173] width 91 height 39
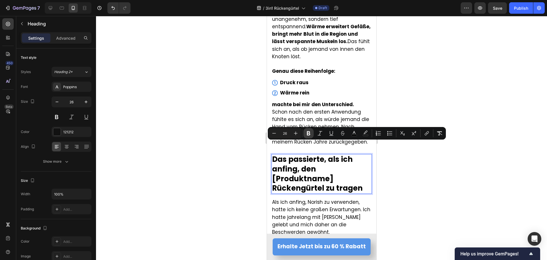
click at [307, 135] on icon "Editor contextual toolbar" at bounding box center [308, 133] width 3 height 4
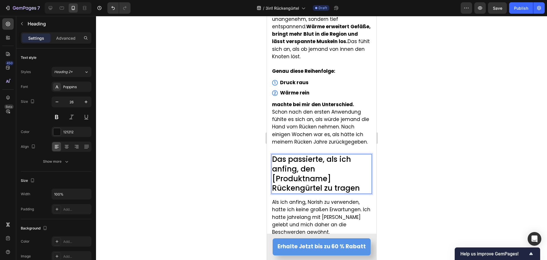
drag, startPoint x: 292, startPoint y: 169, endPoint x: 270, endPoint y: 169, distance: 22.5
click at [292, 169] on span "Das passierte, als ich anfing, den [Produktname] Rückengürtel zu tragen" at bounding box center [316, 173] width 88 height 39
drag, startPoint x: 273, startPoint y: 167, endPoint x: 335, endPoint y: 166, distance: 61.6
click at [335, 166] on p "Das passierte, als ich anfing, den [Produktname] Rückengürtel zu tragen" at bounding box center [321, 173] width 99 height 38
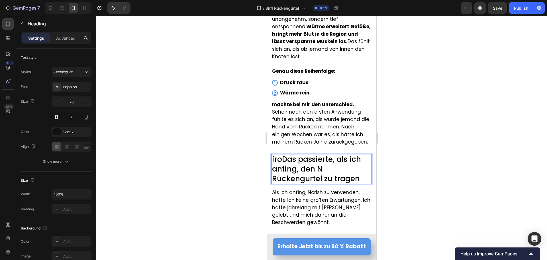
click at [282, 154] on span "iroDas passierte, als ich anfing, den N Rückengürtel zu tragen" at bounding box center [316, 169] width 89 height 30
click at [274, 154] on span "iDas passierte, als ich anfing, den N Rückengürtel zu tragen" at bounding box center [316, 169] width 88 height 30
click at [253, 150] on div at bounding box center [321, 138] width 451 height 244
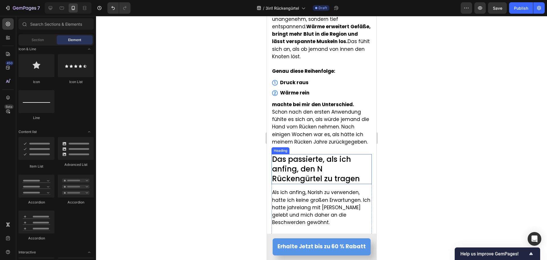
click at [343, 156] on p "⁠⁠⁠⁠⁠⁠⁠ Das passierte, als ich anfing, den N Rückengürtel zu tragen" at bounding box center [321, 168] width 99 height 29
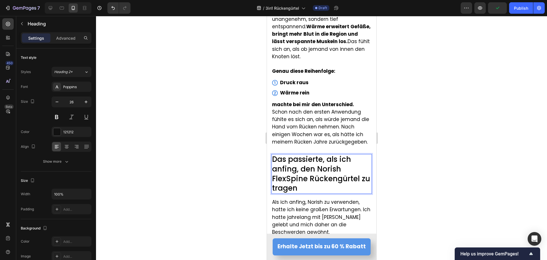
drag, startPoint x: 246, startPoint y: 166, endPoint x: 239, endPoint y: 151, distance: 16.2
click at [244, 165] on div at bounding box center [321, 138] width 451 height 244
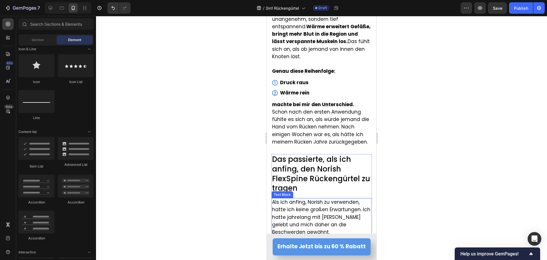
click at [319, 205] on span "Als ich anfing, Norish zu verwenden, hatte ich keine großen Erwartungen. Ich ha…" at bounding box center [321, 216] width 98 height 37
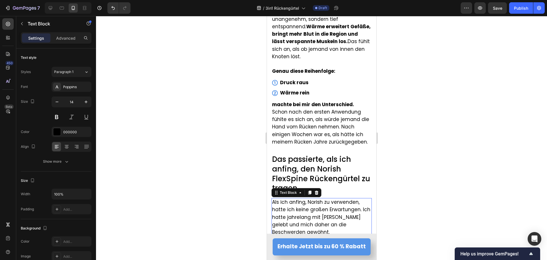
click at [319, 205] on span "Als ich anfing, Norish zu verwenden, hatte ich keine großen Erwartungen. Ich ha…" at bounding box center [321, 216] width 98 height 37
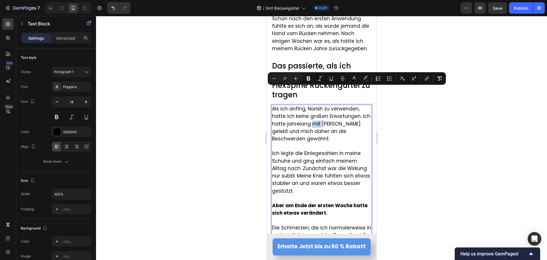
scroll to position [2426, 0]
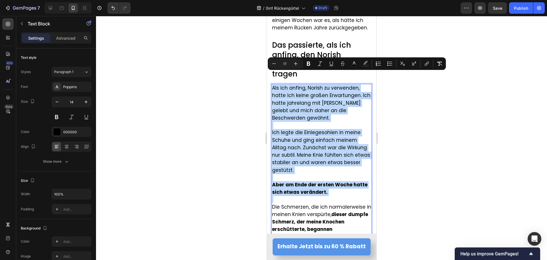
type input "11"
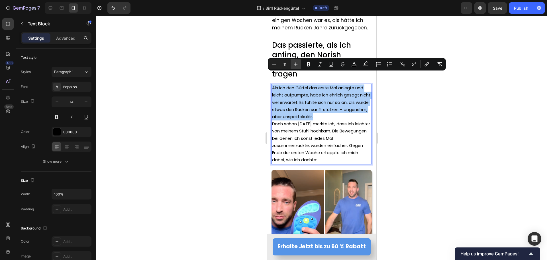
click at [297, 62] on icon "Editor contextual toolbar" at bounding box center [296, 64] width 6 height 6
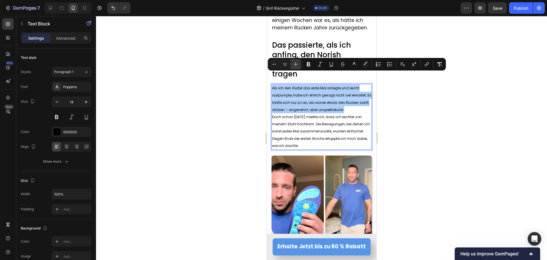
click at [297, 62] on icon "Editor contextual toolbar" at bounding box center [296, 64] width 6 height 6
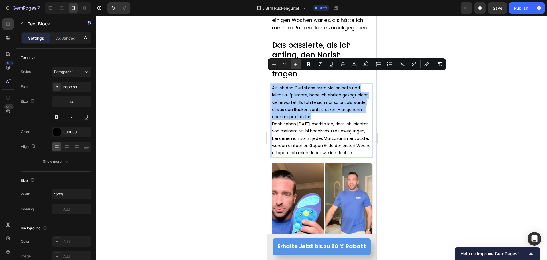
click at [297, 62] on icon "Editor contextual toolbar" at bounding box center [296, 64] width 6 height 6
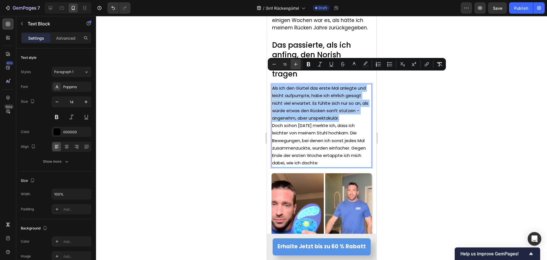
click at [297, 62] on icon "Editor contextual toolbar" at bounding box center [296, 64] width 6 height 6
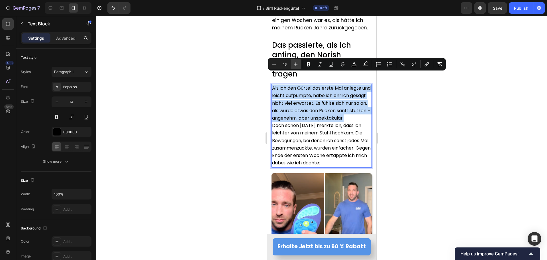
type input "17"
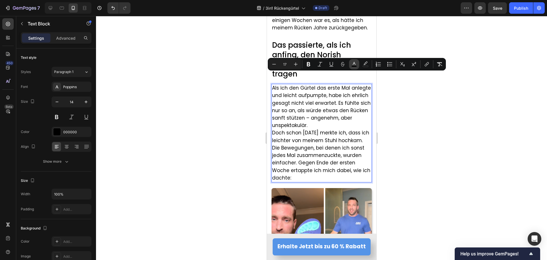
click at [352, 62] on icon "Editor contextual toolbar" at bounding box center [354, 64] width 6 height 6
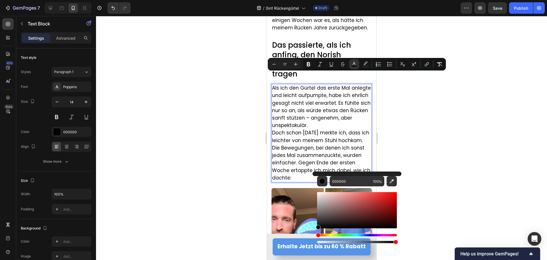
click at [201, 148] on div at bounding box center [321, 138] width 451 height 244
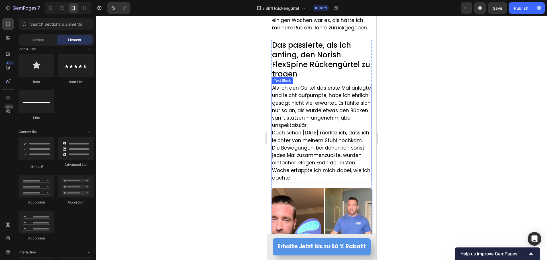
click at [346, 114] on span "Als ich den Gürtel das erste Mal anlegte und leicht aufpumpte, habe ich ehrlich…" at bounding box center [321, 106] width 99 height 44
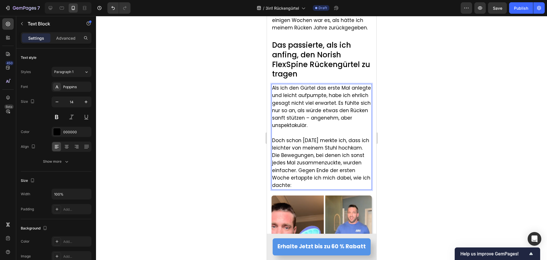
click at [211, 125] on div at bounding box center [321, 138] width 451 height 244
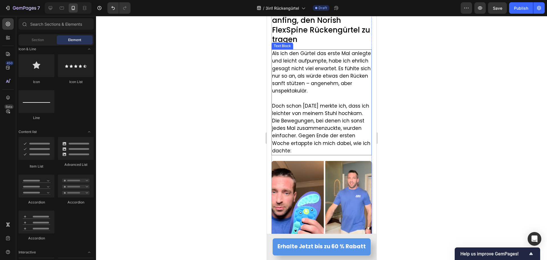
scroll to position [2483, 0]
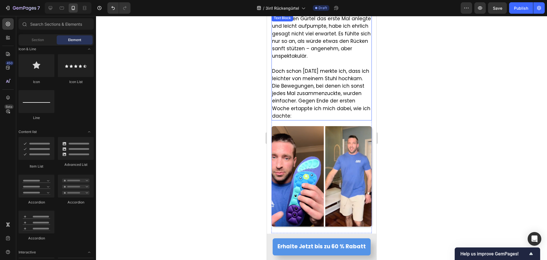
click at [326, 98] on span "Doch schon nach zwei Tagen merkte ich, dass ich leichter von meinem Stuhl hochk…" at bounding box center [321, 94] width 98 height 52
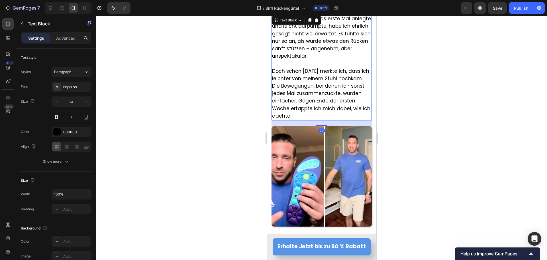
scroll to position [2482, 0]
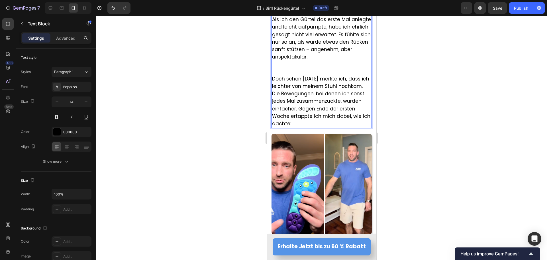
click at [319, 110] on span "Doch schon nach zwei Tagen merkte ich, dass ich leichter von meinem Stuhl hochk…" at bounding box center [321, 101] width 98 height 52
click at [296, 67] on p "Rich Text Editor. Editing area: main" at bounding box center [321, 68] width 99 height 14
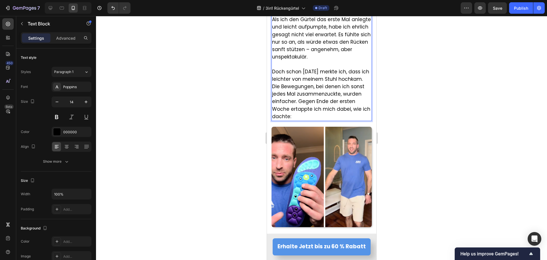
click at [318, 103] on span "Doch schon nach zwei Tagen merkte ich, dass ich leichter von meinem Stuhl hochk…" at bounding box center [321, 94] width 98 height 52
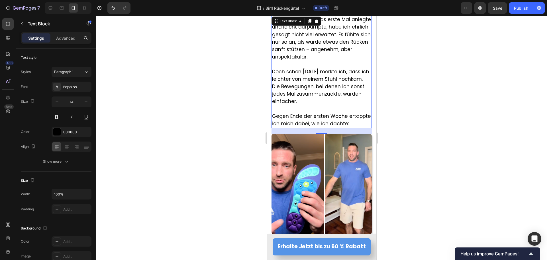
click at [177, 133] on div at bounding box center [321, 138] width 451 height 244
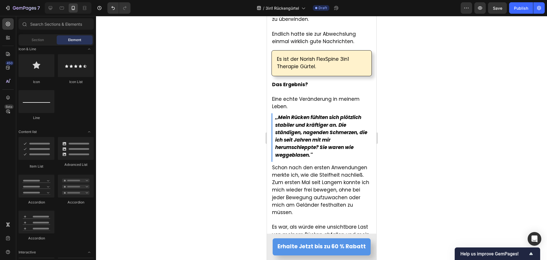
scroll to position [1485, 0]
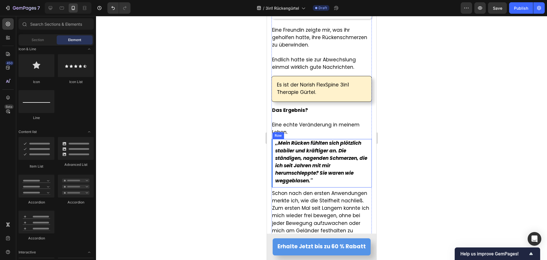
click at [276, 181] on div ",,Mein Rücken fühlten sich plötzlich stabiler und kräftiger an. Die ständigen, …" at bounding box center [322, 163] width 97 height 48
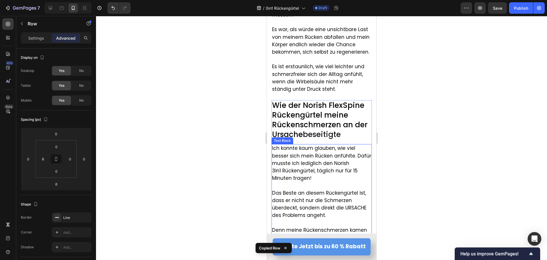
scroll to position [1741, 0]
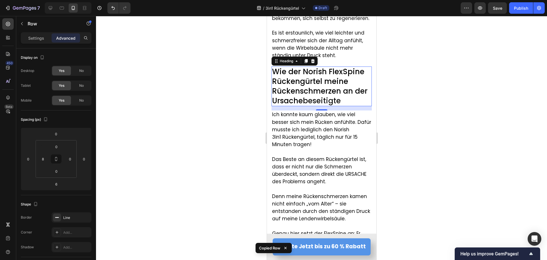
click at [315, 85] on span "Wie der Norish FlexSpine Rückengürtel meine Rückenschmerzen an der Ursache" at bounding box center [319, 85] width 95 height 39
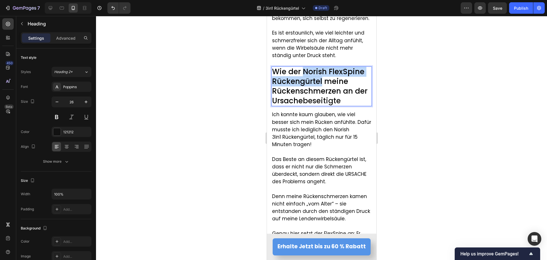
drag, startPoint x: 303, startPoint y: 74, endPoint x: 321, endPoint y: 85, distance: 21.5
click at [321, 85] on span "Wie der Norish FlexSpine Rückengürtel meine Rückenschmerzen an der Ursache" at bounding box center [319, 85] width 95 height 39
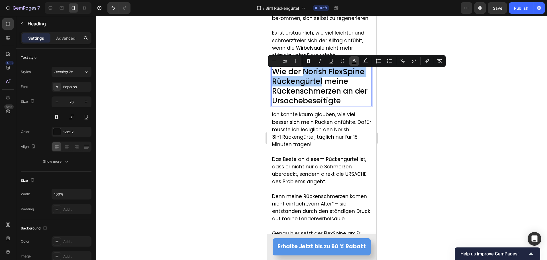
click at [355, 63] on rect "Editor contextual toolbar" at bounding box center [354, 62] width 5 height 1
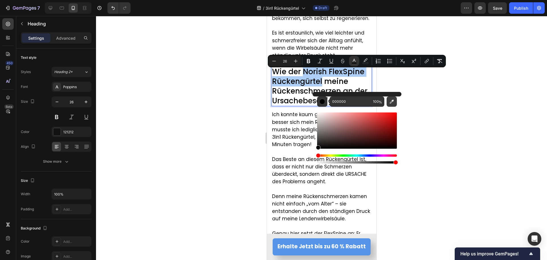
click at [394, 101] on icon "Editor contextual toolbar" at bounding box center [392, 102] width 6 height 6
type input "5594E7"
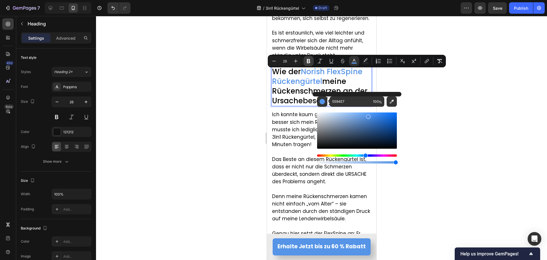
click at [308, 59] on icon "Editor contextual toolbar" at bounding box center [308, 61] width 3 height 4
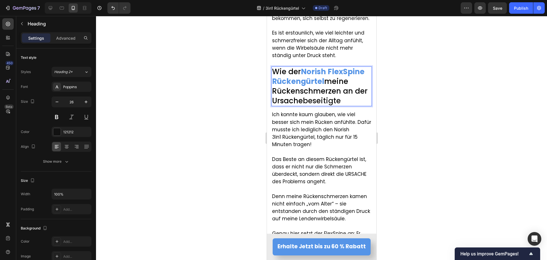
click at [218, 87] on div at bounding box center [321, 138] width 451 height 244
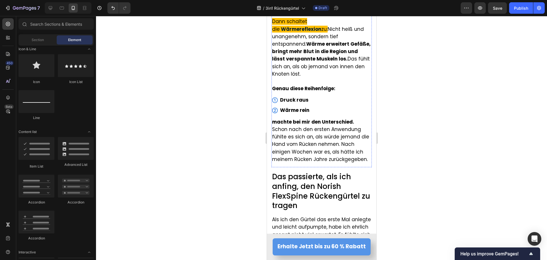
scroll to position [2311, 0]
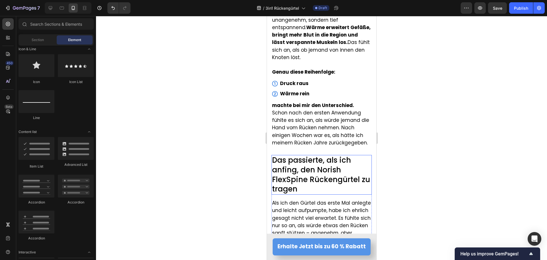
click at [305, 166] on span "Das passierte, als ich anfing, den Norish FlexSpine Rückengürtel zu tragen" at bounding box center [321, 174] width 98 height 39
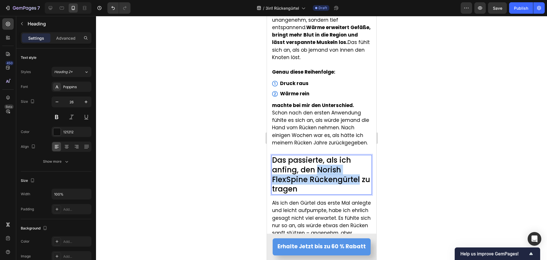
drag, startPoint x: 318, startPoint y: 157, endPoint x: 358, endPoint y: 169, distance: 41.9
click at [358, 169] on p "Das passierte, als ich anfing, den Norish FlexSpine Rückengürtel zu tragen" at bounding box center [321, 174] width 99 height 38
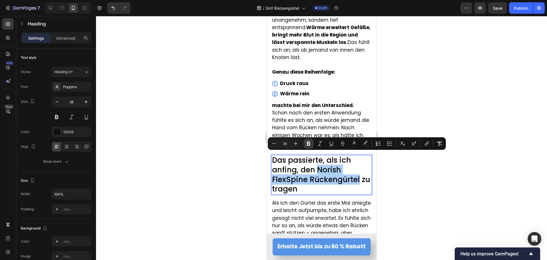
click at [309, 144] on icon "Editor contextual toolbar" at bounding box center [309, 144] width 6 height 6
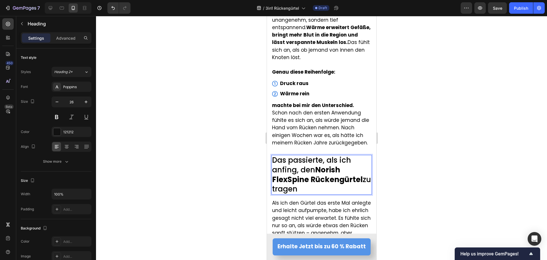
click at [316, 164] on strong "Norish FlexSpine Rückengürtel" at bounding box center [317, 174] width 91 height 20
drag, startPoint x: 318, startPoint y: 158, endPoint x: 362, endPoint y: 169, distance: 44.8
click at [362, 169] on p "Das passierte, als ich anfing, den Norish FlexSpine Rückengürtel zu tragen" at bounding box center [321, 174] width 99 height 38
drag, startPoint x: 188, startPoint y: 152, endPoint x: 263, endPoint y: 160, distance: 75.0
click at [188, 152] on div at bounding box center [321, 138] width 451 height 244
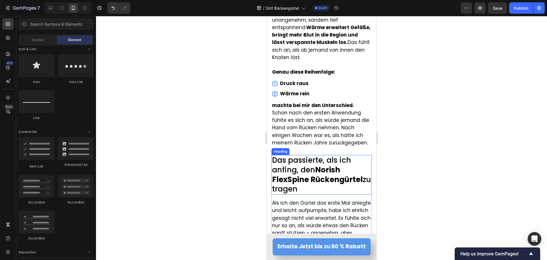
click at [314, 164] on strong "Norish FlexSpine Rückengürtel" at bounding box center [317, 174] width 91 height 20
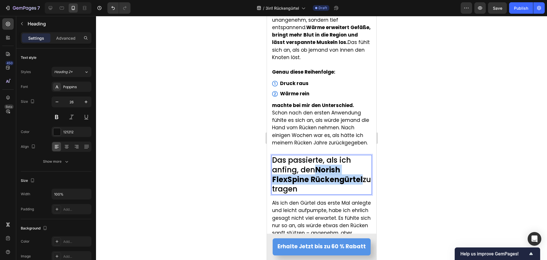
drag, startPoint x: 316, startPoint y: 158, endPoint x: 362, endPoint y: 169, distance: 47.1
click at [362, 169] on p "Das passierte, als ich anfing, den Norish FlexSpine Rückengürtel zu tragen" at bounding box center [321, 174] width 99 height 38
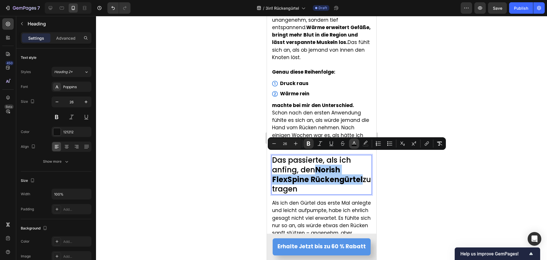
click at [352, 146] on button "color" at bounding box center [354, 143] width 10 height 10
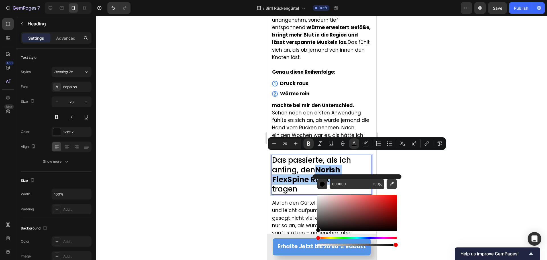
click at [393, 183] on icon "Editor contextual toolbar" at bounding box center [392, 184] width 4 height 4
type input "5594E7"
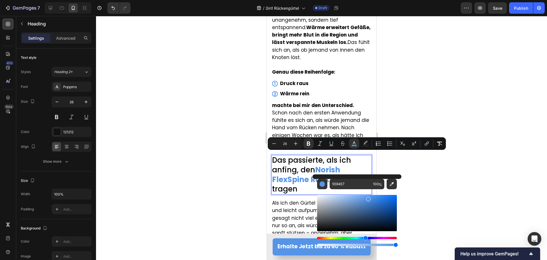
click at [196, 179] on div at bounding box center [321, 138] width 451 height 244
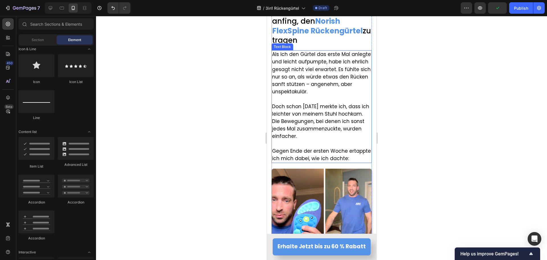
scroll to position [2454, 0]
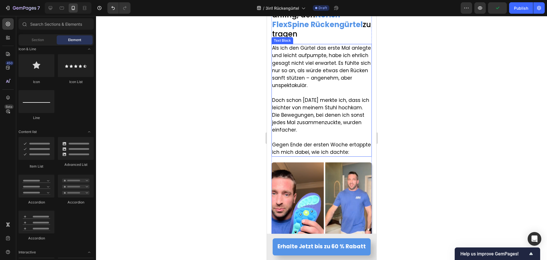
click at [302, 139] on p at bounding box center [321, 137] width 99 height 7
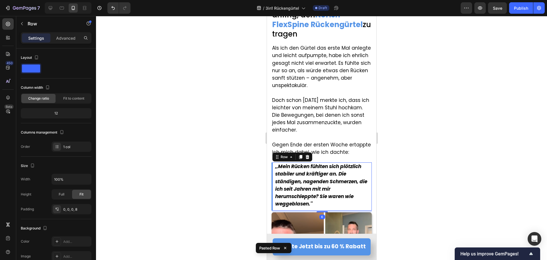
click at [198, 151] on div at bounding box center [321, 138] width 451 height 244
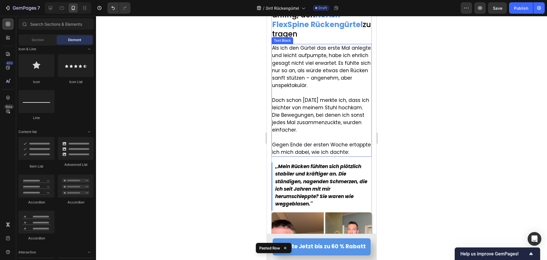
click at [310, 154] on span "Gegen Ende der ersten Woche ertappte ich mich dabei, wie ich dachte:" at bounding box center [321, 148] width 99 height 14
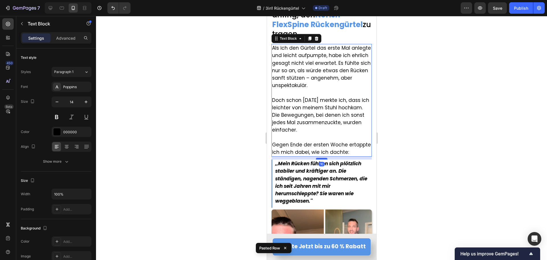
drag, startPoint x: 319, startPoint y: 169, endPoint x: 319, endPoint y: 166, distance: 2.9
click at [319, 159] on div at bounding box center [321, 159] width 11 height 2
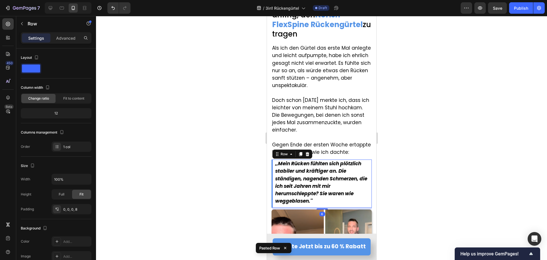
click at [279, 207] on div ",,Mein Rücken fühlten sich plötzlich stabiler und kräftiger an. Die ständigen, …" at bounding box center [322, 183] width 97 height 48
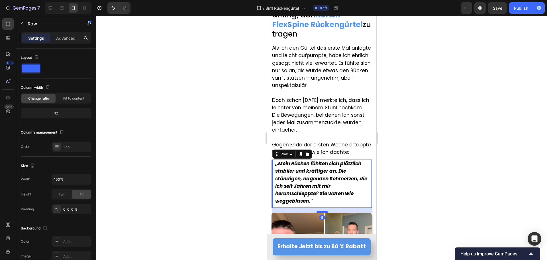
drag, startPoint x: 321, startPoint y: 215, endPoint x: 520, endPoint y: 221, distance: 199.0
click at [320, 213] on div at bounding box center [321, 212] width 11 height 2
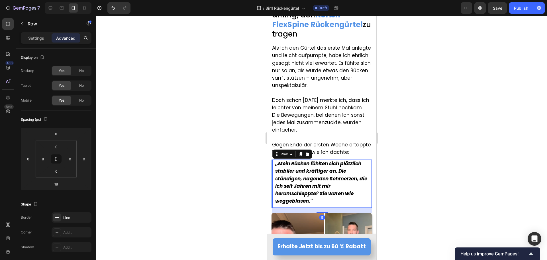
click at [212, 192] on div at bounding box center [321, 138] width 451 height 244
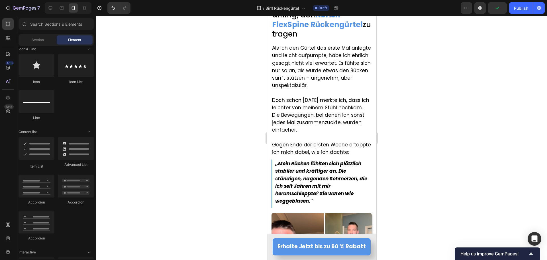
click at [301, 193] on strong ",,Mein Rücken fühlten sich plötzlich stabiler und kräftiger an. Die ständigen, …" at bounding box center [321, 182] width 92 height 44
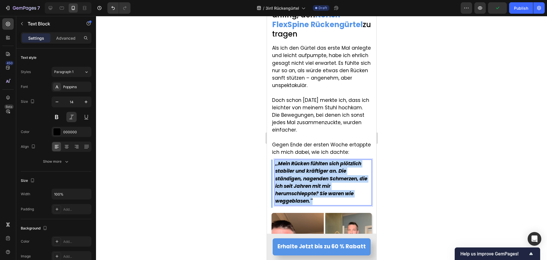
click at [301, 193] on strong ",,Mein Rücken fühlten sich plötzlich stabiler und kräftiger an. Die ständigen, …" at bounding box center [321, 182] width 92 height 44
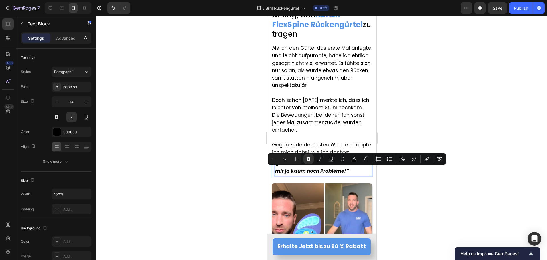
click at [206, 177] on div at bounding box center [321, 138] width 451 height 244
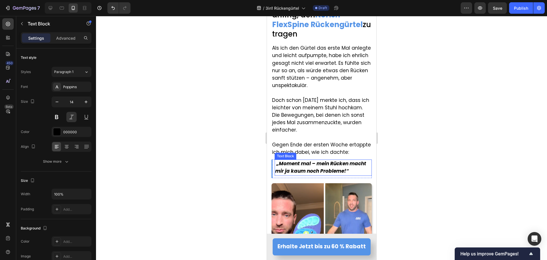
click at [316, 173] on strong "„Moment mal – mein Rücken macht mir ja kaum noch Probleme!“" at bounding box center [320, 167] width 91 height 14
click at [321, 171] on strong "„Moment mal – mein Rücken macht mir ja kaum noch Probleme!“" at bounding box center [320, 167] width 91 height 14
click at [204, 170] on div at bounding box center [321, 138] width 451 height 244
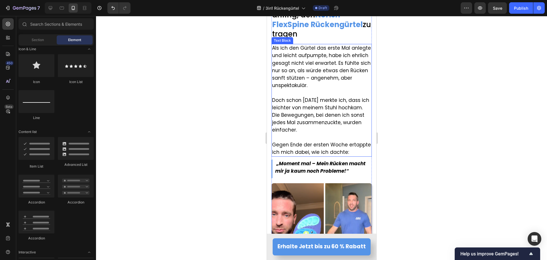
click at [330, 122] on span "Doch schon nach zwei Tagen merkte ich, dass ich leichter von meinem Stuhl hochk…" at bounding box center [320, 115] width 97 height 37
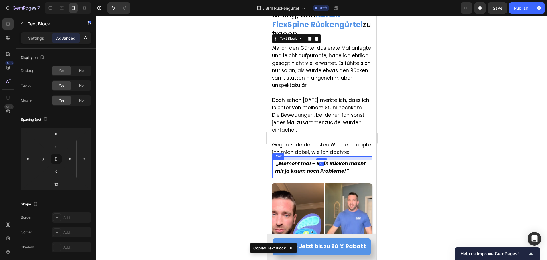
click at [302, 174] on strong "„Moment mal – Mein Rücken macht mir ja kaum noch Probleme!“" at bounding box center [320, 167] width 90 height 14
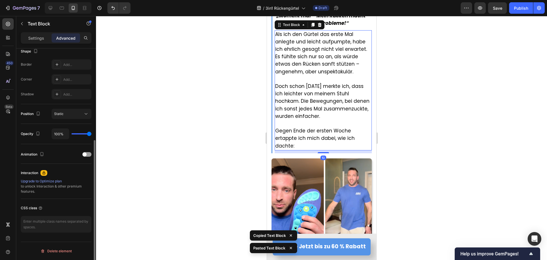
scroll to position [2603, 0]
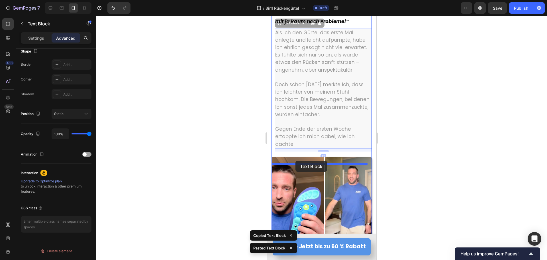
drag, startPoint x: 296, startPoint y: 31, endPoint x: 295, endPoint y: 160, distance: 129.1
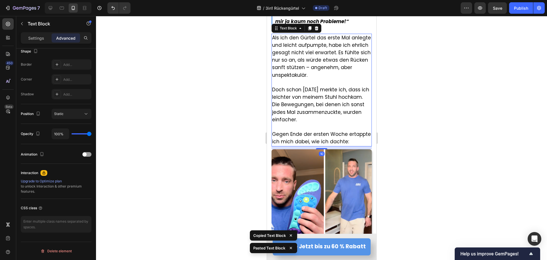
click at [234, 129] on div at bounding box center [321, 138] width 451 height 244
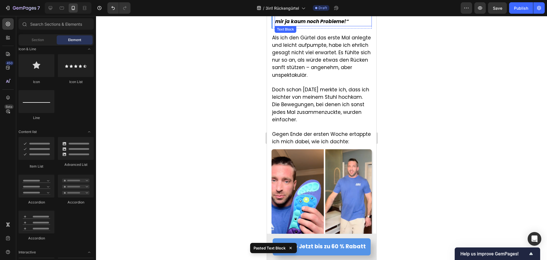
click at [295, 25] on strong "„Moment mal – Mein Rücken macht mir ja kaum noch Probleme!“" at bounding box center [320, 18] width 90 height 14
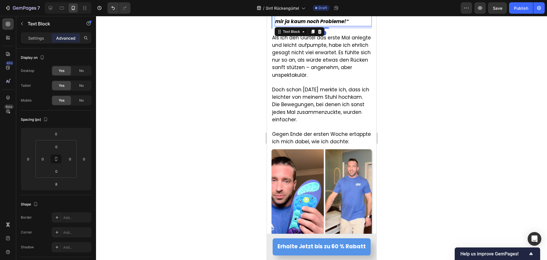
click at [234, 48] on div at bounding box center [321, 138] width 451 height 244
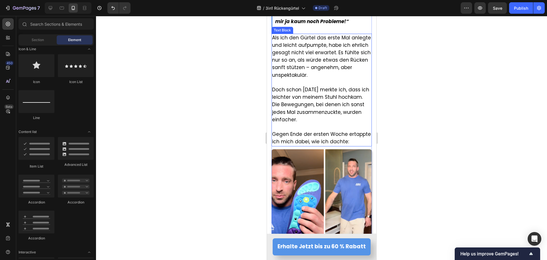
click at [312, 96] on span "Doch schon nach zwei Tagen merkte ich, dass ich leichter von meinem Stuhl hochk…" at bounding box center [320, 104] width 97 height 37
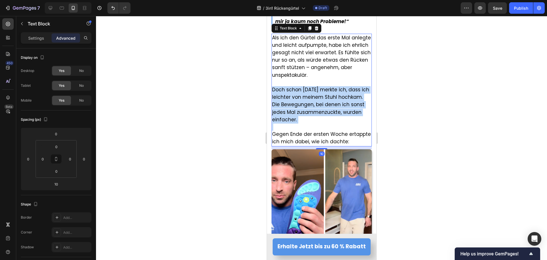
click at [312, 96] on span "Doch schon nach zwei Tagen merkte ich, dass ich leichter von meinem Stuhl hochk…" at bounding box center [320, 104] width 97 height 37
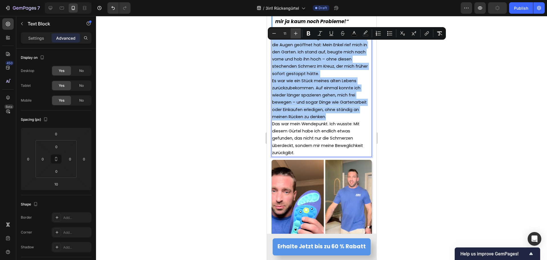
click at [295, 32] on icon "Editor contextual toolbar" at bounding box center [296, 33] width 6 height 6
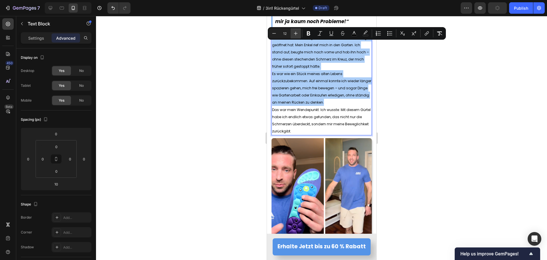
click at [295, 32] on icon "Editor contextual toolbar" at bounding box center [296, 33] width 6 height 6
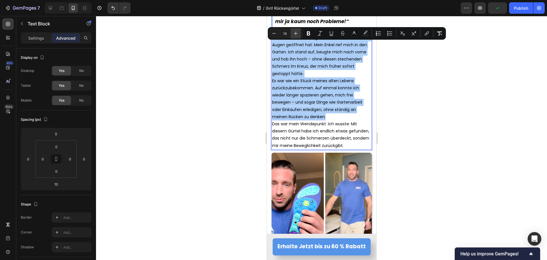
click at [295, 32] on icon "Editor contextual toolbar" at bounding box center [296, 33] width 6 height 6
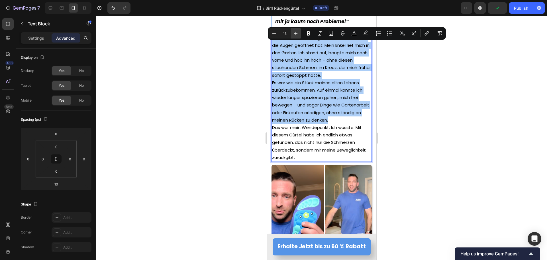
click at [295, 32] on icon "Editor contextual toolbar" at bounding box center [296, 33] width 6 height 6
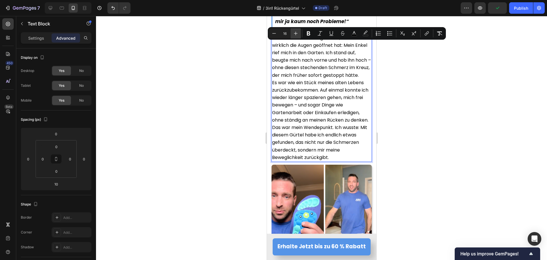
click at [295, 32] on icon "Editor contextual toolbar" at bounding box center [296, 33] width 6 height 6
type input "17"
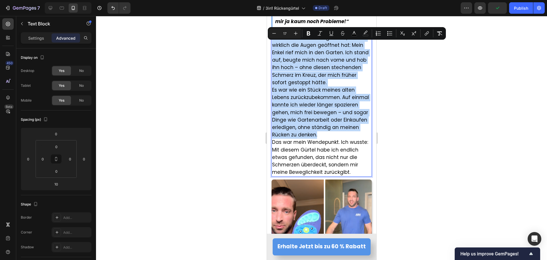
click at [299, 86] on span "Und dann kam der Augenblick, der mir wirklich die Augen geöffnet hat: Mein Enke…" at bounding box center [320, 60] width 97 height 52
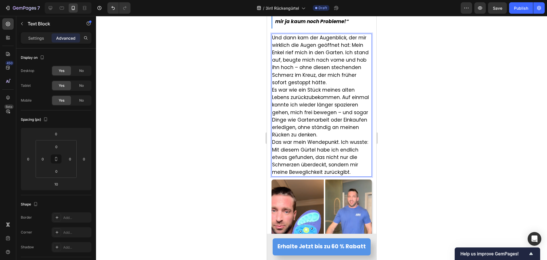
click at [351, 53] on span "Und dann kam der Augenblick, der mir wirklich die Augen geöffnet hat: Mein Enke…" at bounding box center [320, 60] width 97 height 52
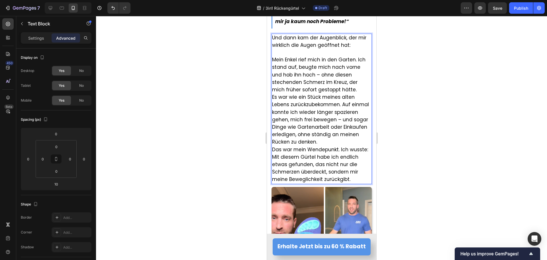
click at [323, 82] on span "Mein Enkel rief mich in den Garten. Ich stand auf, beugte mich nach vorne und h…" at bounding box center [318, 74] width 93 height 37
click at [358, 93] on p "Mein Enkel rief mich in den Garten. Ich stand auf, beugte mich nach vorne und h…" at bounding box center [321, 74] width 99 height 37
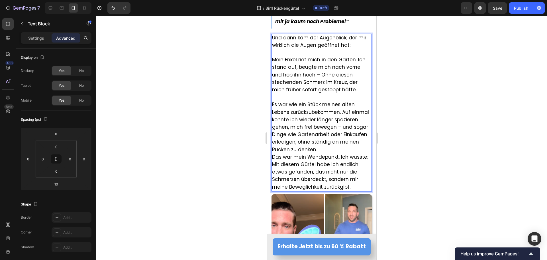
click at [275, 141] on span "Es war wie ein Stück meines alten Lebens zurückzubekommen. Auf einmal konnte ic…" at bounding box center [320, 127] width 97 height 52
click at [337, 153] on p "Es war wie ein Stück meines alten Lebens zurückzubekommen. Auf einmal konnte ic…" at bounding box center [321, 127] width 99 height 52
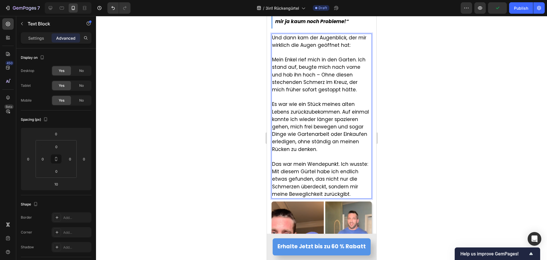
click at [365, 172] on span "Das war mein Wendepunkt. Ich wusste: Mit diesem Gürtel habe ich endlich etwas g…" at bounding box center [320, 178] width 96 height 37
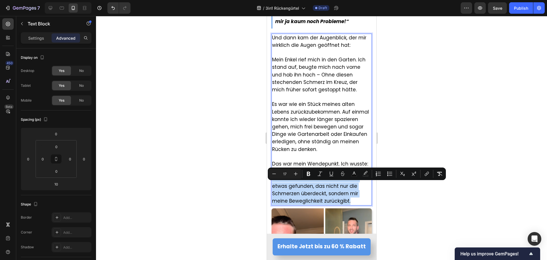
drag, startPoint x: 350, startPoint y: 209, endPoint x: 272, endPoint y: 186, distance: 81.8
click at [272, 186] on p "Mit diesem Gürtel habe ich endlich etwas gefunden, das nicht nur die Schmerzen …" at bounding box center [321, 190] width 99 height 30
click at [311, 175] on icon "Editor contextual toolbar" at bounding box center [309, 174] width 6 height 6
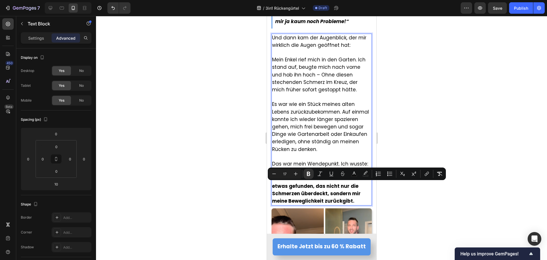
click at [230, 194] on div at bounding box center [321, 138] width 451 height 244
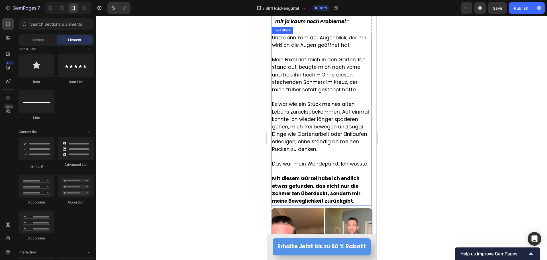
click at [295, 194] on strong "Mit diesem Gürtel habe ich endlich etwas gefunden, das nicht nur die Schmerzen …" at bounding box center [316, 189] width 89 height 29
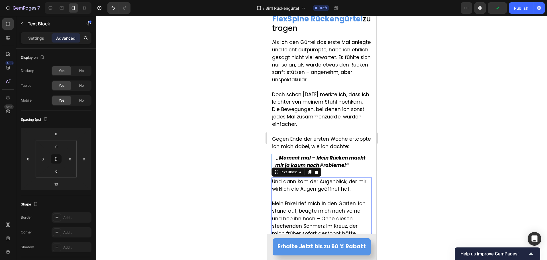
scroll to position [2347, 0]
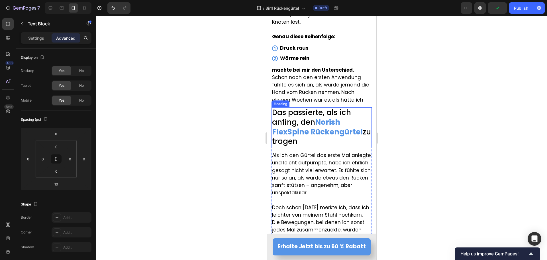
click at [287, 127] on strong "Norish FlexSpine Rückengürtel" at bounding box center [317, 127] width 91 height 20
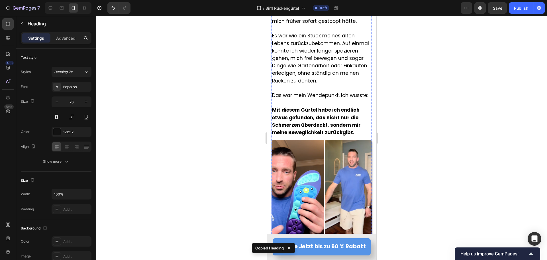
scroll to position [2689, 0]
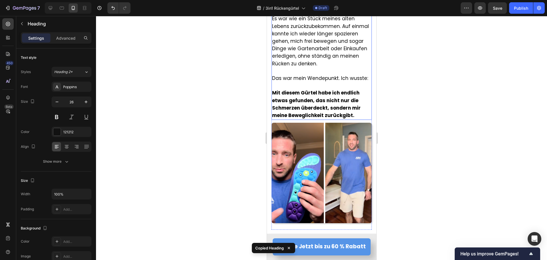
click at [301, 104] on p "Mit diesem Gürtel habe ich endlich etwas gefunden, das nicht nur die Schmerzen …" at bounding box center [321, 104] width 99 height 30
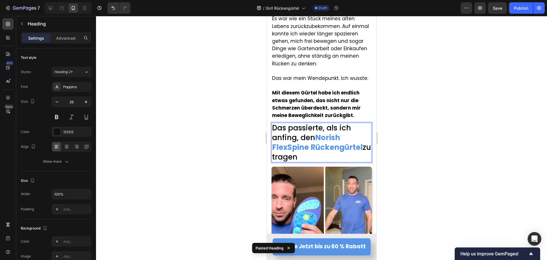
drag, startPoint x: 278, startPoint y: 136, endPoint x: 317, endPoint y: 165, distance: 48.9
click at [317, 162] on p "Das passierte, als ich anfing, den Norish FlexSpine Rückengürtel zu tragen" at bounding box center [321, 142] width 99 height 38
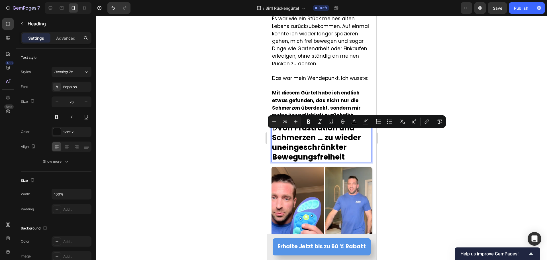
click at [272, 138] on span "D Von Frustration und Schmerzen … zu wieder uneingeschränkter Bewegungsfreiheit" at bounding box center [316, 142] width 89 height 39
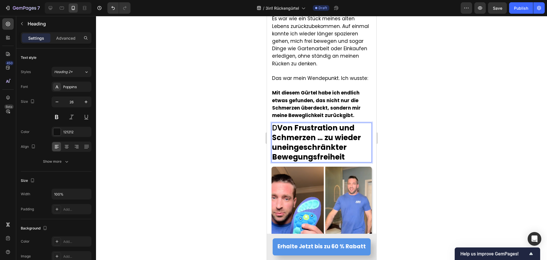
click at [280, 138] on strong "Von Frustration und Schmerzen … zu wieder uneingeschränkter Bewegungsfreiheit" at bounding box center [316, 142] width 89 height 39
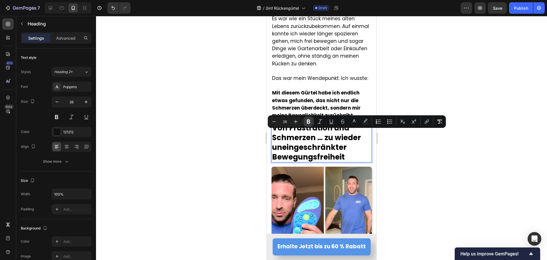
click at [306, 124] on button "Bold" at bounding box center [309, 121] width 10 height 10
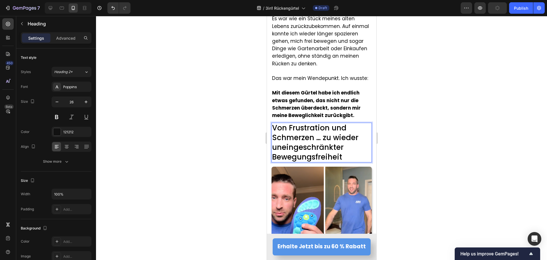
click at [207, 172] on div at bounding box center [321, 138] width 451 height 244
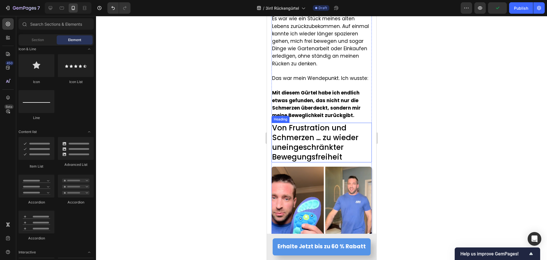
click at [319, 148] on span "Von Frustration und Schmerzen … zu wieder uneingeschränkter Bewegungsfreiheit" at bounding box center [315, 142] width 86 height 39
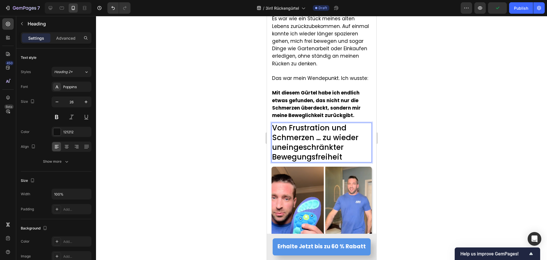
click at [325, 146] on span "Von Frustration und Schmerzen … zu wieder uneingeschränkter Bewegungsfreiheit" at bounding box center [315, 142] width 86 height 39
click at [336, 144] on span "Von Frustration und Schmerzen … Zu wieder uneingeschränkter Bewegungsfreiheit" at bounding box center [315, 142] width 87 height 39
click at [341, 144] on span "Von Frustration und Schmerzen … Zu wieder uneingeschränkter Bewegungsfreiheit" at bounding box center [315, 142] width 87 height 39
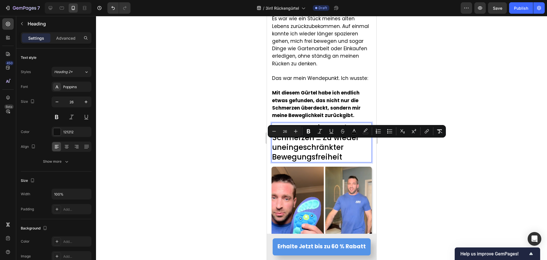
click at [324, 161] on span "Von Frustration und Schmerzen … Zu wieder uneingeschränkter Bewegungsfreiheit" at bounding box center [315, 142] width 87 height 39
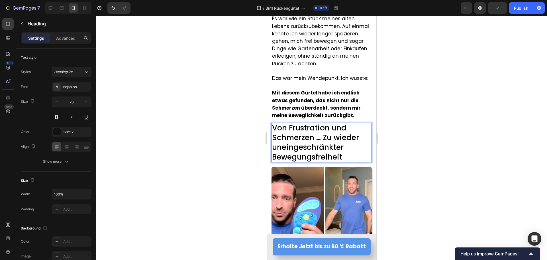
click at [333, 145] on span "Von Frustration und Schmerzen … Zu wieder uneingeschränkter Bewegungsfreiheit" at bounding box center [315, 142] width 87 height 39
drag, startPoint x: 338, startPoint y: 147, endPoint x: 323, endPoint y: 147, distance: 15.1
click at [323, 147] on span "Von Frustration und Schmerzen … Zu wieder uneingeschränkter Bewegungsfreiheit" at bounding box center [315, 142] width 87 height 39
click at [351, 143] on p "Von Frustration und Schmerzen … Wieder uneingeschränkter Bewegungsfreiheit" at bounding box center [321, 142] width 99 height 38
click at [215, 172] on div at bounding box center [321, 138] width 451 height 244
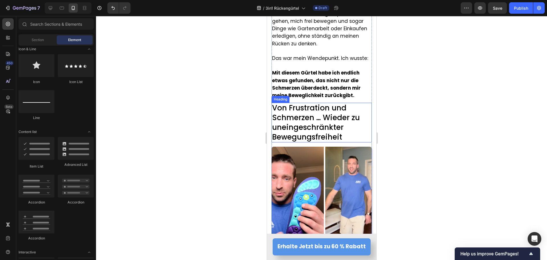
scroll to position [2803, 0]
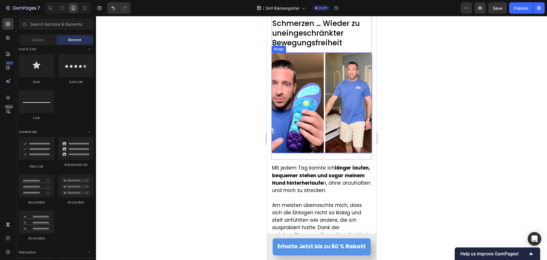
click at [306, 123] on img at bounding box center [321, 102] width 100 height 100
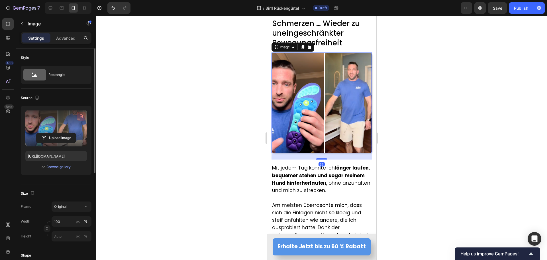
click at [80, 114] on icon "button" at bounding box center [81, 116] width 6 height 6
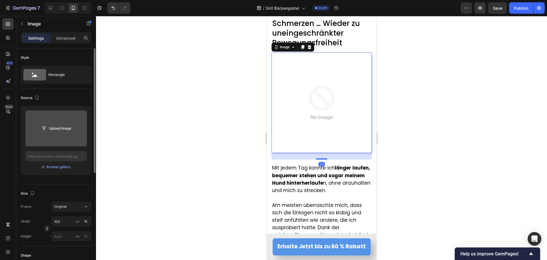
click at [177, 123] on div at bounding box center [321, 138] width 451 height 244
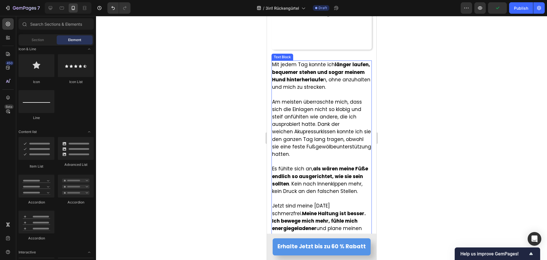
scroll to position [2917, 0]
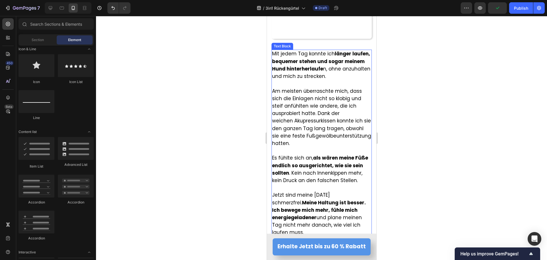
click at [320, 138] on span "Am meisten überraschte mich, dass sich die Einlagen nicht so klobig und steif a…" at bounding box center [321, 117] width 99 height 59
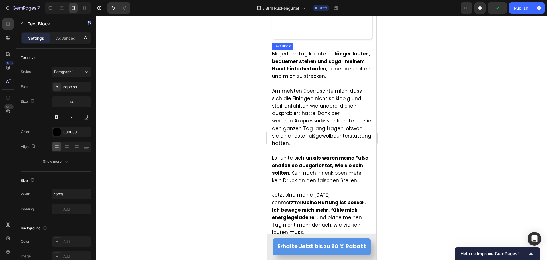
click at [320, 138] on span "Am meisten überraschte mich, dass sich die Einlagen nicht so klobig und steif a…" at bounding box center [321, 117] width 99 height 59
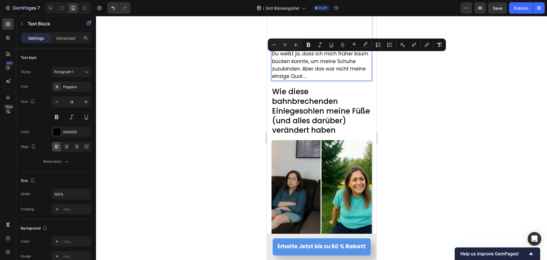
click at [235, 82] on div at bounding box center [321, 138] width 451 height 244
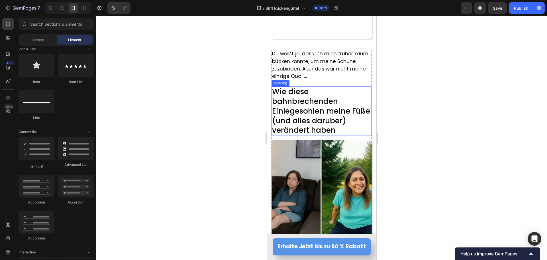
click at [299, 111] on span "Wie diese bahnbrechenden Einlegesohlen meine Füße (und alles darüber) verändert…" at bounding box center [321, 110] width 98 height 49
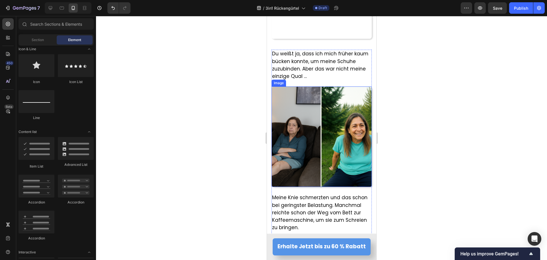
click at [299, 111] on img at bounding box center [321, 136] width 100 height 100
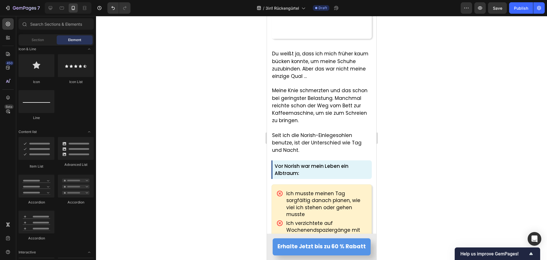
click at [299, 111] on span "Meine Knie schmerzten und das schon bei geringster Belastung. Manchmal reichte …" at bounding box center [319, 105] width 95 height 37
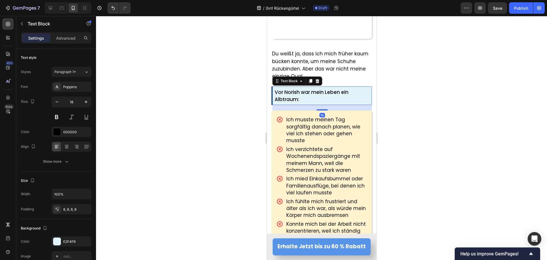
click at [307, 102] on p "Vor Norish war mein Leben ein Albtraum:" at bounding box center [321, 96] width 95 height 14
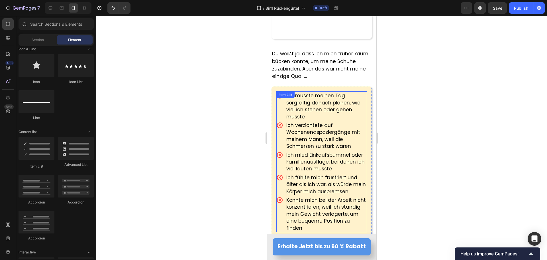
click at [297, 110] on span "Ich musste meinen Tag sorgfältig danach planen, wie viel ich stehen oder gehen …" at bounding box center [323, 106] width 74 height 28
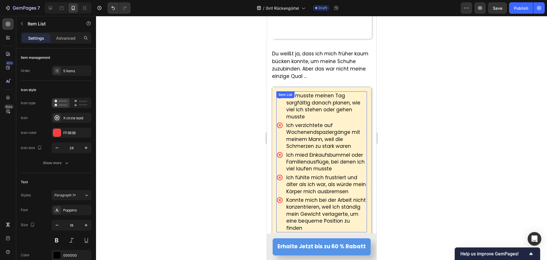
click at [297, 110] on span "Ich musste meinen Tag sorgfältig danach planen, wie viel ich stehen oder gehen …" at bounding box center [323, 106] width 74 height 28
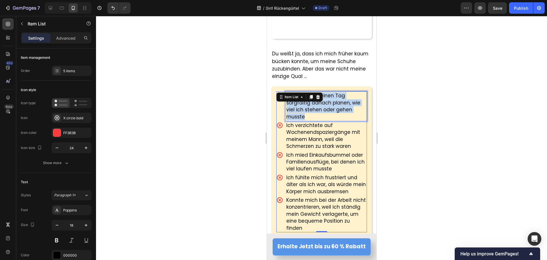
click at [297, 110] on span "Ich musste meinen Tag sorgfältig danach planen, wie viel ich stehen oder gehen …" at bounding box center [323, 106] width 74 height 28
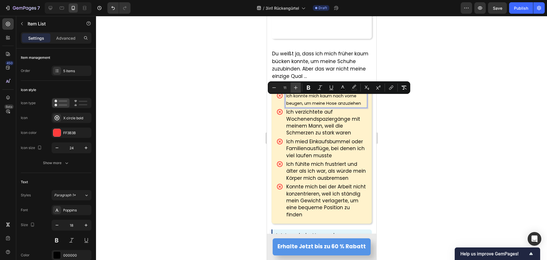
click at [299, 89] on button "Plus" at bounding box center [296, 87] width 10 height 10
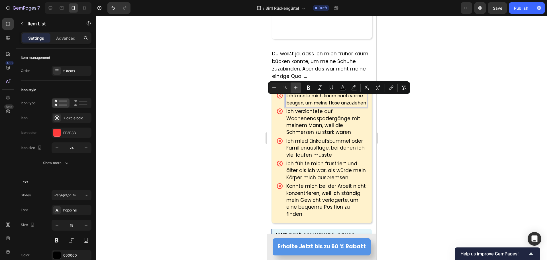
click at [299, 89] on button "Plus" at bounding box center [296, 87] width 10 height 10
type input "17"
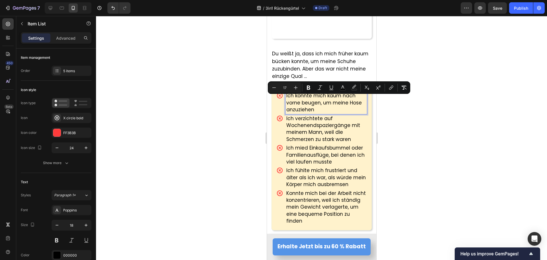
click at [206, 137] on div at bounding box center [321, 138] width 451 height 244
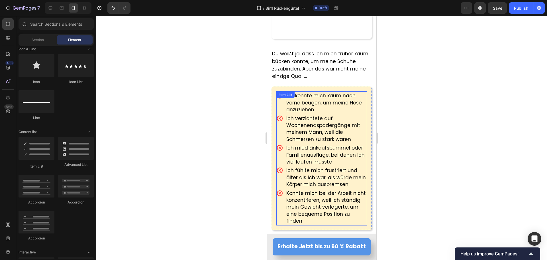
click at [302, 121] on span "Ich verzichtete auf Wochenendspaziergänge mit meinem Mann, weil die Schmerzen z…" at bounding box center [323, 129] width 74 height 28
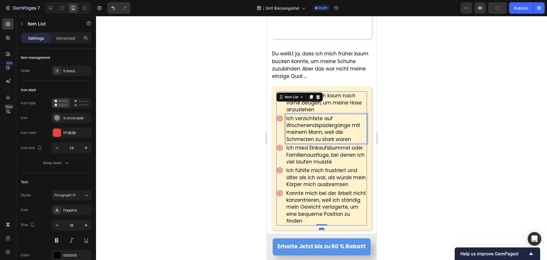
click at [302, 121] on span "Ich verzichtete auf Wochenendspaziergänge mit meinem Mann, weil die Schmerzen z…" at bounding box center [323, 129] width 74 height 28
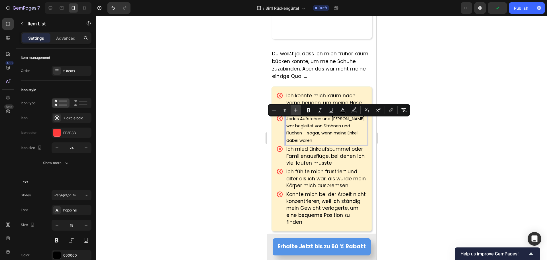
click at [292, 112] on button "Plus" at bounding box center [296, 110] width 10 height 10
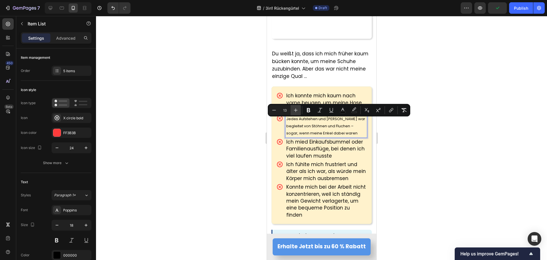
click at [292, 112] on button "Plus" at bounding box center [296, 110] width 10 height 10
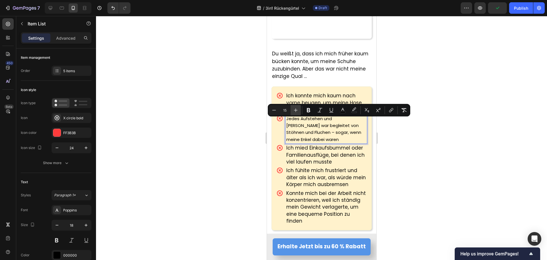
click at [292, 112] on button "Plus" at bounding box center [296, 110] width 10 height 10
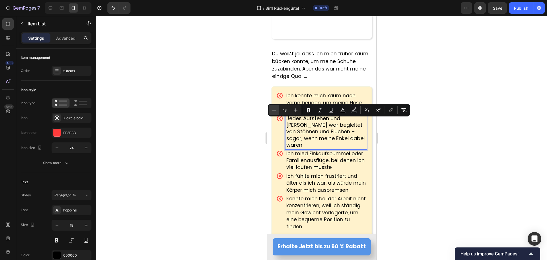
click at [274, 112] on icon "Editor contextual toolbar" at bounding box center [274, 110] width 6 height 6
type input "17"
click at [312, 140] on span "Jedes Aufstehen und Hinsetzen war begleitet von Stöhnen und Fluchen – sogar, we…" at bounding box center [324, 132] width 76 height 35
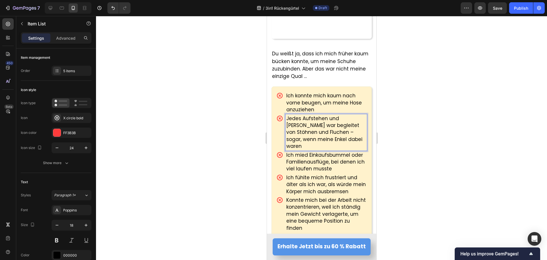
click at [312, 136] on span "Jedes Aufstehen und Hinsetzen war begleitet von Stöhnen und Fluchen – sogar, we…" at bounding box center [324, 132] width 76 height 35
click at [326, 137] on span "Jedes Aufstehen und Hinsetzen war begleitet von Stöhnen und Fluchen, sogar, wen…" at bounding box center [322, 132] width 73 height 35
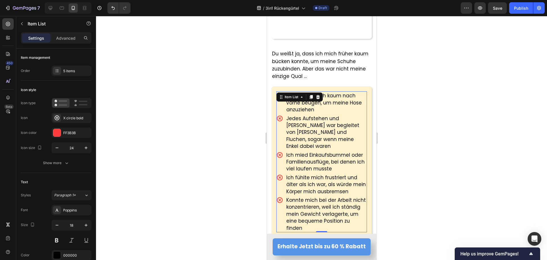
click at [314, 159] on span "Ich mied Einkaufsbummel oder Familienausflüge, bei denen ich viel laufen musste" at bounding box center [325, 161] width 78 height 21
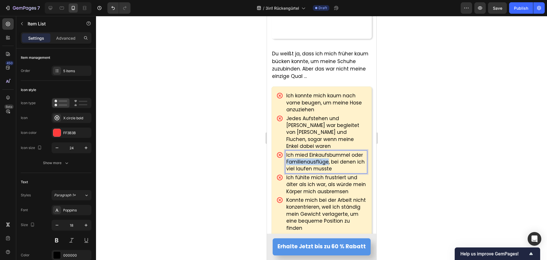
click at [314, 159] on span "Ich mied Einkaufsbummel oder Familienausflüge, bei denen ich viel laufen musste" at bounding box center [325, 161] width 78 height 21
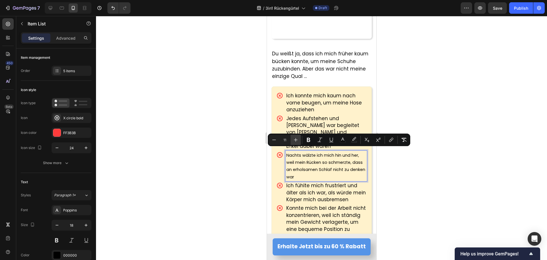
click at [300, 138] on button "Plus" at bounding box center [296, 140] width 10 height 10
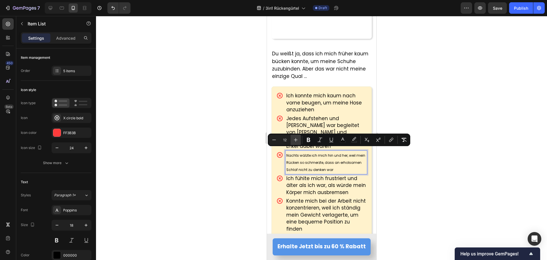
click at [300, 138] on button "Plus" at bounding box center [296, 140] width 10 height 10
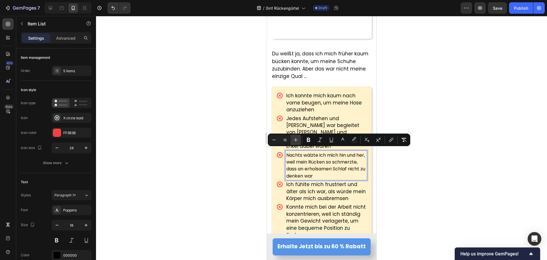
click at [300, 138] on button "Plus" at bounding box center [296, 140] width 10 height 10
type input "17"
click at [259, 156] on div at bounding box center [321, 138] width 451 height 244
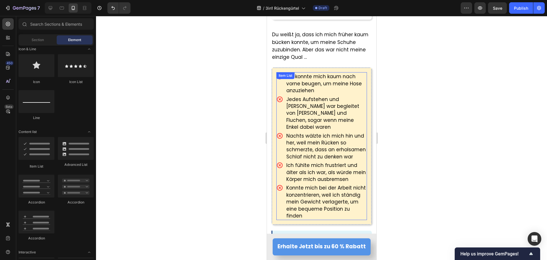
scroll to position [2945, 0]
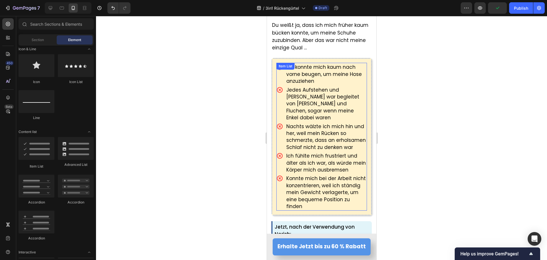
click at [304, 166] on span "Ich fühlte mich frustriert und älter als ich war, als würde mein Körper mich au…" at bounding box center [326, 162] width 80 height 21
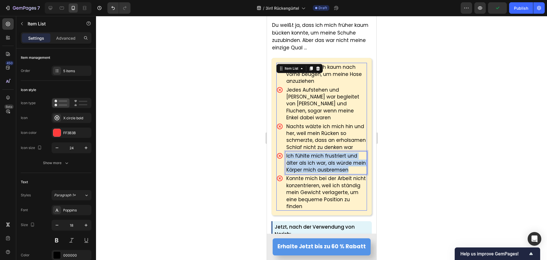
click at [304, 166] on span "Ich fühlte mich frustriert und älter als ich war, als würde mein Körper mich au…" at bounding box center [326, 162] width 80 height 21
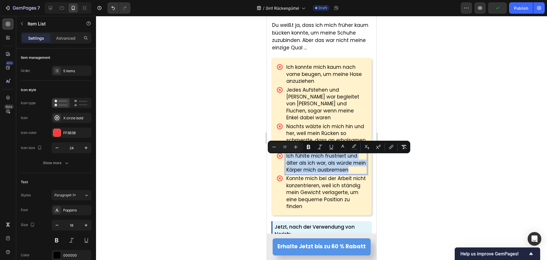
type input "11"
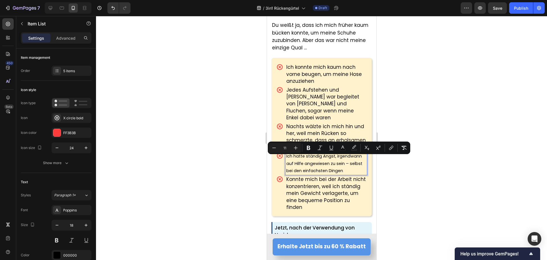
click at [287, 160] on span "Ich hatte ständig Angst, irgendwann auf Hilfe angewiesen zu sein – selbst bei d…" at bounding box center [324, 163] width 76 height 20
click at [294, 148] on icon "Editor contextual toolbar" at bounding box center [296, 148] width 6 height 6
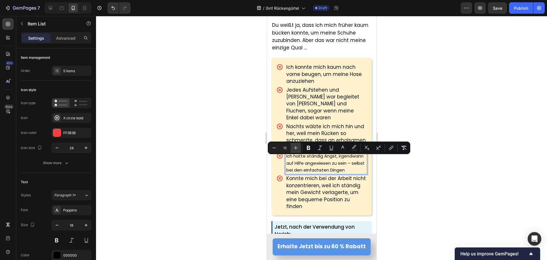
click at [294, 148] on icon "Editor contextual toolbar" at bounding box center [296, 148] width 6 height 6
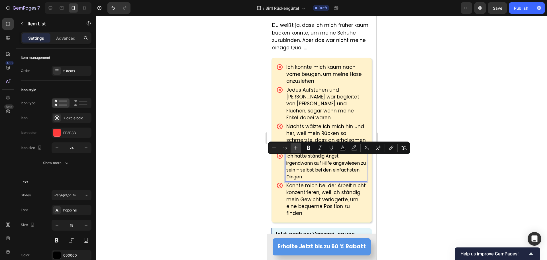
click at [294, 148] on icon "Editor contextual toolbar" at bounding box center [296, 148] width 6 height 6
type input "17"
click at [341, 174] on span "Ich hatte ständig Angst, irgendwann auf Hilfe angewiesen zu sein – selbst bei d…" at bounding box center [325, 166] width 78 height 28
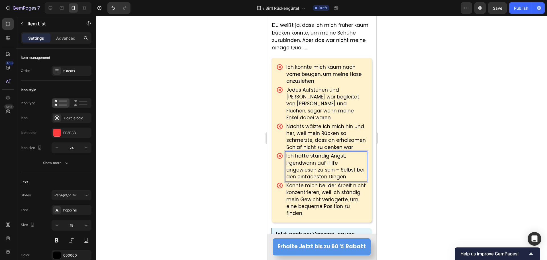
click at [338, 171] on span "Ich hatte ständig Angst, irgendwann auf Hilfe angewiesen zu sein – Selbst bei d…" at bounding box center [325, 166] width 78 height 28
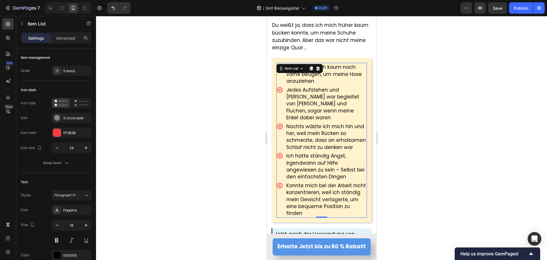
click at [304, 202] on span "Konnte mich bei der Arbeit nicht konzentrieren, weil ich ständig mein Gewicht v…" at bounding box center [326, 199] width 80 height 35
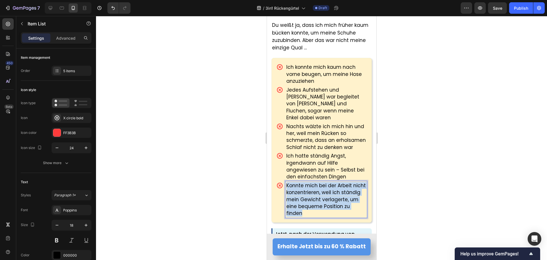
click at [304, 202] on span "Konnte mich bei der Arbeit nicht konzentrieren, weil ich ständig mein Gewicht v…" at bounding box center [326, 199] width 80 height 35
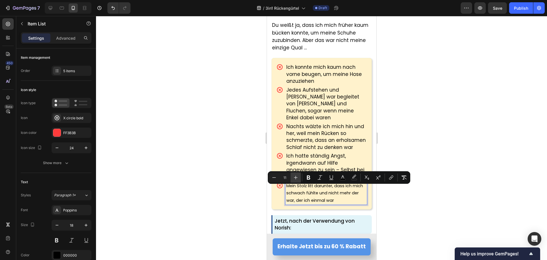
click at [299, 179] on button "Plus" at bounding box center [296, 177] width 10 height 10
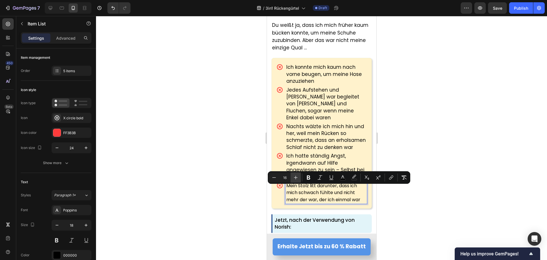
click at [299, 179] on button "Plus" at bounding box center [296, 177] width 10 height 10
type input "17"
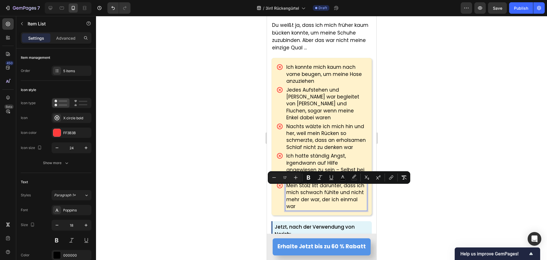
click at [233, 210] on div at bounding box center [321, 138] width 451 height 244
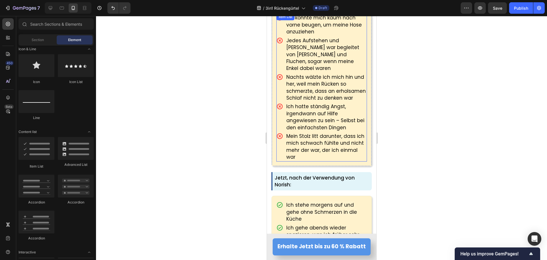
scroll to position [3002, 0]
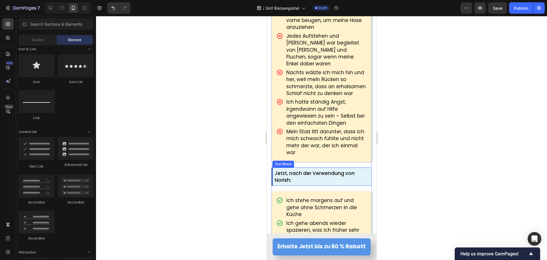
click at [302, 176] on p "Jetzt, nach der Verwendung von Norish:" at bounding box center [321, 177] width 95 height 14
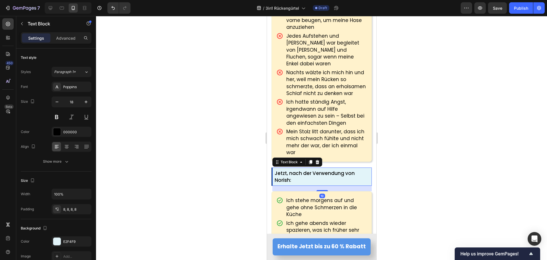
click at [302, 176] on p "Jetzt, nach der Verwendung von Norish:" at bounding box center [321, 177] width 95 height 14
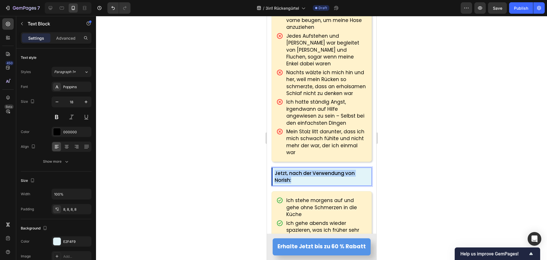
click at [302, 176] on p "Jetzt, nach der Verwendung von Norish:" at bounding box center [321, 177] width 95 height 14
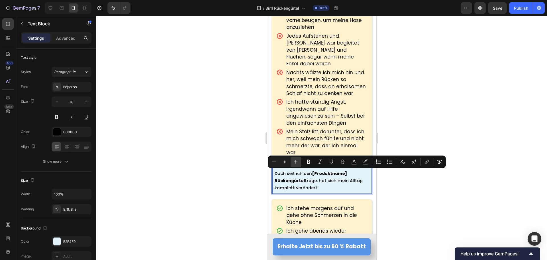
click at [295, 159] on icon "Editor contextual toolbar" at bounding box center [296, 162] width 6 height 6
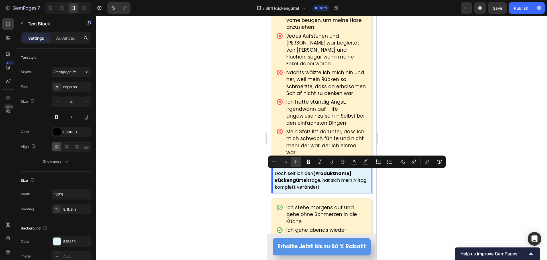
click at [295, 159] on icon "Editor contextual toolbar" at bounding box center [296, 162] width 6 height 6
type input "17"
click at [295, 177] on strong "[Produktname] Rückengürtel" at bounding box center [315, 177] width 83 height 14
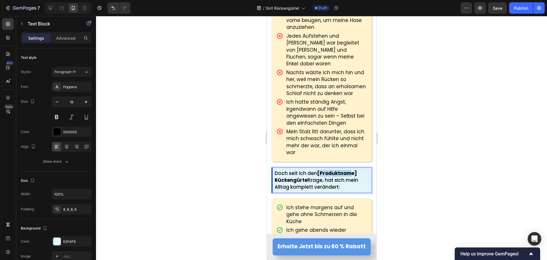
drag, startPoint x: 319, startPoint y: 173, endPoint x: 351, endPoint y: 173, distance: 32.2
click at [351, 173] on strong "[Produktname] Rückengürtel" at bounding box center [315, 177] width 82 height 14
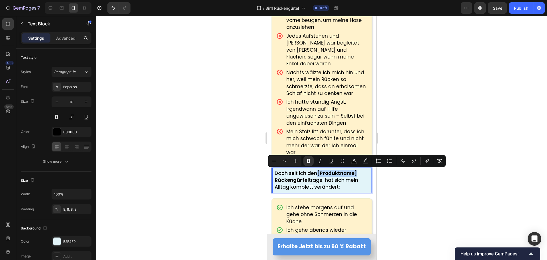
drag, startPoint x: 318, startPoint y: 173, endPoint x: 356, endPoint y: 171, distance: 38.2
click at [356, 171] on strong "[Produktname] Rückengürtel" at bounding box center [315, 177] width 82 height 14
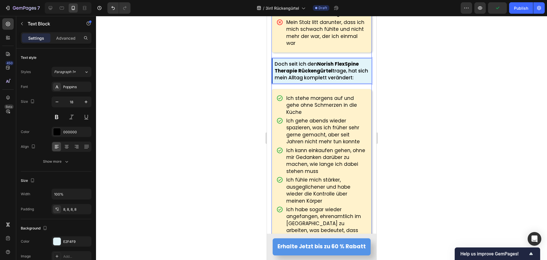
scroll to position [3116, 0]
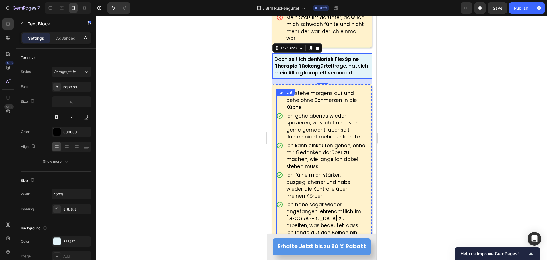
click at [312, 97] on div "Ich stehe morgens auf und gehe ohne Schmerzen in die Küche Ich gehe abends wied…" at bounding box center [321, 170] width 91 height 162
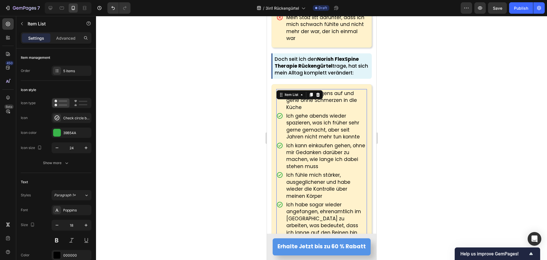
click at [312, 97] on div at bounding box center [311, 94] width 7 height 7
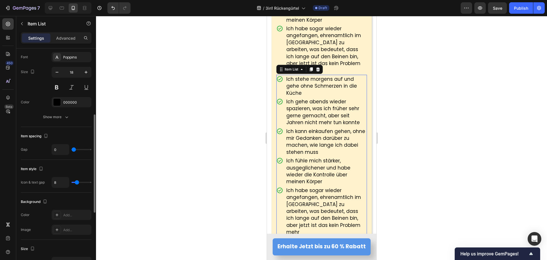
scroll to position [3324, 0]
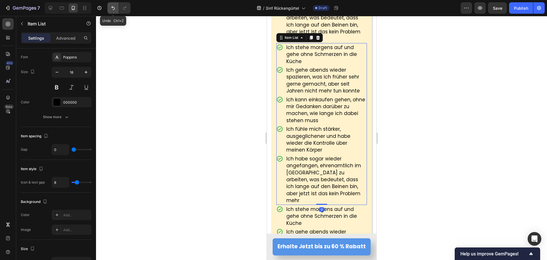
click at [116, 6] on icon "Undo/Redo" at bounding box center [113, 8] width 6 height 6
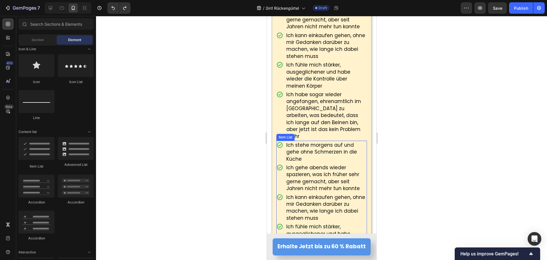
scroll to position [3210, 0]
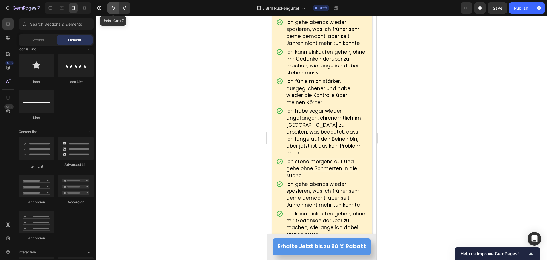
click at [115, 9] on icon "Undo/Redo" at bounding box center [113, 8] width 6 height 6
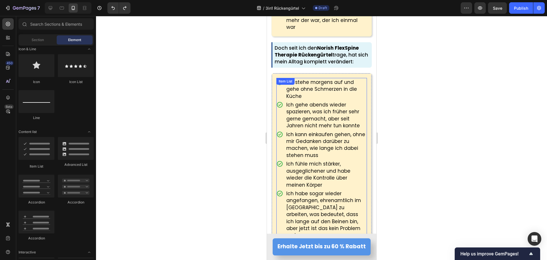
scroll to position [3153, 0]
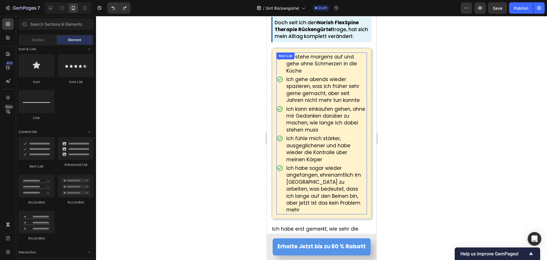
click at [317, 65] on span "Ich stehe morgens auf und gehe ohne Schmerzen in die Küche" at bounding box center [321, 63] width 71 height 21
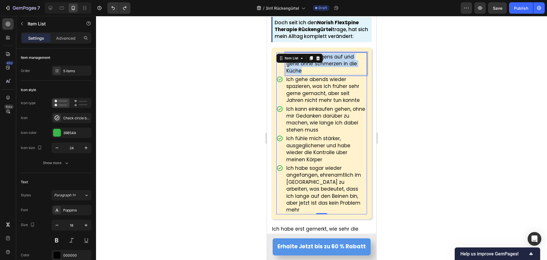
click at [317, 65] on span "Ich stehe morgens auf und gehe ohne Schmerzen in die Küche" at bounding box center [321, 63] width 71 height 21
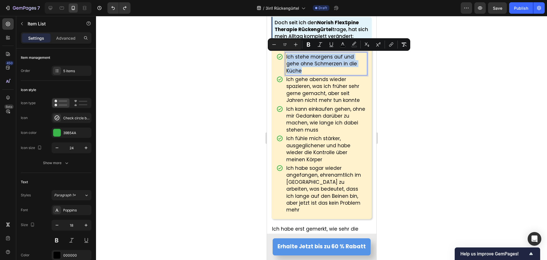
type input "11"
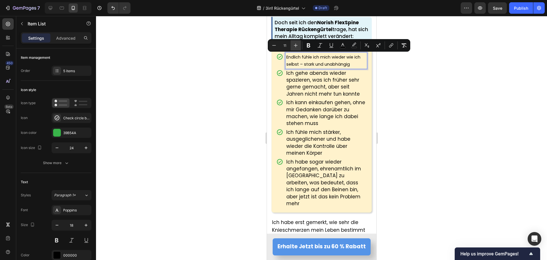
click at [292, 44] on button "Plus" at bounding box center [296, 45] width 10 height 10
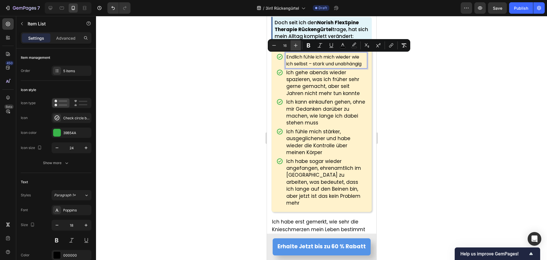
click at [292, 44] on button "Plus" at bounding box center [296, 45] width 10 height 10
type input "17"
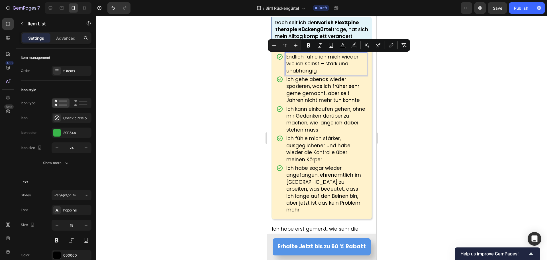
click at [325, 64] on span "Endlich fühle ich mich wieder wie ich selbst – stark und unabhängig" at bounding box center [322, 63] width 72 height 21
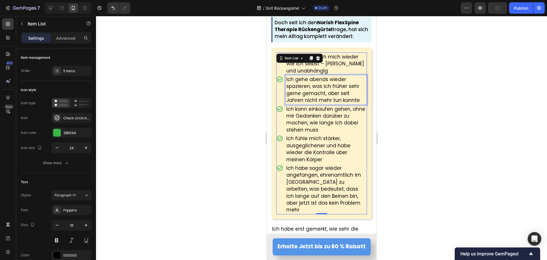
click at [307, 103] on span "Ich gehe abends wieder spazieren, was ich früher sehr gerne gemacht, aber seit …" at bounding box center [323, 90] width 74 height 28
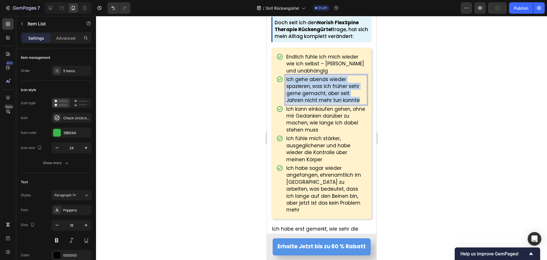
click at [307, 103] on span "Ich gehe abends wieder spazieren, was ich früher sehr gerne gemacht, aber seit …" at bounding box center [323, 90] width 74 height 28
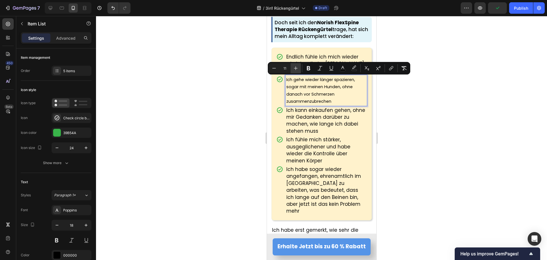
click at [299, 70] on button "Plus" at bounding box center [296, 68] width 10 height 10
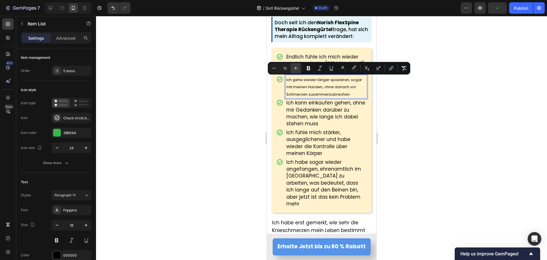
click at [299, 70] on button "Plus" at bounding box center [296, 68] width 10 height 10
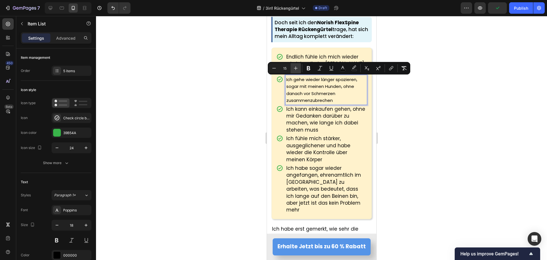
click at [299, 70] on button "Plus" at bounding box center [296, 68] width 10 height 10
type input "17"
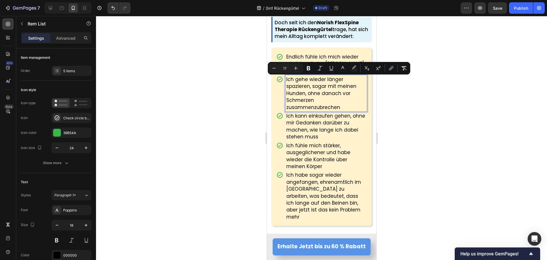
click at [298, 100] on span "Ich gehe wieder länger spazieren, sogar mit meinen Hunden, ohne danach vor Schm…" at bounding box center [321, 93] width 70 height 35
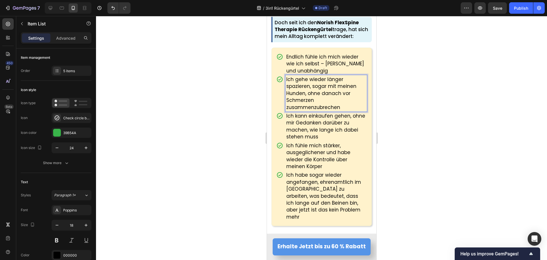
click at [313, 108] on span "Ich gehe wieder länger spazieren, sogar mit meinen Hunden, ohne danach vor Schm…" at bounding box center [321, 93] width 70 height 35
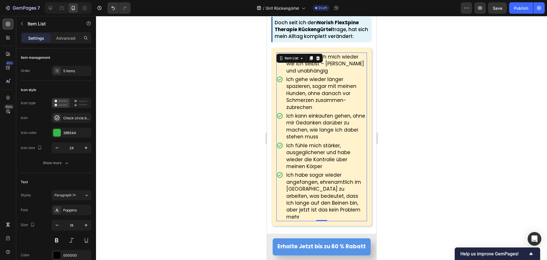
click at [317, 120] on span "Ich kann einkaufen gehen, ohne mir Gedanken darüber zu machen, wie lange ich da…" at bounding box center [325, 126] width 79 height 28
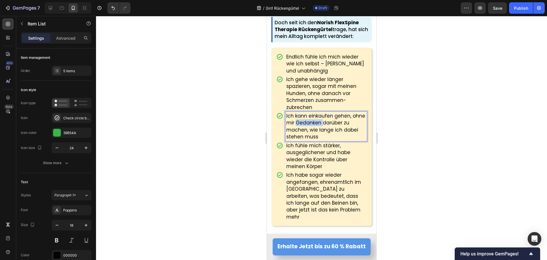
click at [317, 120] on span "Ich kann einkaufen gehen, ohne mir Gedanken darüber zu machen, wie lange ich da…" at bounding box center [325, 126] width 79 height 28
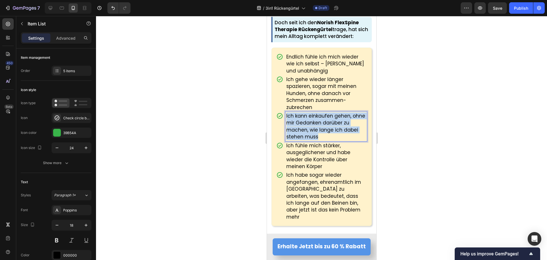
click at [317, 120] on span "Ich kann einkaufen gehen, ohne mir Gedanken darüber zu machen, wie lange ich da…" at bounding box center [325, 126] width 79 height 28
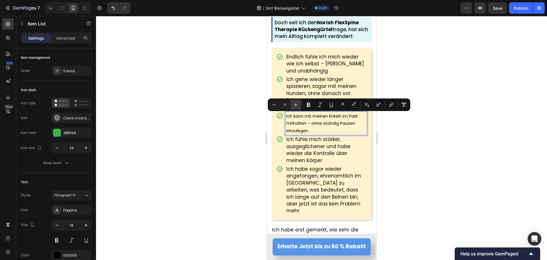
click at [295, 104] on icon "Editor contextual toolbar" at bounding box center [296, 105] width 6 height 6
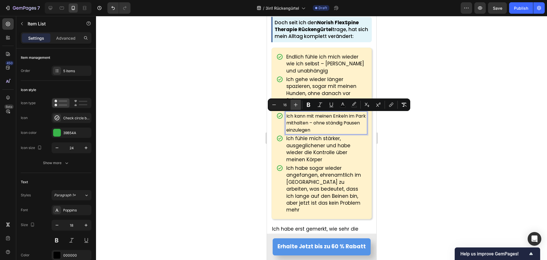
click at [295, 104] on icon "Editor contextual toolbar" at bounding box center [296, 105] width 6 height 6
type input "17"
click at [297, 123] on span "Ich kann mit meinen Enkeln im Park mithalten – ohne ständig Pausen einzulegen" at bounding box center [323, 122] width 75 height 21
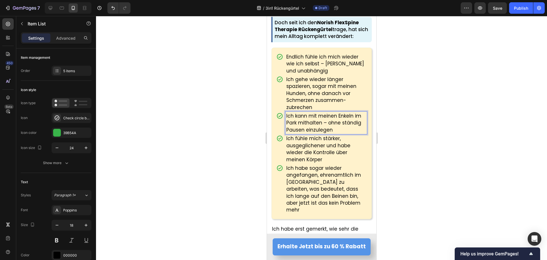
click at [331, 123] on span "Ich kann mit meinen Enkeln im Park mithalten – ohne ständig Pausen einzulegen" at bounding box center [323, 122] width 75 height 21
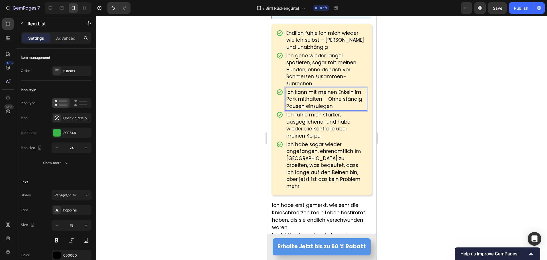
scroll to position [3210, 0]
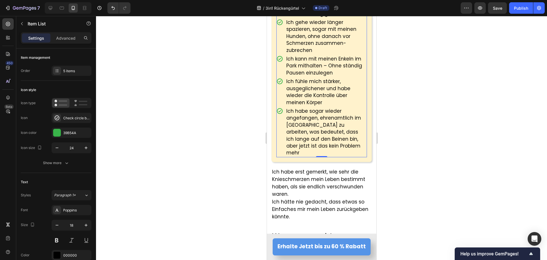
click at [312, 104] on span "Ich fühle mich stärker, ausgeglichener und habe wieder die Kontrolle über meine…" at bounding box center [318, 92] width 64 height 28
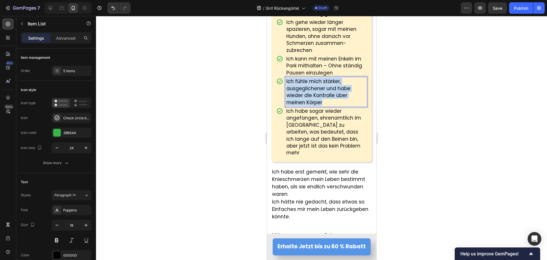
click at [312, 104] on span "Ich fühle mich stärker, ausgeglichener und habe wieder die Kontrolle über meine…" at bounding box center [318, 92] width 64 height 28
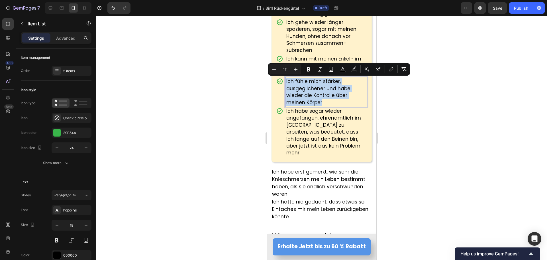
type input "11"
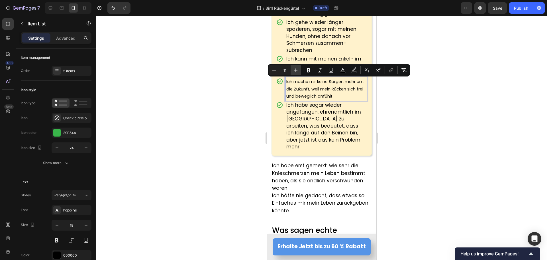
click at [294, 69] on icon "Editor contextual toolbar" at bounding box center [296, 70] width 6 height 6
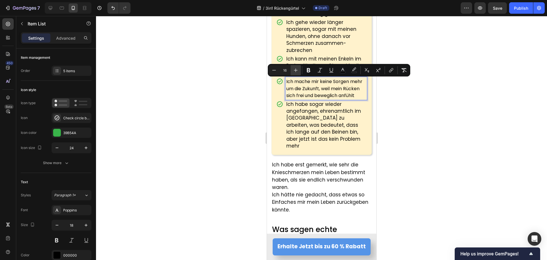
click at [294, 69] on icon "Editor contextual toolbar" at bounding box center [296, 70] width 6 height 6
type input "17"
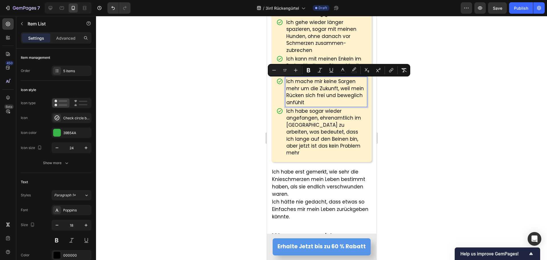
click at [306, 98] on span "Ich mache mir keine Sorgen mehr um die Zukunft, weil mein Rücken sich frei und …" at bounding box center [325, 92] width 78 height 28
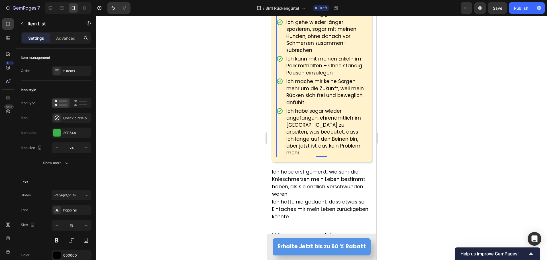
click at [299, 125] on span "Ich habe sogar wieder angefangen, ehrenamtlich im [GEOGRAPHIC_DATA] zu arbeiten…" at bounding box center [323, 131] width 75 height 48
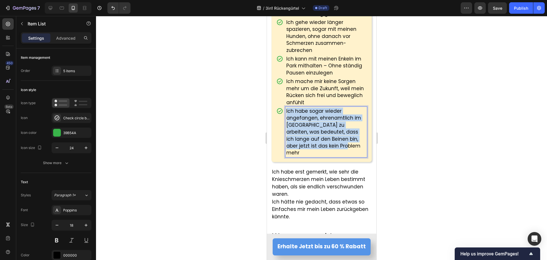
click at [299, 125] on span "Ich habe sogar wieder angefangen, ehrenamtlich im [GEOGRAPHIC_DATA] zu arbeiten…" at bounding box center [323, 131] width 75 height 48
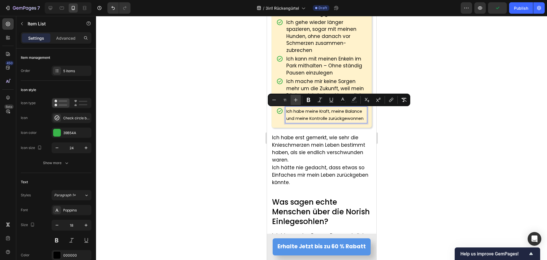
click at [295, 101] on icon "Editor contextual toolbar" at bounding box center [296, 100] width 6 height 6
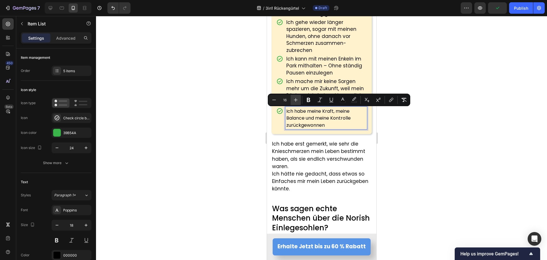
click at [295, 101] on icon "Editor contextual toolbar" at bounding box center [296, 100] width 6 height 6
type input "17"
click at [213, 137] on div at bounding box center [321, 138] width 451 height 244
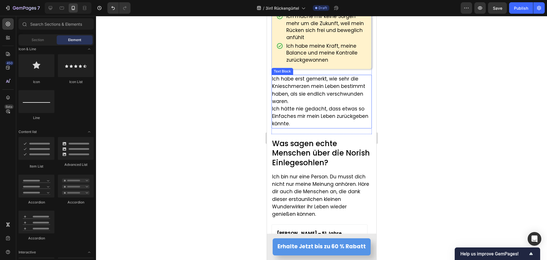
scroll to position [3295, 0]
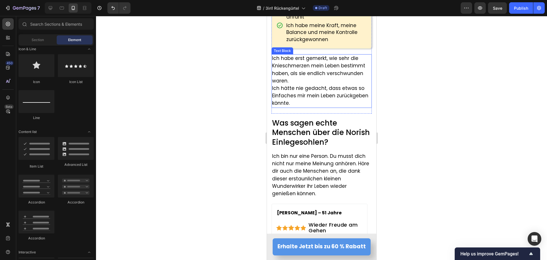
click at [302, 86] on span "Ich hätte nie gedacht, dass etwas so Einfaches mir mein Leben zurückgeben könnt…" at bounding box center [320, 96] width 96 height 22
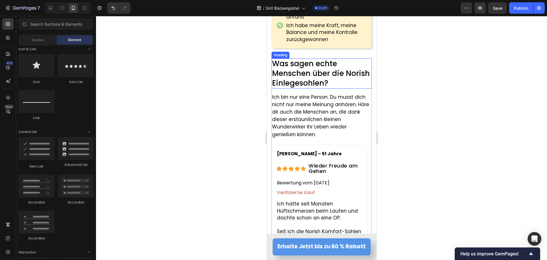
click at [302, 72] on span "Was sagen echte Menschen über die Norish Einlegesohlen?" at bounding box center [321, 73] width 98 height 30
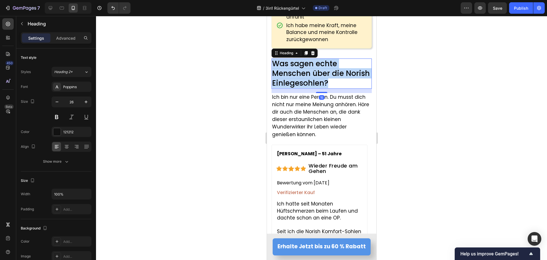
click at [302, 72] on span "Was sagen echte Menschen über die Norish Einlegesohlen?" at bounding box center [321, 73] width 98 height 30
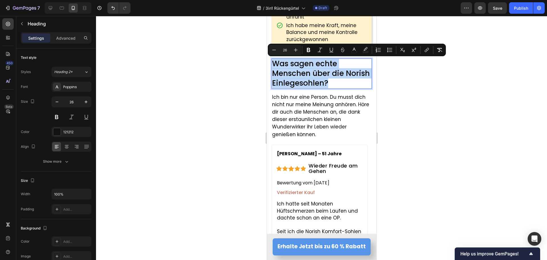
click at [281, 67] on span "Was sagen echte Menschen über die Norish Einlegesohlen?" at bounding box center [321, 73] width 98 height 30
drag, startPoint x: 279, startPoint y: 64, endPoint x: 366, endPoint y: 82, distance: 88.8
click at [366, 82] on p "Was sagen echte Menschen über die Norish Einlegesohlen?" at bounding box center [321, 73] width 99 height 29
type input "11"
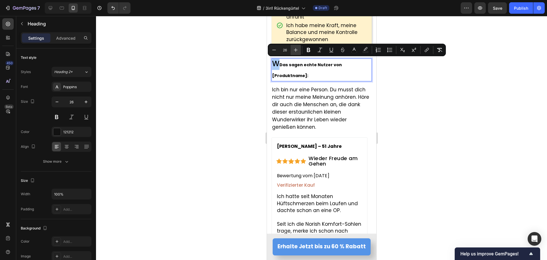
click at [294, 52] on icon "Editor contextual toolbar" at bounding box center [296, 50] width 6 height 6
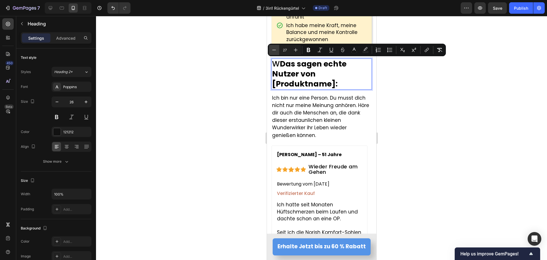
click at [272, 52] on icon "Editor contextual toolbar" at bounding box center [274, 50] width 6 height 6
type input "26"
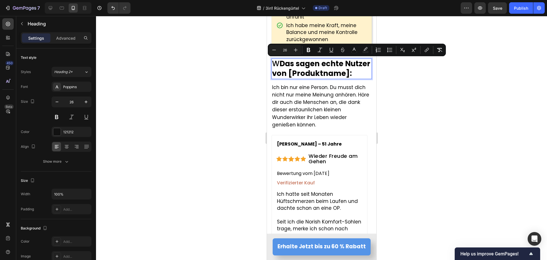
click at [277, 63] on span "W Das sagen echte Nutzer von [Produktname]:" at bounding box center [321, 68] width 98 height 20
click at [306, 51] on icon "Editor contextual toolbar" at bounding box center [309, 50] width 6 height 6
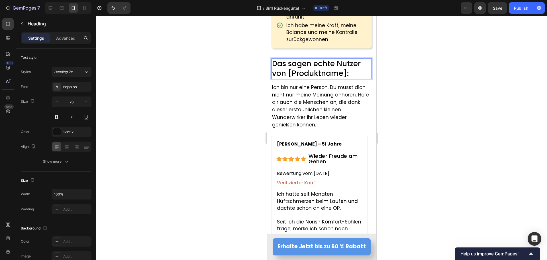
click at [281, 74] on span "Das sagen echte Nutzer von [Produktname]:" at bounding box center [316, 68] width 89 height 20
drag, startPoint x: 290, startPoint y: 72, endPoint x: 321, endPoint y: 73, distance: 30.8
click at [341, 72] on span "Das sagen echte Nutzer von [Produktname]:" at bounding box center [316, 68] width 89 height 20
drag, startPoint x: 288, startPoint y: 71, endPoint x: 346, endPoint y: 72, distance: 58.2
click at [346, 72] on span "Das sagen echte Nutzer von [Produktname]:" at bounding box center [316, 68] width 89 height 20
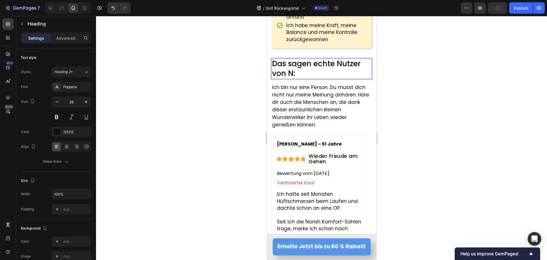
drag, startPoint x: 143, startPoint y: 81, endPoint x: 243, endPoint y: 82, distance: 100.1
click at [146, 81] on div at bounding box center [321, 138] width 451 height 244
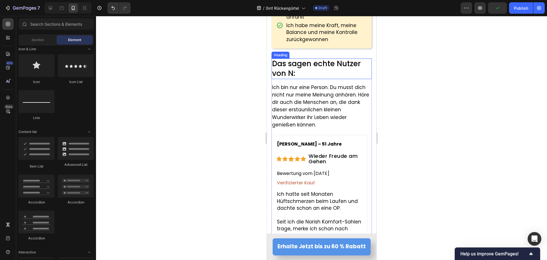
click at [290, 74] on span "Das sagen echte Nutzer von N:" at bounding box center [316, 68] width 89 height 20
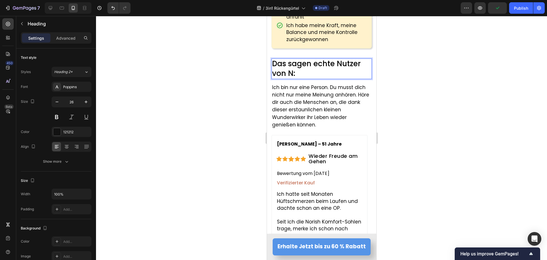
click at [294, 74] on span "Das sagen echte Nutzer von N:" at bounding box center [316, 68] width 89 height 20
click at [227, 97] on div at bounding box center [321, 138] width 451 height 244
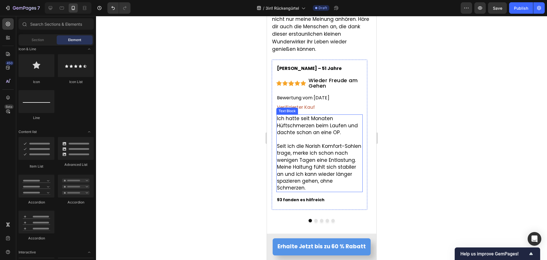
scroll to position [3381, 0]
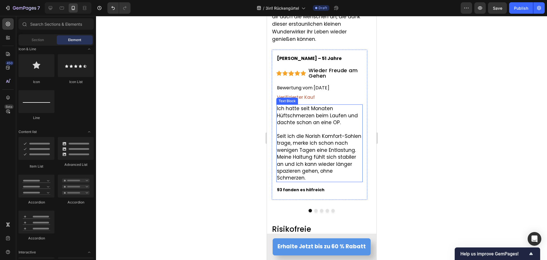
click at [287, 116] on span "Ich hatte seit Monaten Hüftschmerzen beim Laufen und dachte schon an eine OP." at bounding box center [317, 115] width 81 height 21
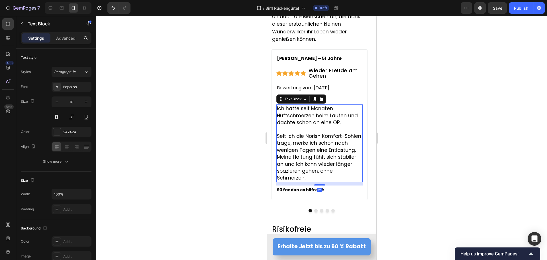
click at [284, 114] on span "Ich hatte seit Monaten Hüftschmerzen beim Laufen und dachte schon an eine OP." at bounding box center [317, 115] width 81 height 21
drag, startPoint x: 287, startPoint y: 115, endPoint x: 278, endPoint y: 116, distance: 9.7
click at [278, 116] on span "Ich hatte seit Monaten Hüftschmerzen beim Laufen und dachte schon an eine OP." at bounding box center [317, 115] width 81 height 21
click at [298, 136] on span "Seit ich die Norish Komfort-Sohlen trage, merke ich schon nach wenigen Tagen ei…" at bounding box center [319, 157] width 84 height 48
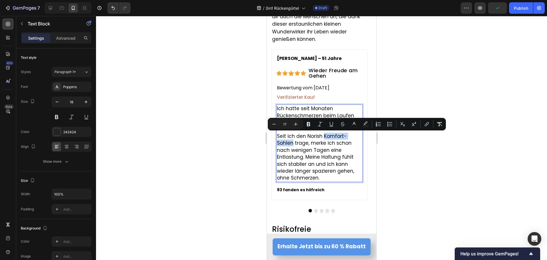
drag, startPoint x: 323, startPoint y: 137, endPoint x: 360, endPoint y: 137, distance: 36.5
click at [354, 137] on span "Seit ich den Norish Komfort-Sohlen trage, merke ich schon nach wenigen Tagen ei…" at bounding box center [315, 157] width 77 height 48
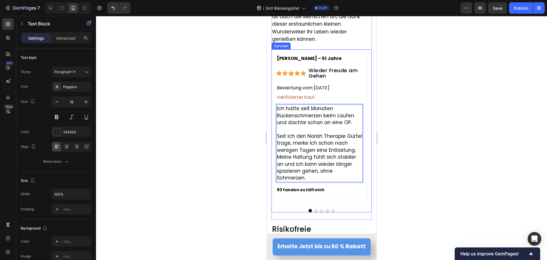
click at [314, 209] on button "Dot" at bounding box center [315, 210] width 3 height 3
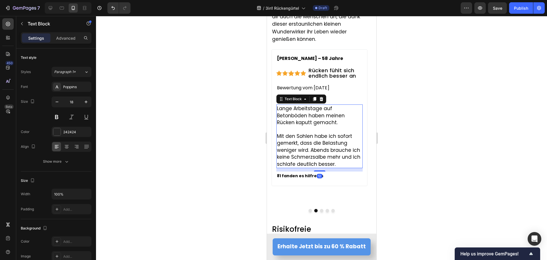
click at [299, 138] on span "Mit den Sohlen habe ich sofort gemerkt, dass die Belastung weniger wird. Abends…" at bounding box center [319, 150] width 84 height 35
click at [304, 136] on span "Mit den Sohlen habe ich sofort gemerkt, dass die Belastung weniger wird. Abends…" at bounding box center [319, 150] width 84 height 35
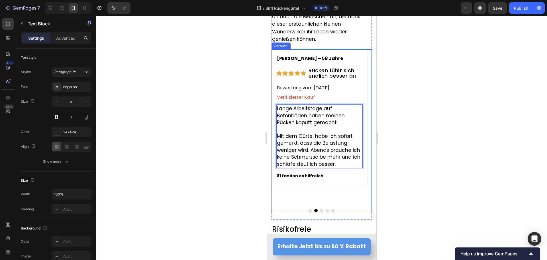
click at [320, 209] on button "Dot" at bounding box center [321, 210] width 3 height 3
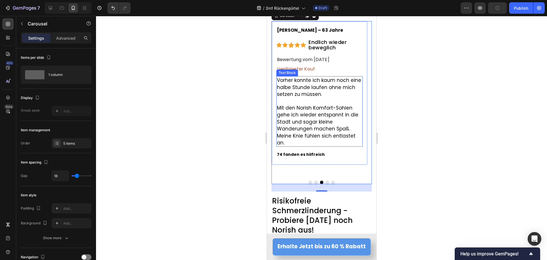
scroll to position [3409, 0]
click at [317, 108] on span "Mit den Norish Komfort-Sohlen gehe ich wieder entspannt in die Stadt und sogar …" at bounding box center [318, 125] width 82 height 42
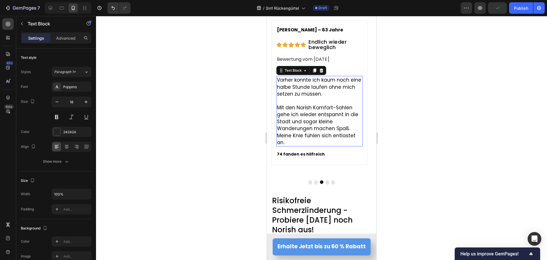
click at [317, 108] on span "Mit den Norish Komfort-Sohlen gehe ich wieder entspannt in die Stadt und sogar …" at bounding box center [318, 125] width 82 height 42
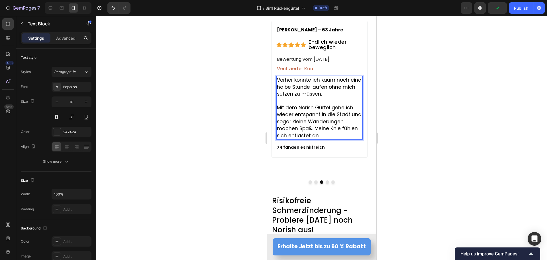
click at [335, 130] on span "Mit dem Norish Gürtel gehe ich wieder entspannt in die Stadt und sogar kleine W…" at bounding box center [319, 121] width 85 height 35
click at [325, 180] on button "Dot" at bounding box center [326, 181] width 3 height 3
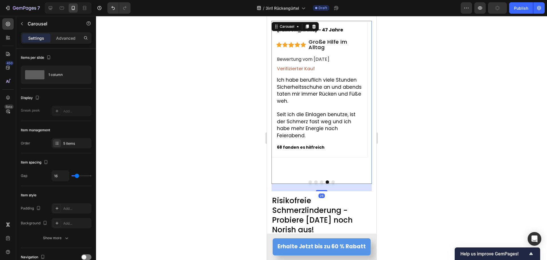
click at [171, 68] on div at bounding box center [321, 138] width 451 height 244
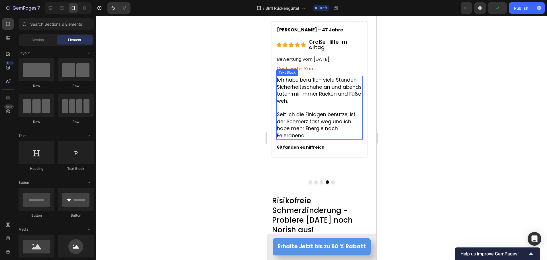
click at [324, 90] on span "Ich habe beruflich viele Stunden Sicherheitsschuhe an und abends taten mir imme…" at bounding box center [319, 90] width 85 height 28
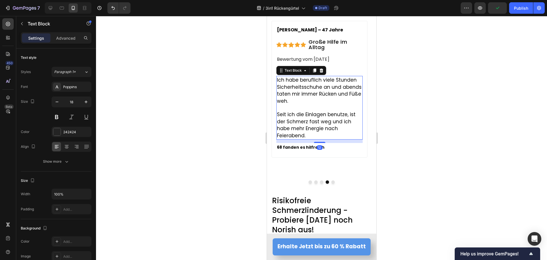
click at [309, 95] on span "Ich habe beruflich viele Stunden Sicherheitsschuhe an und abends taten mir imme…" at bounding box center [319, 90] width 85 height 28
click at [292, 87] on span "Ich habe beruflich viele Stunden Sicherheitsschuhe an und abends taten mir imme…" at bounding box center [319, 90] width 85 height 28
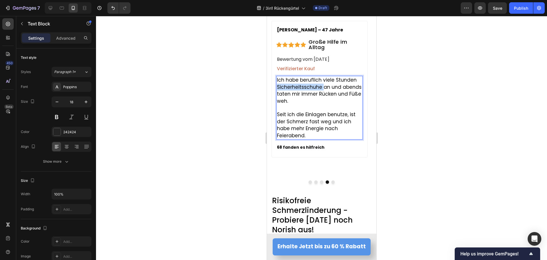
click at [292, 87] on span "Ich habe beruflich viele Stunden Sicherheitsschuhe an und abends taten mir imme…" at bounding box center [319, 90] width 85 height 28
click at [331, 103] on p "Ich habe beruflich viele Stunden Sicherheitsschuhe an und abends taten mir imme…" at bounding box center [319, 90] width 85 height 28
click at [290, 80] on span "Ich habe beruflich viele Stunden Sicherheitsschuhe an und abends taten mir imme…" at bounding box center [319, 90] width 85 height 28
click at [296, 88] on span "Ich bin beruflich viele Stunden Sicherheitsschuhe an und abends taten mir immer…" at bounding box center [319, 90] width 85 height 28
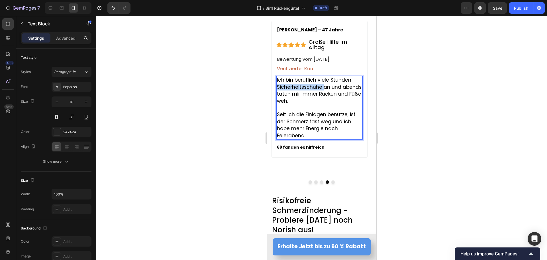
click at [296, 88] on span "Ich bin beruflich viele Stunden Sicherheitsschuhe an und abends taten mir immer…" at bounding box center [319, 90] width 85 height 28
click at [288, 95] on span "Ich bin beruflich viele Stunden am Stehen und schwer tragen. Abends taten mir i…" at bounding box center [319, 90] width 84 height 28
click at [312, 94] on span "Ich bin beruflich viele Stunden am Stehen und schwer tragen. Abends tat mir imm…" at bounding box center [319, 90] width 85 height 28
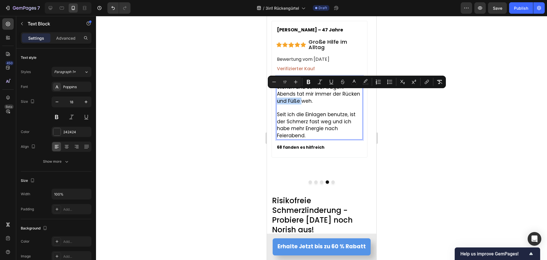
drag, startPoint x: 339, startPoint y: 94, endPoint x: 289, endPoint y: 103, distance: 50.4
click at [289, 103] on span "Ich bin beruflich viele Stunden am Stehen und schwer tragen. Abends tat mir imm…" at bounding box center [319, 90] width 84 height 28
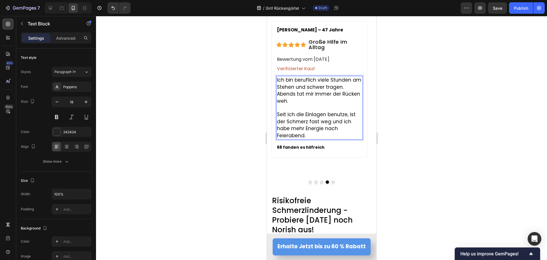
click at [309, 111] on span "Seit ich die Einlagen benutze, ist der Schmerz fast weg und ich habe mehr Energ…" at bounding box center [316, 125] width 79 height 28
click at [324, 122] on span "Seit ich den Gürtel benutze, ist der Schmerz fast weg und ich habe mehr Energie…" at bounding box center [319, 121] width 85 height 21
click at [331, 180] on button "Dot" at bounding box center [332, 181] width 3 height 3
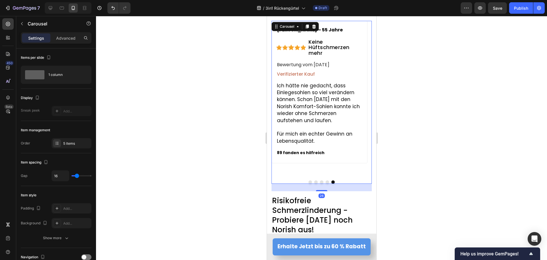
click at [231, 110] on div at bounding box center [321, 138] width 451 height 244
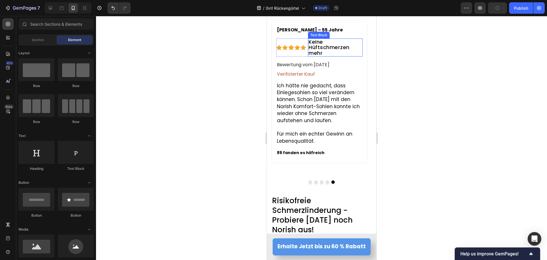
click at [321, 48] on div "Keine Hüftschmerzen mehr Text Block" at bounding box center [335, 47] width 55 height 18
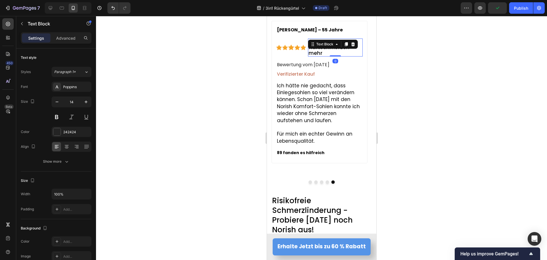
click at [321, 48] on div "Text Block" at bounding box center [333, 44] width 50 height 9
click at [314, 55] on span "Keine Hüftschmerzen mehr" at bounding box center [328, 47] width 41 height 18
drag, startPoint x: 320, startPoint y: 48, endPoint x: 308, endPoint y: 48, distance: 12.3
click at [308, 48] on span "Keine Hüftschmerzen mehr" at bounding box center [328, 47] width 41 height 18
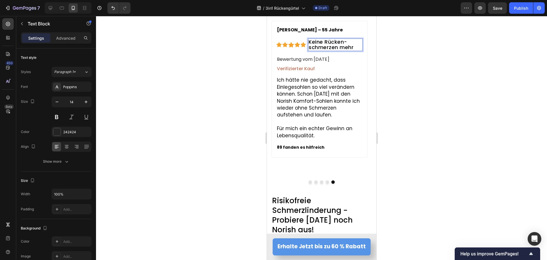
click at [190, 55] on div at bounding box center [321, 138] width 451 height 244
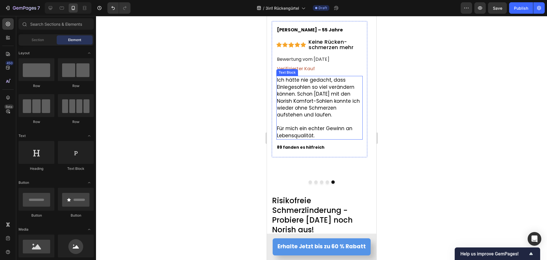
click at [296, 89] on span "Ich hätte nie gedacht, dass Einlegesohlen so viel verändern können. Schon [DATE…" at bounding box center [318, 97] width 83 height 42
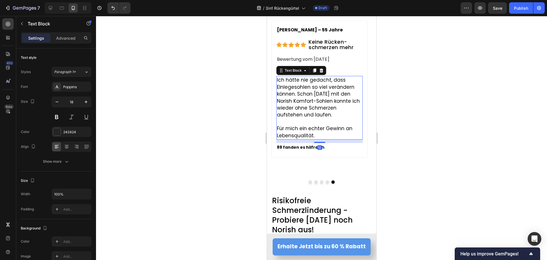
click at [316, 90] on span "Ich hätte nie gedacht, dass Einlegesohlen so viel verändern können. Schon [DATE…" at bounding box center [318, 97] width 83 height 42
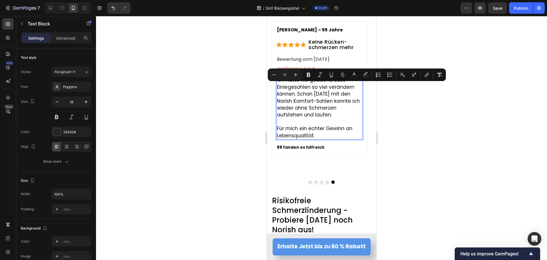
click at [297, 90] on span "Ich hätte nie gedacht, dass Einlegesohlen so viel verändern können. Schon [DATE…" at bounding box center [318, 97] width 83 height 42
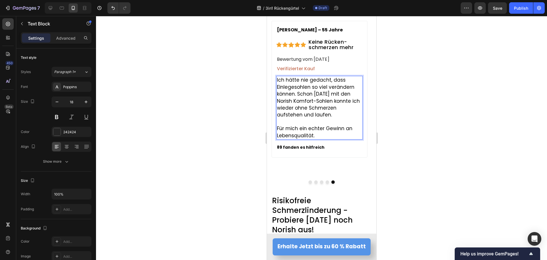
click at [344, 80] on p "Ich hätte nie gedacht, dass Einlegesohlen so viel verändern können. Schon [DATE…" at bounding box center [319, 97] width 85 height 42
click at [305, 87] on span "Ich hätte nie gedacht, dass ein Gürtel Einlegesohlen so viel verändern können. …" at bounding box center [319, 97] width 84 height 42
click at [340, 88] on span "Ich hätte nie gedacht, dass ein Gürtel so viel verändern können. Schon nach zwe…" at bounding box center [319, 97] width 84 height 42
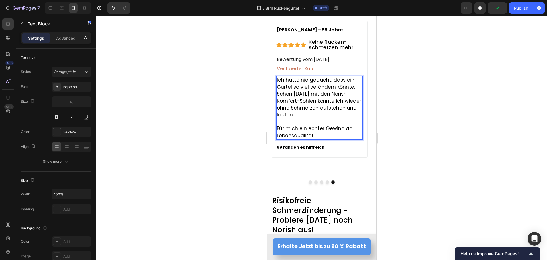
click at [357, 94] on span "Ich hätte nie gedacht, dass ein Gürtel so viel verändern könnte. Schon nach zwe…" at bounding box center [319, 97] width 84 height 42
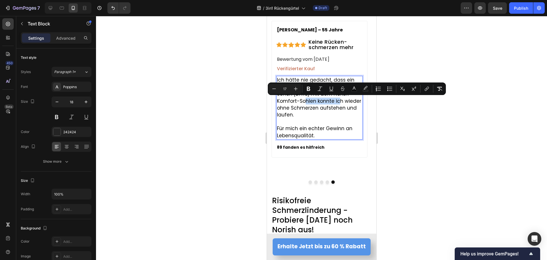
drag, startPoint x: 331, startPoint y: 102, endPoint x: 294, endPoint y: 102, distance: 37.9
click at [294, 102] on span "Ich hätte nie gedacht, dass ein Gürtel so viel verändern könnte. Schon nach zwe…" at bounding box center [319, 97] width 84 height 42
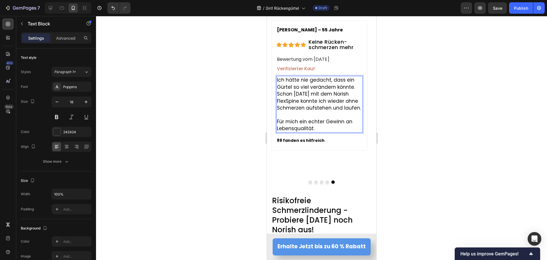
click at [280, 118] on p "Rich Text Editor. Editing area: main" at bounding box center [319, 114] width 85 height 7
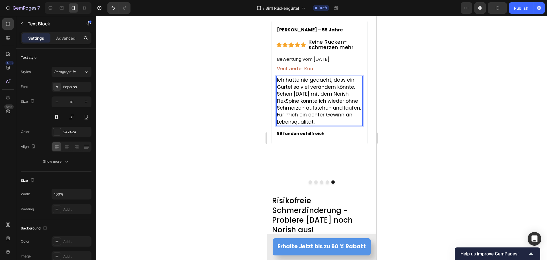
click at [219, 150] on div at bounding box center [321, 138] width 451 height 244
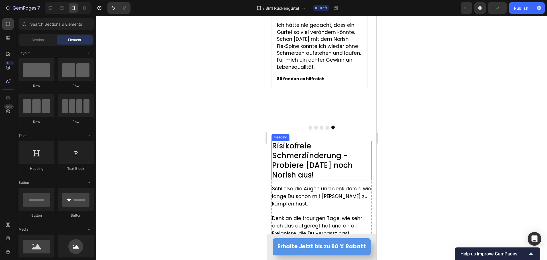
scroll to position [3466, 0]
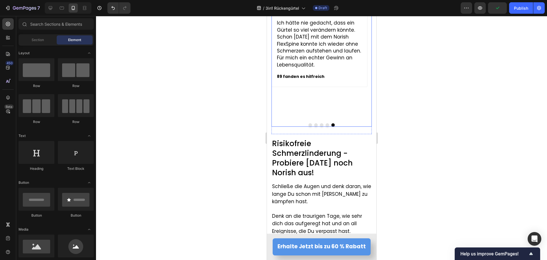
click at [326, 123] on button "Dot" at bounding box center [326, 124] width 3 height 3
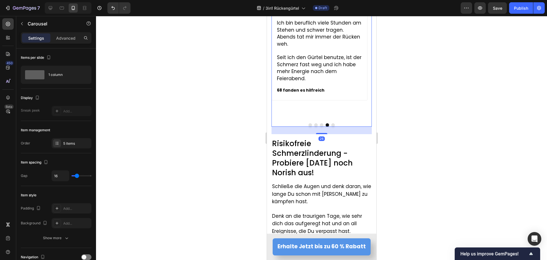
click at [320, 123] on button "Dot" at bounding box center [321, 124] width 3 height 3
click at [314, 123] on button "Dot" at bounding box center [315, 124] width 3 height 3
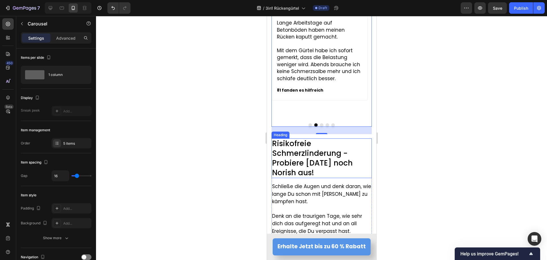
click at [313, 157] on span "Risikofreie Schmerzlinderung - Probiere [DATE] noch Norish aus!" at bounding box center [312, 157] width 81 height 39
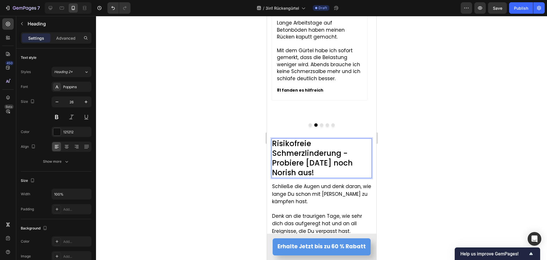
click at [329, 157] on span "Risikofreie Schmerzlinderung - Probiere [DATE] noch Norish aus!" at bounding box center [312, 157] width 81 height 39
click at [273, 167] on span "Risikofreie Schmerzlinderung - Probiere [DATE] noch Norish aus!" at bounding box center [312, 157] width 81 height 39
click at [297, 165] on span "Risikofreie Schmerzlinderung - Probiere heute noch den Norish aus!" at bounding box center [320, 157] width 97 height 39
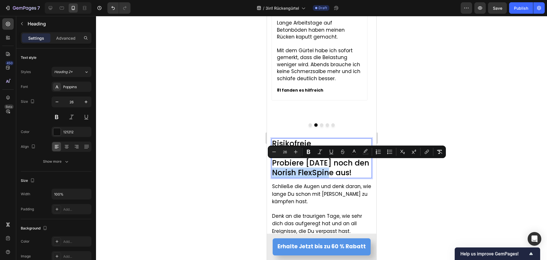
drag, startPoint x: 272, startPoint y: 166, endPoint x: 331, endPoint y: 168, distance: 58.2
click at [331, 168] on span "Risikofreie Schmerzlinderung - Probiere heute noch den Norish FlexSpine aus!" at bounding box center [320, 157] width 97 height 39
click at [357, 150] on button "color" at bounding box center [354, 151] width 10 height 10
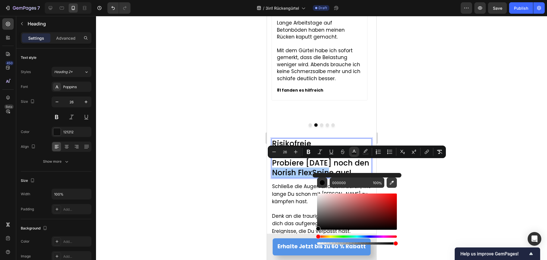
click at [392, 183] on icon "Editor contextual toolbar" at bounding box center [392, 183] width 6 height 6
type input "5594E7"
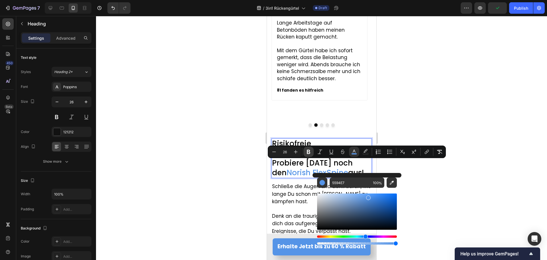
click at [308, 151] on icon "Editor contextual toolbar" at bounding box center [308, 152] width 3 height 4
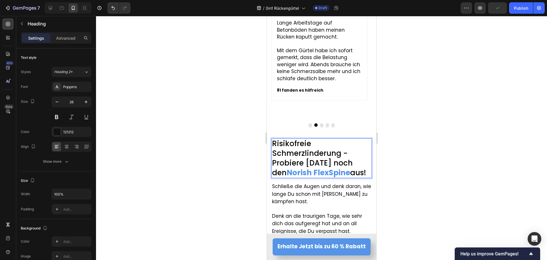
click at [200, 174] on div at bounding box center [321, 138] width 451 height 244
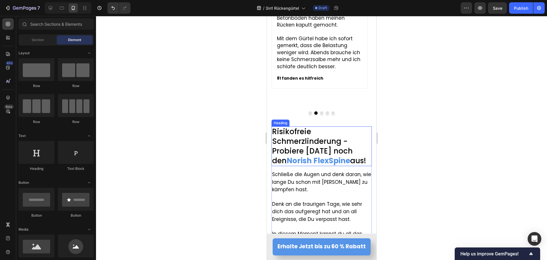
scroll to position [3495, 0]
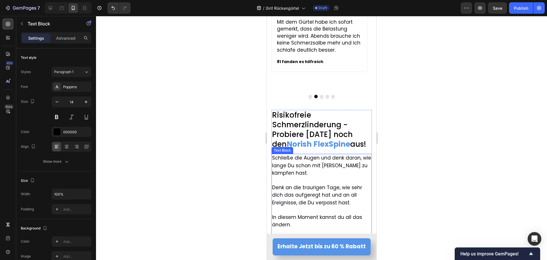
click at [337, 158] on span "Schließe die Augen und denk daran, wie lange Du schon mit [PERSON_NAME] zu kämp…" at bounding box center [321, 165] width 99 height 22
click at [338, 157] on span "Schließe die Augen und denk daran, wie lange Du schon mit [PERSON_NAME] zu kämp…" at bounding box center [321, 165] width 99 height 22
drag, startPoint x: 341, startPoint y: 158, endPoint x: 335, endPoint y: 158, distance: 5.7
click at [335, 158] on span "Schließe die Augen und denk daran, wie lange Du schon mit [PERSON_NAME] zu kämp…" at bounding box center [321, 165] width 99 height 22
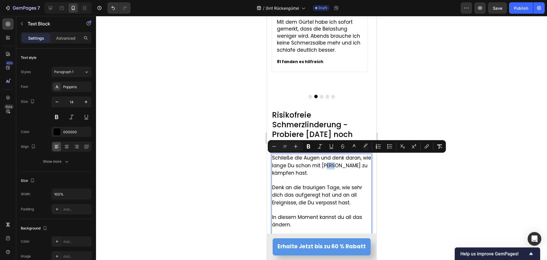
click at [338, 158] on span "Schließe die Augen und denk daran, wie lange Du schon mit [PERSON_NAME] zu kämp…" at bounding box center [321, 165] width 99 height 22
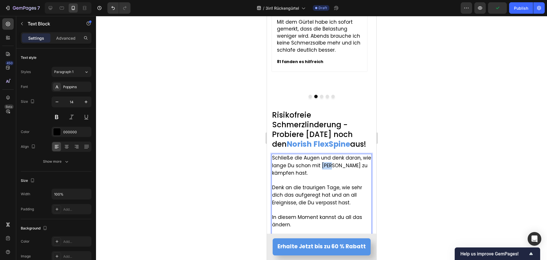
drag, startPoint x: 339, startPoint y: 158, endPoint x: 331, endPoint y: 158, distance: 8.8
click at [331, 158] on span "Schließe die Augen und denk daran, wie lange Du schon mit [PERSON_NAME] zu kämp…" at bounding box center [321, 165] width 99 height 22
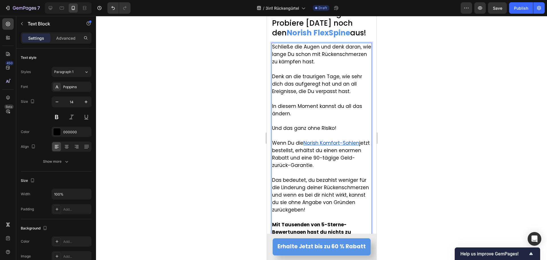
scroll to position [3609, 0]
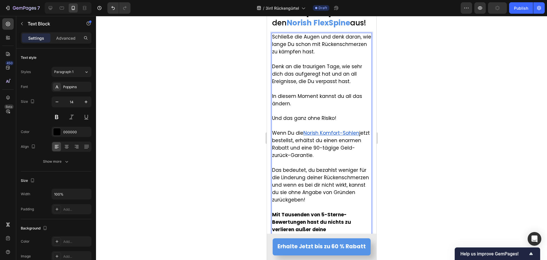
click at [303, 132] on span "Wenn Du die" at bounding box center [287, 132] width 31 height 7
drag, startPoint x: 294, startPoint y: 133, endPoint x: 358, endPoint y: 133, distance: 63.8
click at [358, 133] on p "Wenn Du die Norish Komfort-Sohlen jetzt bestellst, erhältst du einen enormen Ra…" at bounding box center [321, 144] width 99 height 30
click at [343, 133] on span "Wenn Du den Norish FlexSpine Therapie Gürtel jetzt bestellst, erhältst du einen…" at bounding box center [320, 143] width 97 height 29
click at [223, 162] on div at bounding box center [321, 138] width 451 height 244
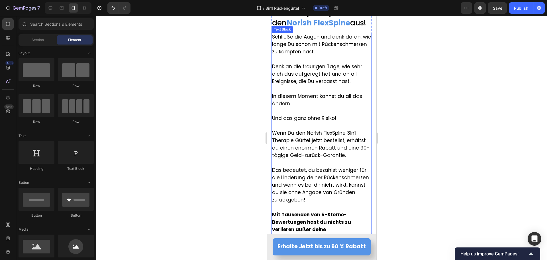
scroll to position [3580, 0]
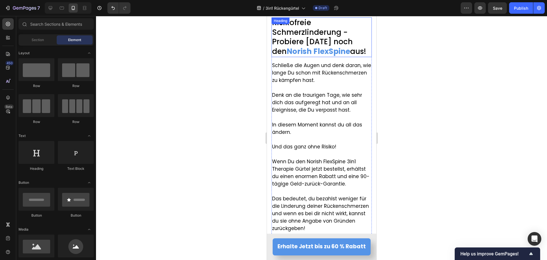
click at [306, 50] on strong "Norish FlexSpine" at bounding box center [318, 51] width 64 height 10
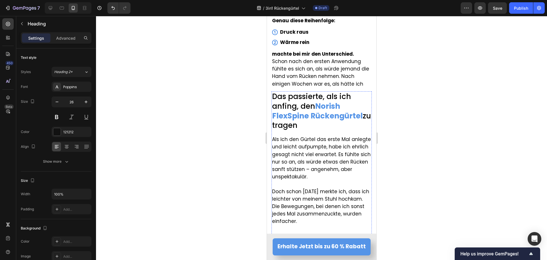
scroll to position [2355, 0]
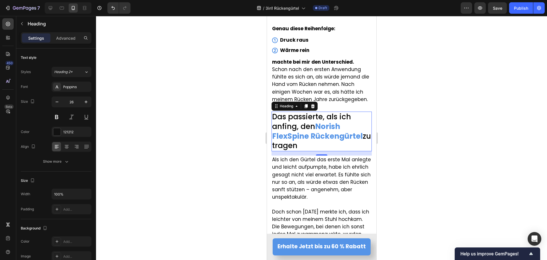
click at [310, 125] on strong "Norish FlexSpine Rückengürtel" at bounding box center [317, 131] width 91 height 20
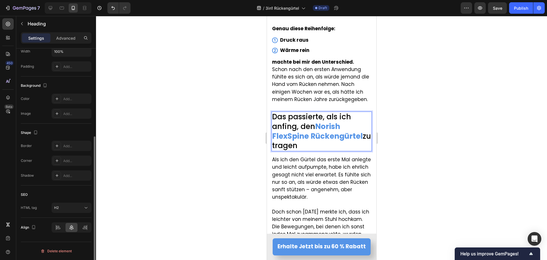
click at [311, 125] on strong "Norish FlexSpine Rückengürtel" at bounding box center [317, 131] width 91 height 20
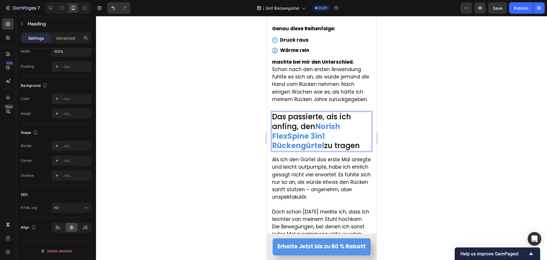
click at [299, 134] on strong "Norish FlexSpine 3in1 Rückengürtel" at bounding box center [306, 136] width 68 height 30
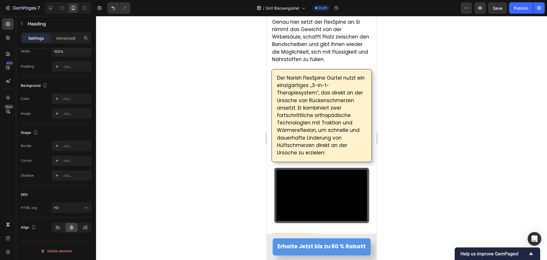
scroll to position [1927, 0]
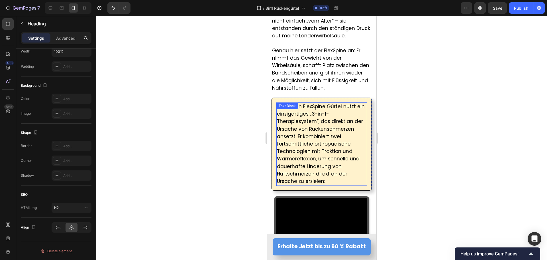
click at [324, 115] on span "Der Norish FlexSpine Gürtel nutzt ein einzigartiges „3-in-1-Therapiesystem“, da…" at bounding box center [321, 144] width 88 height 82
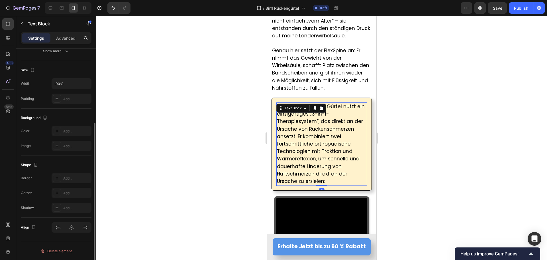
scroll to position [0, 0]
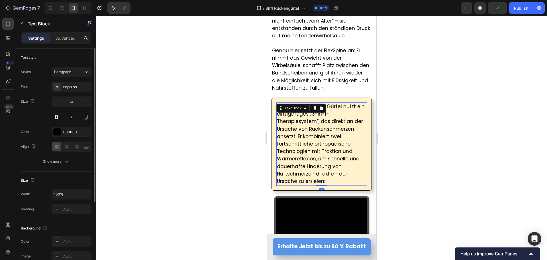
click at [326, 113] on span "Der Norish FlexSpine Gürtel nutzt ein einzigartiges „3-in-1-Therapiesystem“, da…" at bounding box center [321, 144] width 88 height 82
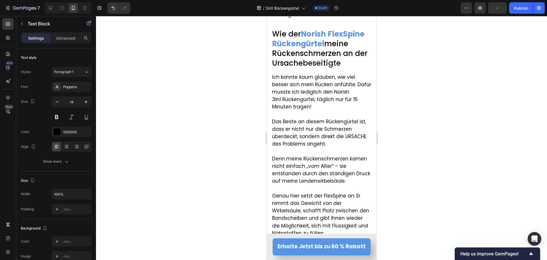
scroll to position [1728, 0]
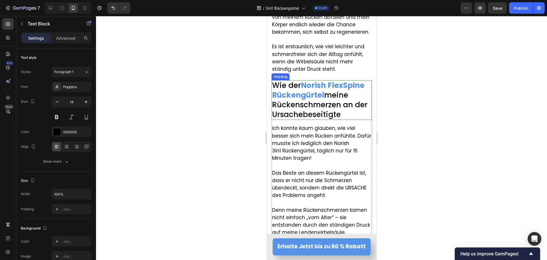
click at [296, 100] on strong "Norish FlexSpine Rückengürtel" at bounding box center [318, 90] width 92 height 20
click at [271, 100] on h2 "Wie der Norish FlexSpine Rückengürtel meine Rückenschmerzen an der Ursache bese…" at bounding box center [321, 100] width 100 height 40
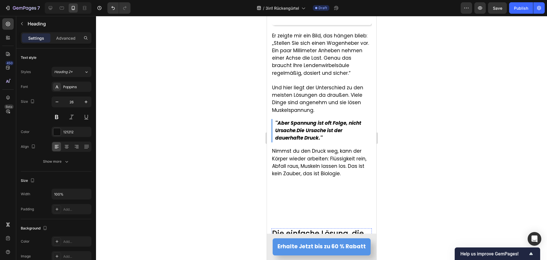
scroll to position [1129, 0]
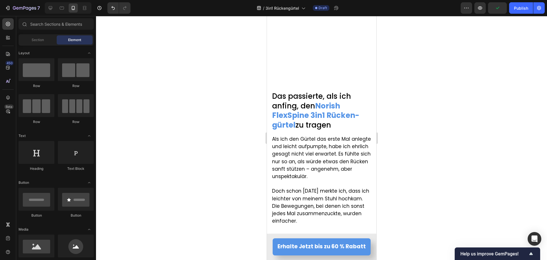
drag, startPoint x: 374, startPoint y: 84, endPoint x: 682, endPoint y: 68, distance: 308.5
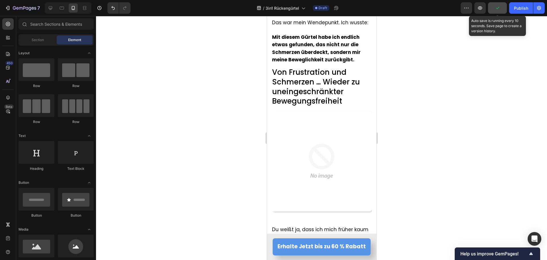
click at [493, 8] on button "button" at bounding box center [497, 7] width 19 height 11
click at [493, 8] on span "Save" at bounding box center [497, 8] width 9 height 5
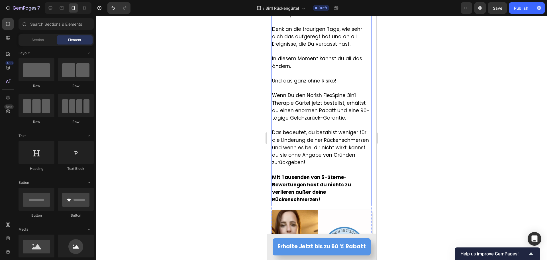
scroll to position [3611, 0]
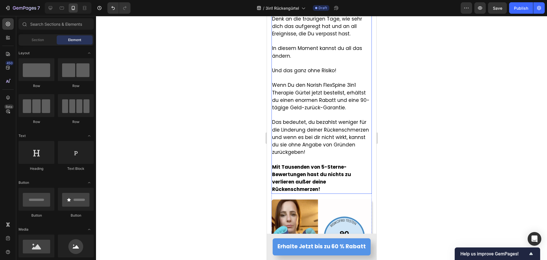
click at [323, 148] on span "Das bedeutet, du bezahlst weniger für die Linderung deiner Rückenschmerzen und …" at bounding box center [320, 137] width 97 height 37
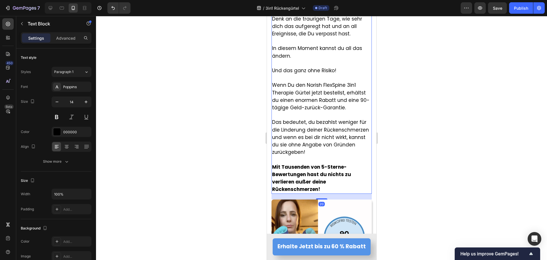
click at [328, 146] on span "Das bedeutet, du bezahlst weniger für die Linderung deiner Rückenschmerzen und …" at bounding box center [320, 137] width 97 height 37
click at [327, 146] on span "Das bedeutet, du bezahlst weniger für die Linderung deiner Rückenschmerzen und …" at bounding box center [320, 137] width 97 height 37
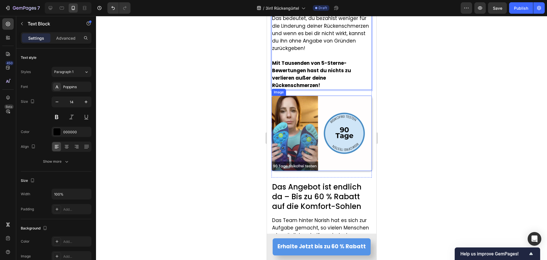
scroll to position [3725, 0]
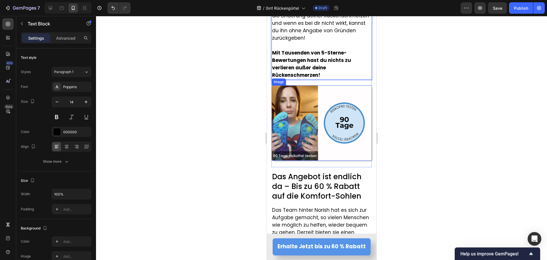
click at [296, 106] on img at bounding box center [321, 122] width 100 height 75
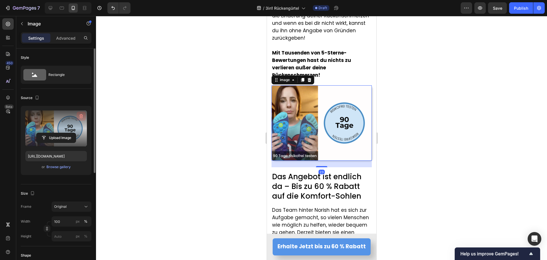
click at [80, 115] on icon "button" at bounding box center [81, 116] width 6 height 6
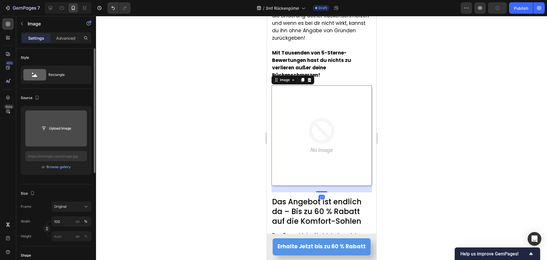
click at [246, 158] on div at bounding box center [321, 138] width 451 height 244
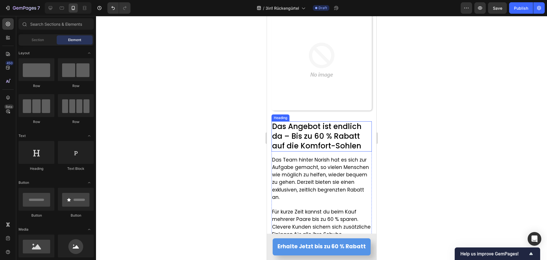
scroll to position [3810, 0]
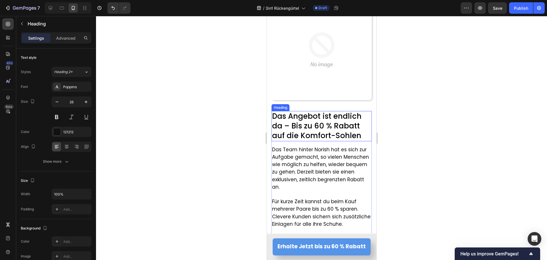
click at [316, 123] on span "Das Angebot ist endlich da – Bis zu 60 % Rabatt auf die Komfort-Sohlen" at bounding box center [316, 126] width 89 height 30
click at [320, 121] on span "Das Angebot ist endlich da – Bis zu 60 % Rabatt auf die Komfort-Sohlen" at bounding box center [316, 126] width 89 height 30
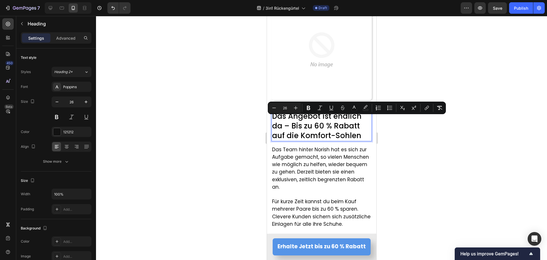
click at [303, 136] on span "Das Angebot ist endlich da – Bis zu 60 % Rabatt auf die Komfort-Sohlen" at bounding box center [316, 126] width 89 height 30
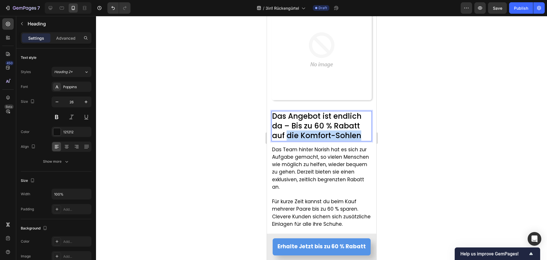
drag, startPoint x: 287, startPoint y: 131, endPoint x: 358, endPoint y: 131, distance: 71.0
click at [358, 131] on span "Das Angebot ist endlich da – Bis zu 60 % Rabatt auf die Komfort-Sohlen" at bounding box center [316, 126] width 89 height 30
drag, startPoint x: 302, startPoint y: 132, endPoint x: 364, endPoint y: 133, distance: 61.9
click at [364, 133] on p "Das Angebot ist endlich da – Bis zu 60 % Rabatt auf den Flex Spine Gürtel" at bounding box center [321, 125] width 99 height 29
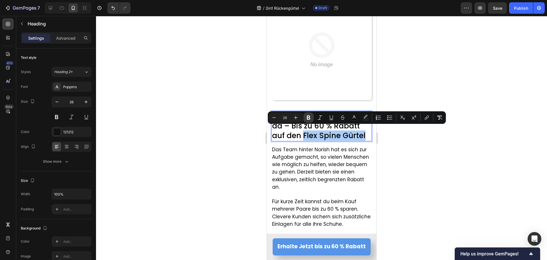
click at [307, 117] on icon "Editor contextual toolbar" at bounding box center [308, 117] width 3 height 4
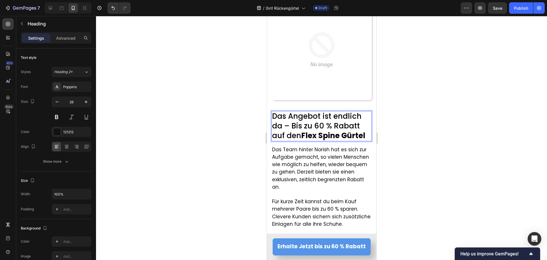
click at [304, 125] on span "Das Angebot ist endlich da – Bis zu 60 % Rabatt auf den Flex Spine Gürtel" at bounding box center [318, 126] width 93 height 30
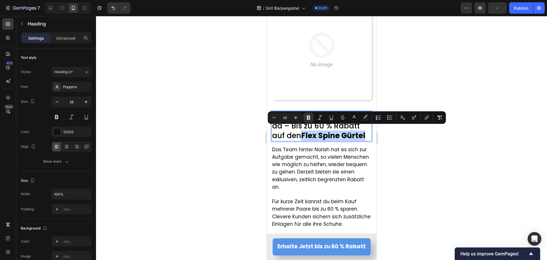
drag, startPoint x: 303, startPoint y: 129, endPoint x: 366, endPoint y: 131, distance: 63.0
click at [366, 131] on p "Das Angebot ist endlich da – Bis zu 60 % Rabatt auf den Flex Spine Gürtel" at bounding box center [321, 125] width 99 height 29
click at [352, 119] on rect "Editor contextual toolbar" at bounding box center [354, 119] width 5 height 1
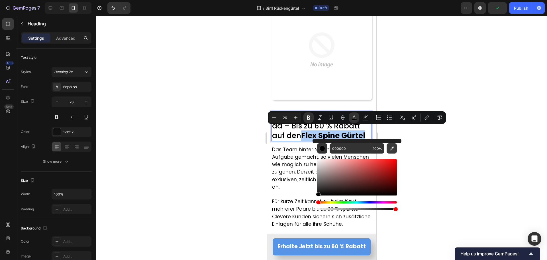
click at [392, 146] on icon "Editor contextual toolbar" at bounding box center [392, 148] width 6 height 6
type input "5594E7"
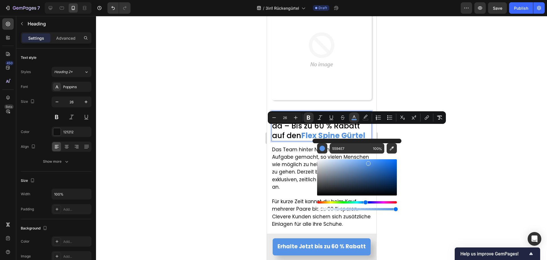
click at [202, 202] on div at bounding box center [321, 138] width 451 height 244
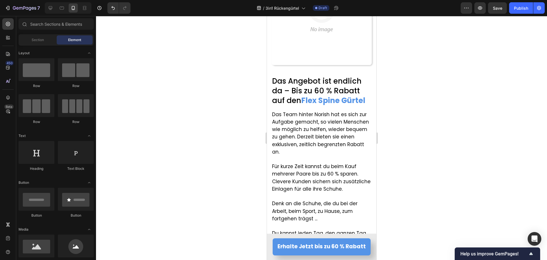
scroll to position [3867, 0]
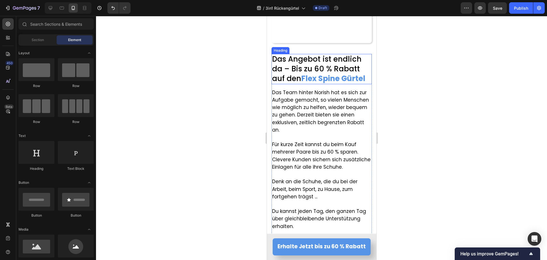
click at [343, 74] on strong "Flex Spine Gürtel" at bounding box center [333, 78] width 64 height 10
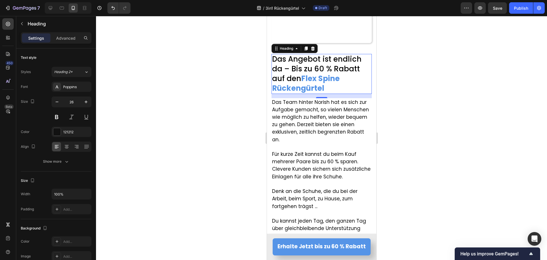
click at [218, 96] on div at bounding box center [321, 138] width 451 height 244
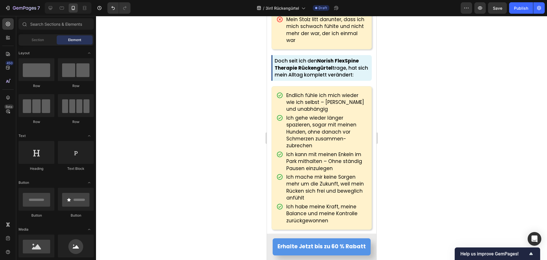
scroll to position [3041, 0]
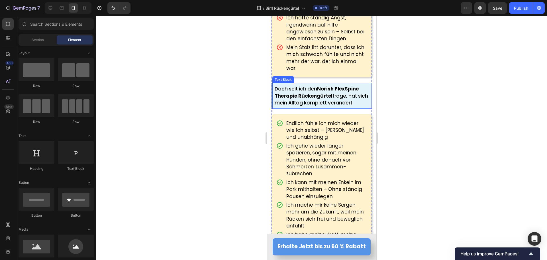
click at [284, 96] on strong "Norish FlexSpine Therapie Rückengürtel" at bounding box center [316, 92] width 84 height 14
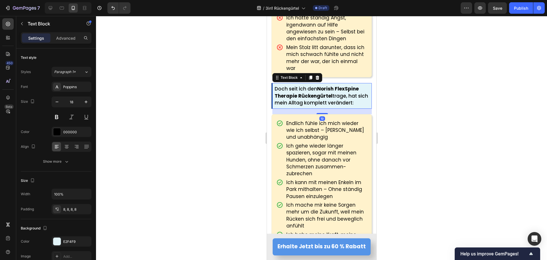
click at [284, 96] on strong "Norish FlexSpine Therapie Rückengürtel" at bounding box center [316, 92] width 84 height 14
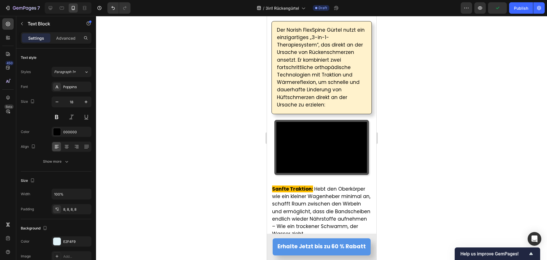
scroll to position [1929, 0]
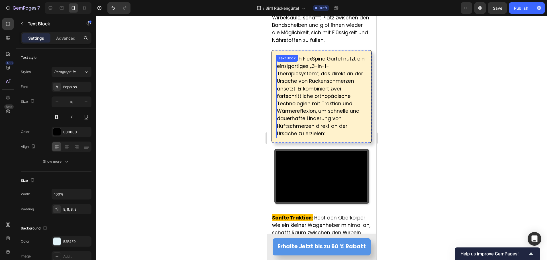
click at [329, 60] on span "Der Norish FlexSpine Gürtel nutzt ein einzigartiges „3-in-1-Therapiesystem“, da…" at bounding box center [321, 96] width 88 height 82
click at [330, 58] on span "Der Norish FlexSpine Gürtel nutzt ein einzigartiges „3-in-1-Therapiesystem“, da…" at bounding box center [321, 96] width 88 height 82
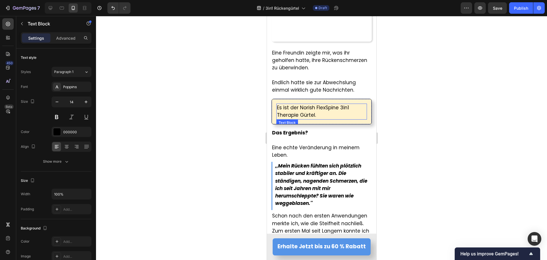
scroll to position [1416, 0]
click at [290, 111] on span "Es ist der Norish FlexSpine 3in1 Therapie Gürtel." at bounding box center [313, 111] width 72 height 14
click at [286, 112] on span "Es ist der Norish FlexSpine 3in1 Therapie Gürtel." at bounding box center [313, 111] width 72 height 14
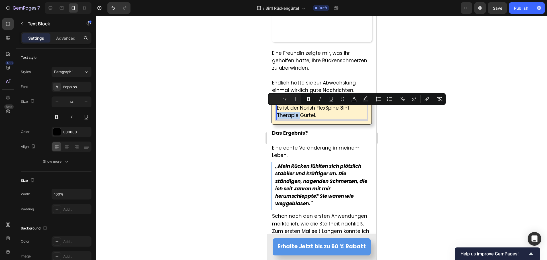
click at [298, 112] on span "Es ist der Norish FlexSpine 3in1 Therapie Gürtel." at bounding box center [313, 111] width 72 height 14
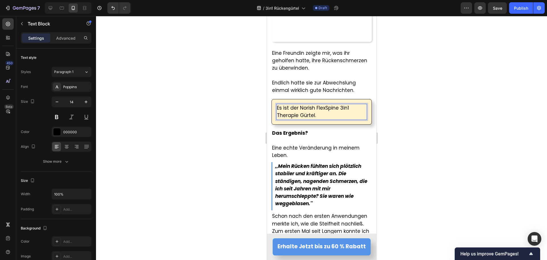
click at [301, 111] on span "Es ist der Norish FlexSpine 3in1 Therapie Gürtel." at bounding box center [313, 111] width 72 height 14
click at [210, 130] on div at bounding box center [321, 138] width 451 height 244
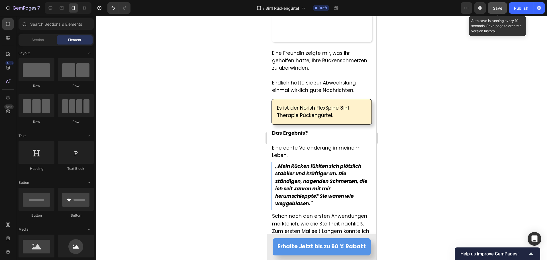
click at [501, 10] on span "Save" at bounding box center [497, 8] width 9 height 5
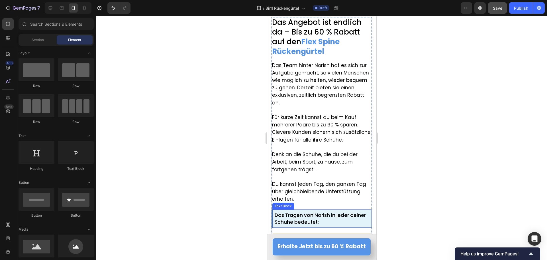
scroll to position [3909, 0]
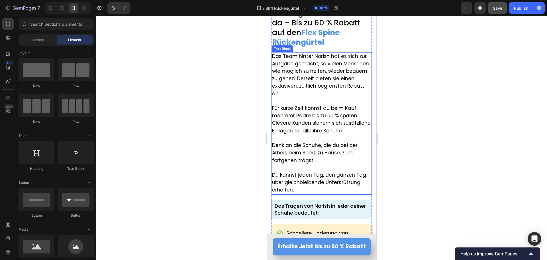
click at [316, 73] on span "Das Team hinter Norish hat es sich zur Aufgabe gemacht, so vielen Menschen wie …" at bounding box center [320, 75] width 97 height 44
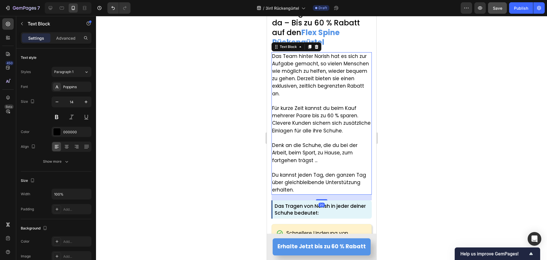
click at [322, 74] on span "Das Team hinter Norish hat es sich zur Aufgabe gemacht, so vielen Menschen wie …" at bounding box center [320, 75] width 97 height 44
click at [345, 71] on span "Das Team hinter Norish hat es sich zur Aufgabe gemacht, so vielen Menschen wie …" at bounding box center [320, 75] width 97 height 44
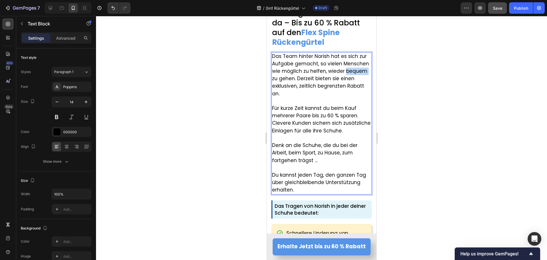
click at [345, 71] on span "Das Team hinter Norish hat es sich zur Aufgabe gemacht, so vielen Menschen wie …" at bounding box center [320, 75] width 97 height 44
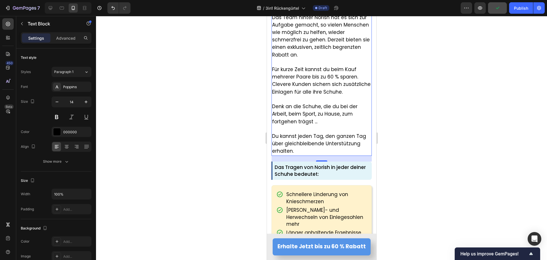
scroll to position [3937, 0]
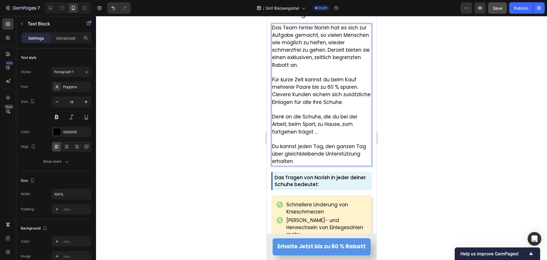
click at [314, 61] on p "Das Team hinter Norish hat es sich zur Aufgabe gemacht, so vielen Menschen wie …" at bounding box center [321, 46] width 99 height 45
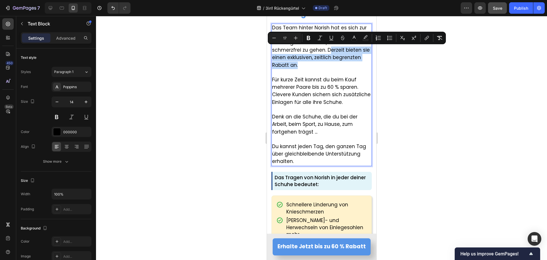
drag, startPoint x: 327, startPoint y: 50, endPoint x: 330, endPoint y: 63, distance: 13.4
click at [330, 63] on p "Das Team hinter Norish hat es sich zur Aufgabe gemacht, so vielen Menschen wie …" at bounding box center [321, 46] width 99 height 45
click at [323, 58] on span "Das Team hinter Norish hat es sich zur Aufgabe gemacht, so vielen Menschen wie …" at bounding box center [321, 46] width 98 height 44
drag, startPoint x: 325, startPoint y: 50, endPoint x: 591, endPoint y: 54, distance: 265.4
click at [325, 65] on span "Das Team hinter Norish hat es sich zur Aufgabe gemacht, so vielen Menschen wie …" at bounding box center [321, 46] width 98 height 44
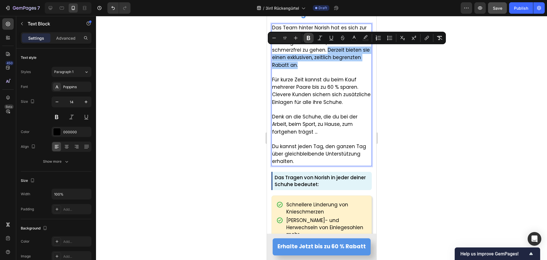
click at [313, 39] on button "Bold" at bounding box center [309, 38] width 10 height 10
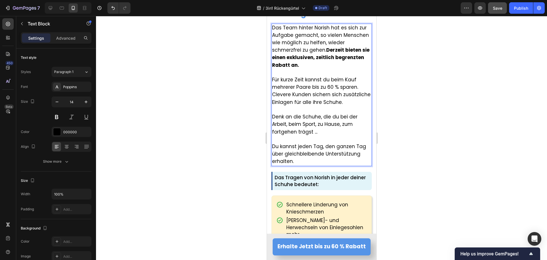
click at [202, 92] on div at bounding box center [321, 138] width 451 height 244
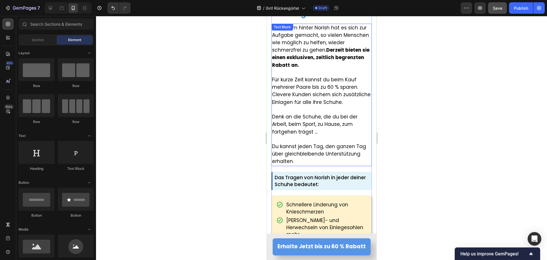
click at [286, 101] on span "Für kurze Zeit kannst du beim Kauf mehrerer Paare bis zu 60 % sparen. Clevere K…" at bounding box center [321, 90] width 99 height 29
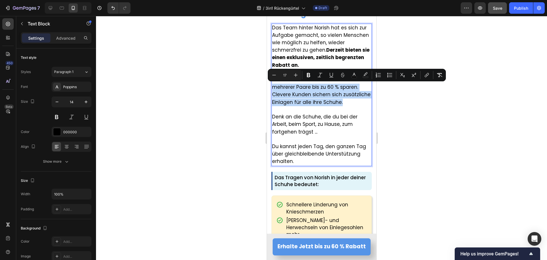
drag, startPoint x: 292, startPoint y: 111, endPoint x: 263, endPoint y: 84, distance: 39.5
click at [295, 106] on p "Für kurze Zeit kannst du beim Kauf mehrerer Paare bis zu 60 % sparen. Clevere K…" at bounding box center [321, 91] width 99 height 30
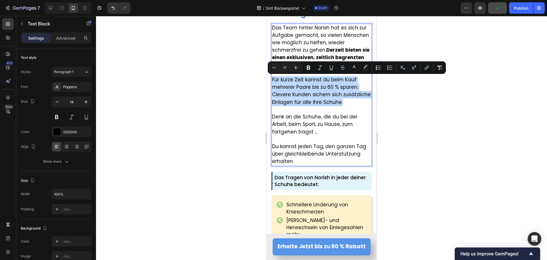
drag, startPoint x: 291, startPoint y: 107, endPoint x: 269, endPoint y: 79, distance: 35.3
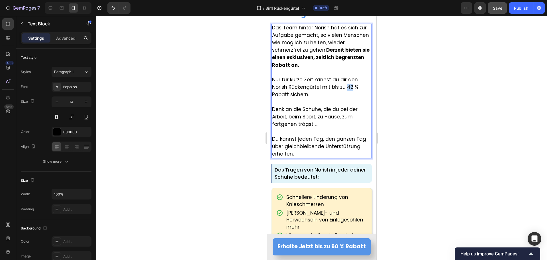
drag, startPoint x: 350, startPoint y: 87, endPoint x: 347, endPoint y: 87, distance: 3.7
click at [347, 87] on span "Nur für kurze Zeit kannst du dir den Norish Rückengürtel mit bis zu 42 % Rabatt…" at bounding box center [315, 87] width 86 height 22
click at [297, 146] on span "Du kannst jeden Tag, den ganzen Tag über gleichbleibende Unterstützung erhalten." at bounding box center [319, 146] width 94 height 22
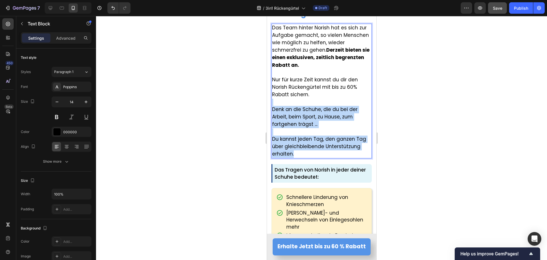
drag, startPoint x: 296, startPoint y: 152, endPoint x: 535, endPoint y: 119, distance: 240.8
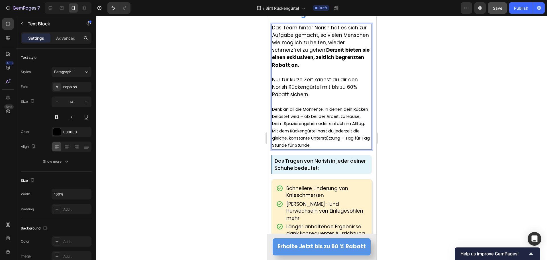
click at [276, 101] on p "Rich Text Editor. Editing area: main" at bounding box center [321, 102] width 99 height 7
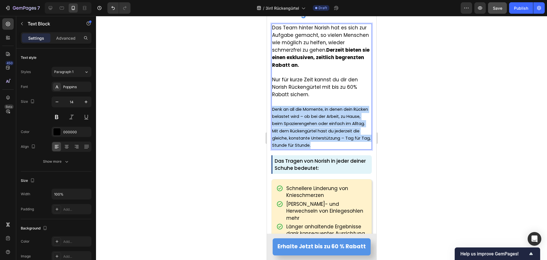
drag, startPoint x: 322, startPoint y: 152, endPoint x: 269, endPoint y: 109, distance: 68.2
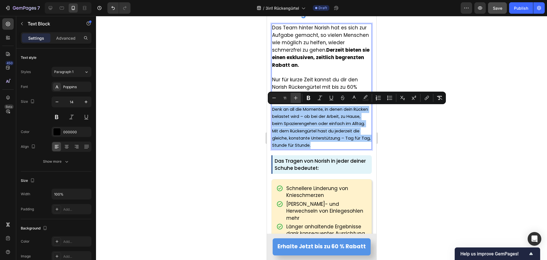
click at [299, 97] on button "Plus" at bounding box center [296, 98] width 10 height 10
click at [299, 98] on button "Plus" at bounding box center [296, 98] width 10 height 10
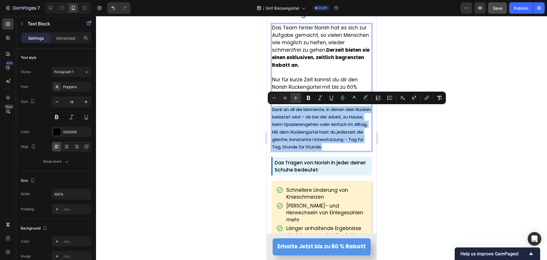
click at [299, 98] on button "Plus" at bounding box center [296, 98] width 10 height 10
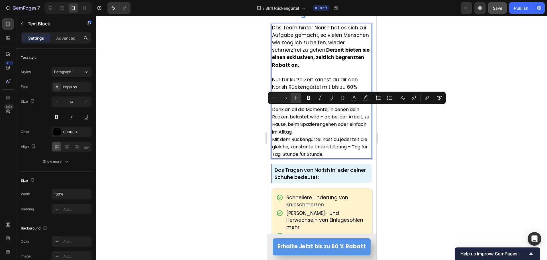
click at [299, 98] on button "Plus" at bounding box center [296, 98] width 10 height 10
type input "17"
click at [289, 119] on span "Denk an all die Momente, in denen dein Rücken belastet wird – ob bei der Arbeit…" at bounding box center [321, 120] width 99 height 29
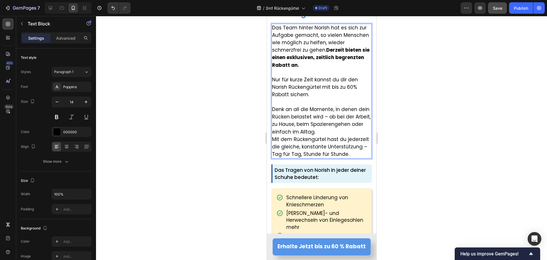
click at [330, 133] on p "Denk an all die Momente, in denen dein Rücken belastet wird – ob bei der Arbeit…" at bounding box center [321, 121] width 99 height 30
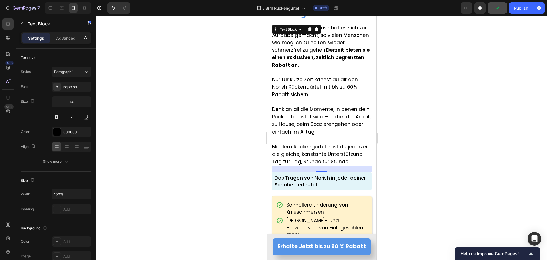
click at [215, 148] on div at bounding box center [321, 138] width 451 height 244
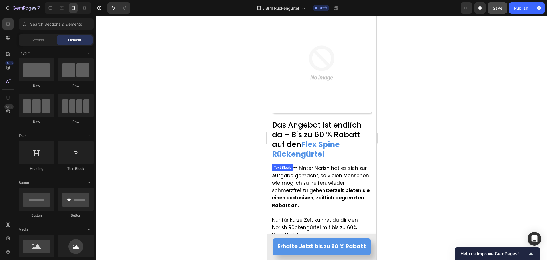
scroll to position [3795, 0]
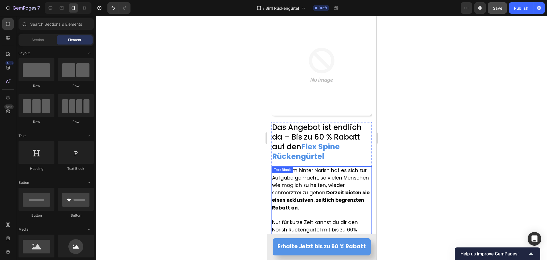
click at [297, 77] on img at bounding box center [321, 65] width 100 height 100
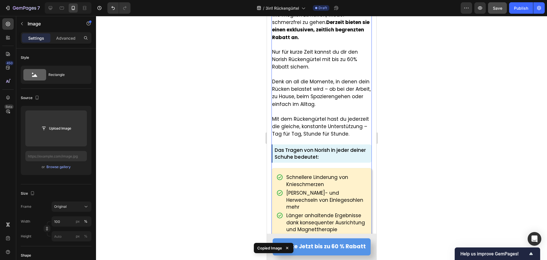
scroll to position [3966, 0]
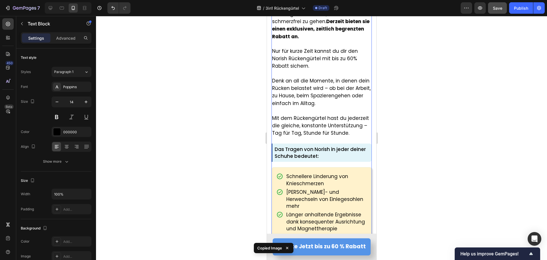
click at [304, 129] on span "Mit dem Rückengürtel hast du jederzeit die gleiche, konstante Unterstützung – T…" at bounding box center [320, 126] width 97 height 22
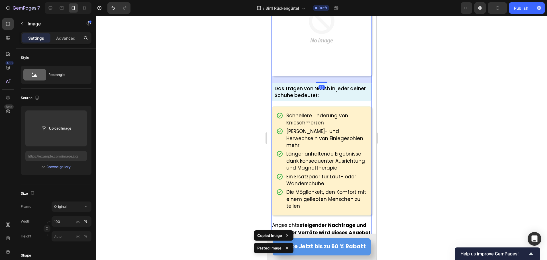
scroll to position [4137, 0]
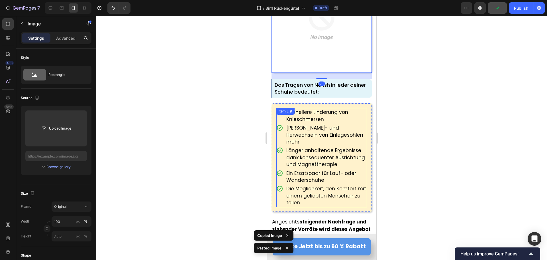
click at [190, 122] on div at bounding box center [321, 138] width 451 height 244
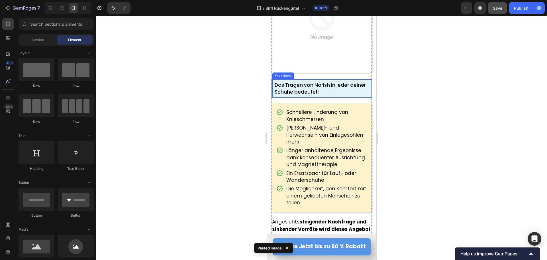
click at [312, 82] on span "Das Tragen von Norish in jeder deiner Schuhe bedeutet:" at bounding box center [319, 89] width 91 height 14
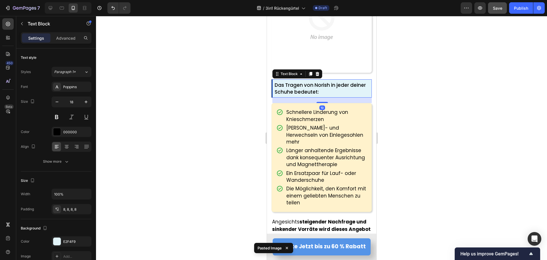
click at [311, 82] on span "Das Tragen von Norish in jeder deiner Schuhe bedeutet:" at bounding box center [319, 89] width 91 height 14
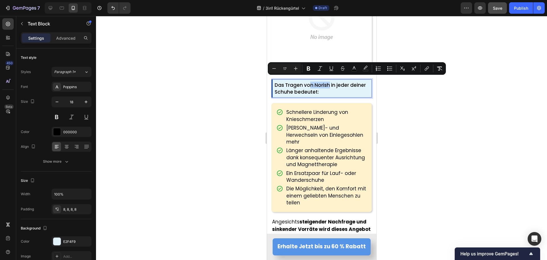
drag, startPoint x: 310, startPoint y: 82, endPoint x: 328, endPoint y: 82, distance: 18.2
click at [328, 82] on span "Das Tragen von Norish in jeder deiner Schuhe bedeutet:" at bounding box center [319, 89] width 91 height 14
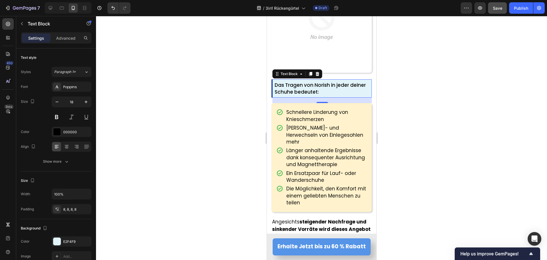
click at [295, 87] on span "Das Tragen von Norish in jeder deiner Schuhe bedeutet:" at bounding box center [319, 89] width 91 height 14
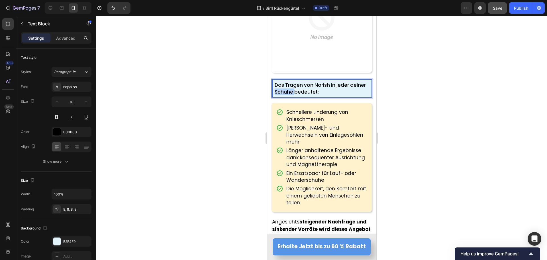
click at [295, 87] on span "Das Tragen von Norish in jeder deiner Schuhe bedeutet:" at bounding box center [319, 89] width 91 height 14
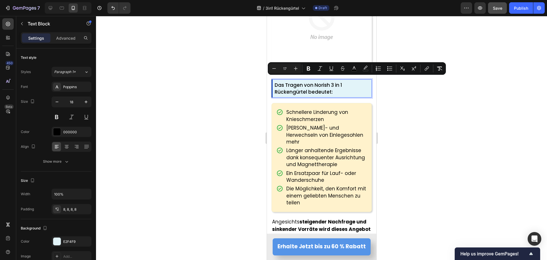
click at [293, 84] on span "Das Tragen von Norish 3 in 1 Rückengürtel bedeutet:" at bounding box center [308, 89] width 68 height 14
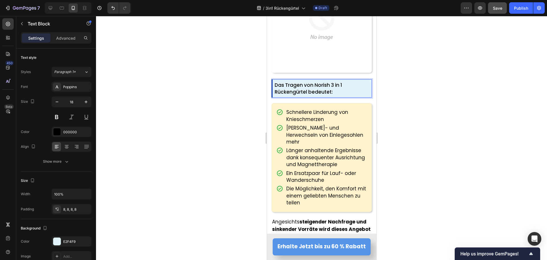
click at [313, 82] on span "Das Tragen von Norish 3 in 1 Rückengürtel bedeutet:" at bounding box center [308, 89] width 68 height 14
click at [337, 82] on span "Das Tragen vom Norish 3 in 1 Rückengürtel bedeutet:" at bounding box center [309, 89] width 70 height 14
click at [341, 82] on span "Das Tragen vom Norish 3in 1 Rückengürtel bedeutet:" at bounding box center [308, 89] width 68 height 14
click at [211, 110] on div at bounding box center [321, 138] width 451 height 244
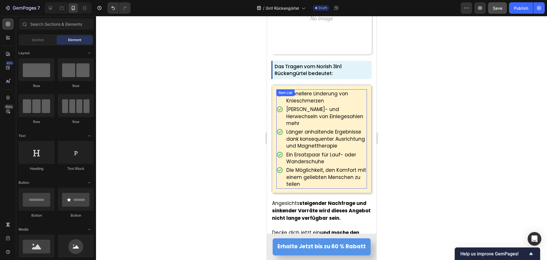
scroll to position [4165, 0]
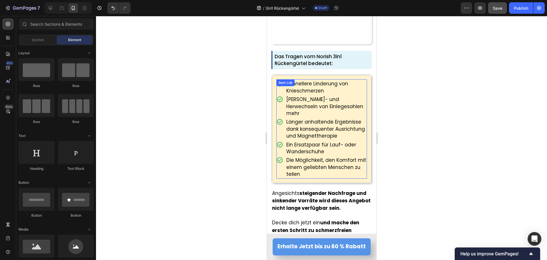
click at [311, 81] on span "Schnellere Linderung von Knieschmerzen" at bounding box center [317, 87] width 62 height 14
click at [311, 83] on icon at bounding box center [311, 85] width 3 height 4
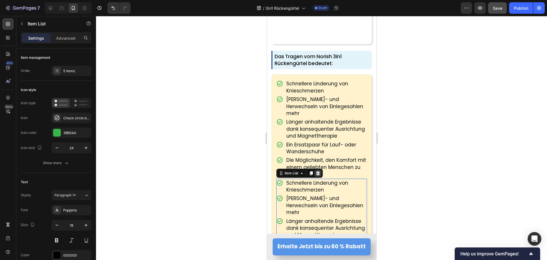
click at [317, 171] on icon at bounding box center [318, 173] width 4 height 4
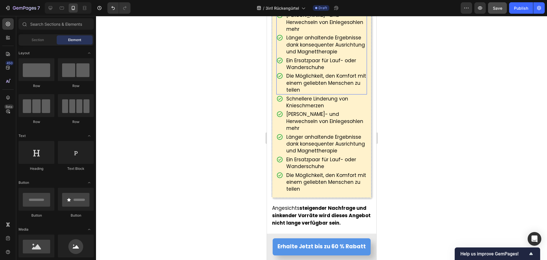
scroll to position [4251, 0]
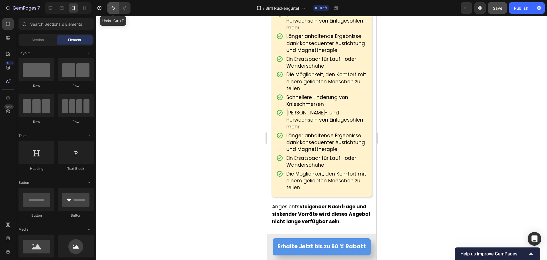
click at [115, 6] on icon "Undo/Redo" at bounding box center [113, 8] width 6 height 6
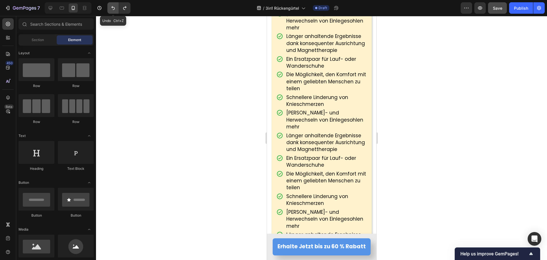
click at [115, 6] on icon "Undo/Redo" at bounding box center [113, 8] width 6 height 6
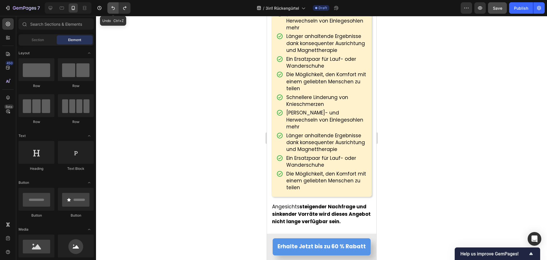
click at [115, 6] on icon "Undo/Redo" at bounding box center [113, 8] width 6 height 6
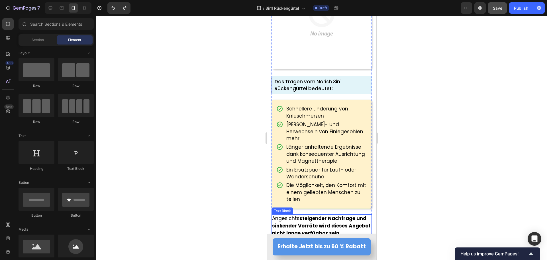
scroll to position [4137, 0]
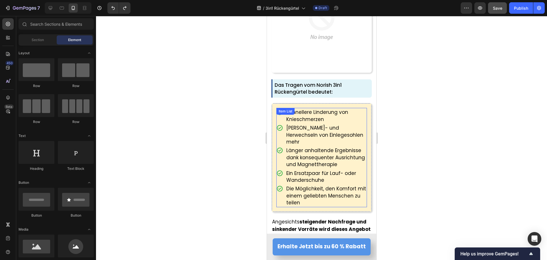
click at [331, 111] on p "Schnellere Linderung von Knieschmerzen" at bounding box center [326, 116] width 80 height 14
click at [332, 111] on p "Schnellere Linderung von Knieschmerzen" at bounding box center [326, 116] width 80 height 14
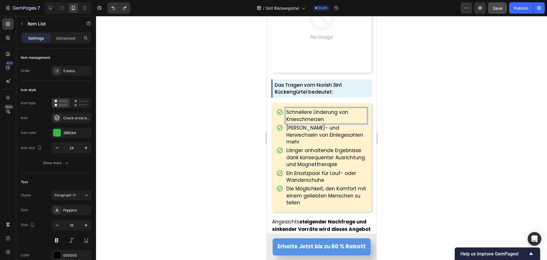
click at [339, 111] on p "Schnellere Linderung von Knieschmerzen" at bounding box center [326, 116] width 80 height 14
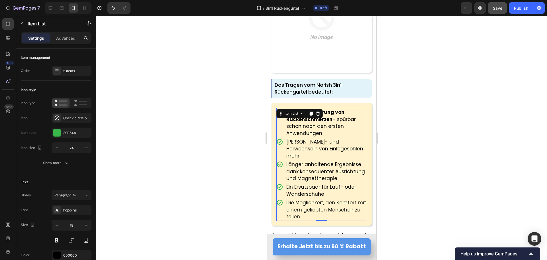
click at [310, 141] on span "[PERSON_NAME]- und Herwechseln von Einlegesohlen mehr" at bounding box center [324, 148] width 77 height 21
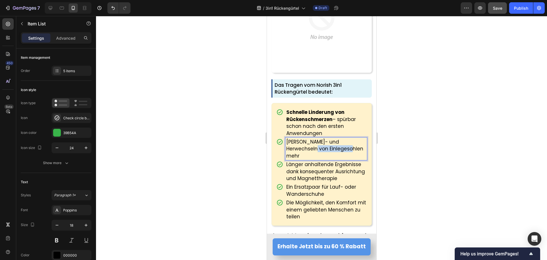
click at [310, 141] on span "[PERSON_NAME]- und Herwechseln von Einlegesohlen mehr" at bounding box center [324, 148] width 77 height 21
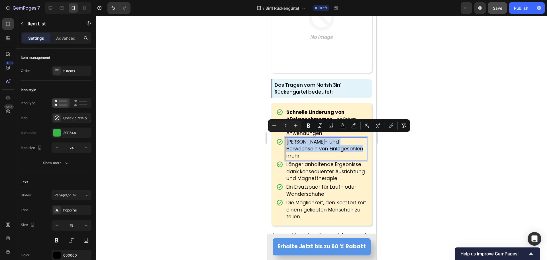
type input "11"
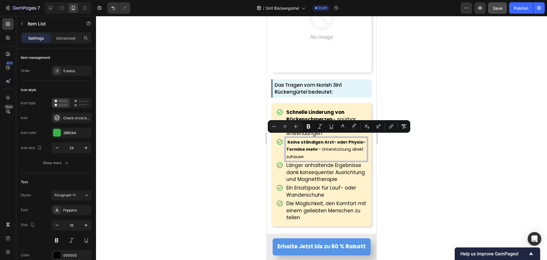
click at [290, 139] on strong "Keine ständigen Arzt- oder Physio-Termine mehr" at bounding box center [325, 145] width 79 height 13
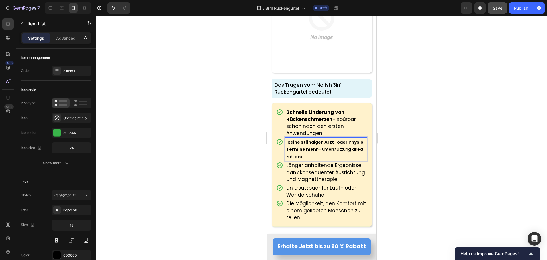
click at [288, 139] on strong "Keine ständigen Arzt- oder Physio-Termine mehr" at bounding box center [325, 145] width 79 height 13
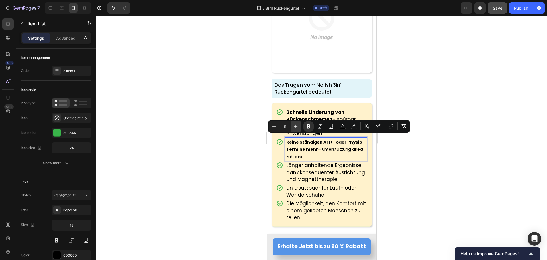
click at [296, 128] on icon "Editor contextual toolbar" at bounding box center [296, 126] width 6 height 6
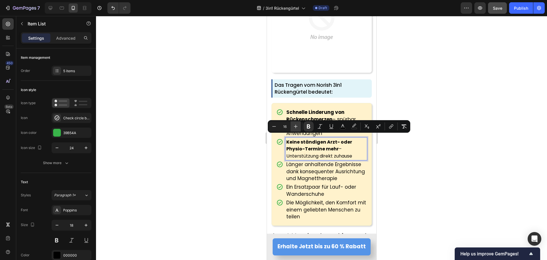
click at [296, 128] on icon "Editor contextual toolbar" at bounding box center [296, 126] width 6 height 6
type input "17"
click at [239, 147] on div at bounding box center [321, 138] width 451 height 244
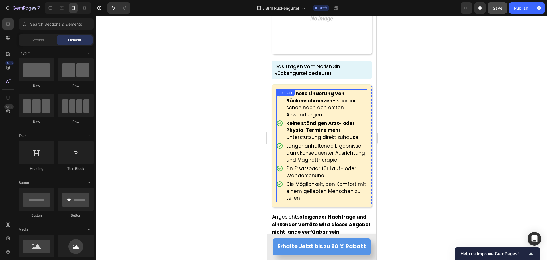
scroll to position [4165, 0]
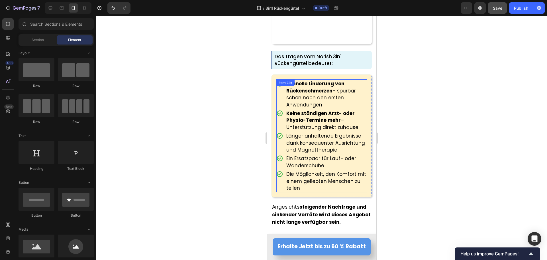
click at [350, 110] on strong "Keine ständigen Arzt- oder Physio-Termine mehr" at bounding box center [320, 117] width 68 height 14
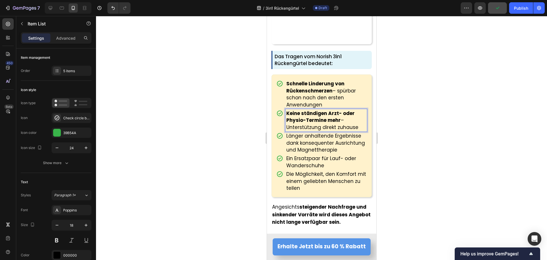
click at [306, 115] on strong "Keine ständigen Arzt- oder Physio-Termine mehr" at bounding box center [320, 117] width 68 height 14
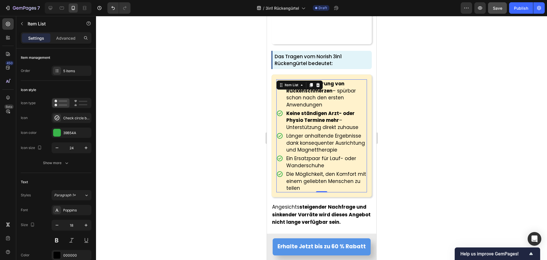
click at [314, 137] on span "Länger anhaltende Ergebnisse dank konsequenter Ausrichtung und Magnettherapie" at bounding box center [325, 142] width 79 height 21
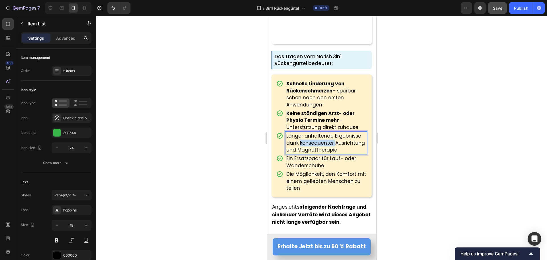
click at [314, 137] on span "Länger anhaltende Ergebnisse dank konsequenter Ausrichtung und Magnettherapie" at bounding box center [325, 142] width 79 height 21
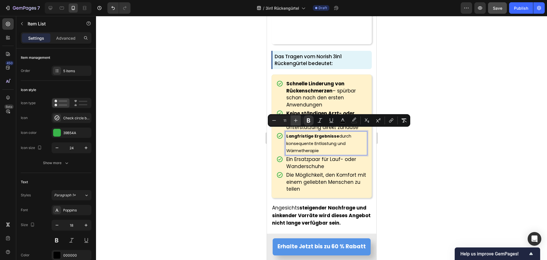
click at [296, 121] on icon "Editor contextual toolbar" at bounding box center [296, 120] width 6 height 6
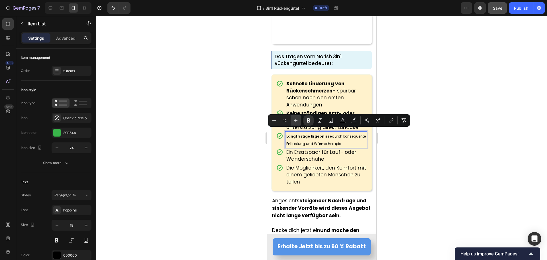
click at [296, 121] on icon "Editor contextual toolbar" at bounding box center [296, 120] width 6 height 6
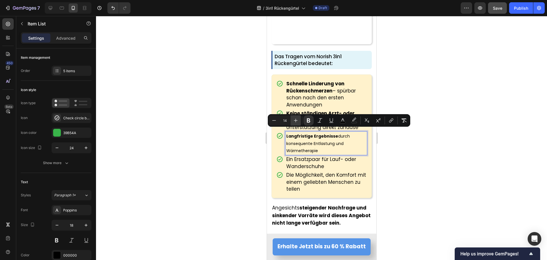
click at [296, 121] on icon "Editor contextual toolbar" at bounding box center [296, 120] width 6 height 6
type input "17"
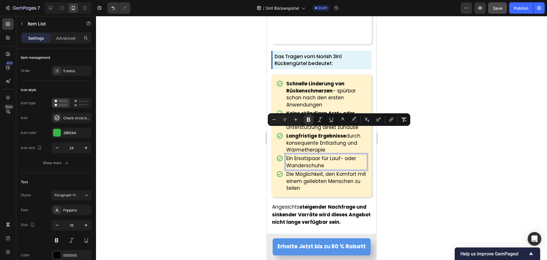
click at [300, 156] on span "Ein Ersatzpaar für Lauf- oder Wanderschuhe" at bounding box center [321, 162] width 70 height 14
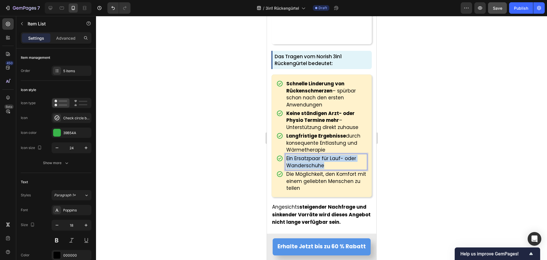
click at [300, 156] on span "Ein Ersatzpaar für Lauf- oder Wanderschuhe" at bounding box center [321, 162] width 70 height 14
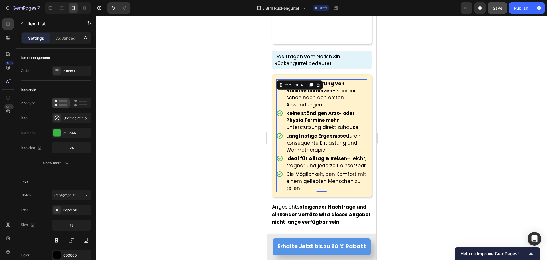
click at [304, 186] on span "Die Möglichkeit, den Komfort mit einem geliebten Menschen zu teilen" at bounding box center [326, 180] width 80 height 21
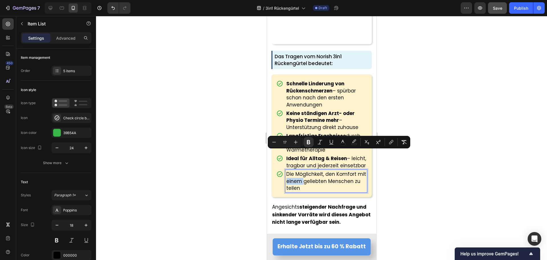
click at [304, 186] on span "Die Möglichkeit, den Komfort mit einem geliebten Menschen zu teilen" at bounding box center [326, 180] width 80 height 21
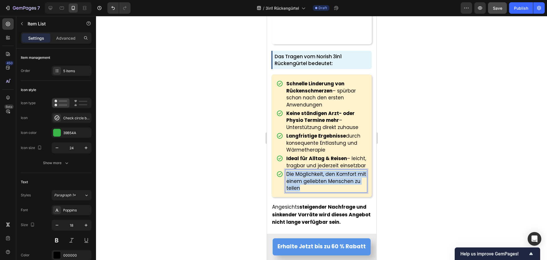
click at [304, 186] on span "Die Möglichkeit, den Komfort mit einem geliebten Menschen zu teilen" at bounding box center [326, 180] width 80 height 21
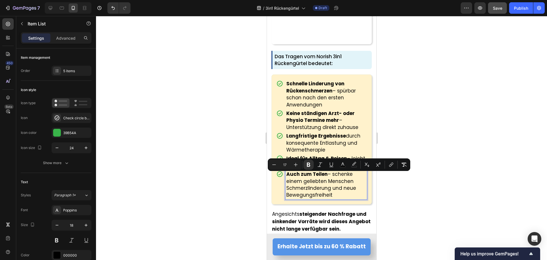
click at [213, 184] on div at bounding box center [321, 138] width 451 height 244
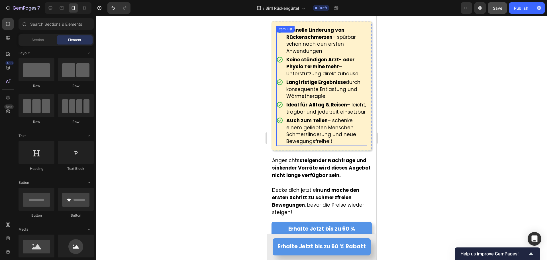
scroll to position [4222, 0]
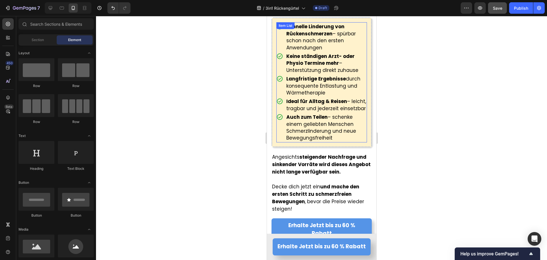
click at [338, 122] on span "Auch zum Teilen – schenke einem geliebten Menschen Schmerzlinderung und neue Be…" at bounding box center [321, 127] width 70 height 28
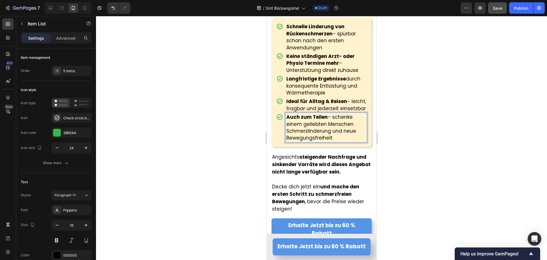
click at [336, 121] on span "Auch zum Teilen – schenke einem geliebten Menschen Schmerzlinderung und neue Be…" at bounding box center [321, 127] width 70 height 28
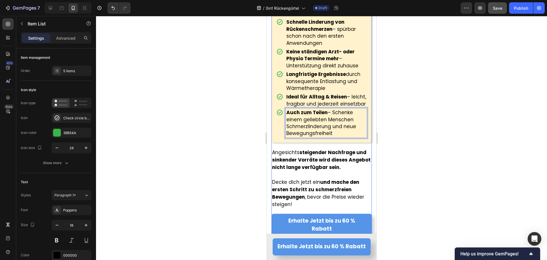
scroll to position [4279, 0]
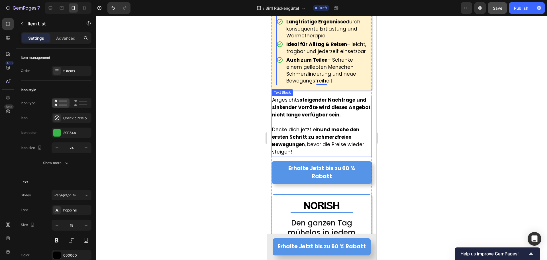
click at [322, 124] on p at bounding box center [321, 122] width 99 height 7
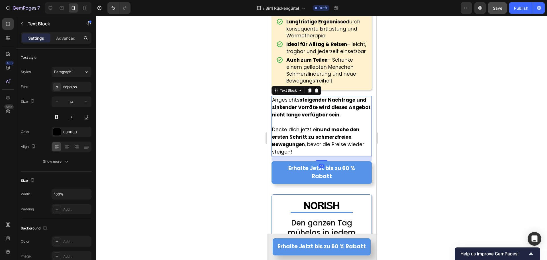
click at [322, 124] on p at bounding box center [321, 122] width 99 height 7
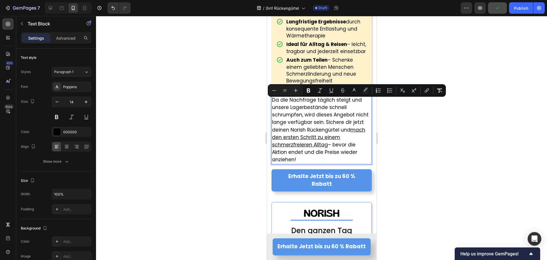
click at [286, 121] on span "Da die Nachfrage täglich steigt und unsere Lagerbestände schnell schrumpfen, wi…" at bounding box center [320, 129] width 97 height 67
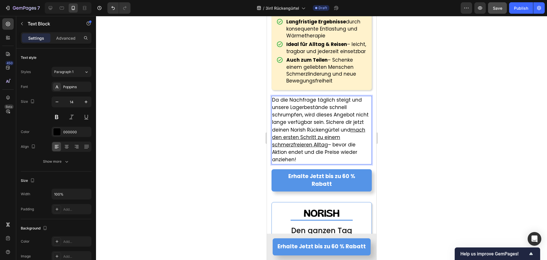
click at [325, 124] on span "Da die Nachfrage täglich steigt und unsere Lagerbestände schnell schrumpfen, wi…" at bounding box center [320, 129] width 97 height 67
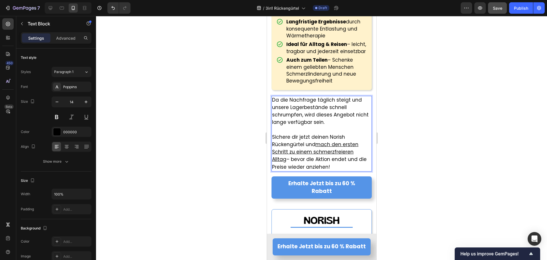
click at [344, 140] on p "Sichere dir jetzt deinen Norish Rückengürtel und mach den ersten Schritt zu ein…" at bounding box center [321, 151] width 99 height 37
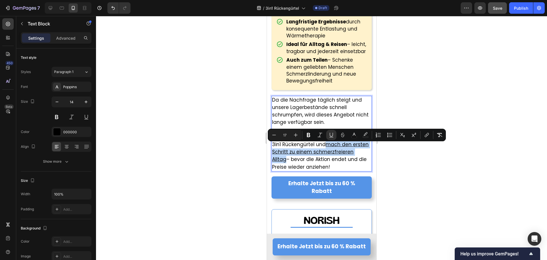
drag, startPoint x: 325, startPoint y: 148, endPoint x: 326, endPoint y: 162, distance: 14.0
click at [326, 162] on u "mach den ersten Schritt zu einem schmerzfreieren Alltag" at bounding box center [320, 152] width 97 height 22
click at [310, 135] on icon "Editor contextual toolbar" at bounding box center [309, 135] width 6 height 6
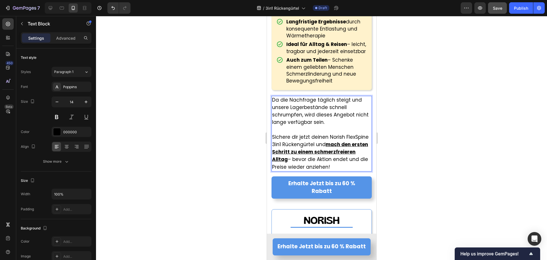
click at [227, 164] on div at bounding box center [321, 138] width 451 height 244
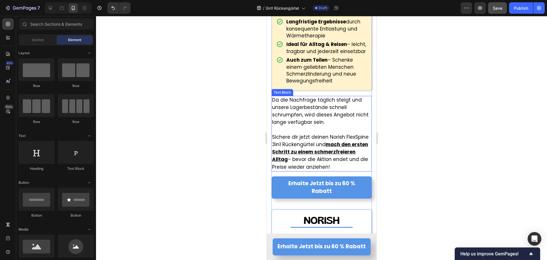
click at [302, 166] on span "Sichere dir jetzt deinen Norish FlexSpine 3in1 Rückengürtel und mach den ersten…" at bounding box center [320, 151] width 97 height 37
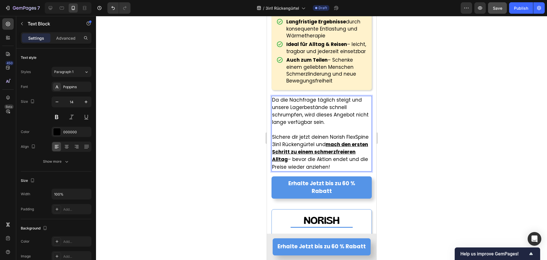
click at [295, 162] on u "mach den ersten Schritt zu einem schmerzfreieren Alltag" at bounding box center [320, 152] width 96 height 22
click at [294, 162] on u "mach den ersten Schritt zu einem schmerzfreieren Alltag" at bounding box center [320, 152] width 96 height 22
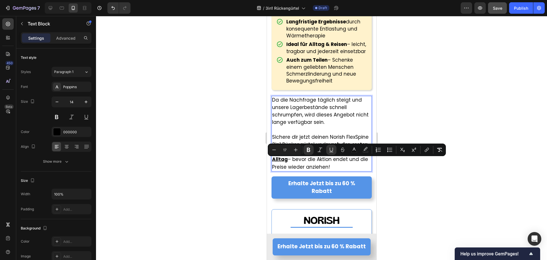
click at [294, 162] on u "mach den ersten Schritt zu einem schmerzfreieren Alltag" at bounding box center [320, 152] width 96 height 22
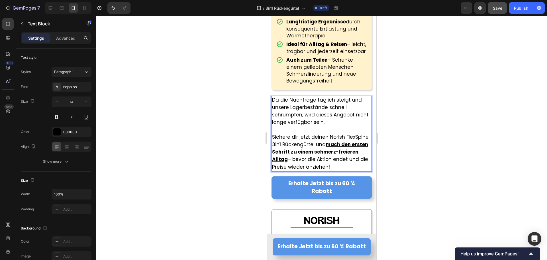
click at [317, 164] on span "Sichere dir jetzt deinen Norish FlexSpine 3in1 Rückengürtel und mach den ersten…" at bounding box center [320, 151] width 97 height 37
click at [350, 170] on span "Sichere dir jetzt deinen Norish FlexSpine 3in1 Rückengürtel und mach den ersten…" at bounding box center [320, 151] width 97 height 37
click at [303, 170] on span "Sichere dir jetzt deinen Norish FlexSpine 3in1 Rückengürtel und mach den ersten…" at bounding box center [320, 151] width 97 height 37
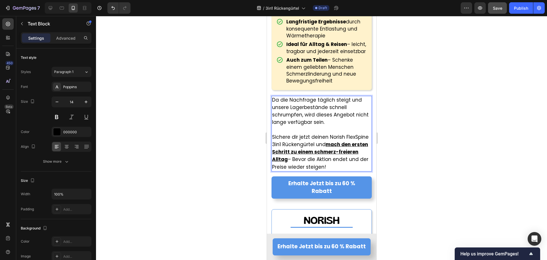
click at [311, 168] on span "Sichere dir jetzt deinen Norish FlexSpine 3in1 Rückengürtel und mach den ersten…" at bounding box center [320, 151] width 97 height 37
click at [355, 170] on span "Sichere dir jetzt deinen Norish FlexSpine 3in1 Rückengürtel und mach den ersten…" at bounding box center [320, 151] width 97 height 37
click at [454, 177] on div at bounding box center [321, 138] width 451 height 244
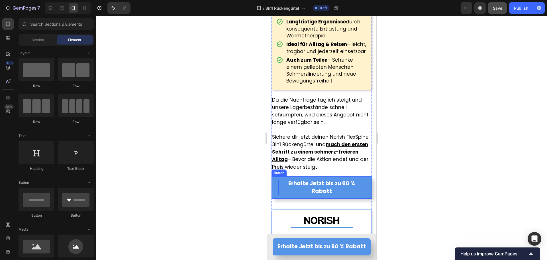
click at [333, 189] on strong "Erhalte Jetzt bis zu 60 % Rabatt" at bounding box center [321, 186] width 67 height 15
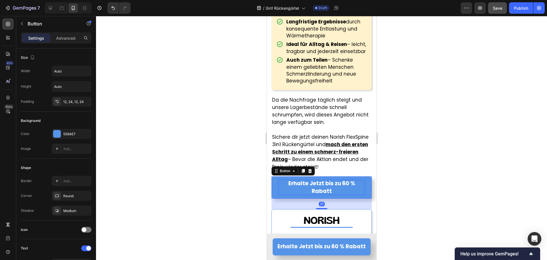
click at [331, 194] on p "Erhalte Jetzt bis zu 60 % Rabatt" at bounding box center [321, 187] width 87 height 15
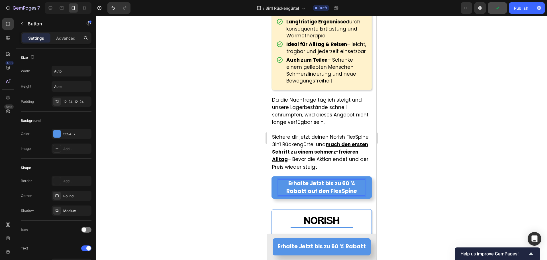
click at [182, 191] on div at bounding box center [321, 138] width 451 height 244
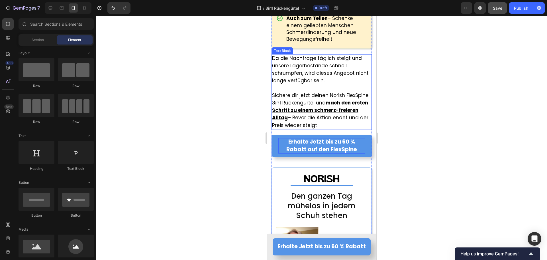
scroll to position [4308, 0]
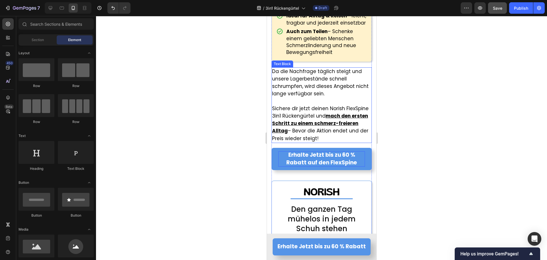
click at [289, 119] on span "Sichere dir jetzt deinen Norish FlexSpine 3in1 Rückengürtel und mach den ersten…" at bounding box center [320, 123] width 97 height 37
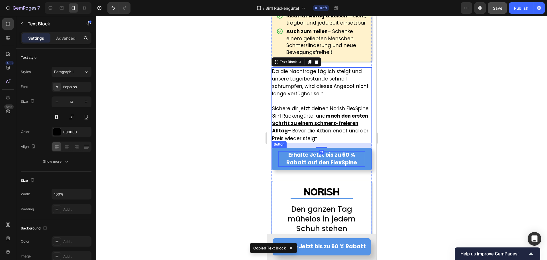
click at [304, 170] on link "Erhalte Jetzt bis zu 60 % Rabatt auf den FlexSpine" at bounding box center [321, 159] width 100 height 22
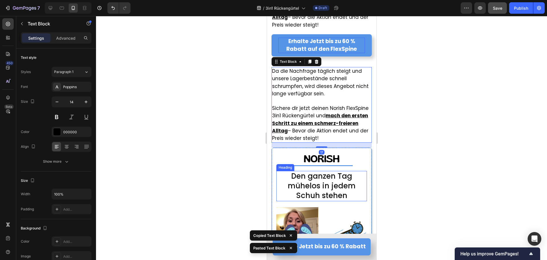
scroll to position [4422, 0]
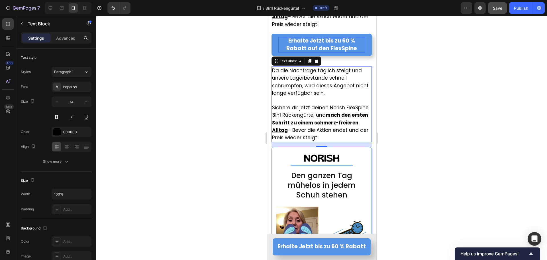
click at [294, 109] on span "Sichere dir jetzt deinen Norish FlexSpine 3in1 Rückengürtel und mach den ersten…" at bounding box center [320, 122] width 97 height 37
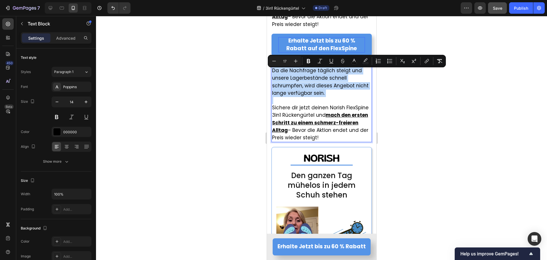
type input "11"
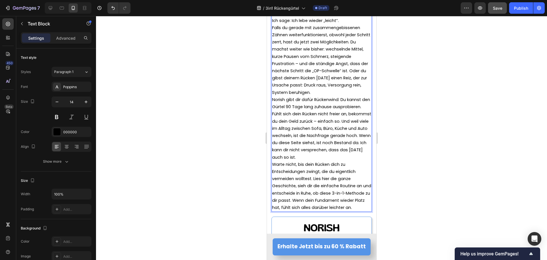
scroll to position [4912, 0]
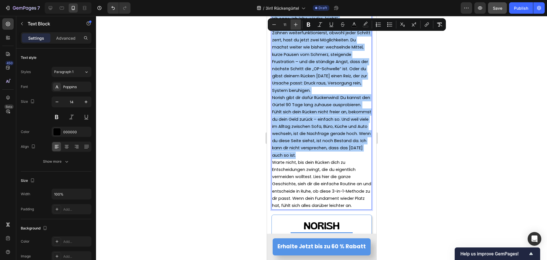
click at [296, 25] on icon "Editor contextual toolbar" at bounding box center [296, 25] width 4 height 4
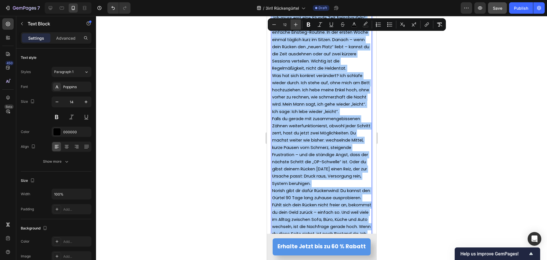
click at [296, 25] on icon "Editor contextual toolbar" at bounding box center [296, 25] width 4 height 4
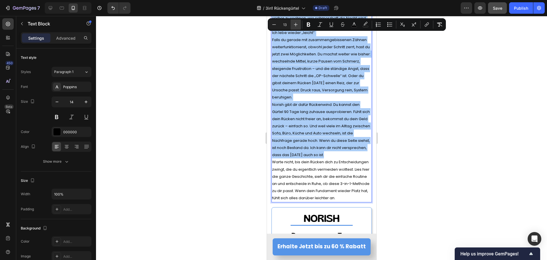
click at [296, 25] on icon "Editor contextual toolbar" at bounding box center [296, 25] width 4 height 4
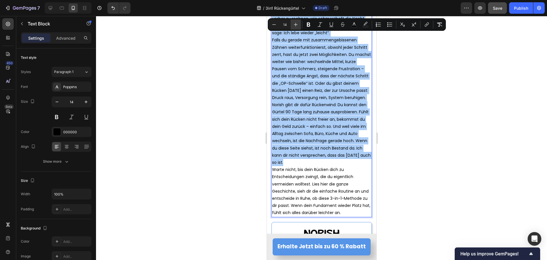
click at [296, 25] on icon "Editor contextual toolbar" at bounding box center [296, 25] width 4 height 4
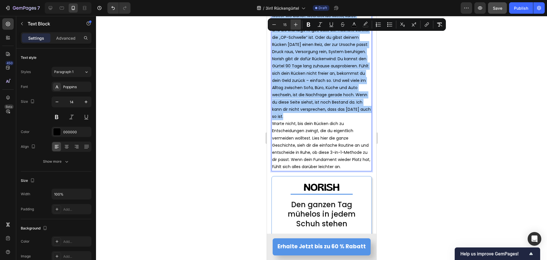
click at [296, 25] on icon "Editor contextual toolbar" at bounding box center [296, 25] width 4 height 4
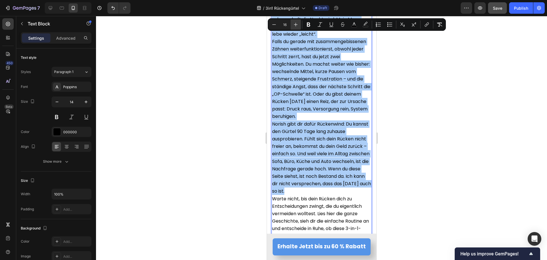
click at [296, 25] on icon "Editor contextual toolbar" at bounding box center [296, 25] width 4 height 4
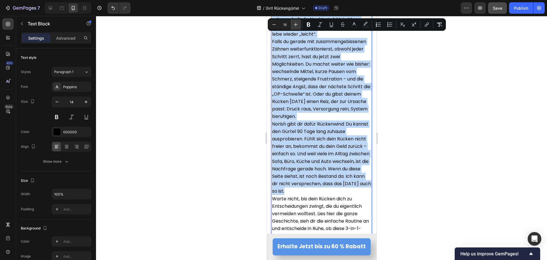
type input "17"
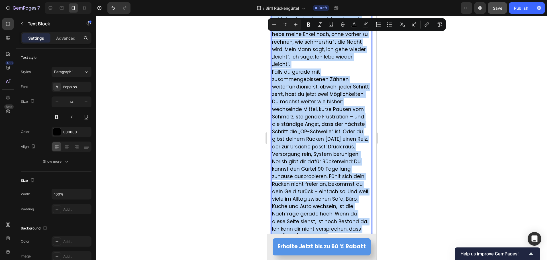
click at [318, 190] on p "Norish gibt dir dafür Rückenwind: Du kannst den Gürtel 90 Tage lang zuhause aus…" at bounding box center [321, 199] width 99 height 82
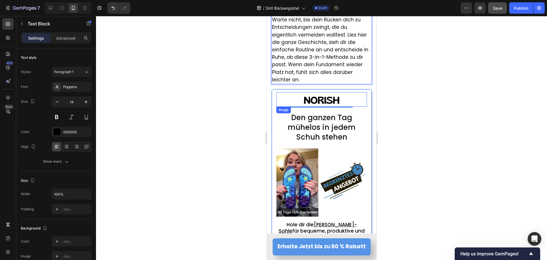
scroll to position [5237, 0]
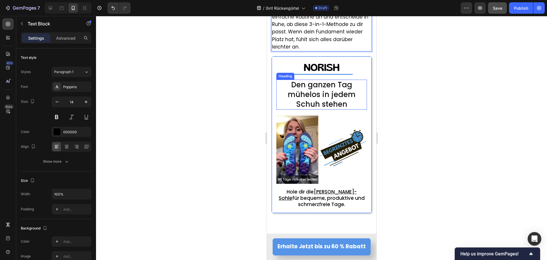
click at [321, 98] on span "Den ganzen Tag mühelos in jedem Schuh stehen" at bounding box center [322, 95] width 68 height 30
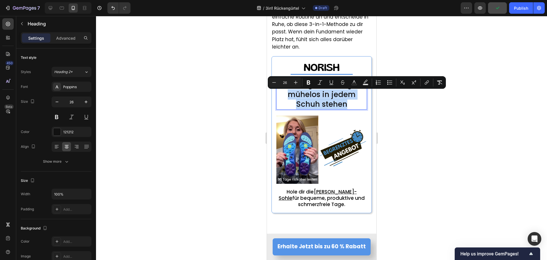
drag, startPoint x: 284, startPoint y: 96, endPoint x: 348, endPoint y: 104, distance: 64.1
click at [348, 104] on p "Den ganzen Tag mühelos in jedem Schuh stehen" at bounding box center [321, 94] width 89 height 29
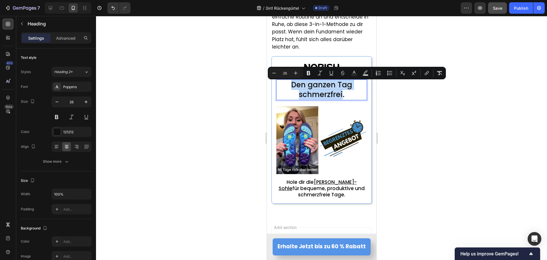
drag, startPoint x: 288, startPoint y: 86, endPoint x: 340, endPoint y: 96, distance: 53.1
click at [340, 96] on p "Den ganzen Tag schmerzfrei." at bounding box center [321, 89] width 89 height 19
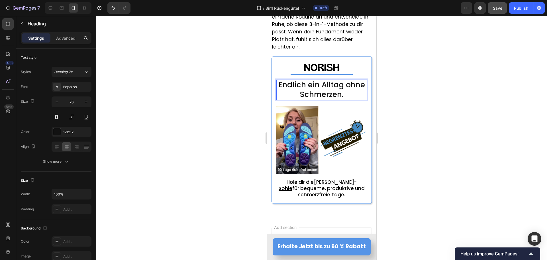
click at [193, 103] on div at bounding box center [321, 138] width 451 height 244
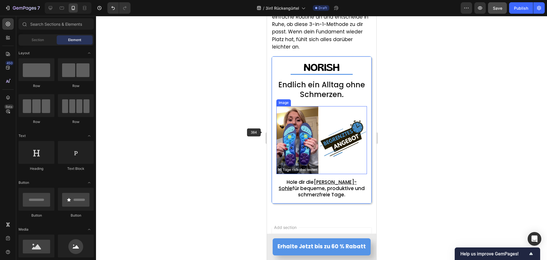
click at [280, 132] on img at bounding box center [321, 140] width 91 height 68
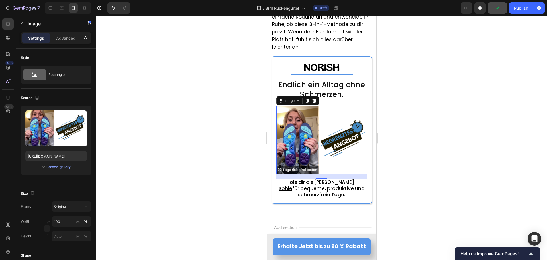
click at [203, 145] on div at bounding box center [321, 138] width 451 height 244
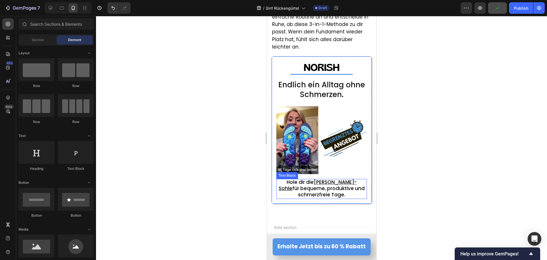
click at [316, 185] on span "für bequeme, produktive und schmerzfreie Tage." at bounding box center [328, 191] width 72 height 13
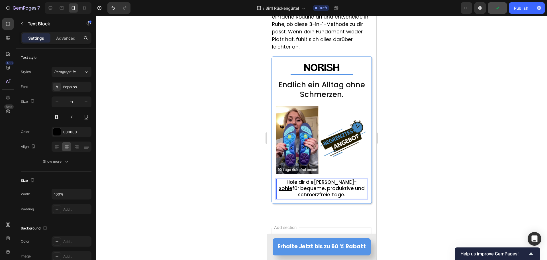
click at [316, 185] on span "für bequeme, produktive und schmerzfreie Tage." at bounding box center [328, 191] width 72 height 13
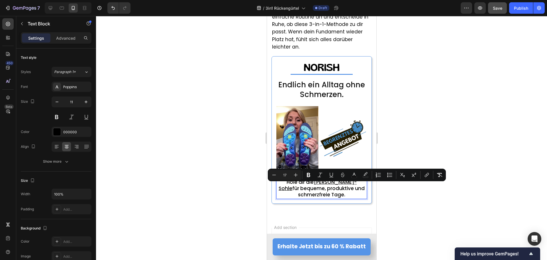
click at [302, 181] on span "Hole dir die" at bounding box center [299, 181] width 27 height 7
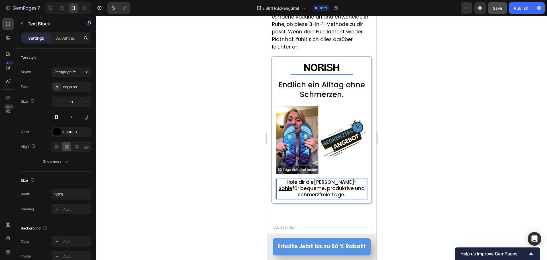
click at [302, 181] on span "Hole dir die" at bounding box center [299, 181] width 27 height 7
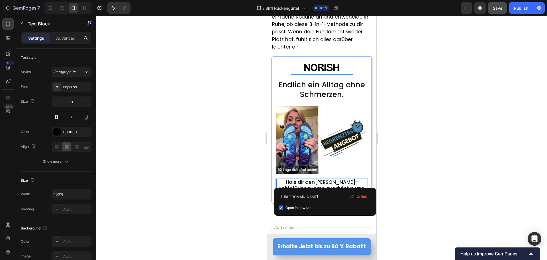
drag, startPoint x: 327, startPoint y: 182, endPoint x: 360, endPoint y: 181, distance: 33.6
click at [358, 181] on u "[PERSON_NAME]-Sohle" at bounding box center [317, 184] width 79 height 13
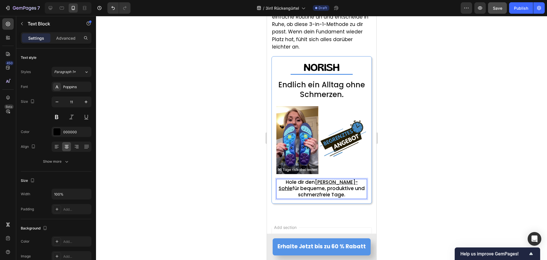
drag, startPoint x: 308, startPoint y: 180, endPoint x: 362, endPoint y: 180, distance: 53.9
click at [362, 180] on div "Hole dir den Norish Komfort-Sohle für bequeme, produktive und schmerzfreie Tage." at bounding box center [321, 189] width 91 height 20
click at [207, 190] on div at bounding box center [321, 138] width 451 height 244
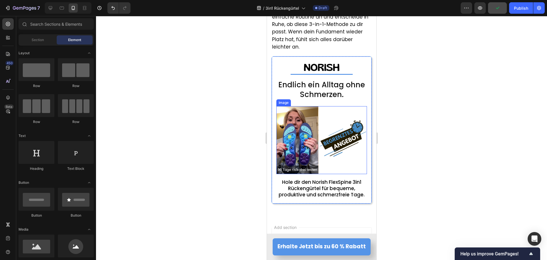
click at [319, 145] on img at bounding box center [321, 140] width 91 height 68
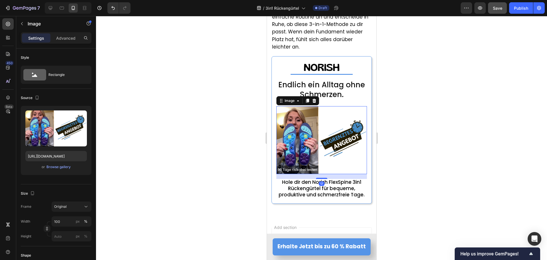
click at [205, 156] on div at bounding box center [321, 138] width 451 height 244
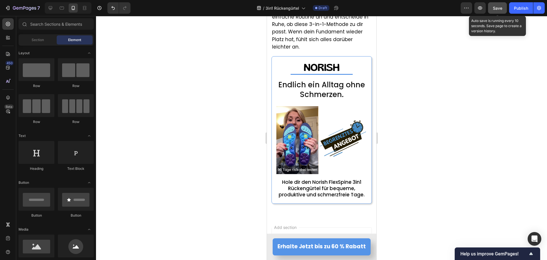
click at [495, 11] on button "Save" at bounding box center [497, 7] width 19 height 11
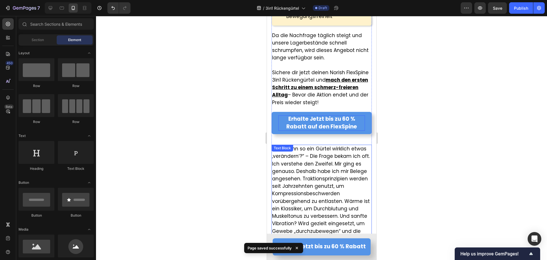
scroll to position [4354, 0]
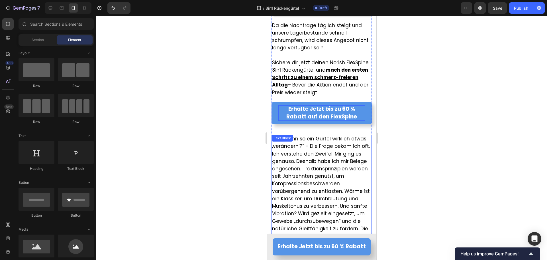
click at [317, 167] on p "„Aber kann so ein Gürtel wirklich etwas ‚verändern‘?“ – Die Frage bekam ich oft…" at bounding box center [321, 194] width 99 height 119
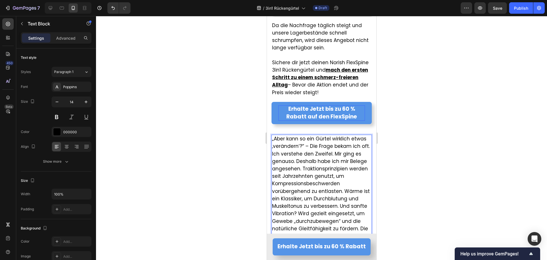
click at [310, 149] on span "„Aber kann so ein Gürtel wirklich etwas ‚verändern‘?“ – Die Frage bekam ich oft…" at bounding box center [321, 194] width 98 height 119
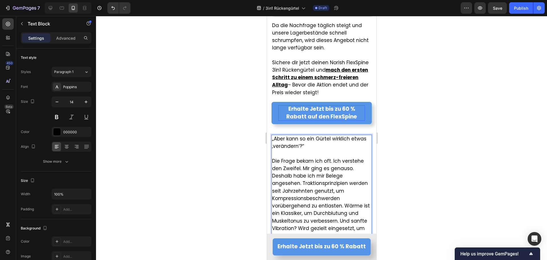
click at [245, 155] on div at bounding box center [321, 138] width 451 height 244
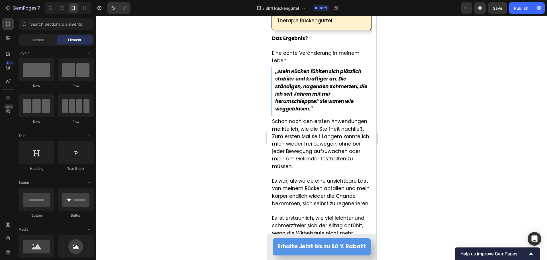
scroll to position [1503, 0]
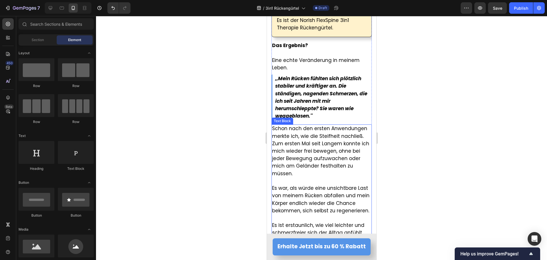
click at [315, 107] on strong ",,Mein Rücken fühlten sich plötzlich stabiler und kräftiger an. Die ständigen, …" at bounding box center [321, 97] width 92 height 44
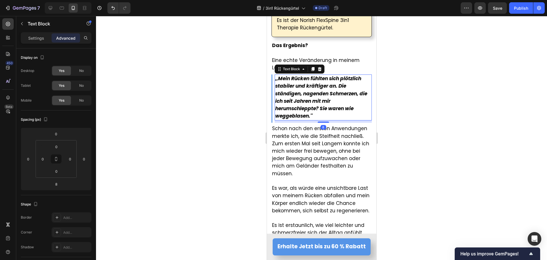
click at [281, 120] on div "8" at bounding box center [322, 121] width 97 height 2
click at [278, 120] on div "8" at bounding box center [322, 121] width 97 height 2
click at [271, 110] on div ",,Mein Rücken fühlten sich plötzlich stabiler und kräftiger an. Die ständigen, …" at bounding box center [321, 98] width 100 height 48
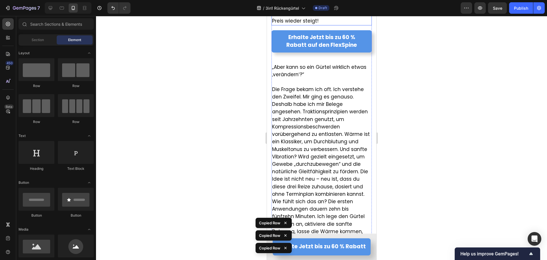
scroll to position [4422, 0]
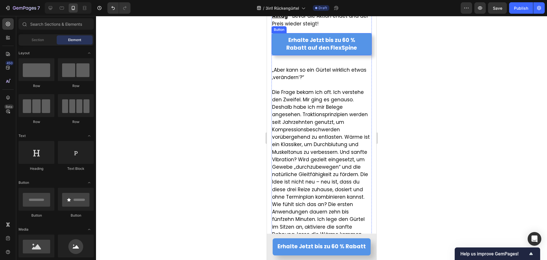
click at [303, 55] on link "Erhalte Jetzt bis zu 60 % Rabatt auf den FlexSpine" at bounding box center [321, 44] width 100 height 22
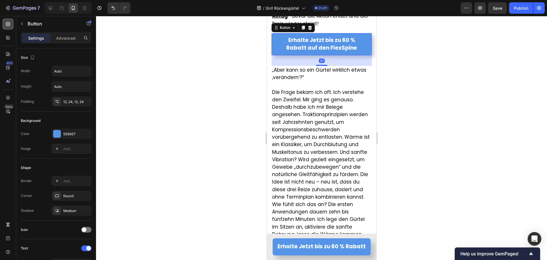
click at [10, 27] on div at bounding box center [7, 23] width 11 height 11
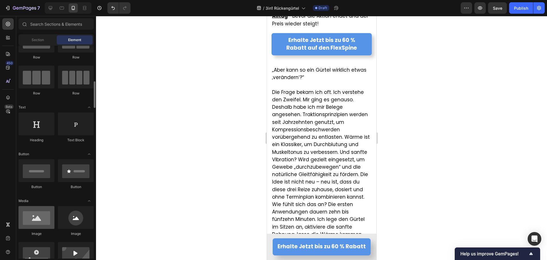
scroll to position [0, 0]
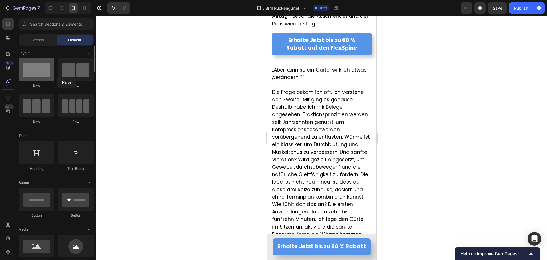
drag, startPoint x: 52, startPoint y: 78, endPoint x: 48, endPoint y: 77, distance: 3.8
click at [41, 76] on div at bounding box center [37, 69] width 36 height 23
click at [298, 65] on div "Erhalte Jetzt bis zu 60 % Rabatt auf den FlexSpine Button" at bounding box center [321, 49] width 100 height 33
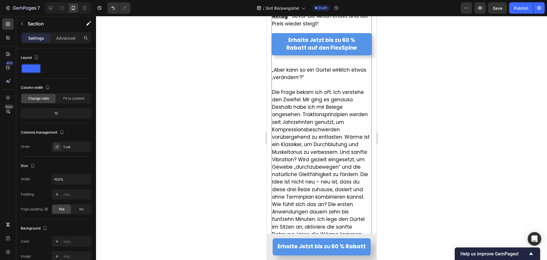
click at [296, 73] on span "„Aber kann so ein Gürtel wirklich etwas ‚verändern‘?“" at bounding box center [319, 73] width 94 height 14
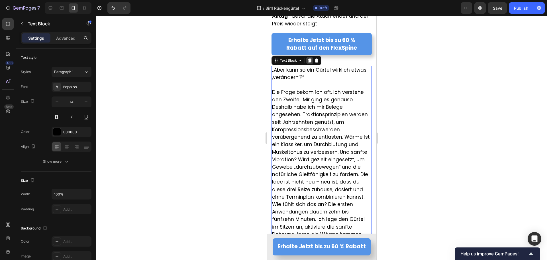
click at [310, 62] on icon at bounding box center [309, 60] width 3 height 4
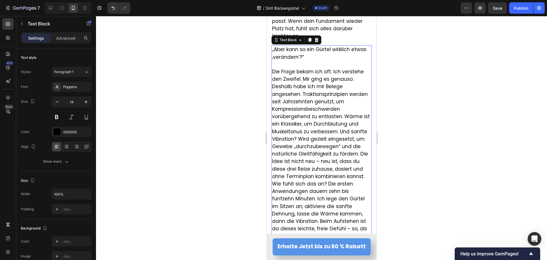
scroll to position [5275, 0]
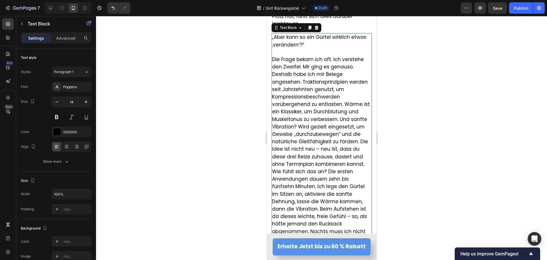
click at [280, 66] on span "Die Frage bekam ich oft. Ich verstehe den Zweifel. Mir ging es genauso. Deshalb…" at bounding box center [321, 111] width 98 height 111
click at [274, 55] on p "Rich Text Editor. Editing area: main" at bounding box center [321, 52] width 99 height 7
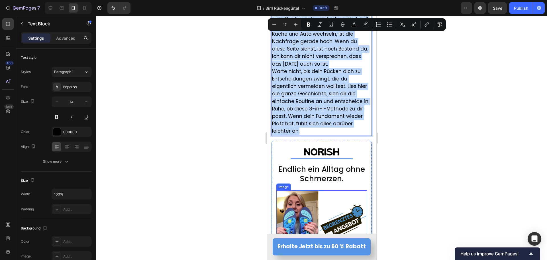
drag, startPoint x: 274, startPoint y: 55, endPoint x: 330, endPoint y: 216, distance: 170.5
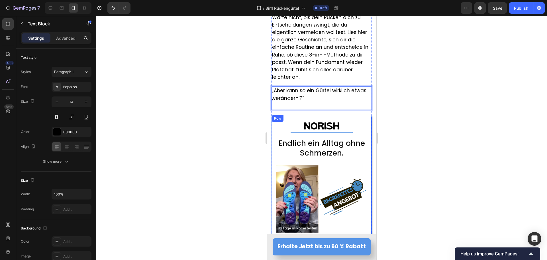
scroll to position [5190, 0]
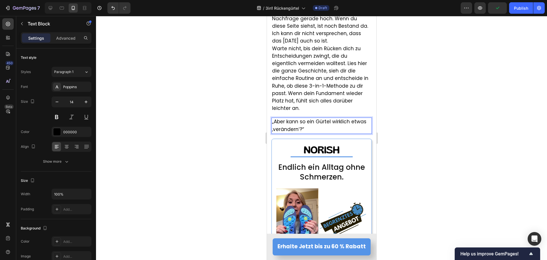
click at [232, 133] on div at bounding box center [321, 138] width 451 height 244
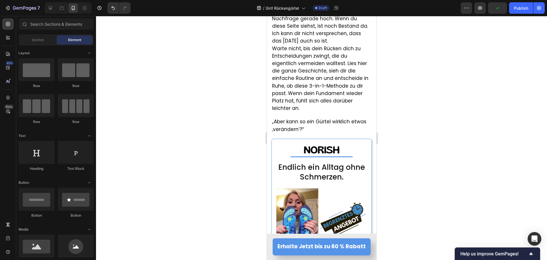
click at [289, 107] on span "Warte nicht, bis dein Rücken dich zu Entscheidungen zwingt, die du eigentlich v…" at bounding box center [320, 78] width 96 height 67
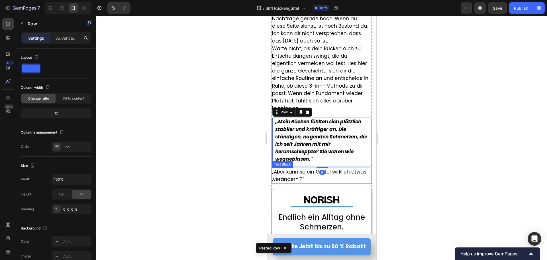
drag, startPoint x: 293, startPoint y: 173, endPoint x: 292, endPoint y: 178, distance: 4.9
click at [292, 174] on span "„Aber kann so ein Gürtel wirklich etwas ‚verändern‘?“" at bounding box center [319, 175] width 94 height 14
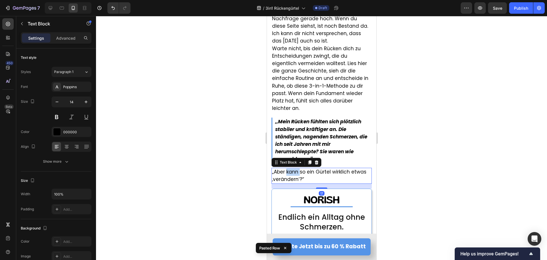
click at [292, 178] on p "„Aber kann so ein Gürtel wirklich etwas ‚verändern‘?“" at bounding box center [321, 175] width 99 height 15
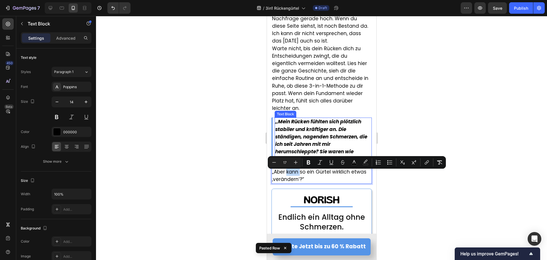
copy span "„Aber kann so ein Gürtel wirklich etwas ‚verändern‘?“"
click at [292, 135] on strong ",,Mein Rücken fühlten sich plötzlich stabiler und kräftiger an. Die ständigen, …" at bounding box center [321, 140] width 92 height 44
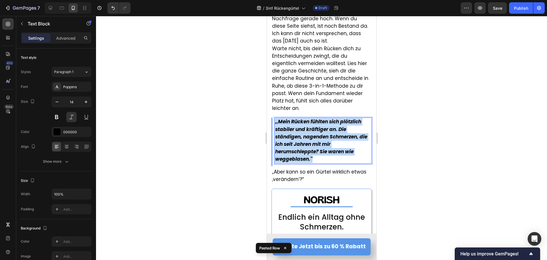
click at [292, 135] on strong ",,Mein Rücken fühlten sich plötzlich stabiler und kräftiger an. Die ständigen, …" at bounding box center [321, 140] width 92 height 44
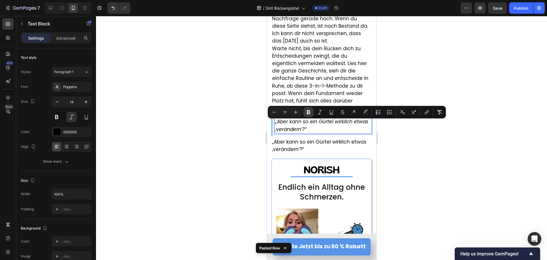
click at [307, 111] on icon "Editor contextual toolbar" at bounding box center [309, 112] width 6 height 6
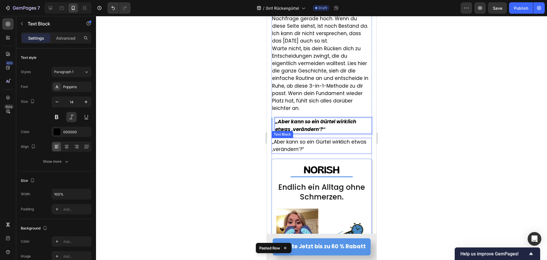
click at [294, 148] on p "„Aber kann so ein Gürtel wirklich etwas ‚verändern‘?“" at bounding box center [321, 145] width 99 height 15
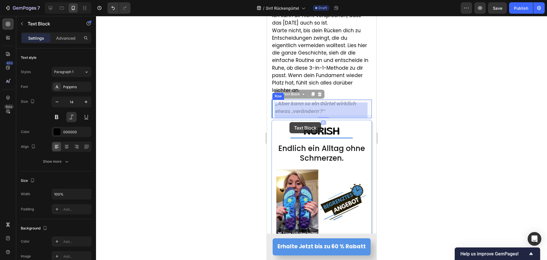
scroll to position [5219, 0]
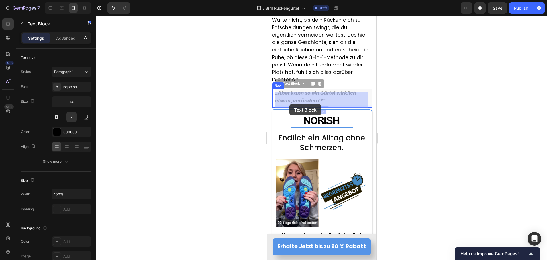
drag, startPoint x: 289, startPoint y: 128, endPoint x: 289, endPoint y: 104, distance: 23.7
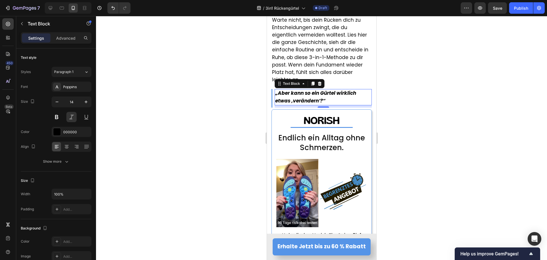
click at [242, 111] on div at bounding box center [321, 138] width 451 height 244
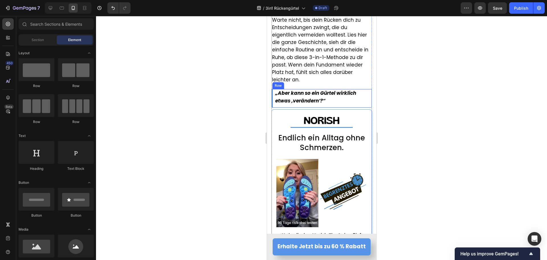
click at [275, 107] on div "„Aber kann so ein Gürtel wirklich etwas ‚verändern‘?“ Text Block" at bounding box center [322, 98] width 97 height 18
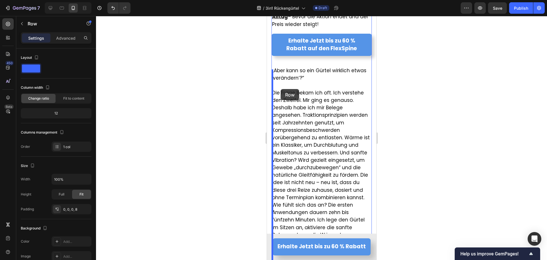
scroll to position [4335, 0]
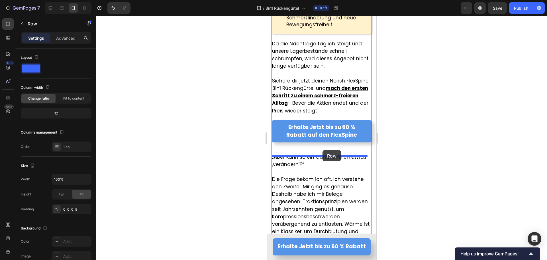
drag, startPoint x: 279, startPoint y: 88, endPoint x: 322, endPoint y: 150, distance: 75.3
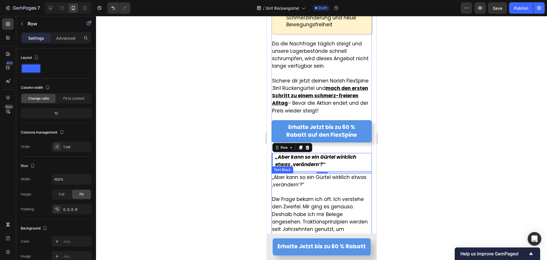
click at [301, 188] on p "„Aber kann so ein Gürtel wirklich etwas ‚verändern‘?“" at bounding box center [321, 181] width 99 height 15
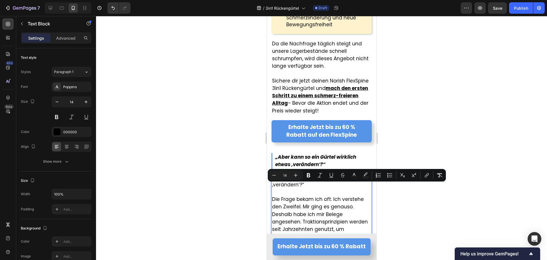
click at [289, 194] on p "Rich Text Editor. Editing area: main" at bounding box center [321, 191] width 99 height 7
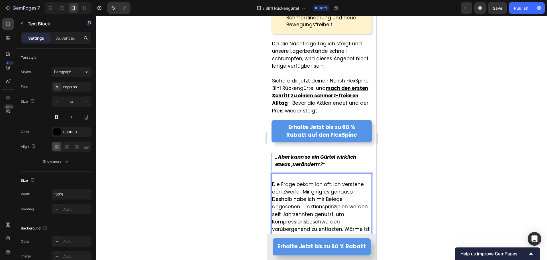
click at [272, 186] on span "Die Frage bekam ich oft. Ich verstehe den Zweifel. Mir ging es genauso. Deshalb…" at bounding box center [321, 236] width 98 height 111
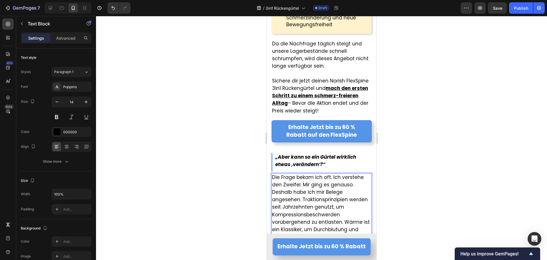
click at [239, 182] on div at bounding box center [321, 138] width 451 height 244
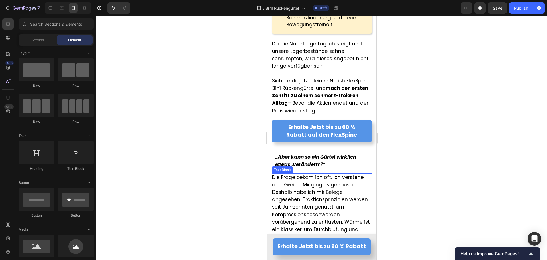
click at [290, 171] on div "Text Block" at bounding box center [281, 169] width 19 height 5
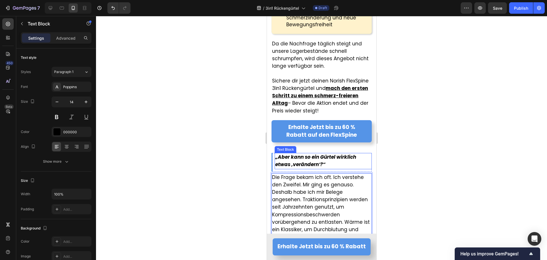
click at [325, 168] on p "„Aber kann so ein Gürtel wirklich etwas ‚verändern‘?“" at bounding box center [323, 160] width 96 height 15
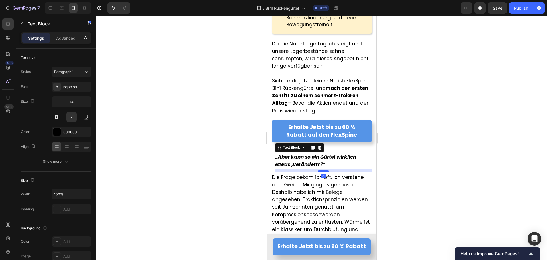
click at [305, 171] on div "8" at bounding box center [322, 170] width 97 height 2
drag, startPoint x: 225, startPoint y: 170, endPoint x: 232, endPoint y: 170, distance: 7.7
click at [225, 170] on div at bounding box center [321, 138] width 451 height 244
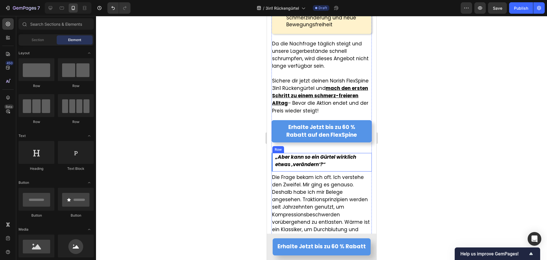
click at [279, 171] on div "„Aber kann so ein Gürtel wirklich etwas ‚verändern‘?“ Text Block" at bounding box center [322, 162] width 97 height 18
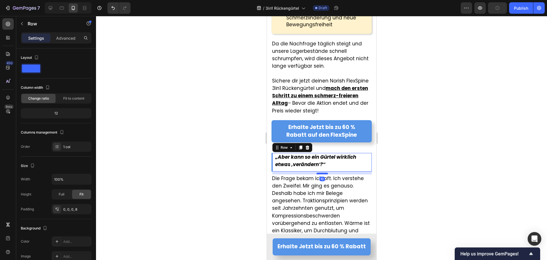
drag, startPoint x: 317, startPoint y: 175, endPoint x: 462, endPoint y: 194, distance: 146.3
click at [317, 174] on div at bounding box center [321, 173] width 11 height 2
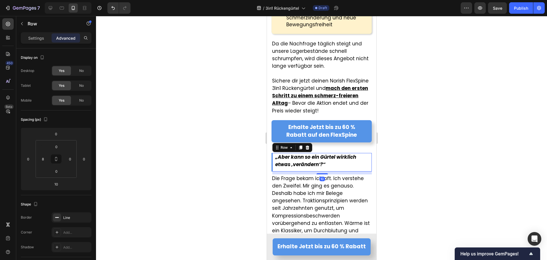
click at [196, 178] on div at bounding box center [321, 138] width 451 height 244
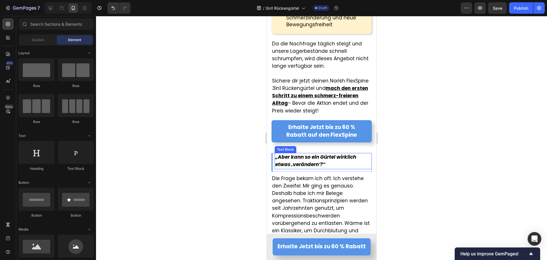
click at [296, 167] on strong "„Aber kann so ein Gürtel wirklich etwas ‚verändern‘?“" at bounding box center [315, 160] width 81 height 14
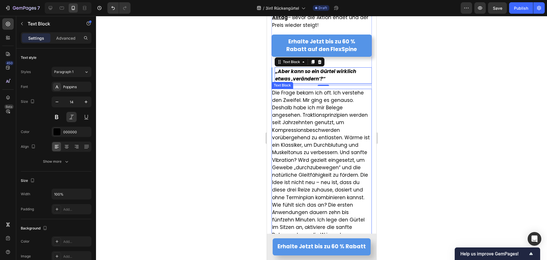
scroll to position [4449, 0]
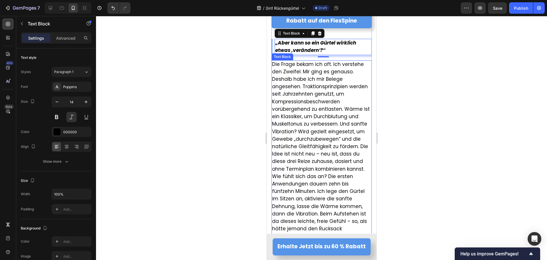
click at [321, 157] on span "Die Frage bekam ich oft. Ich verstehe den Zweifel. Mir ging es genauso. Deshalb…" at bounding box center [321, 116] width 98 height 111
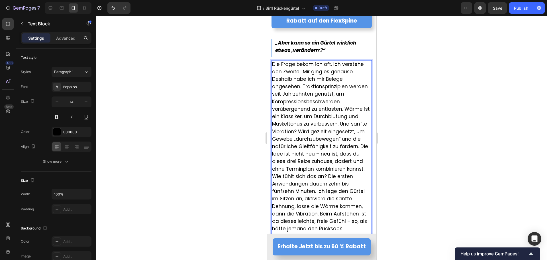
click at [320, 157] on span "Die Frage bekam ich oft. Ich verstehe den Zweifel. Mir ging es genauso. Deshalb…" at bounding box center [321, 116] width 98 height 111
click at [313, 165] on span "Die Frage bekam ich oft. Ich verstehe den Zweifel. Mir ging es genauso. Deshalb…" at bounding box center [321, 116] width 98 height 111
click at [348, 164] on span "Die Frage bekam ich oft. Ich verstehe den Zweifel. Mir ging es genauso. Deshalb…" at bounding box center [321, 116] width 98 height 111
click at [363, 171] on span "Die Frage bekam ich oft. Ich verstehe den Zweifel. Mir ging es genauso. Deshalb…" at bounding box center [321, 116] width 98 height 111
click at [365, 172] on p "Die Frage bekam ich oft. Ich verstehe den Zweifel. Mir ging es genauso. Deshalb…" at bounding box center [321, 117] width 99 height 112
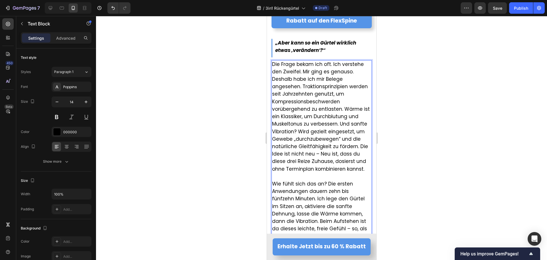
scroll to position [4478, 0]
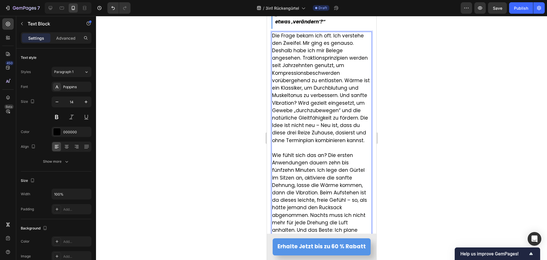
click at [326, 158] on span "Wie fühlt sich das an? Die ersten Anwendungen dauern zehn bis fünfzehn Minuten.…" at bounding box center [319, 196] width 95 height 89
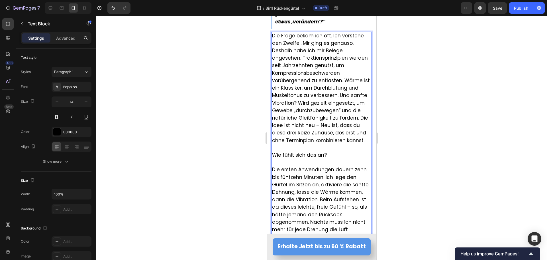
click at [298, 158] on span "Wie fühlt sich das an?" at bounding box center [299, 154] width 55 height 7
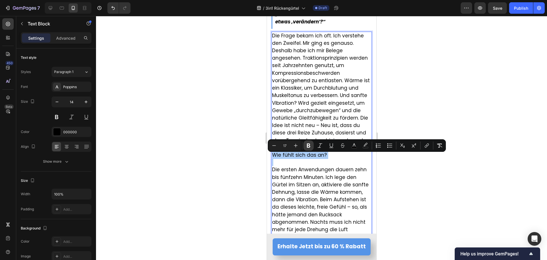
click at [310, 146] on icon "Editor contextual toolbar" at bounding box center [309, 146] width 6 height 6
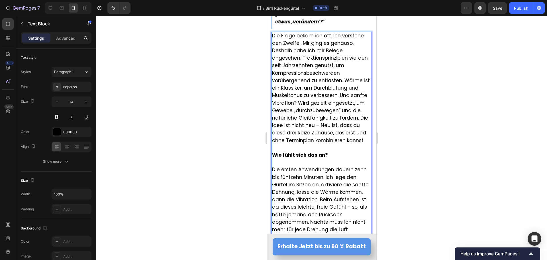
click at [200, 174] on div at bounding box center [321, 138] width 451 height 244
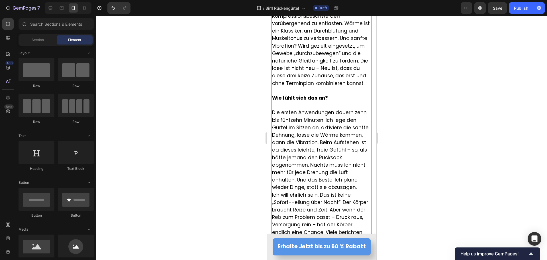
scroll to position [4563, 0]
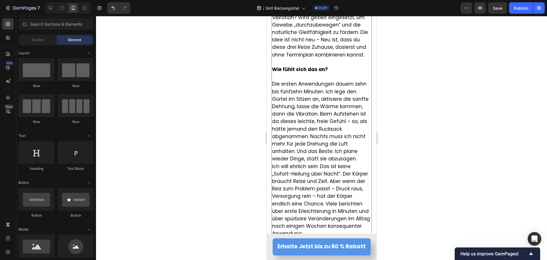
click at [296, 154] on span "Die ersten Anwendungen dauern zehn bis fünfzehn Minuten. Ich lege den Gürtel im…" at bounding box center [320, 121] width 97 height 82
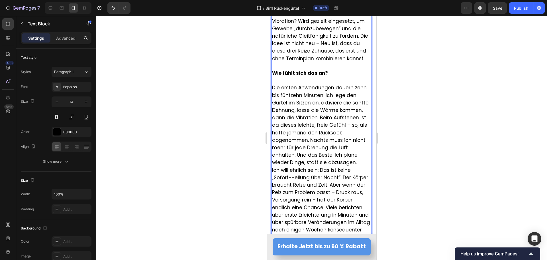
scroll to position [4578, 0]
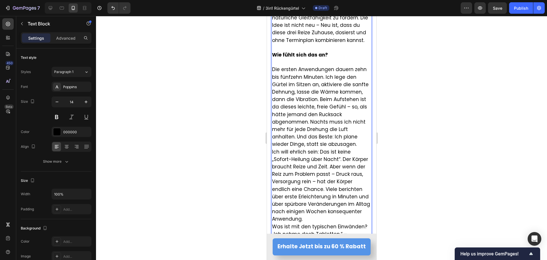
click at [295, 140] on span "Die ersten Anwendungen dauern zehn bis fünfzehn Minuten. Ich lege den Gürtel im…" at bounding box center [320, 107] width 97 height 82
click at [296, 140] on span "Die ersten Anwendungen dauern zehn bis fünfzehn Minuten. Ich lege den Gürtel im…" at bounding box center [320, 107] width 97 height 82
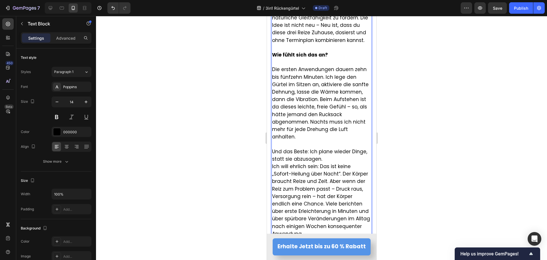
click at [309, 154] on span "Und das Beste: Ich plane wieder Dinge, statt sie abzusagen." at bounding box center [319, 155] width 95 height 14
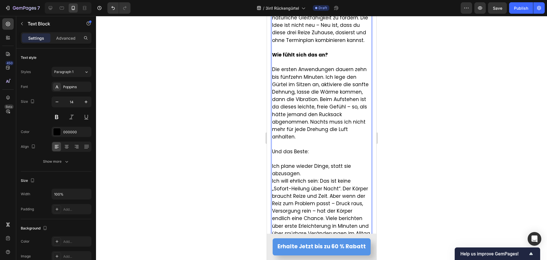
click at [295, 155] on span "Und das Beste:" at bounding box center [290, 151] width 36 height 7
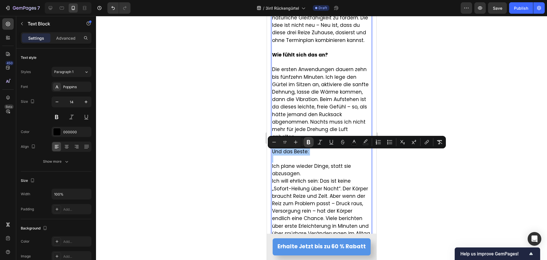
click at [309, 142] on icon "Editor contextual toolbar" at bounding box center [308, 142] width 3 height 4
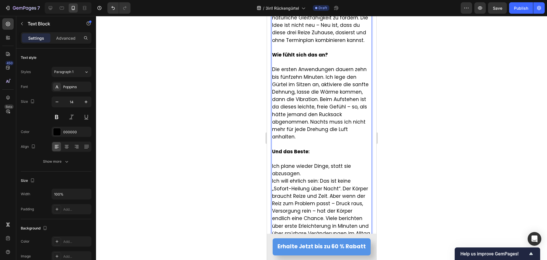
click at [243, 161] on div at bounding box center [321, 138] width 451 height 244
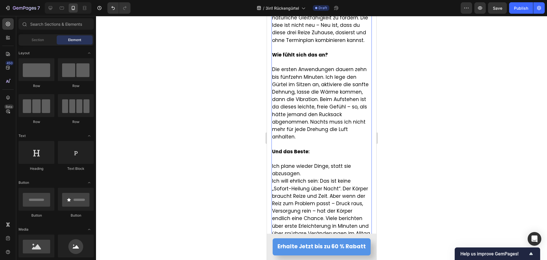
click at [296, 154] on strong "Und das Beste:" at bounding box center [291, 151] width 38 height 7
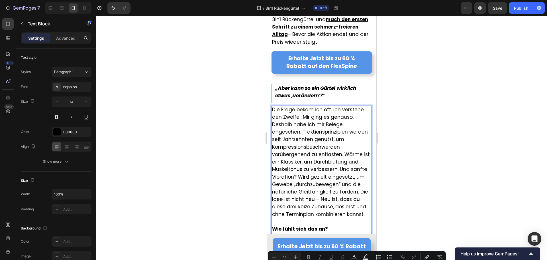
scroll to position [4521, 0]
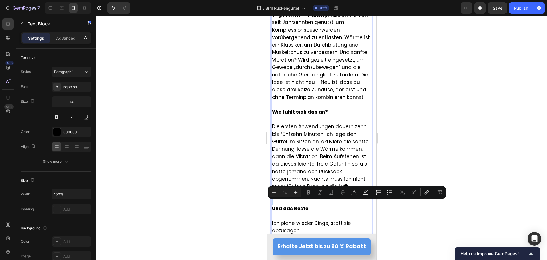
type input "17"
click at [289, 115] on strong "Wie fühlt sich das an?" at bounding box center [300, 111] width 56 height 7
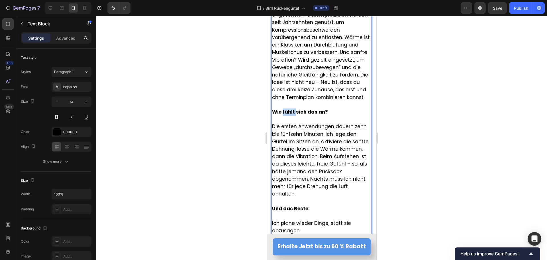
click at [289, 115] on strong "Wie fühlt sich das an?" at bounding box center [300, 111] width 56 height 7
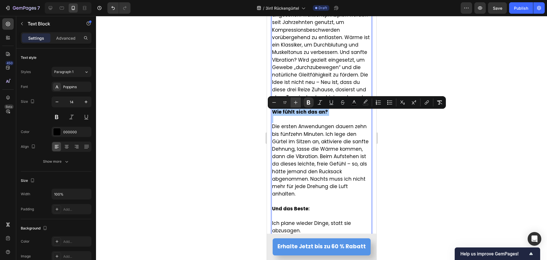
click at [294, 102] on icon "Editor contextual toolbar" at bounding box center [296, 102] width 6 height 6
type input "18"
click at [284, 209] on strong "Und das Beste:" at bounding box center [291, 208] width 38 height 7
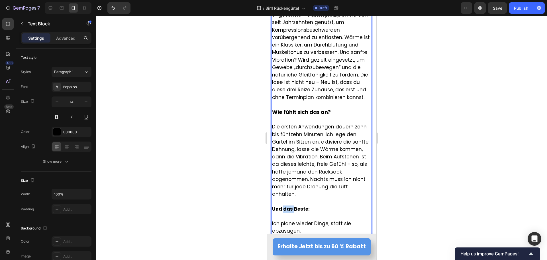
click at [284, 209] on strong "Und das Beste:" at bounding box center [291, 208] width 38 height 7
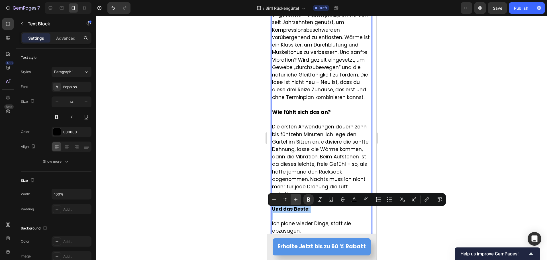
click at [297, 199] on icon "Editor contextual toolbar" at bounding box center [296, 199] width 6 height 6
type input "18"
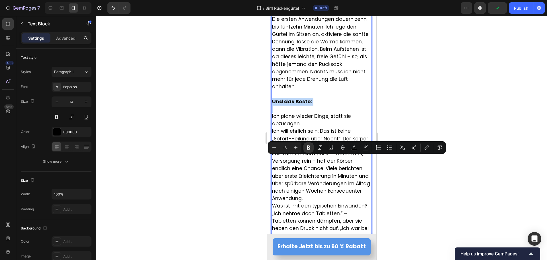
scroll to position [4635, 0]
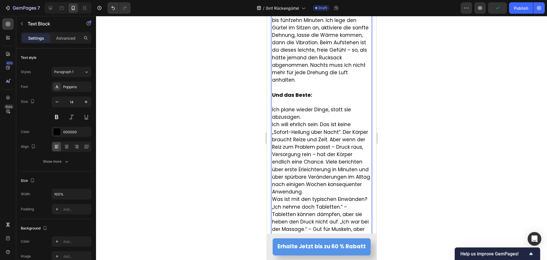
click at [312, 154] on span "Ich will ehrlich sein: Das ist keine „Sofort-Heilung über Nacht“. Der Körper br…" at bounding box center [321, 158] width 98 height 74
click at [302, 121] on p "Ich plane wieder Dinge, statt sie abzusagen." at bounding box center [321, 113] width 99 height 15
click at [335, 149] on span "Ich will ehrlich sein: Das ist keine „Sofort-Heilung über Nacht“. Der Körper br…" at bounding box center [321, 158] width 98 height 74
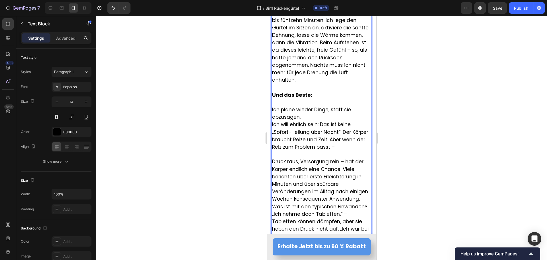
click at [301, 165] on span "Druck raus, Versorgung rein – hat der Körper endlich eine Chance. Viele bericht…" at bounding box center [320, 180] width 96 height 44
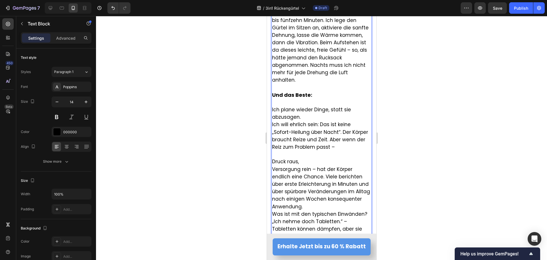
click at [316, 171] on span "Versorgung rein – hat der Körper endlich eine Chance. Viele berichten über erst…" at bounding box center [321, 188] width 98 height 44
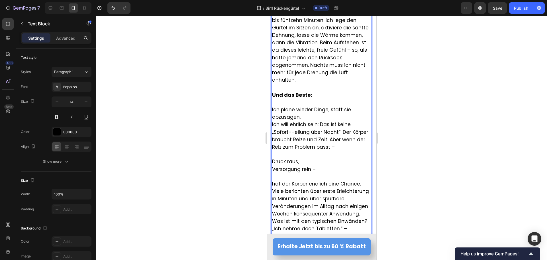
click at [333, 149] on span "Ich will ehrlich sein: Das ist keine „Sofort-Heilung über Nacht“. Der Körper br…" at bounding box center [320, 135] width 96 height 29
click at [301, 165] on p "Druck raus," at bounding box center [321, 161] width 99 height 7
click at [315, 171] on span "Versorgung rein –" at bounding box center [294, 169] width 44 height 7
click at [193, 183] on div at bounding box center [321, 138] width 451 height 244
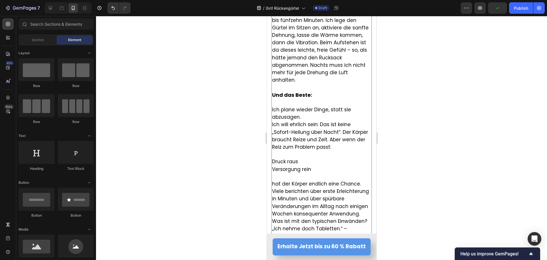
click at [291, 157] on p "Rich Text Editor. Editing area: main" at bounding box center [321, 154] width 99 height 7
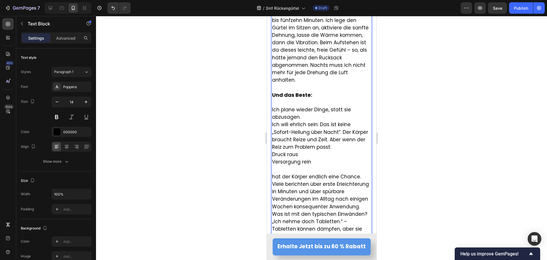
click at [276, 166] on p "Versorgung rein" at bounding box center [321, 161] width 99 height 7
click at [275, 172] on p "Rich Text Editor. Editing area: main" at bounding box center [321, 169] width 99 height 7
click at [337, 150] on p "Ich will ehrlich sein: Das ist keine „Sofort-Heilung über Nacht“. Der Körper br…" at bounding box center [321, 136] width 99 height 30
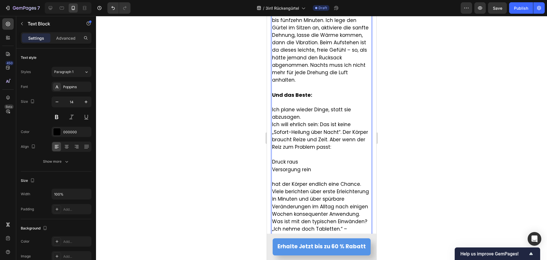
click at [235, 165] on div at bounding box center [321, 138] width 451 height 244
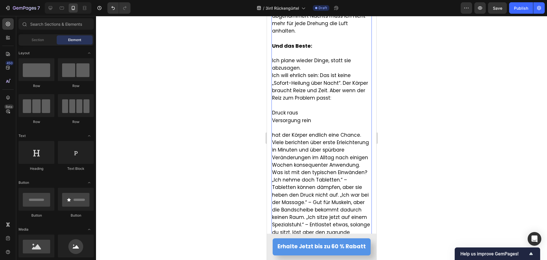
scroll to position [4692, 0]
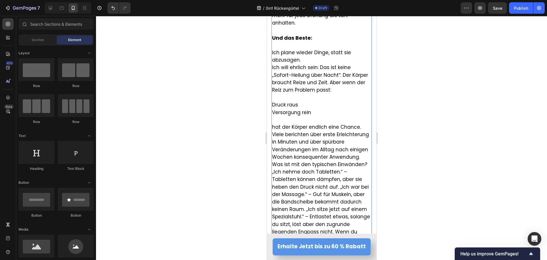
click at [274, 131] on span "hat der Körper endlich eine Chance. Viele berichten über erste Erleichterung in…" at bounding box center [320, 141] width 97 height 37
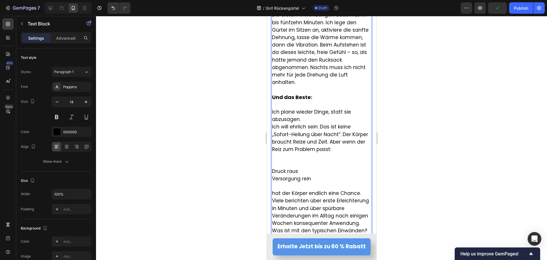
scroll to position [4635, 0]
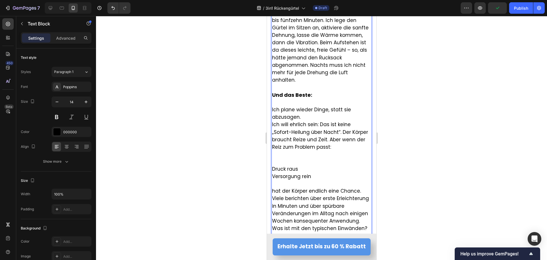
click at [275, 194] on span "hat der Körper endlich eine Chance. Viele berichten über erste Erleichterung in…" at bounding box center [320, 205] width 97 height 37
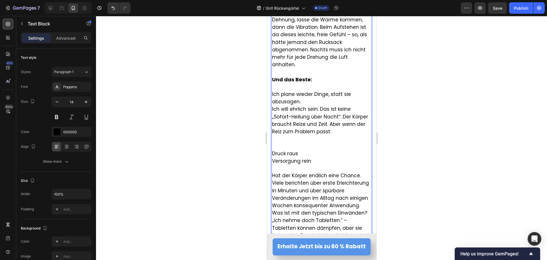
scroll to position [4663, 0]
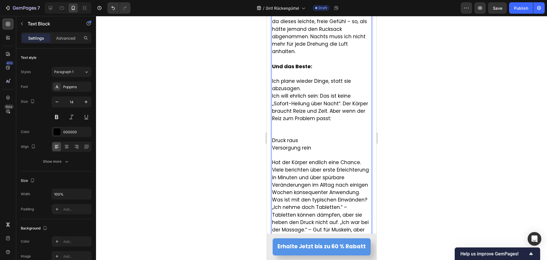
click at [361, 165] on p "Hat der Körper endlich eine Chance. Viele berichten über erste Erleichterung in…" at bounding box center [321, 177] width 99 height 37
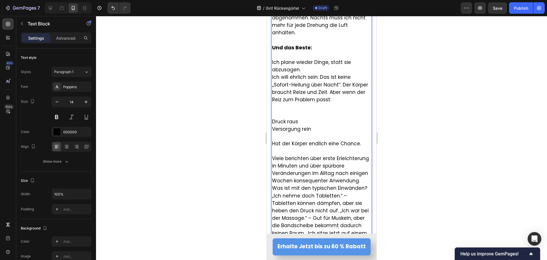
scroll to position [4692, 0]
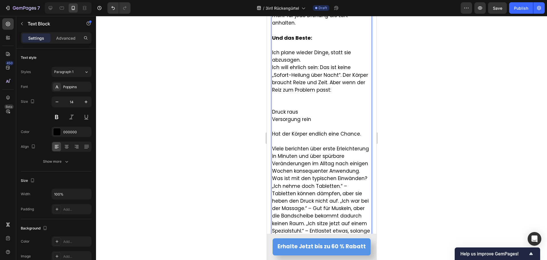
click at [311, 175] on p "Viele berichten über erste Erleichterung in Minuten und über spürbare Veränderu…" at bounding box center [321, 160] width 99 height 30
click at [365, 195] on p "Was ist mit den typischen Einwänden? „Ich nehme doch Tabletten.“ – Tabletten kö…" at bounding box center [321, 230] width 99 height 97
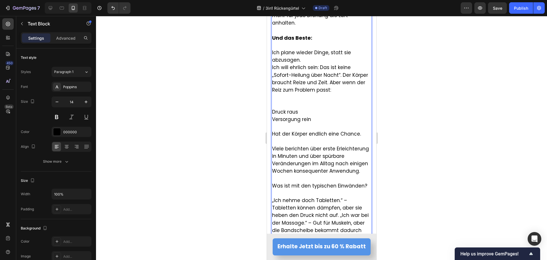
click at [298, 189] on span "Was ist mit den typischen Einwänden?" at bounding box center [319, 185] width 95 height 7
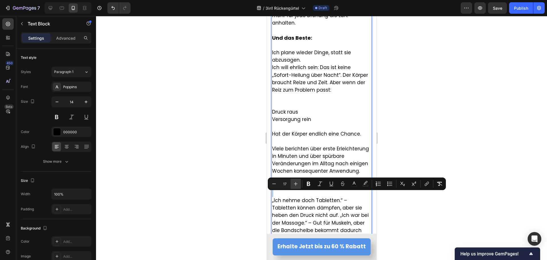
click at [296, 183] on icon "Editor contextual toolbar" at bounding box center [296, 184] width 6 height 6
type input "18"
click at [307, 186] on icon "Editor contextual toolbar" at bounding box center [309, 184] width 6 height 6
click at [227, 211] on div at bounding box center [321, 138] width 451 height 244
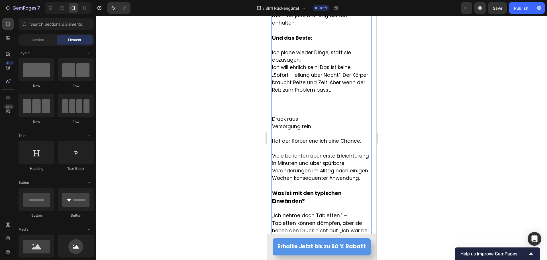
click at [286, 114] on p "Rich Text Editor. Editing area: main" at bounding box center [321, 105] width 99 height 22
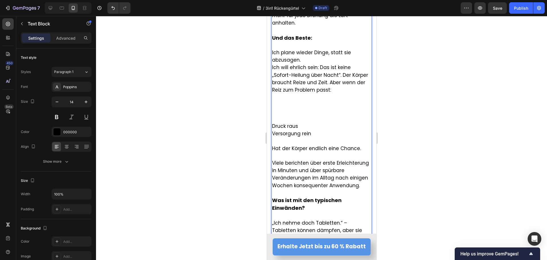
click at [278, 123] on p "⁠⁠⁠⁠⁠⁠⁠" at bounding box center [321, 108] width 99 height 29
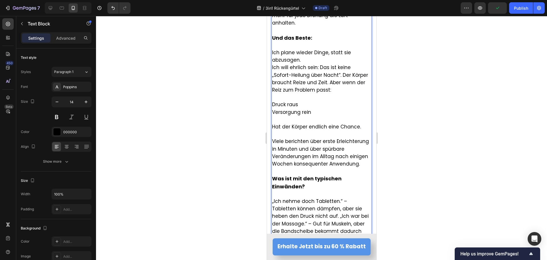
click at [290, 175] on p "Rich Text Editor. Editing area: main" at bounding box center [321, 171] width 99 height 7
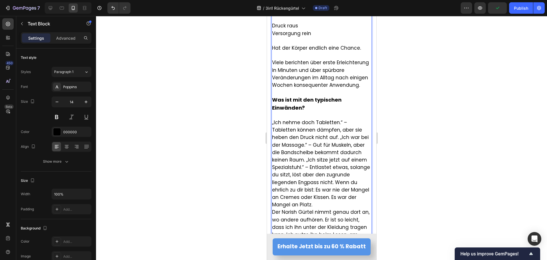
scroll to position [4777, 0]
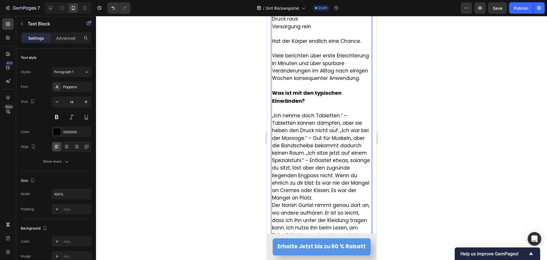
click at [338, 142] on span "„Ich nehme doch Tabletten.“ – Tabletten können dämpfen, aber sie heben den Druc…" at bounding box center [321, 156] width 98 height 89
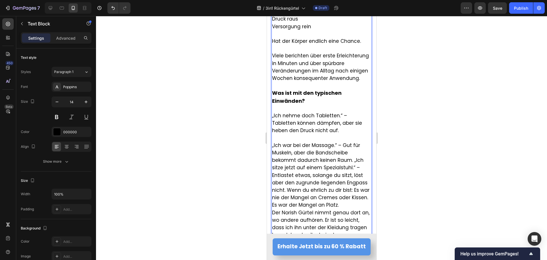
click at [353, 171] on span "„Ich war bei der Massage.“ – Gut für Muskeln, aber die Bandscheibe bekommt dadu…" at bounding box center [320, 175] width 97 height 67
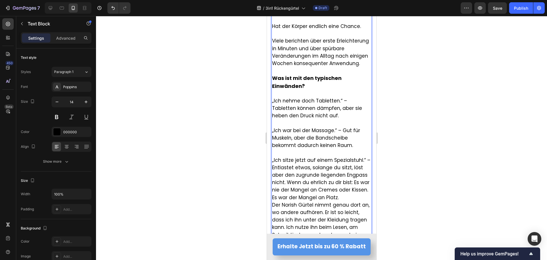
scroll to position [4806, 0]
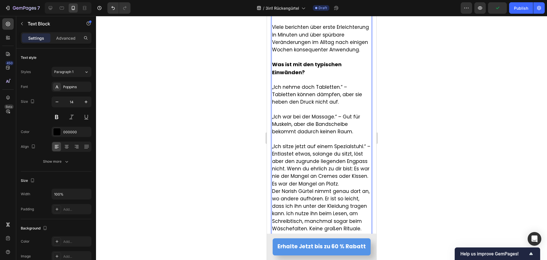
click at [288, 180] on span "„Ich sitze jetzt auf einem Spezialstuhl.“ – Entlastet etwas, solange du sitzt, …" at bounding box center [321, 165] width 98 height 44
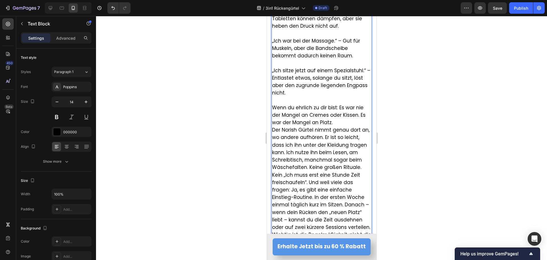
scroll to position [4891, 0]
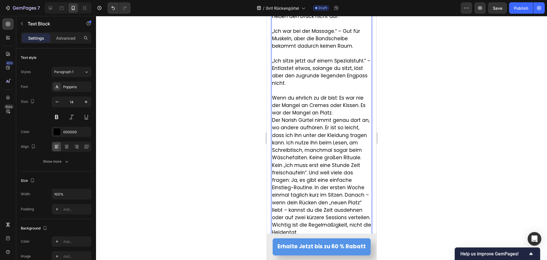
click at [333, 117] on p "Wenn du ehrlich zu dir bist: Es war nie der Mangel an Cremes oder Kissen. Es wa…" at bounding box center [321, 105] width 99 height 23
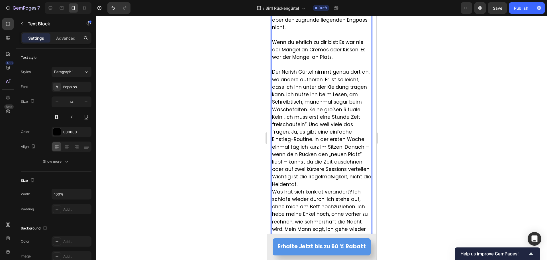
scroll to position [4948, 0]
click at [359, 119] on p "Der Norish Gürtel nimmt genau dort an, wo andere aufhören. Er ist so leicht, da…" at bounding box center [321, 126] width 99 height 119
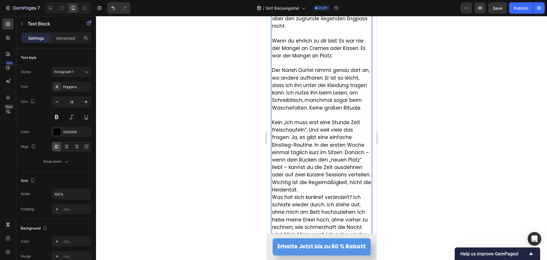
click at [308, 140] on span "Kein „Ich muss erst eine Stunde Zeit freischaufeln“. Und weil viele das fragen:…" at bounding box center [321, 156] width 99 height 74
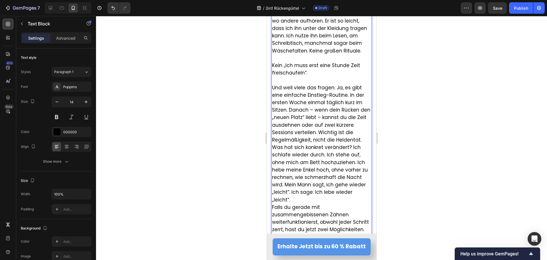
scroll to position [5034, 0]
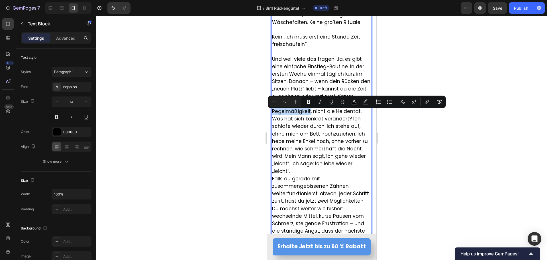
drag, startPoint x: 318, startPoint y: 114, endPoint x: 310, endPoint y: 121, distance: 11.5
click at [310, 115] on span "Und weil viele das fragen: Ja, es gibt eine einfache Einstieg-Routine. In der e…" at bounding box center [321, 85] width 98 height 59
click at [317, 131] on span "Was hat sich konkret verändert? Ich schlafe wieder durch. Ich stehe auf, ohne m…" at bounding box center [320, 144] width 96 height 59
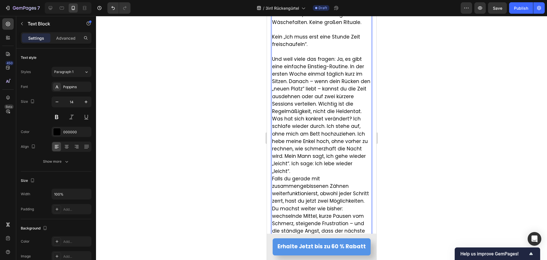
click at [361, 115] on p "Und weil viele das fragen: Ja, es gibt eine einfache Einstieg-Routine. In der e…" at bounding box center [321, 86] width 99 height 60
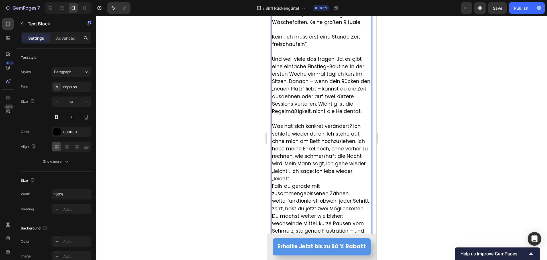
click at [351, 135] on span "Was hat sich konkret verändert? Ich schlafe wieder durch. Ich stehe auf, ohne m…" at bounding box center [320, 152] width 96 height 59
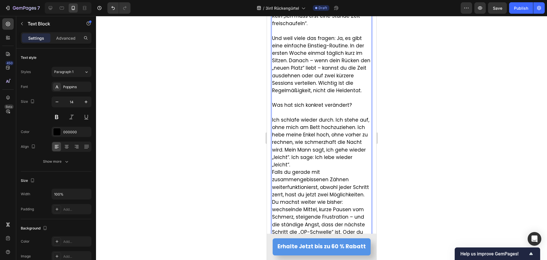
scroll to position [5062, 0]
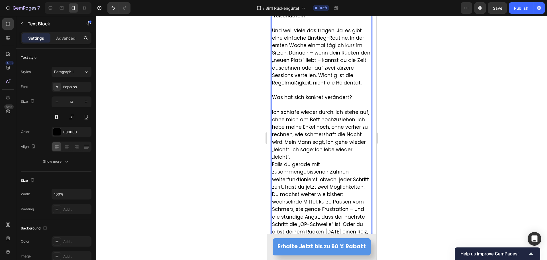
click at [335, 121] on span "Ich schlafe wieder durch. Ich stehe auf, ohne mich am Bett hochzuziehen. Ich he…" at bounding box center [320, 135] width 97 height 52
click at [334, 123] on span "Ich schlafe wieder durch. Ich stehe auf, ohne mich am Bett hochzuziehen. Ich he…" at bounding box center [320, 135] width 97 height 52
click at [309, 137] on span "Ich stehe auf, ohne mich am Bett hochzuziehen. Ich hebe meine Enkel hoch, ohne …" at bounding box center [321, 138] width 98 height 44
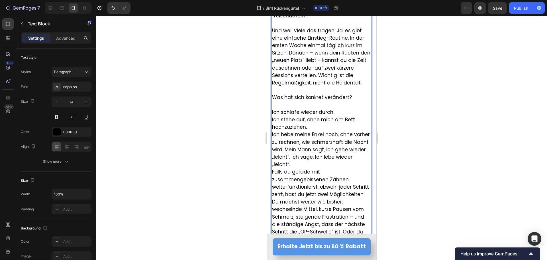
click at [301, 161] on span "Ich hebe meine Enkel hoch, ohne vorher zu rechnen, wie schmerzhaft die Nacht wi…" at bounding box center [321, 149] width 98 height 37
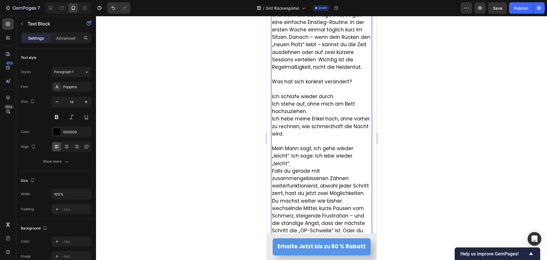
scroll to position [5091, 0]
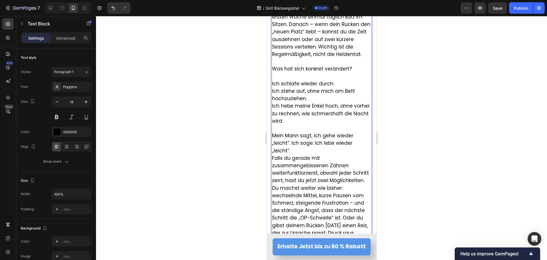
click at [302, 154] on p "Mein Mann sagt, ich gehe wieder „leicht“. Ich sage: Ich lebe wieder „leicht“." at bounding box center [321, 143] width 99 height 23
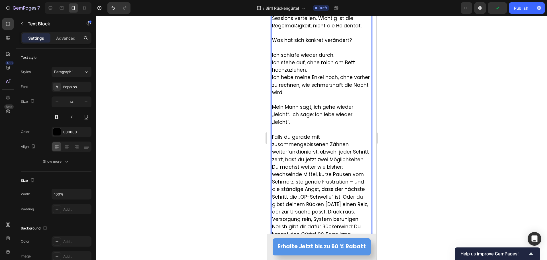
scroll to position [5148, 0]
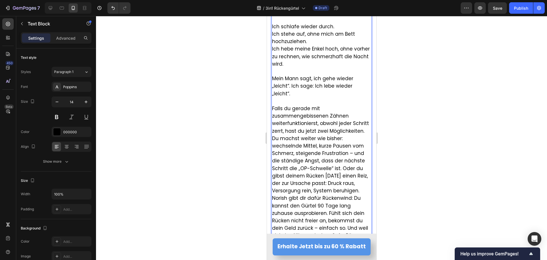
click at [353, 165] on span "Falls du gerade mit zusammengebissenen Zähnen weiterfunktionierst, obwohl jeder…" at bounding box center [320, 149] width 97 height 89
click at [340, 178] on span "Falls du gerade mit zusammengebissenen Zähnen weiterfunktionierst, obwohl jeder…" at bounding box center [320, 149] width 97 height 89
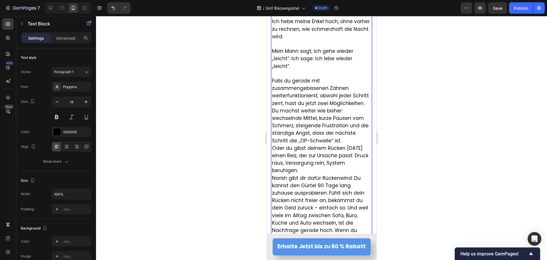
scroll to position [5176, 0]
click at [353, 164] on span "Oder du gibst deinem Rücken heute einen Reiz, der zur Ursache passt: Druck raus…" at bounding box center [320, 157] width 96 height 29
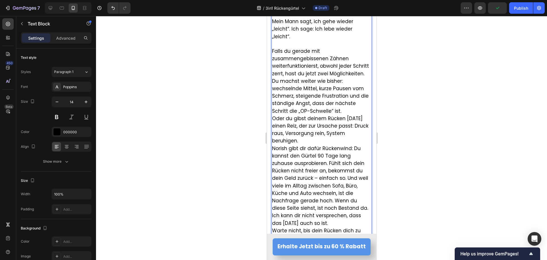
click at [308, 145] on p "Oder du gibst deinem Rücken heute einen Reiz, der zur Ursache passt: Druck raus…" at bounding box center [321, 130] width 99 height 30
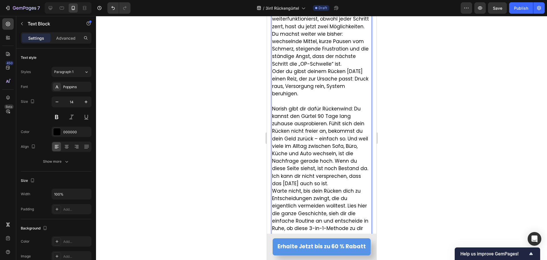
scroll to position [5262, 0]
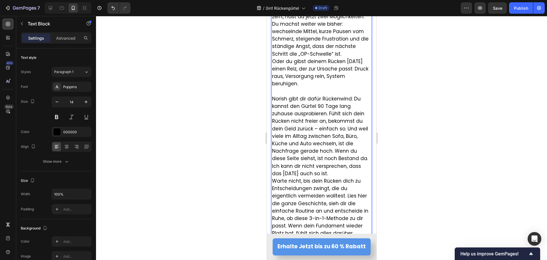
click at [328, 125] on span "Norish gibt dir dafür Rückenwind: Du kannst den Gürtel 90 Tage lang zuhause aus…" at bounding box center [320, 136] width 96 height 82
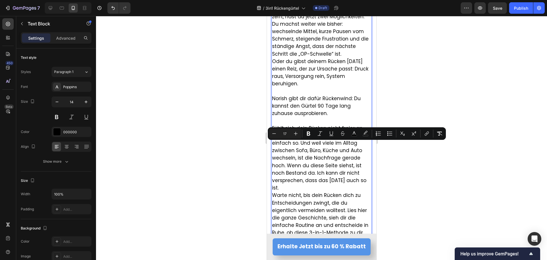
drag, startPoint x: 273, startPoint y: 146, endPoint x: 346, endPoint y: 144, distance: 73.3
click at [346, 144] on span "Fühlt sich dein Rücken nicht freier an, bekommst du dein Geld zurück – einfach …" at bounding box center [319, 158] width 94 height 67
click at [310, 132] on icon "Editor contextual toolbar" at bounding box center [308, 133] width 3 height 4
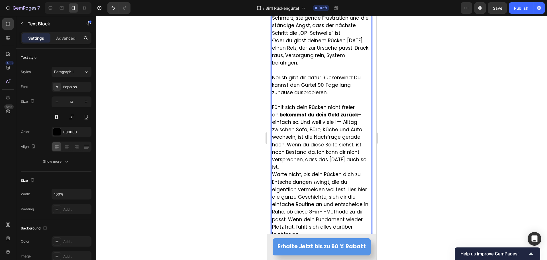
scroll to position [5296, 0]
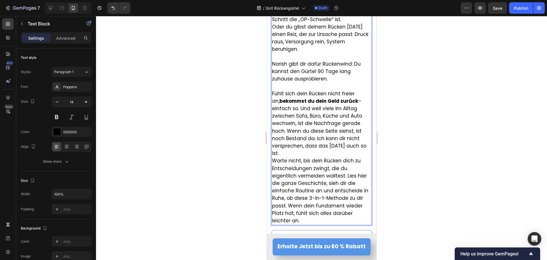
click at [300, 120] on span "Fühlt sich dein Rücken nicht freier an, bekommst du dein Geld zurück – einfach …" at bounding box center [319, 123] width 94 height 67
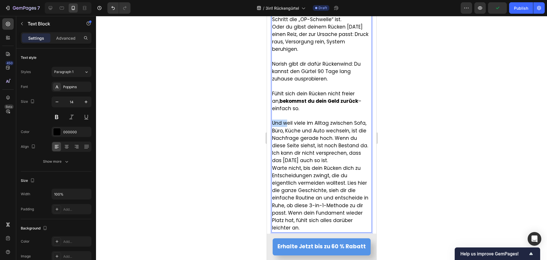
drag, startPoint x: 287, startPoint y: 133, endPoint x: 272, endPoint y: 133, distance: 14.3
click at [272, 133] on span "Und weil viele im Alltag zwischen Sofa, Büro, Küche und Auto wechseln, ist die …" at bounding box center [320, 141] width 96 height 44
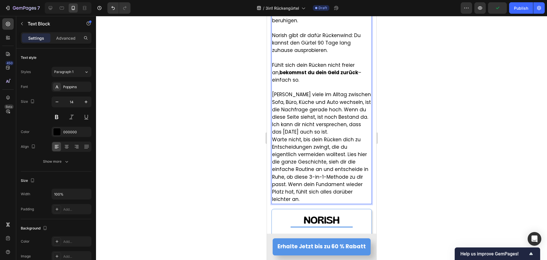
click at [345, 166] on span "Warte nicht, bis dein Rücken dich zu Entscheidungen zwingt, die du eigentlich v…" at bounding box center [320, 169] width 96 height 67
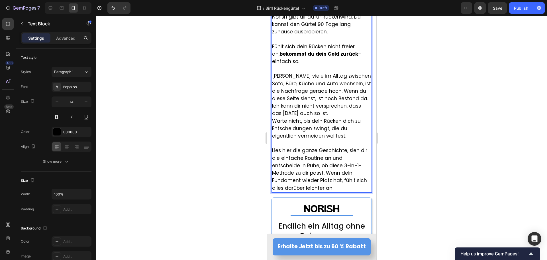
scroll to position [5353, 0]
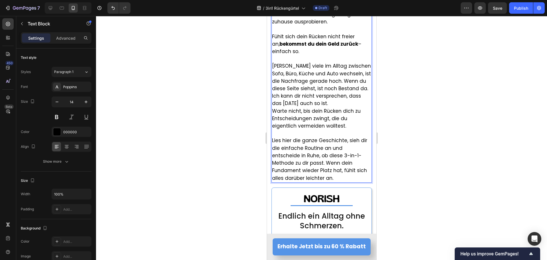
click at [348, 151] on span "Lies hier die ganze Geschichte, sieh dir die einfache Routine an und entscheide…" at bounding box center [319, 159] width 95 height 44
drag, startPoint x: 349, startPoint y: 151, endPoint x: 272, endPoint y: 152, distance: 77.8
click at [272, 152] on span "Lies hier die ganze Geschichte, sieh dir die einfache Routine an und entscheide…" at bounding box center [319, 159] width 95 height 44
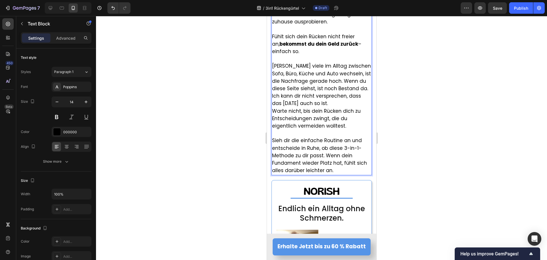
click at [325, 165] on span "Sieh dir die einfache Routine an und entscheide in Ruhe, ob diese 3-in-1-Method…" at bounding box center [319, 155] width 95 height 37
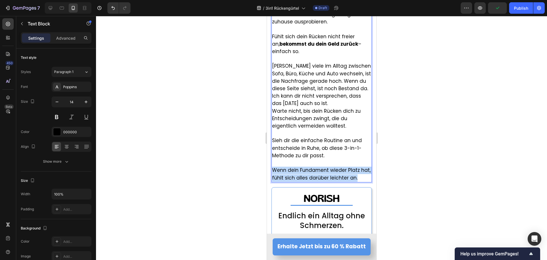
drag, startPoint x: 366, startPoint y: 188, endPoint x: 273, endPoint y: 182, distance: 92.8
click at [273, 181] on p "Wenn dein Fundament wieder Platz hat, fühlt sich alles darüber leichter an." at bounding box center [321, 173] width 99 height 15
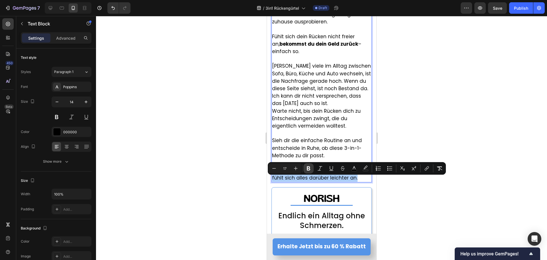
click at [309, 165] on button "Bold" at bounding box center [309, 168] width 10 height 10
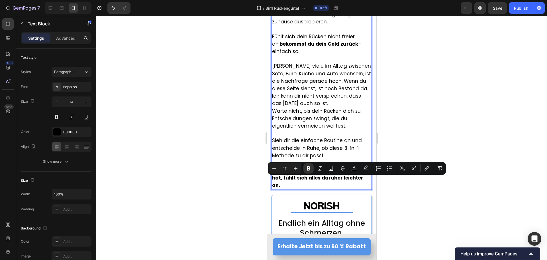
click at [216, 179] on div at bounding box center [321, 138] width 451 height 244
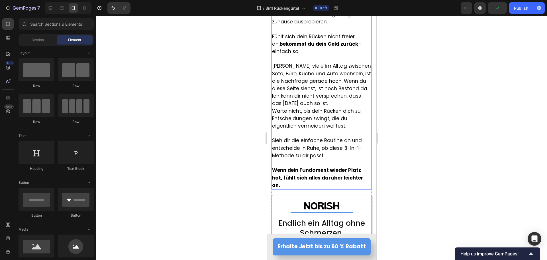
drag, startPoint x: 318, startPoint y: 187, endPoint x: 295, endPoint y: 192, distance: 23.4
click at [318, 187] on strong "Wenn dein Fundament wieder Platz hat, fühlt sich alles darüber leichter an." at bounding box center [317, 177] width 91 height 22
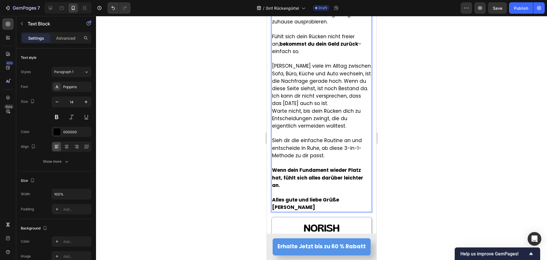
click at [313, 203] on strong "Alles gute und liebe Grüße" at bounding box center [305, 199] width 67 height 7
click at [290, 210] on strong "Jana keller" at bounding box center [293, 207] width 43 height 7
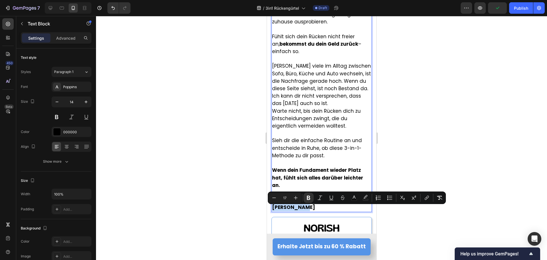
drag, startPoint x: 304, startPoint y: 217, endPoint x: 270, endPoint y: 211, distance: 34.1
click at [306, 197] on icon "Editor contextual toolbar" at bounding box center [309, 198] width 6 height 6
click at [227, 198] on div at bounding box center [321, 138] width 451 height 244
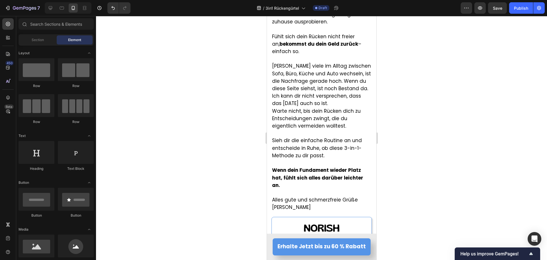
click at [217, 219] on div at bounding box center [321, 138] width 451 height 244
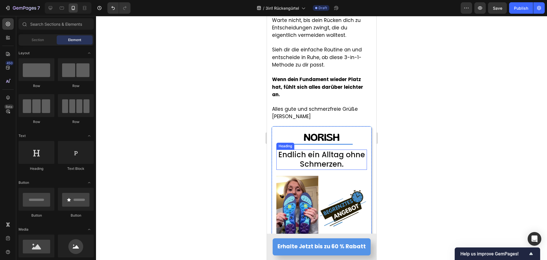
scroll to position [5496, 0]
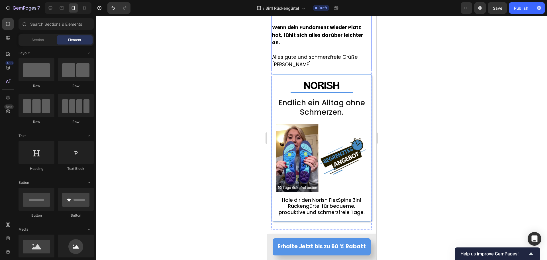
click at [292, 68] on span "Jana Keller" at bounding box center [291, 64] width 39 height 7
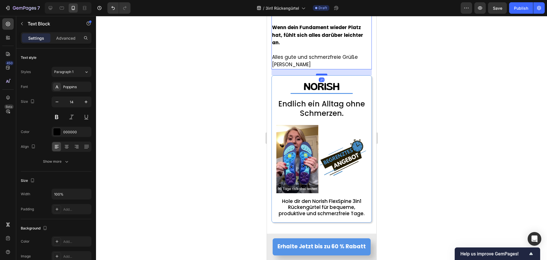
drag, startPoint x: 319, startPoint y: 83, endPoint x: 507, endPoint y: 113, distance: 190.5
click at [319, 75] on div at bounding box center [321, 75] width 11 height 2
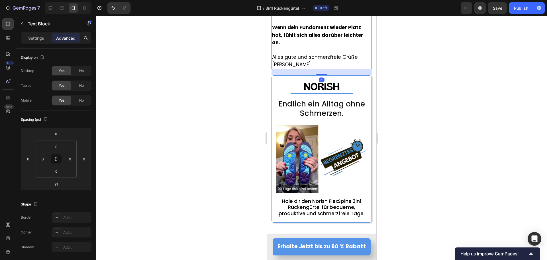
click at [237, 99] on div at bounding box center [321, 138] width 451 height 244
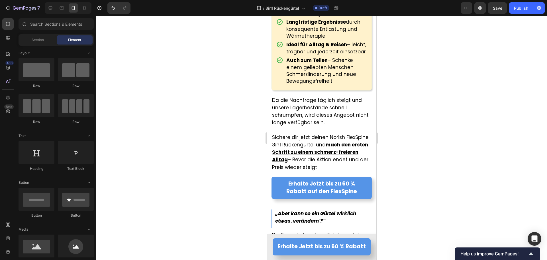
scroll to position [4286, 0]
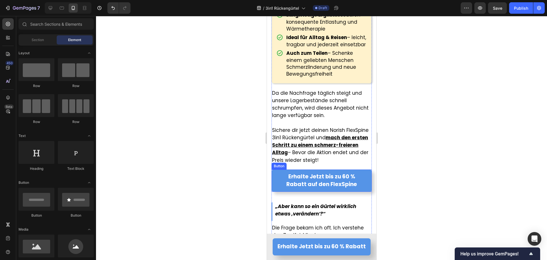
click at [277, 192] on link "Erhalte Jetzt bis zu 60 % Rabatt auf den FlexSpine" at bounding box center [321, 180] width 100 height 22
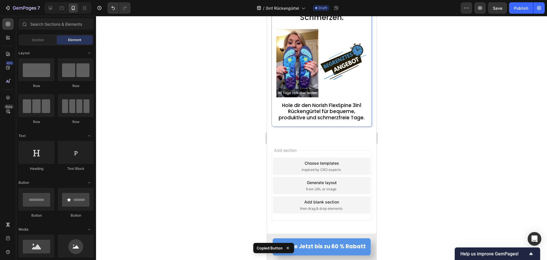
scroll to position [5598, 0]
click at [284, 125] on div "Image Title Line Endlich ein Alltag ohne Schmerzen. Heading Image Hole dir den …" at bounding box center [321, 52] width 100 height 147
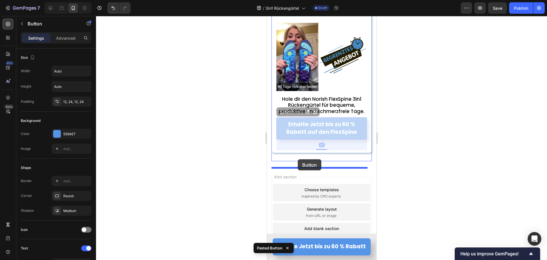
drag, startPoint x: 286, startPoint y: 119, endPoint x: 298, endPoint y: 162, distance: 44.0
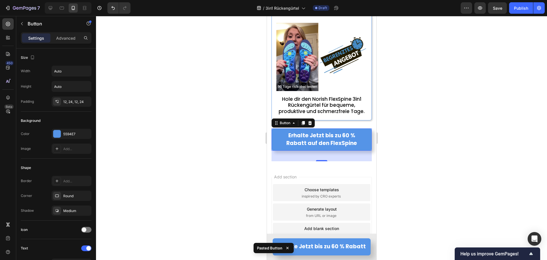
click at [208, 142] on div at bounding box center [321, 138] width 451 height 244
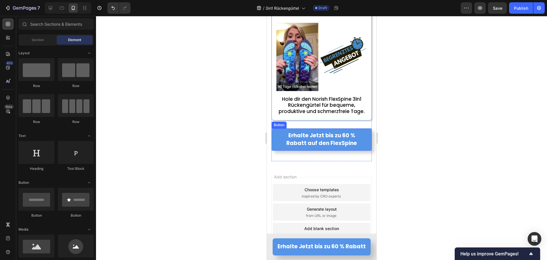
click at [280, 150] on link "Erhalte Jetzt bis zu 60 % Rabatt auf den FlexSpine" at bounding box center [321, 139] width 100 height 22
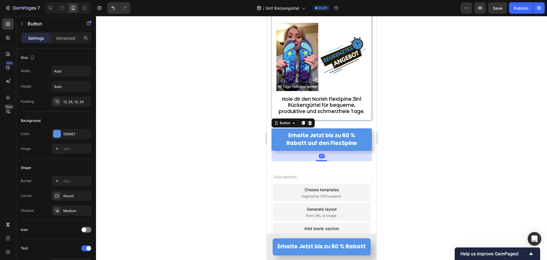
click at [232, 166] on div at bounding box center [321, 138] width 451 height 244
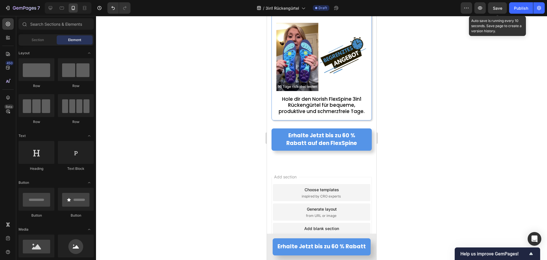
click at [502, 7] on span "Save" at bounding box center [497, 8] width 9 height 5
click at [273, 149] on link "Erhalte Jetzt bis zu 60 % Rabatt auf den FlexSpine" at bounding box center [321, 139] width 100 height 22
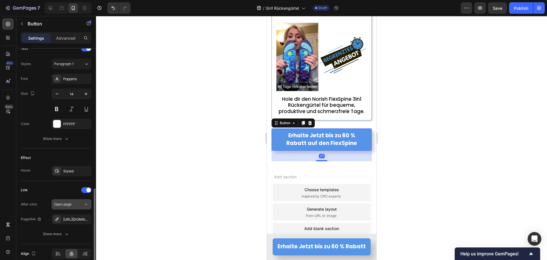
scroll to position [226, 0]
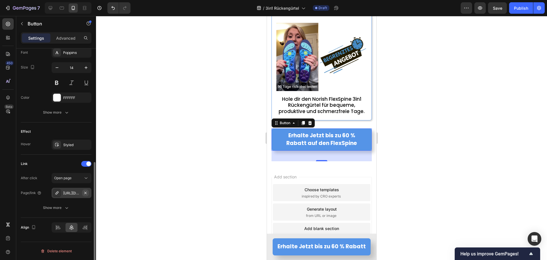
click at [86, 193] on icon "button" at bounding box center [85, 192] width 5 height 5
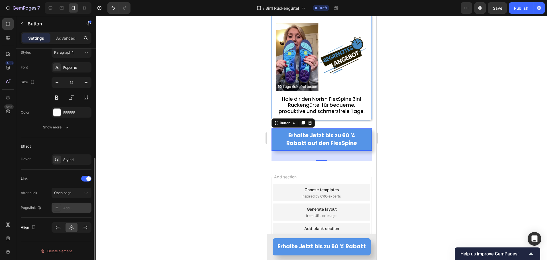
scroll to position [211, 0]
click at [278, 253] on link "Erhalte Jetzt bis zu 60 % Rabatt" at bounding box center [321, 246] width 98 height 17
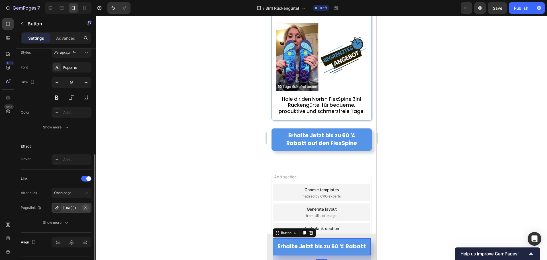
click at [87, 208] on icon "button" at bounding box center [85, 207] width 5 height 5
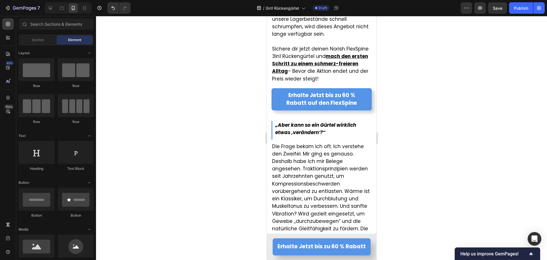
scroll to position [4317, 0]
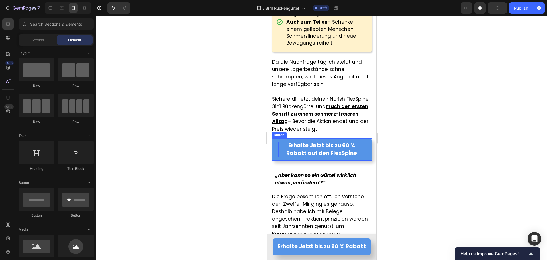
click at [359, 157] on p "Erhalte Jetzt bis zu 60 % Rabatt auf den FlexSpine" at bounding box center [321, 149] width 87 height 15
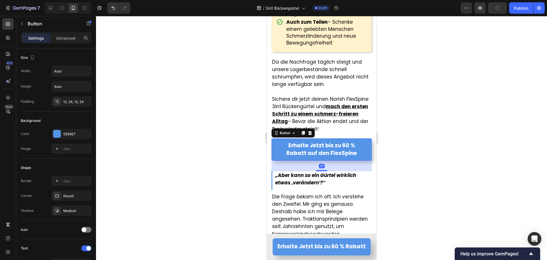
click at [363, 158] on link "Erhalte Jetzt bis zu 60 % Rabatt auf den FlexSpine" at bounding box center [321, 149] width 100 height 22
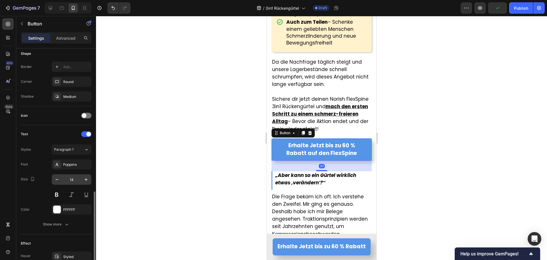
scroll to position [171, 0]
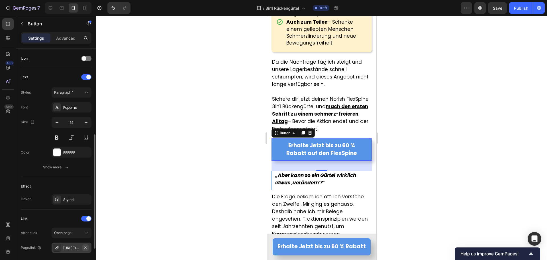
click at [85, 248] on icon "button" at bounding box center [85, 247] width 2 height 2
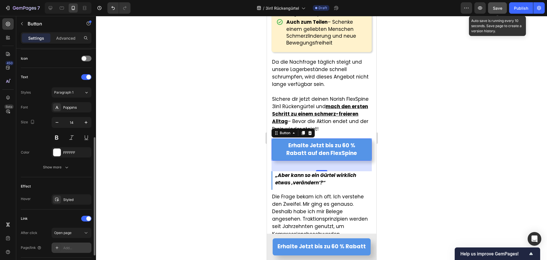
click at [492, 4] on button "Save" at bounding box center [497, 7] width 19 height 11
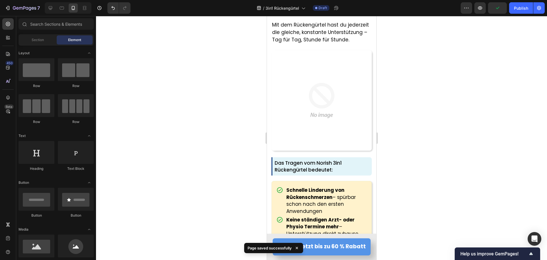
scroll to position [3930, 0]
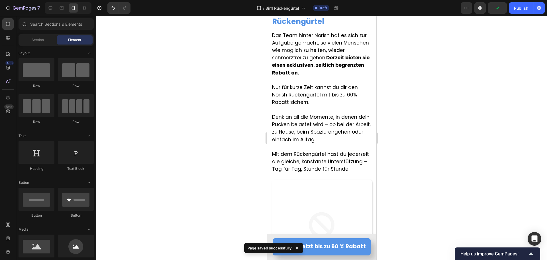
drag, startPoint x: 373, startPoint y: 198, endPoint x: 644, endPoint y: 66, distance: 301.2
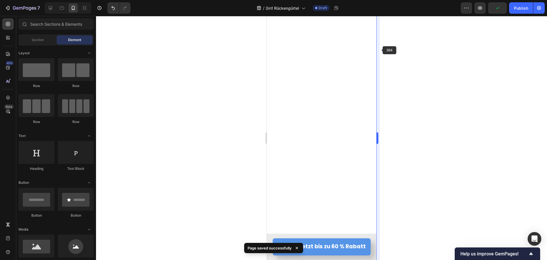
scroll to position [106, 0]
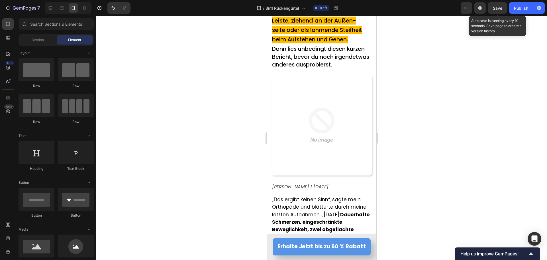
click at [495, 8] on span "Save" at bounding box center [497, 8] width 9 height 5
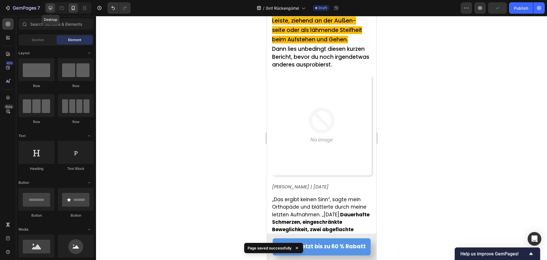
click at [48, 9] on icon at bounding box center [51, 8] width 6 height 6
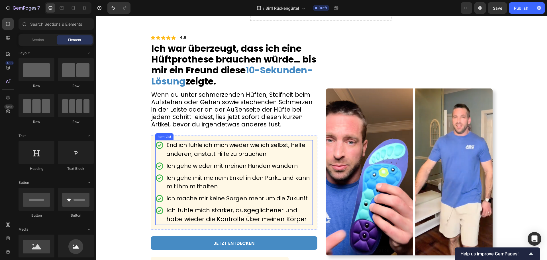
scroll to position [57, 0]
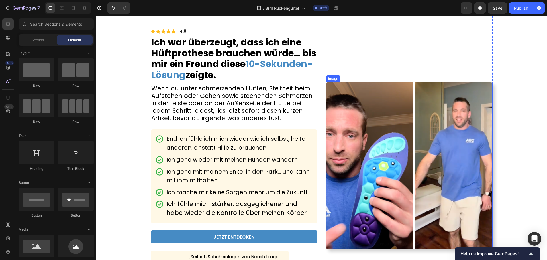
click at [364, 163] on img at bounding box center [409, 165] width 167 height 167
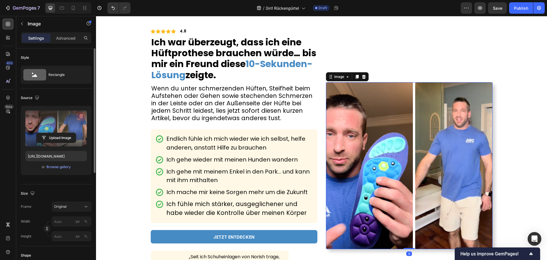
click at [80, 117] on icon "button" at bounding box center [81, 116] width 6 height 6
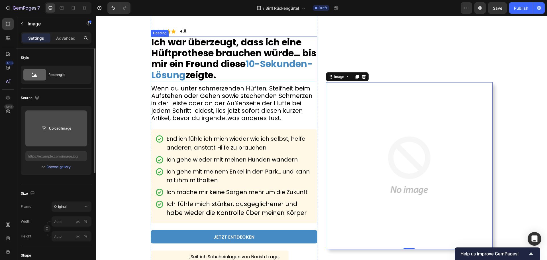
click at [229, 68] on strong "Ich war überzeugt, dass ich eine Hüftprothese brauchen würde… bis mir ein Freun…" at bounding box center [233, 53] width 165 height 35
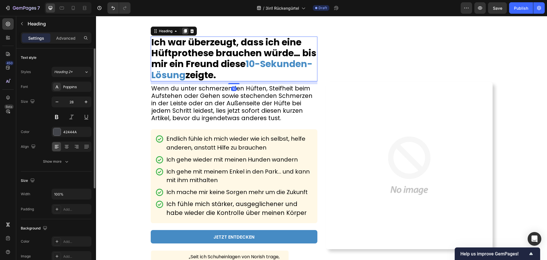
click at [183, 31] on icon at bounding box center [185, 31] width 5 height 5
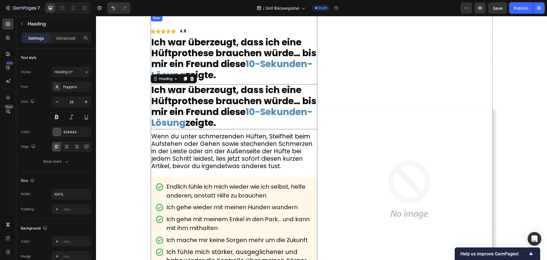
scroll to position [143, 0]
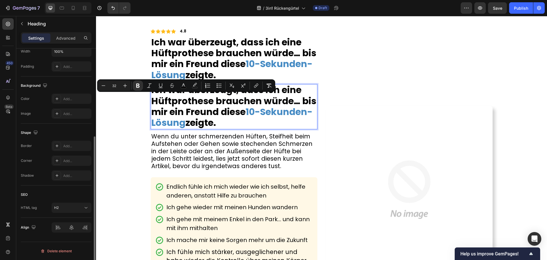
click at [153, 91] on div "Minus 32 Plus Bold Italic Underline Strikethrough color color Numbered List Bul…" at bounding box center [186, 85] width 178 height 13
click at [153, 94] on strong "Ich war überzeugt, dass ich eine Hüftprothese brauchen würde… bis mir ein Freun…" at bounding box center [233, 100] width 165 height 35
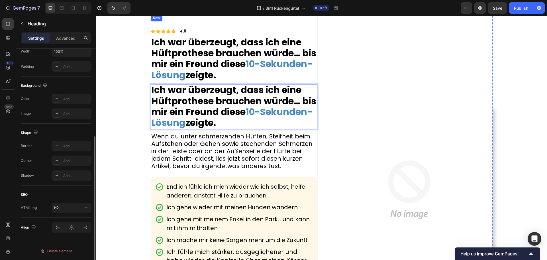
drag, startPoint x: 153, startPoint y: 91, endPoint x: 233, endPoint y: 130, distance: 88.6
click at [233, 131] on div "Icon Icon Icon Icon Icon Icon List 4.8 Text Block Row Ich war überzeugt, dass i…" at bounding box center [234, 189] width 167 height 322
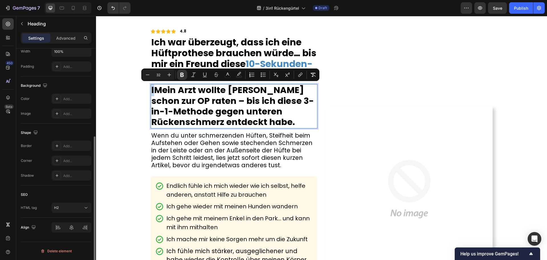
click at [151, 91] on strong "I" at bounding box center [152, 89] width 3 height 13
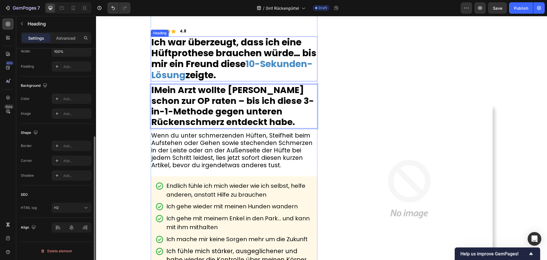
click at [169, 54] on strong "Ich war überzeugt, dass ich eine Hüftprothese brauchen würde… bis mir ein Freun…" at bounding box center [233, 53] width 165 height 35
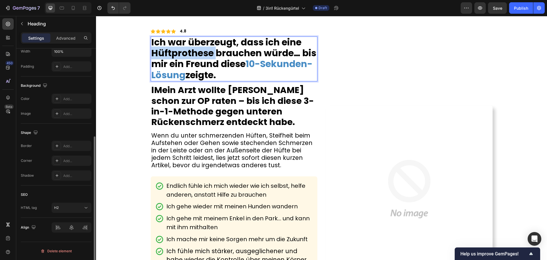
click at [169, 54] on strong "Ich war überzeugt, dass ich eine Hüftprothese brauchen würde… bis mir ein Freun…" at bounding box center [233, 53] width 165 height 35
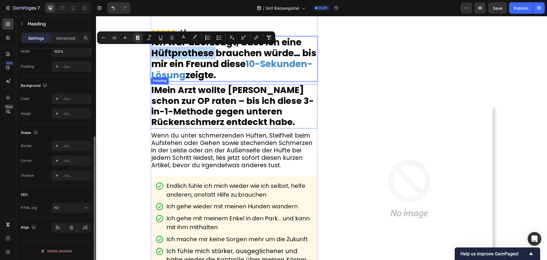
click at [165, 101] on strong "Mein Arzt wollte [PERSON_NAME] schon zur OP raten – bis ich diese 3-in-1-Method…" at bounding box center [232, 106] width 163 height 44
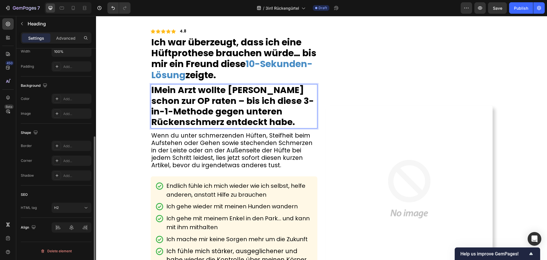
click at [152, 91] on strong "Mein Arzt wollte [PERSON_NAME] schon zur OP raten – bis ich diese 3-in-1-Method…" at bounding box center [232, 106] width 163 height 44
click at [173, 102] on strong "Mein Arzt wollte [PERSON_NAME] schon zur OP raten – bis ich diese 3-in-1-Method…" at bounding box center [232, 106] width 163 height 44
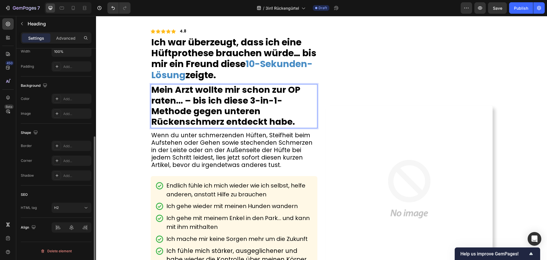
click at [195, 101] on strong "Mein Arzt wollte mir schon zur OP raten... – bis ich diese 3-in-1-Methode gegen…" at bounding box center [225, 106] width 149 height 44
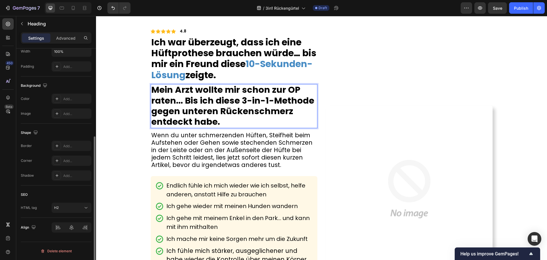
click at [249, 102] on strong "Mein Arzt wollte mir schon zur OP raten... Bis ich diese 3-in-1-Methode gegen u…" at bounding box center [232, 106] width 163 height 44
click at [257, 101] on strong "Mein Arzt wollte mir schon zur OP raten... Bis ich diese 3in-1-Methode gegen un…" at bounding box center [230, 106] width 158 height 44
click at [262, 100] on strong "Mein Arzt wollte mir schon zur OP raten... Bis ich diese 3in1-Methode gegen unt…" at bounding box center [227, 106] width 153 height 44
click at [237, 112] on strong "Mein Arzt wollte mir schon zur OP raten... Bis ich diese 3in1 Methode gegen unt…" at bounding box center [226, 106] width 150 height 44
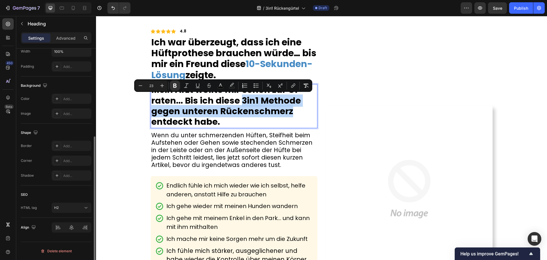
drag, startPoint x: 240, startPoint y: 100, endPoint x: 288, endPoint y: 110, distance: 48.6
click at [288, 110] on strong "Mein Arzt wollte mir schon zur OP raten... Bis ich diese 3in1 Methode gegen unt…" at bounding box center [226, 106] width 150 height 44
click at [232, 86] on icon "Editor contextual toolbar" at bounding box center [232, 86] width 6 height 6
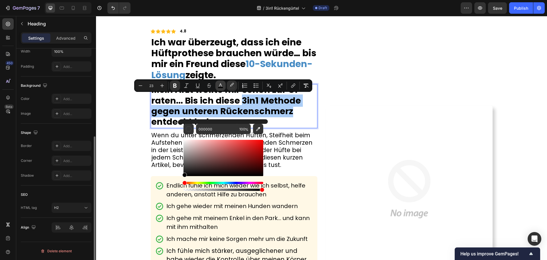
click at [219, 86] on icon "Editor contextual toolbar" at bounding box center [221, 86] width 6 height 6
click at [259, 130] on icon "Editor contextual toolbar" at bounding box center [258, 129] width 6 height 6
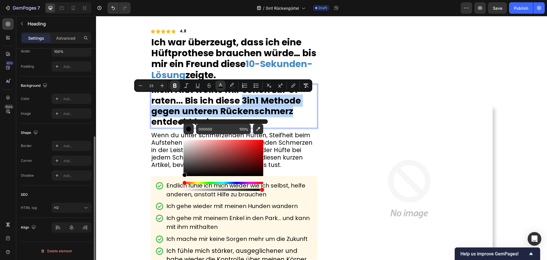
type input "468BC4"
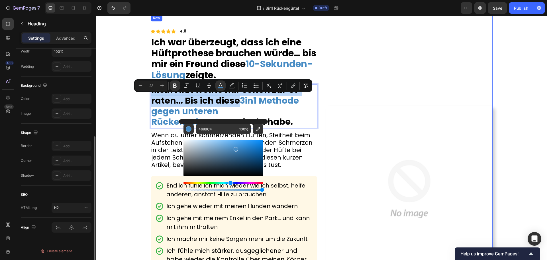
click at [377, 74] on div "Image" at bounding box center [409, 189] width 167 height 349
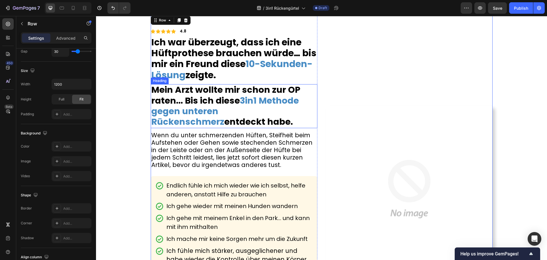
scroll to position [0, 0]
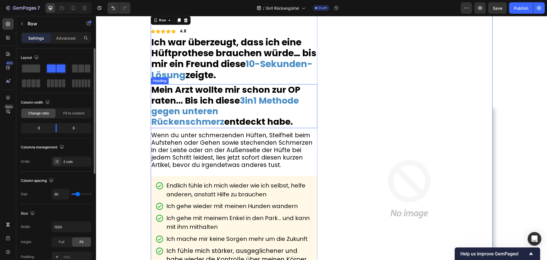
click at [185, 101] on strong "Mein Arzt wollte mir schon zur OP raten... Bis ich diese" at bounding box center [225, 95] width 149 height 23
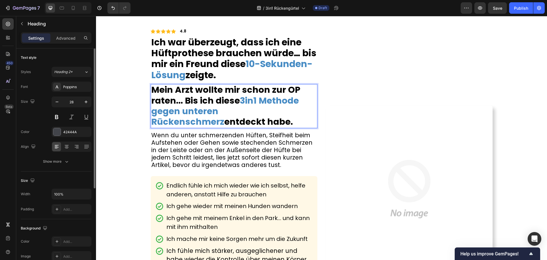
click at [191, 101] on strong "Mein Arzt wollte mir schon zur OP raten... Bis ich diese" at bounding box center [225, 95] width 149 height 23
click at [185, 115] on strong "3in1 Methode gegen unteren Rückenschmerz" at bounding box center [225, 111] width 148 height 34
drag, startPoint x: 194, startPoint y: 51, endPoint x: 202, endPoint y: 48, distance: 8.5
click at [194, 52] on strong "Ich war überzeugt, dass ich eine Hüftprothese brauchen würde… bis mir ein Freun…" at bounding box center [233, 53] width 165 height 35
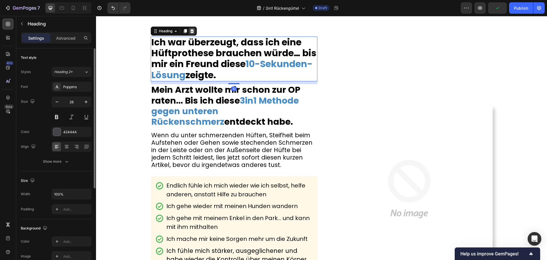
click at [190, 31] on icon at bounding box center [192, 31] width 4 height 4
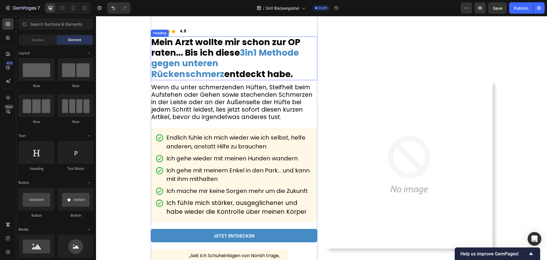
click at [194, 57] on strong "Mein Arzt wollte mir schon zur OP raten... Bis ich diese" at bounding box center [225, 47] width 149 height 23
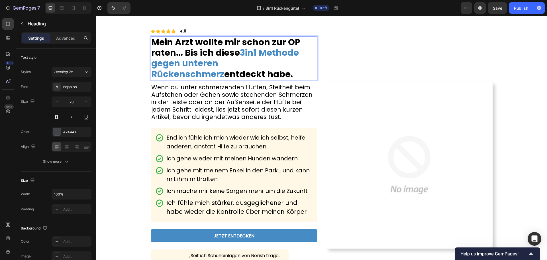
click at [192, 52] on strong "Mein Arzt wollte mir schon zur OP raten... Bis ich diese" at bounding box center [225, 47] width 149 height 23
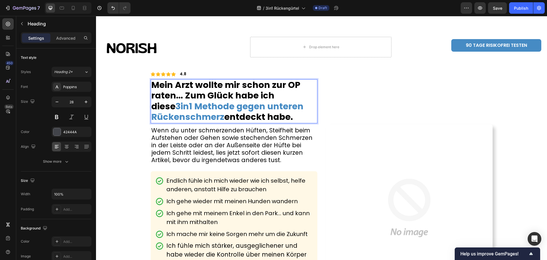
scroll to position [41, 0]
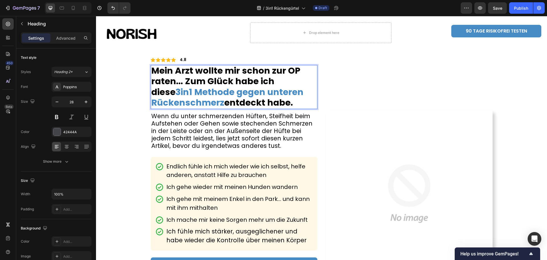
click at [239, 104] on strong "entdeckt habe." at bounding box center [258, 102] width 69 height 12
click at [266, 103] on strong "entdeckt habe." at bounding box center [258, 102] width 69 height 12
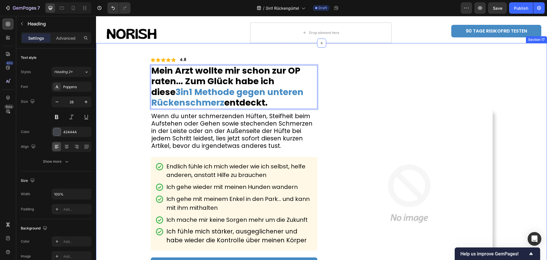
click at [136, 105] on div "Icon Icon Icon Icon Icon Icon List 4.8 Text Block Row Mein Arzt wollte mir scho…" at bounding box center [321, 193] width 443 height 301
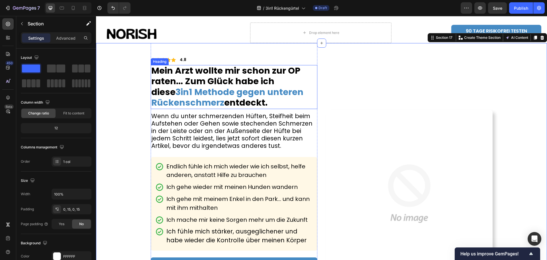
click at [256, 95] on strong "3in1 Methode gegen unteren Rückenschmerz" at bounding box center [227, 97] width 152 height 23
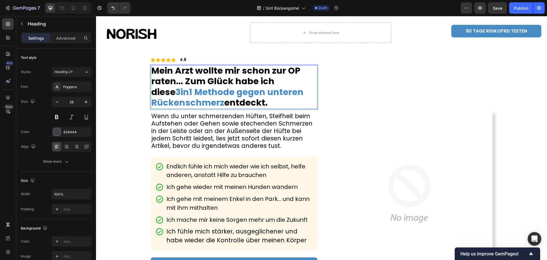
click at [273, 93] on strong "3in1 Methode gegen unteren Rückenschmerz" at bounding box center [227, 97] width 152 height 23
click at [221, 102] on strong "3in1 Methode gegen untere Rückenschmerz" at bounding box center [224, 97] width 146 height 23
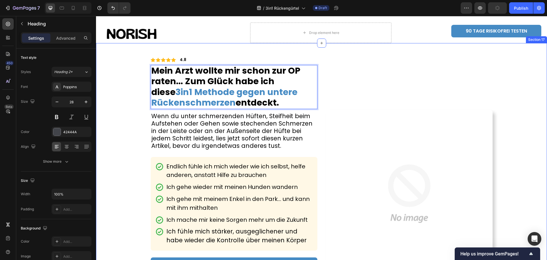
click at [133, 108] on div "Icon Icon Icon Icon Icon Icon List 4.8 Text Block Row Mein Arzt wollte mir scho…" at bounding box center [321, 193] width 443 height 301
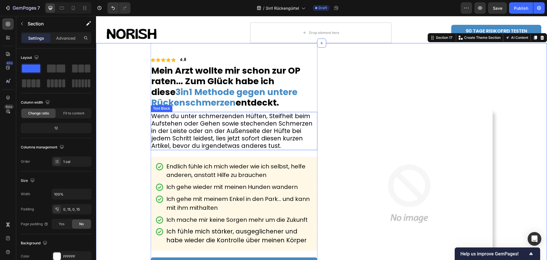
drag, startPoint x: 249, startPoint y: 113, endPoint x: 236, endPoint y: 116, distance: 13.4
click at [249, 113] on span "Wenn du unter schmerzenden Hüften, Steifheit beim Aufstehen oder Gehen sowie st…" at bounding box center [231, 131] width 161 height 38
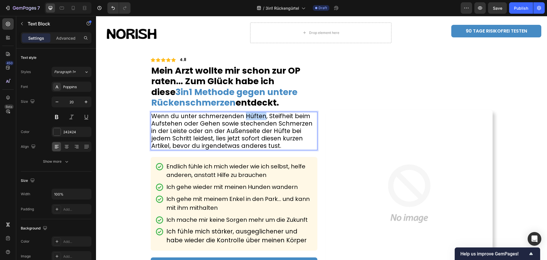
click at [202, 117] on span "Wenn du unter schmerzenden Hüften, Steifheit beim Aufstehen oder Gehen sowie st…" at bounding box center [231, 131] width 161 height 38
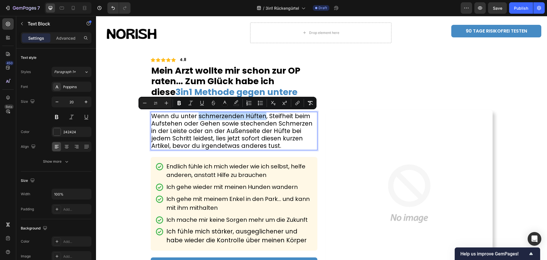
drag, startPoint x: 195, startPoint y: 117, endPoint x: 260, endPoint y: 117, distance: 65.0
click at [260, 117] on span "Wenn du unter schmerzenden Hüften, Steifheit beim Aufstehen oder Gehen sowie st…" at bounding box center [231, 131] width 161 height 38
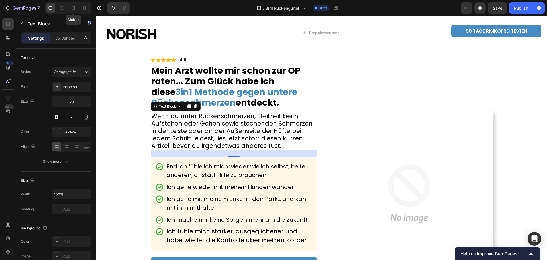
drag, startPoint x: 77, startPoint y: 11, endPoint x: 178, endPoint y: 48, distance: 107.8
click at [77, 11] on div at bounding box center [73, 7] width 9 height 9
type input "18"
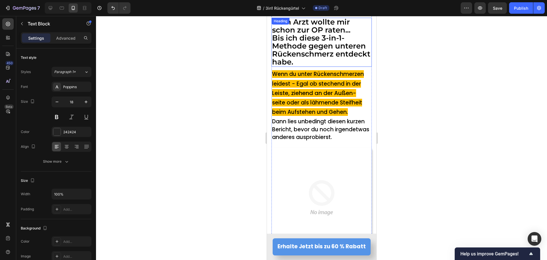
scroll to position [21, 0]
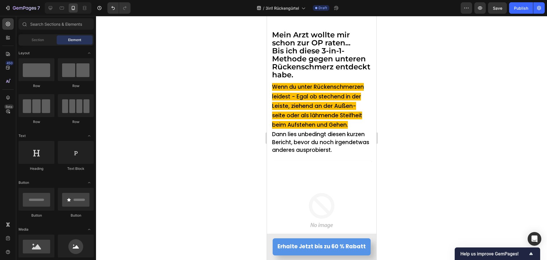
drag, startPoint x: 373, startPoint y: 28, endPoint x: 289, endPoint y: 275, distance: 260.8
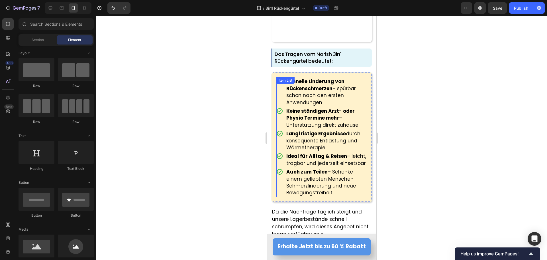
scroll to position [4185, 0]
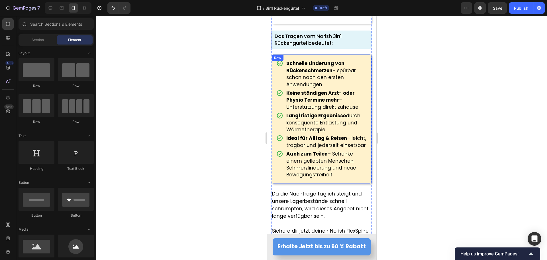
click at [274, 184] on div "Schnelle Linderung von Rückenschmerzen – spürbar schon nach den ersten Anwendun…" at bounding box center [321, 119] width 100 height 130
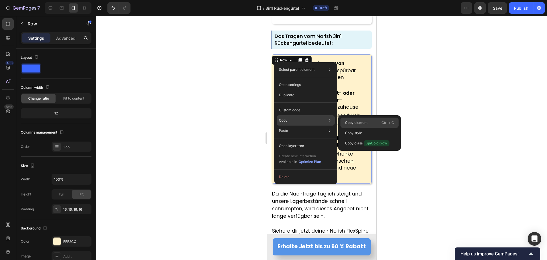
click at [344, 121] on div "Copy element Ctrl + C" at bounding box center [370, 122] width 58 height 10
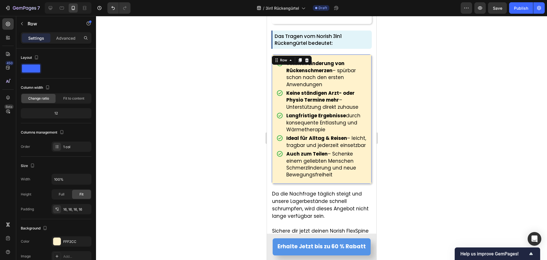
click at [458, 132] on div at bounding box center [321, 138] width 451 height 244
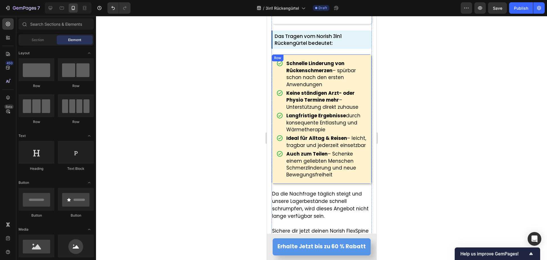
click at [275, 184] on div "Schnelle Linderung von Rückenschmerzen – spürbar schon nach den ersten Anwendun…" at bounding box center [321, 119] width 100 height 130
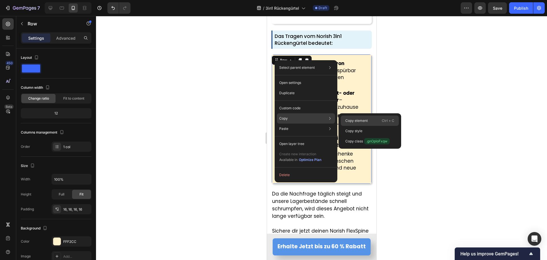
click at [363, 120] on p "Copy element" at bounding box center [356, 120] width 23 height 5
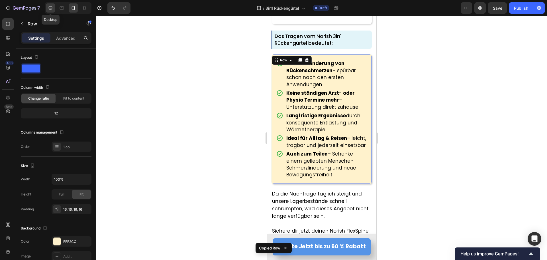
click at [47, 9] on div at bounding box center [50, 7] width 9 height 9
type input "1200"
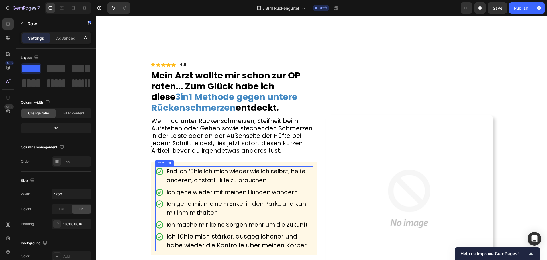
scroll to position [86, 0]
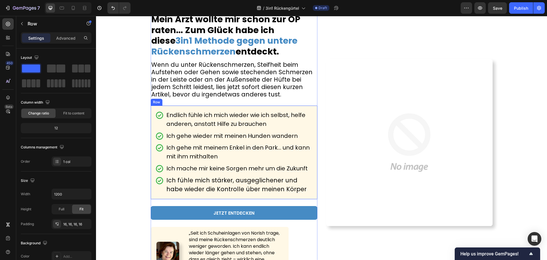
click at [200, 80] on span "Wenn du unter Rückenschmerzen, Steifheit beim Aufstehen oder Gehen sowie steche…" at bounding box center [231, 79] width 161 height 38
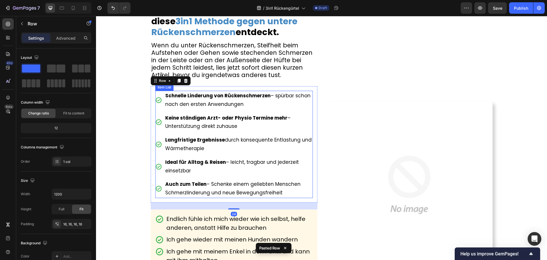
scroll to position [114, 0]
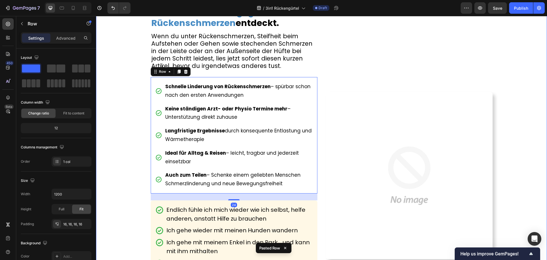
click at [134, 128] on div "Icon Icon Icon Icon Icon Icon List 4.8 Text Block Row ⁠⁠⁠⁠⁠⁠⁠ Mein Arzt wollte …" at bounding box center [321, 175] width 443 height 424
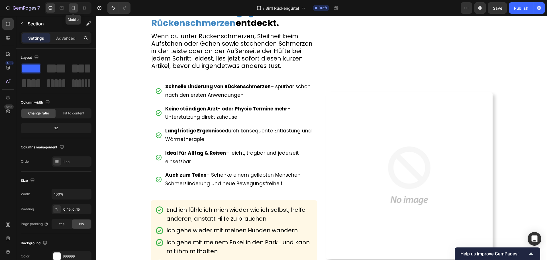
click at [72, 9] on icon at bounding box center [73, 8] width 6 height 6
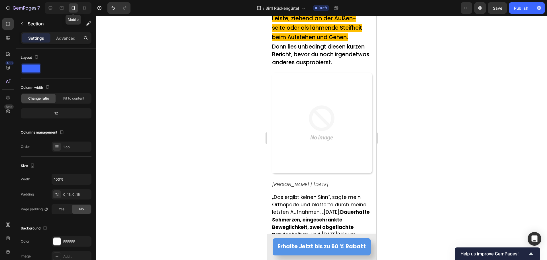
scroll to position [94, 0]
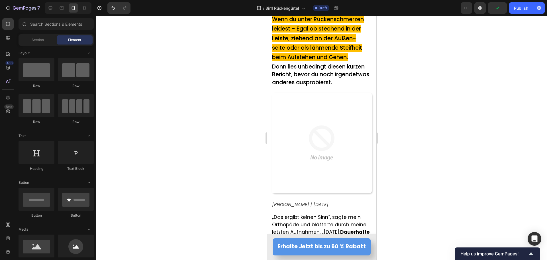
drag, startPoint x: 374, startPoint y: 31, endPoint x: 282, endPoint y: 188, distance: 182.2
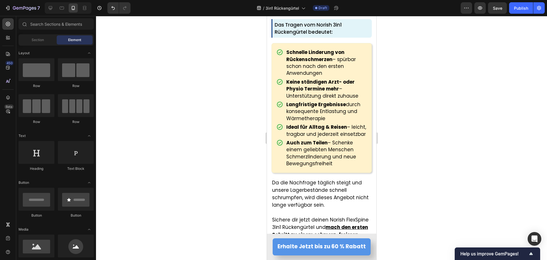
scroll to position [4194, 0]
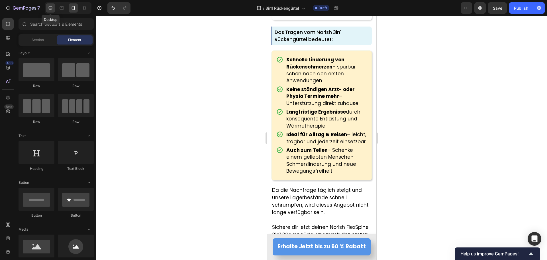
click at [49, 8] on icon at bounding box center [51, 8] width 6 height 6
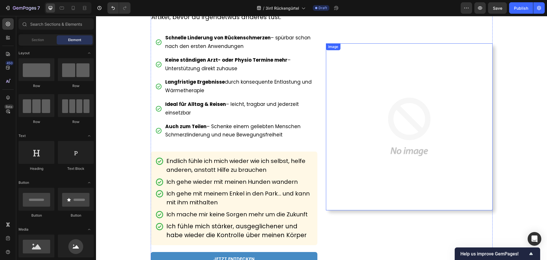
scroll to position [147, 0]
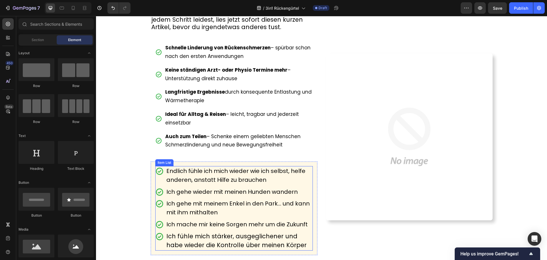
click at [176, 171] on span "Endlich fühle ich mich wieder wie ich selbst, helfe anderen, anstatt Hilfe zu b…" at bounding box center [235, 175] width 139 height 17
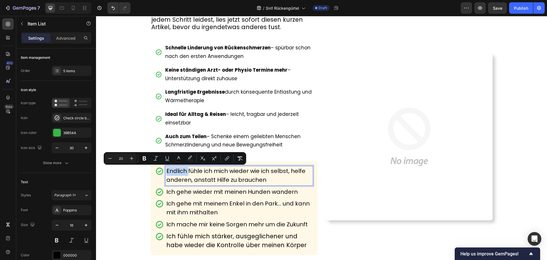
click at [242, 177] on span "Endlich fühle ich mich wieder wie ich selbst, helfe anderen, anstatt Hilfe zu b…" at bounding box center [235, 175] width 139 height 17
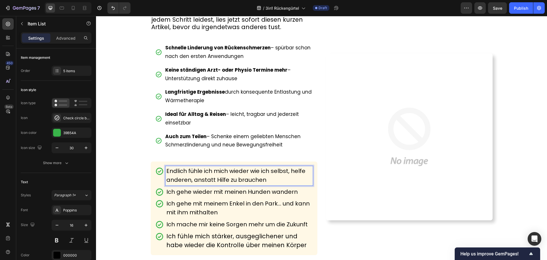
click at [242, 177] on span "Endlich fühle ich mich wieder wie ich selbst, helfe anderen, anstatt Hilfe zu b…" at bounding box center [235, 175] width 139 height 17
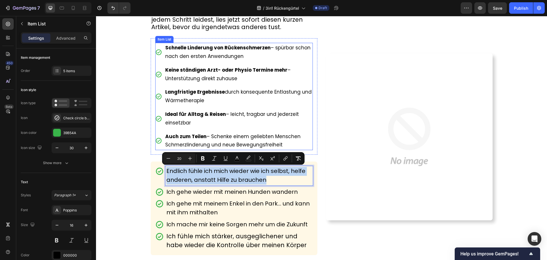
click at [179, 52] on p "Schnelle Linderung von Rückenschmerzen – spürbar schon nach den ersten Anwendun…" at bounding box center [238, 52] width 147 height 17
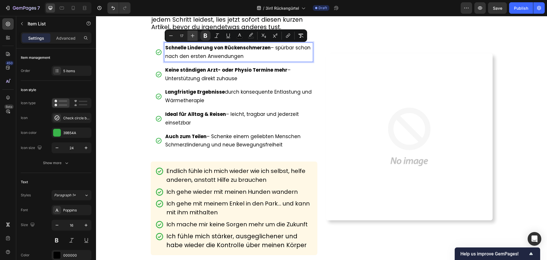
click at [192, 37] on icon "Editor contextual toolbar" at bounding box center [193, 36] width 6 height 6
type input "20"
click at [190, 76] on span "Keine ständigen Arzt- oder Physio Termine mehr – Unterstützung direkt zuhause" at bounding box center [227, 74] width 125 height 15
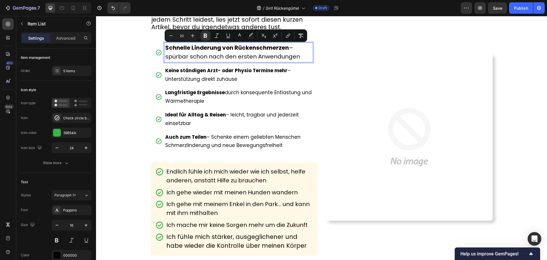
click at [190, 76] on span "Keine ständigen Arzt- oder Physio Termine mehr – Unterstützung direkt zuhause" at bounding box center [227, 74] width 125 height 15
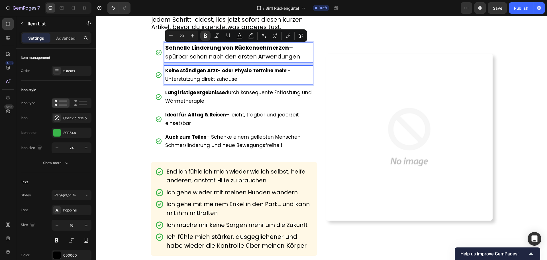
click at [190, 76] on span "Keine ständigen Arzt- oder Physio Termine mehr – Unterstützung direkt zuhause" at bounding box center [227, 74] width 125 height 15
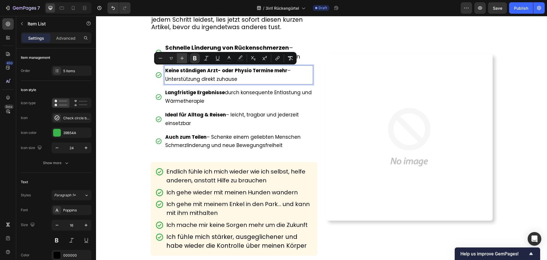
click at [185, 58] on button "Plus" at bounding box center [182, 58] width 10 height 10
type input "20"
click at [179, 91] on strong "Langfristige Ergebnisse" at bounding box center [195, 92] width 60 height 7
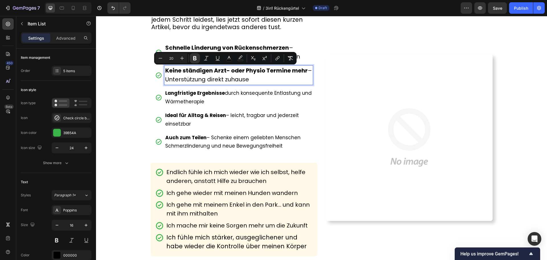
click at [179, 91] on strong "Langfristige Ergebnisse" at bounding box center [195, 92] width 60 height 7
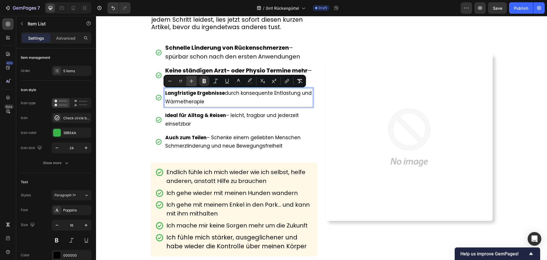
click at [188, 81] on button "Plus" at bounding box center [191, 81] width 10 height 10
type input "20"
click at [176, 124] on span "Ideal für Alltag & Reisen – leicht, tragbar und jederzeit einsetzbar" at bounding box center [232, 119] width 134 height 15
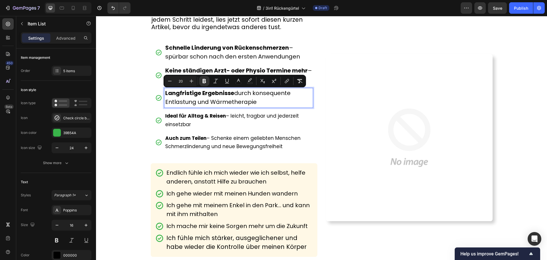
click at [176, 124] on span "Ideal für Alltag & Reisen – leicht, tragbar und jederzeit einsetzbar" at bounding box center [232, 119] width 134 height 15
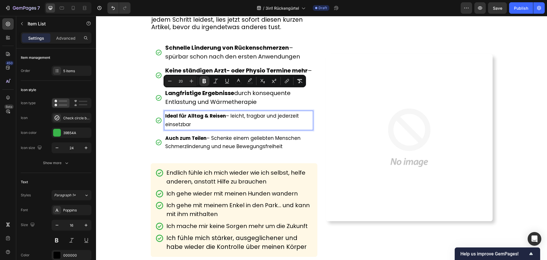
click at [176, 124] on span "Ideal für Alltag & Reisen – leicht, tragbar und jederzeit einsetzbar" at bounding box center [232, 119] width 134 height 15
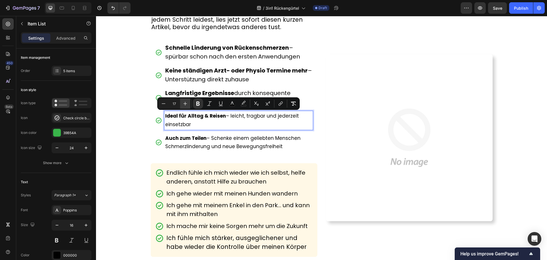
click at [189, 104] on button "Plus" at bounding box center [185, 103] width 10 height 10
click at [165, 104] on icon "Editor contextual toolbar" at bounding box center [164, 104] width 6 height 6
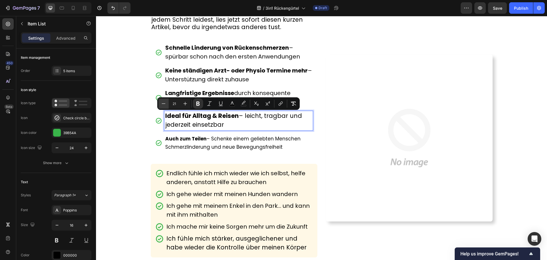
type input "20"
click at [175, 144] on span "Auch zum Teilen – Schenke einem geliebten Menschen Schmerzlinderung und neue Be…" at bounding box center [232, 142] width 135 height 15
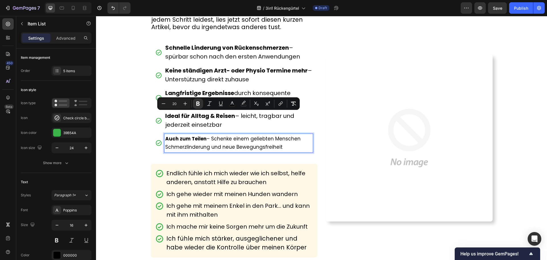
click at [175, 144] on span "Auch zum Teilen – Schenke einem geliebten Menschen Schmerzlinderung und neue Be…" at bounding box center [232, 142] width 135 height 15
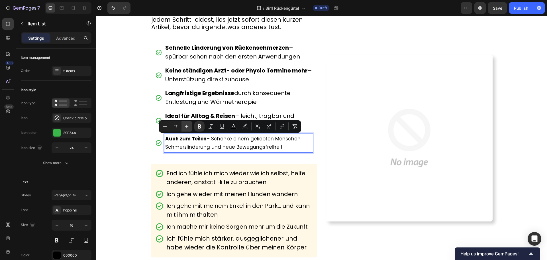
click at [188, 127] on icon "Editor contextual toolbar" at bounding box center [187, 126] width 6 height 6
type input "20"
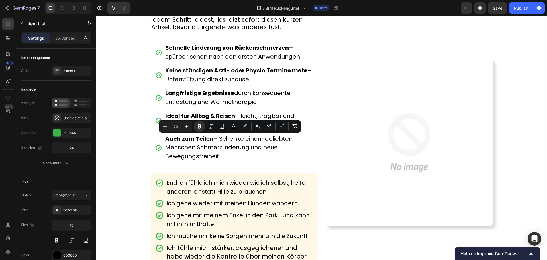
click at [155, 159] on div "Auch zum Teilen – Schenke einem geliebten Menschen Schmerzlinderung und neue Be…" at bounding box center [234, 148] width 158 height 28
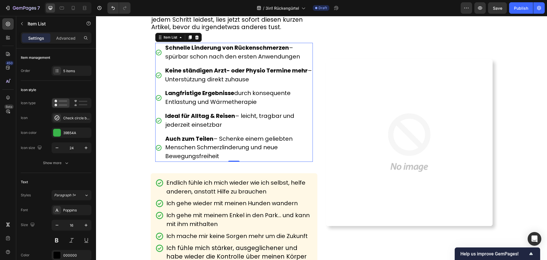
click at [155, 159] on div "Auch zum Teilen – Schenke einem geliebten Menschen Schmerzlinderung und neue Be…" at bounding box center [234, 148] width 158 height 28
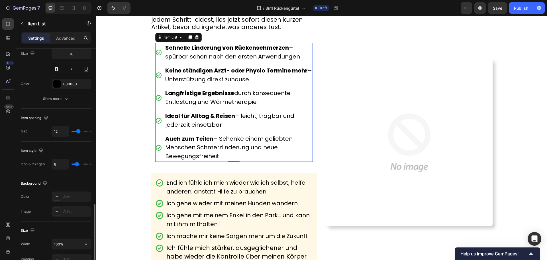
scroll to position [285, 0]
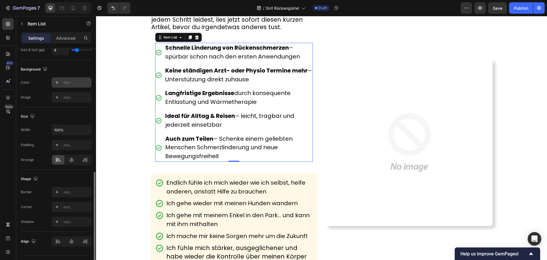
click at [59, 84] on icon at bounding box center [57, 82] width 5 height 5
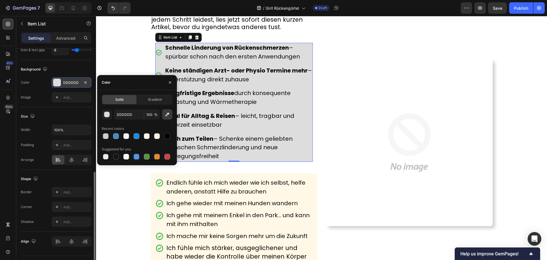
click at [166, 116] on icon "button" at bounding box center [167, 114] width 6 height 6
type input "FFF8E6"
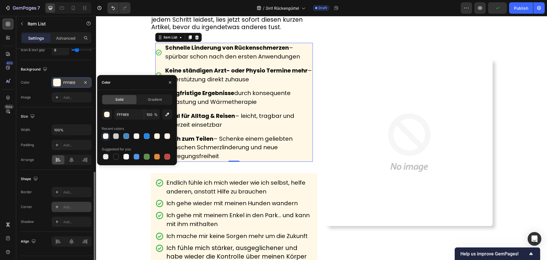
click at [65, 209] on div "Add..." at bounding box center [76, 206] width 27 height 5
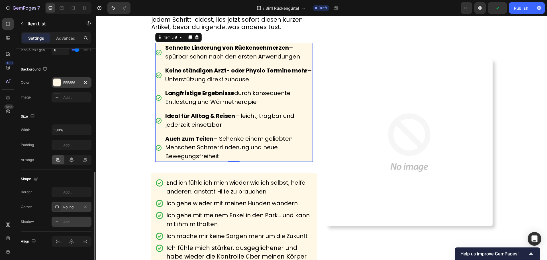
click at [63, 218] on div "Add..." at bounding box center [72, 221] width 40 height 10
click at [88, 142] on div "Add..." at bounding box center [72, 145] width 40 height 10
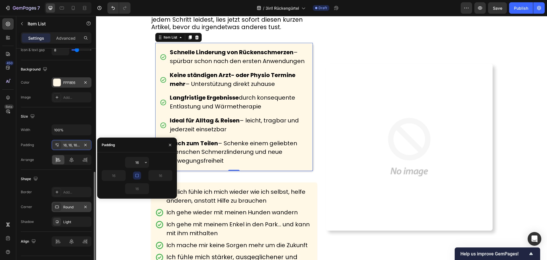
drag, startPoint x: 88, startPoint y: 142, endPoint x: 24, endPoint y: 114, distance: 70.4
click at [115, 139] on div "Padding" at bounding box center [107, 144] width 20 height 15
click at [130, 114] on div "Icon Icon Icon Icon Icon Icon List 4.8 Text Block Row ⁠⁠⁠⁠⁠⁠⁠ Mein Arzt wollte …" at bounding box center [321, 147] width 443 height 445
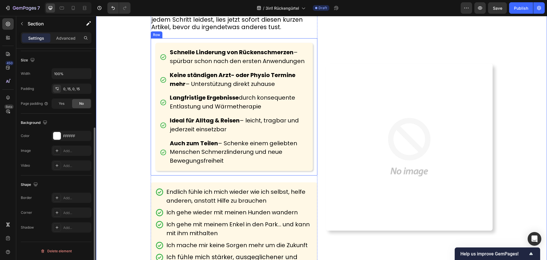
scroll to position [0, 0]
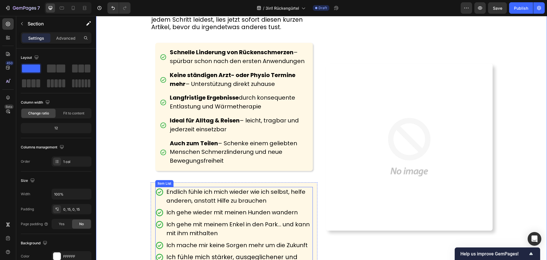
click at [157, 196] on icon at bounding box center [159, 192] width 9 height 9
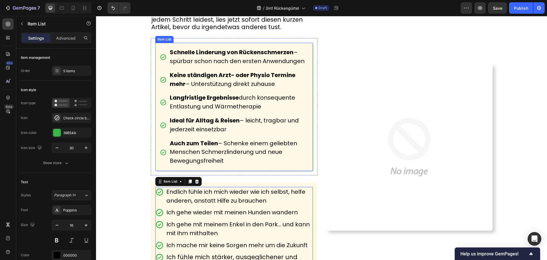
click at [160, 57] on icon at bounding box center [163, 57] width 6 height 6
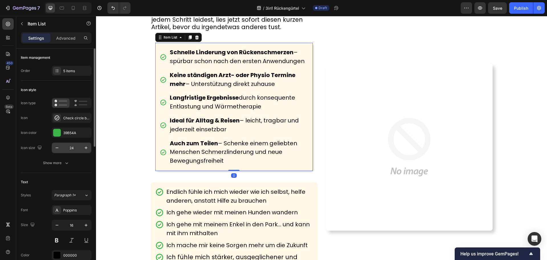
click at [74, 145] on input "24" at bounding box center [71, 148] width 19 height 10
type input "30"
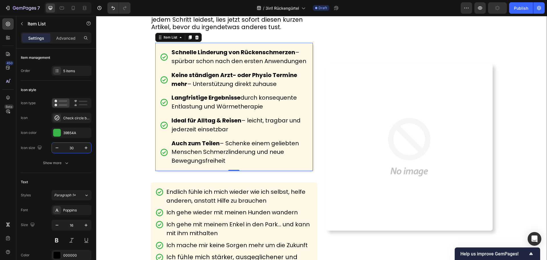
click at [113, 144] on div "Icon Icon Icon Icon Icon Icon List 4.8 Text Block Row ⁠⁠⁠⁠⁠⁠⁠ Mein Arzt wollte …" at bounding box center [321, 147] width 443 height 445
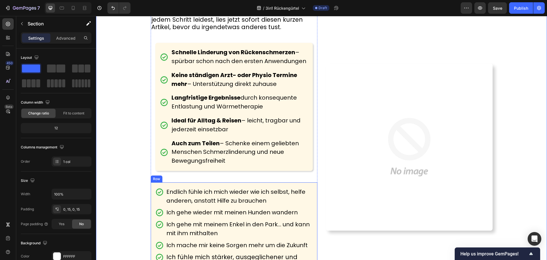
click at [181, 184] on div "Endlich fühle ich mich wieder wie ich selbst, helfe anderen, anstatt Hilfe zu b…" at bounding box center [234, 228] width 167 height 93
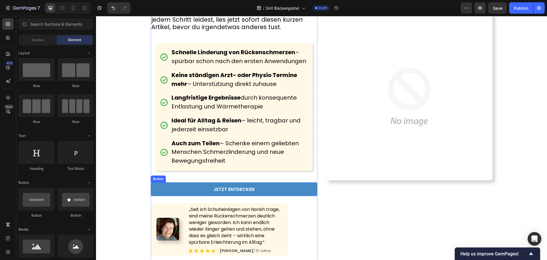
drag, startPoint x: 193, startPoint y: 189, endPoint x: 184, endPoint y: 188, distance: 9.2
click at [193, 189] on link "JETZT ENTDECKEN" at bounding box center [234, 189] width 167 height 14
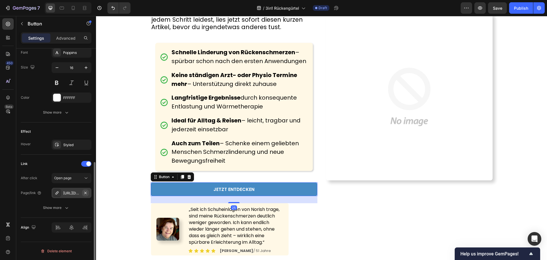
click at [86, 192] on icon "button" at bounding box center [85, 192] width 2 height 2
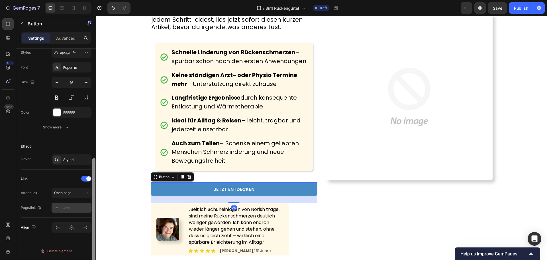
scroll to position [211, 0]
click at [127, 144] on div "Icon Icon Icon Icon Icon Icon List 4.8 Text Block Row ⁠⁠⁠⁠⁠⁠⁠ Mein Arzt wollte …" at bounding box center [321, 97] width 443 height 344
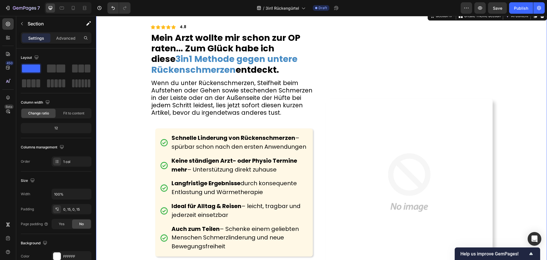
scroll to position [0, 0]
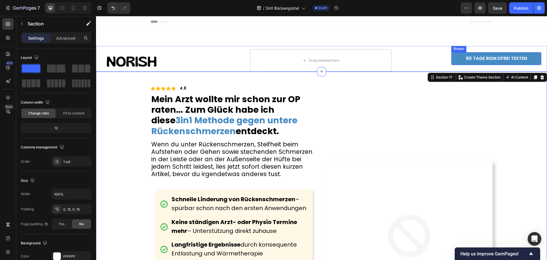
click at [457, 58] on link "90 TAGE RISIKOFREI TESTEN" at bounding box center [496, 58] width 90 height 13
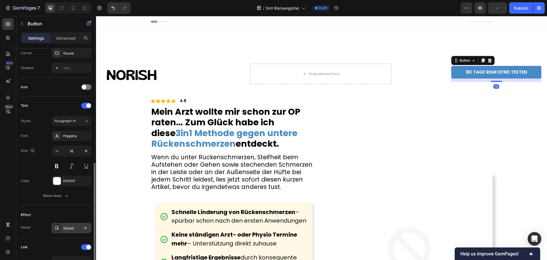
scroll to position [226, 0]
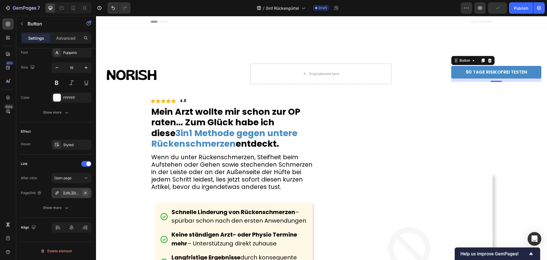
click at [84, 194] on icon "button" at bounding box center [85, 192] width 5 height 5
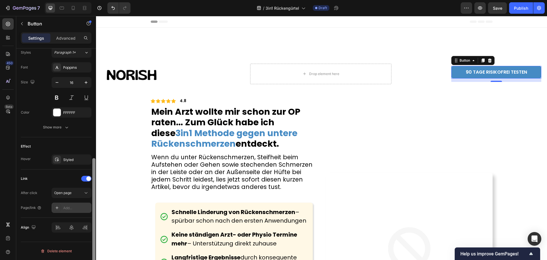
scroll to position [211, 0]
click at [124, 165] on div "Icon Icon Icon Icon Icon Icon List 4.8 Text Block Row ⁠⁠⁠⁠⁠⁠⁠ Mein Arzt wollte …" at bounding box center [321, 256] width 443 height 344
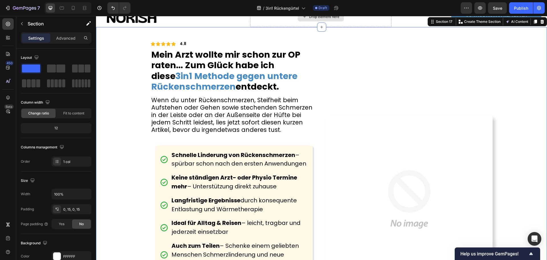
scroll to position [0, 0]
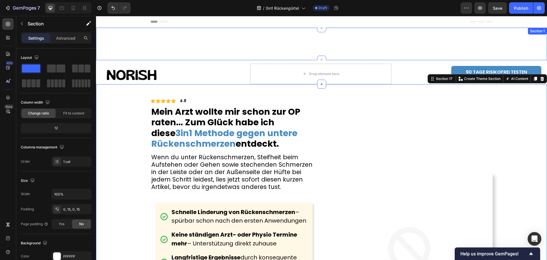
click at [246, 52] on div "Advertorial Text Block Row Section 1" at bounding box center [321, 44] width 451 height 32
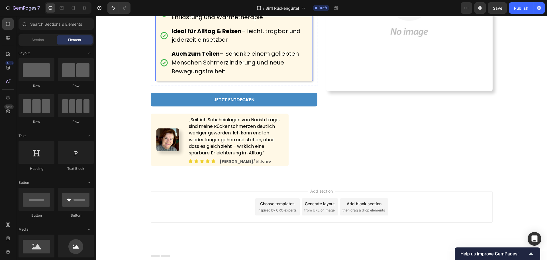
scroll to position [218, 0]
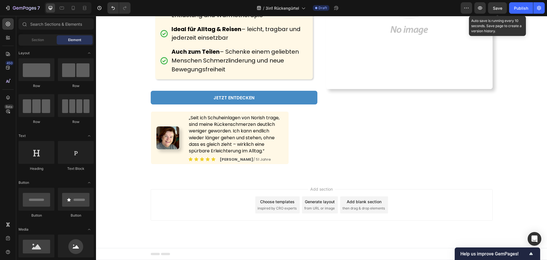
click at [493, 7] on span "Save" at bounding box center [497, 8] width 9 height 5
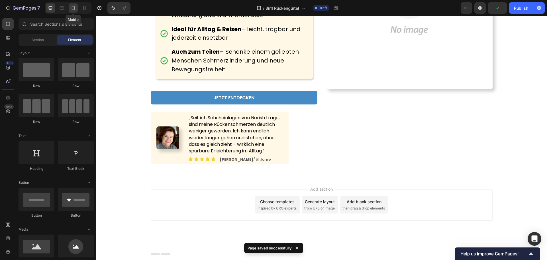
click at [75, 7] on icon at bounding box center [73, 8] width 3 height 4
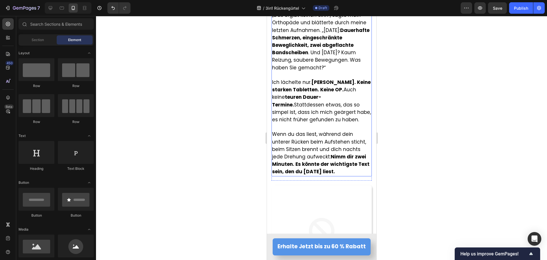
scroll to position [283, 0]
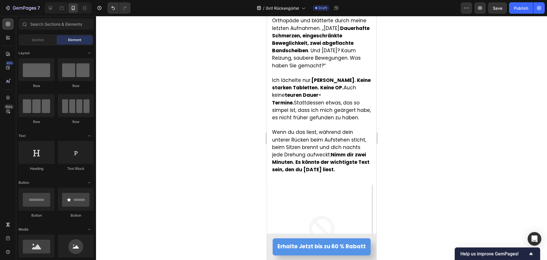
click at [219, 144] on div at bounding box center [321, 138] width 451 height 244
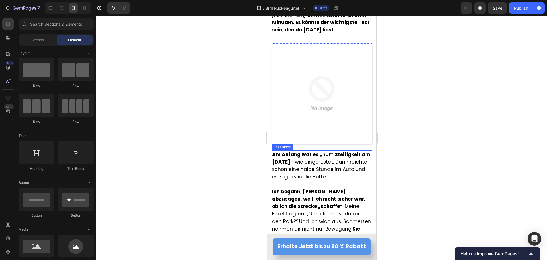
scroll to position [483, 0]
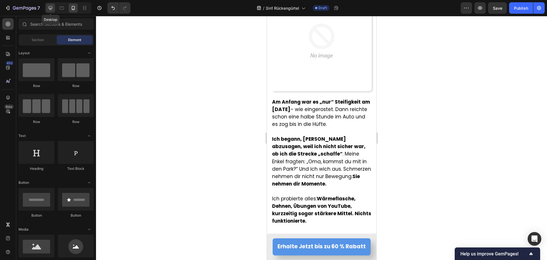
click at [48, 9] on icon at bounding box center [51, 8] width 6 height 6
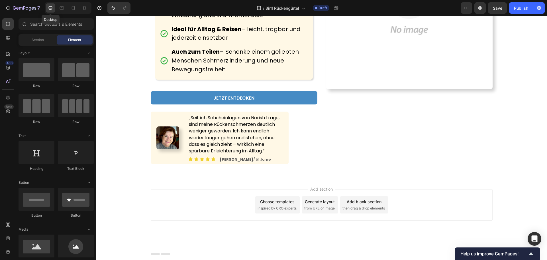
click at [372, 124] on div "Image" at bounding box center [409, 5] width 167 height 344
click at [494, 11] on button "Save" at bounding box center [497, 7] width 19 height 11
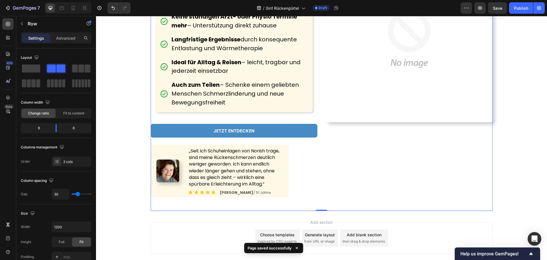
scroll to position [218, 0]
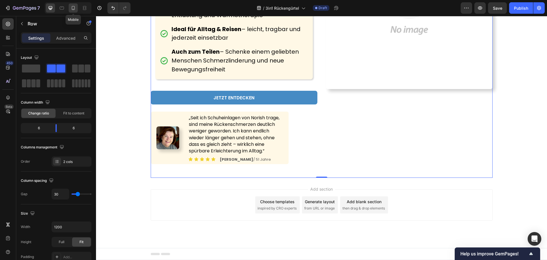
click at [71, 8] on icon at bounding box center [73, 8] width 6 height 6
type input "0"
type input "100%"
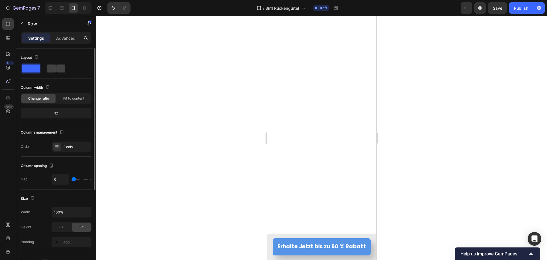
scroll to position [3325, 0]
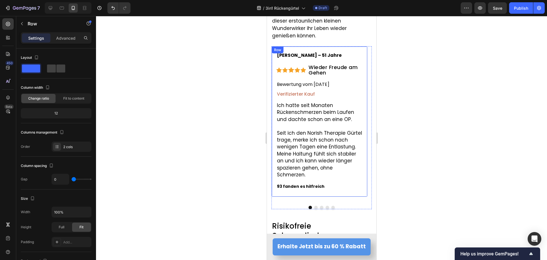
click at [279, 186] on div "Claudia H – 51 Jahre Text Block Icon Icon Icon Icon Icon Icon List Wieder Freud…" at bounding box center [319, 121] width 96 height 150
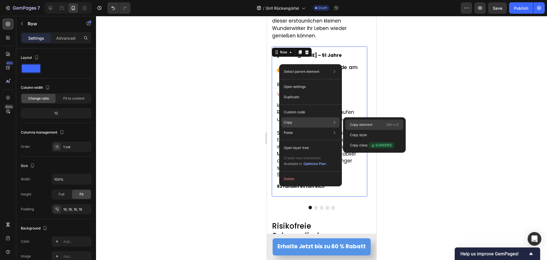
click at [359, 124] on p "Copy element" at bounding box center [361, 124] width 23 height 5
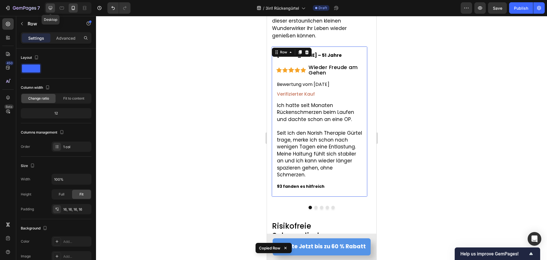
click at [48, 8] on icon at bounding box center [51, 8] width 6 height 6
type input "1200"
click at [267, 16] on div "Image „Seit ich Schuheinlagen von Norish trage, sind meine Rückenschmerzen deut…" at bounding box center [267, 16] width 0 height 0
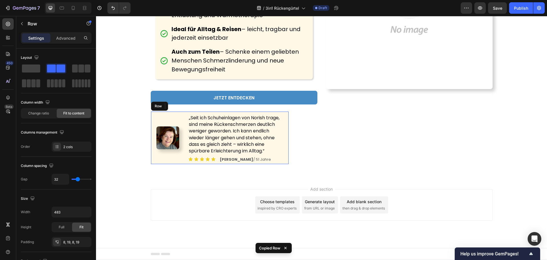
scroll to position [218, 0]
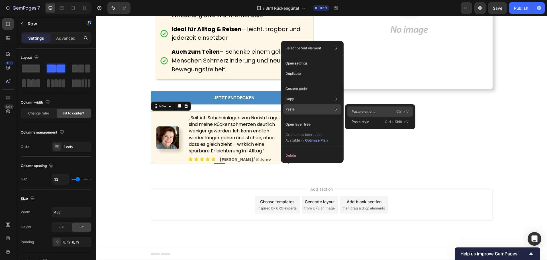
click at [359, 111] on p "Paste element" at bounding box center [363, 111] width 23 height 5
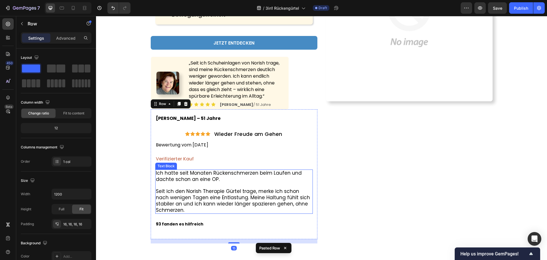
scroll to position [275, 0]
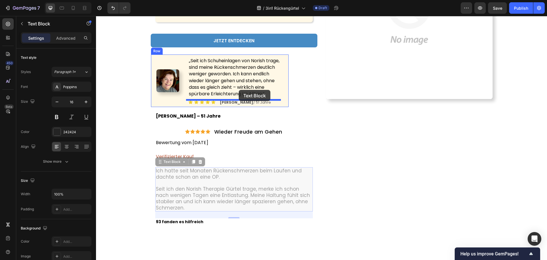
drag, startPoint x: 204, startPoint y: 186, endPoint x: 239, endPoint y: 90, distance: 102.3
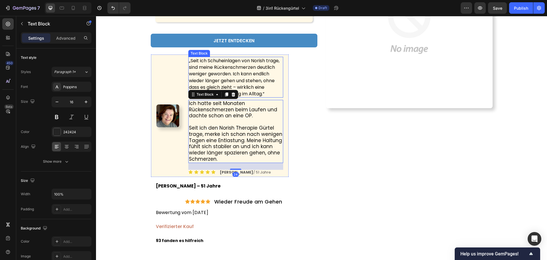
click at [236, 83] on span "„Seit ich Schuheinlagen von Norish trage, sind meine Rückenschmerzen deutlich w…" at bounding box center [234, 76] width 91 height 39
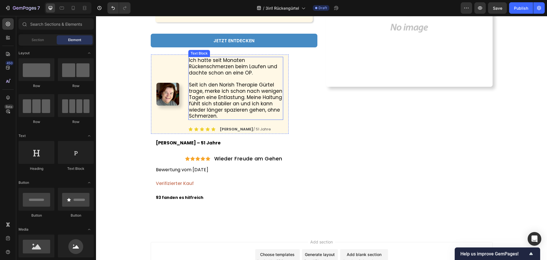
click at [204, 82] on span "Seit ich den Norish Therapie Gürtel trage, merke ich schon nach wenigen Tagen e…" at bounding box center [235, 100] width 93 height 38
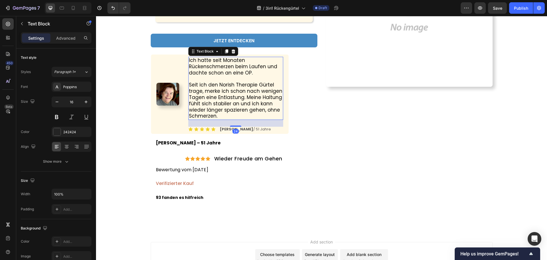
click at [189, 85] on span "Seit ich den Norish Therapie Gürtel trage, merke ich schon nach wenigen Tagen e…" at bounding box center [235, 100] width 93 height 38
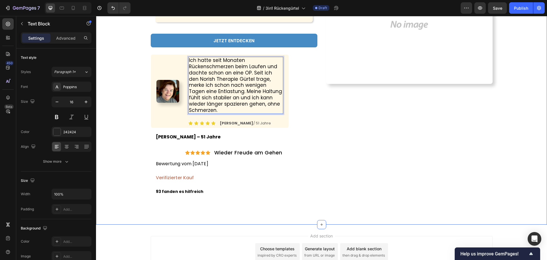
click at [136, 91] on div "Icon Icon Icon Icon Icon Icon List 4.8 Text Block Row ⁠⁠⁠⁠⁠⁠⁠ Mein Arzt wollte …" at bounding box center [321, 0] width 443 height 448
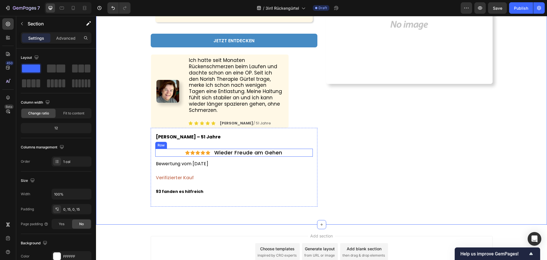
click at [296, 148] on div "Icon Icon Icon Icon Icon Icon List Wieder Freude am Gehen Text Block Row" at bounding box center [234, 152] width 158 height 8
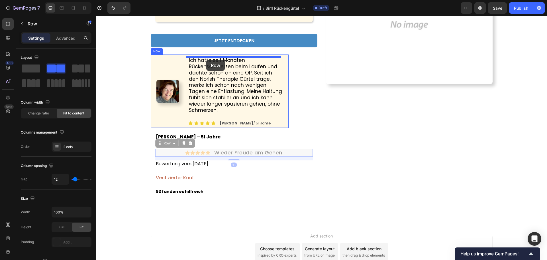
drag, startPoint x: 164, startPoint y: 137, endPoint x: 206, endPoint y: 60, distance: 88.6
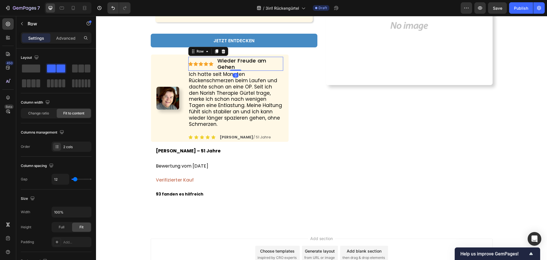
drag, startPoint x: 231, startPoint y: 73, endPoint x: 235, endPoint y: 67, distance: 7.7
click at [235, 67] on div "Icon Icon Icon Icon Icon Icon List Wieder Freude am Gehen Text Block Row 0" at bounding box center [235, 64] width 95 height 14
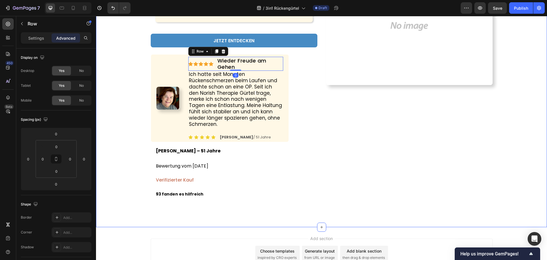
click at [123, 87] on div "Icon Icon Icon Icon Icon Icon List 4.8 Text Block Row ⁠⁠⁠⁠⁠⁠⁠ Mein Arzt wollte …" at bounding box center [321, 1] width 443 height 450
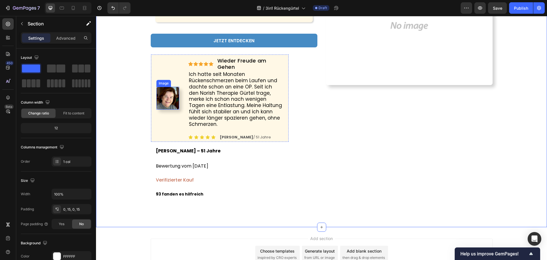
click at [159, 96] on img at bounding box center [167, 98] width 23 height 23
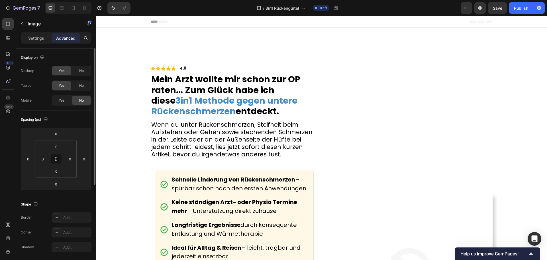
scroll to position [275, 0]
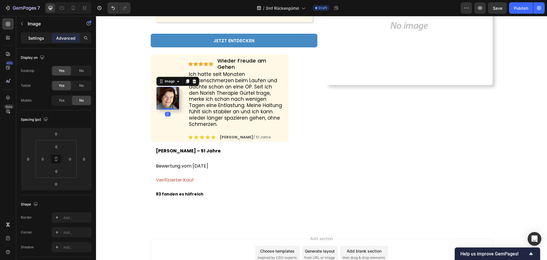
click at [38, 38] on p "Settings" at bounding box center [36, 38] width 16 height 6
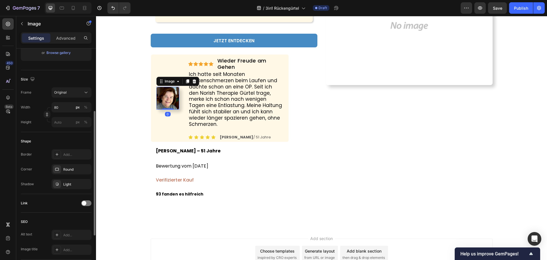
scroll to position [188, 0]
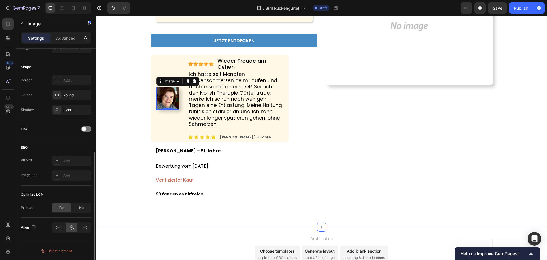
click at [137, 101] on div "Icon Icon Icon Icon Icon Icon List 4.8 Text Block Row ⁠⁠⁠⁠⁠⁠⁠ Mein Arzt wollte …" at bounding box center [321, 1] width 443 height 450
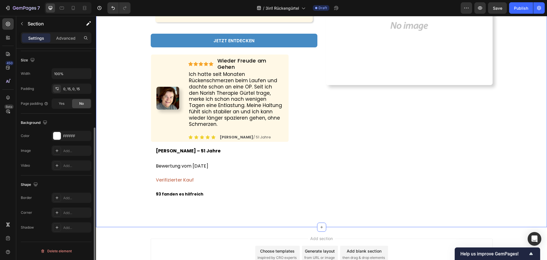
scroll to position [0, 0]
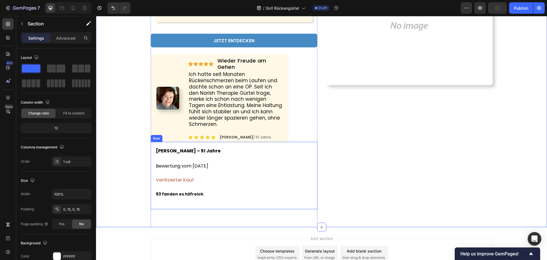
click at [264, 168] on div "Claudia H – 51 Jahre Text Block Bewertung vom 2. September 2025 Text Block Veri…" at bounding box center [234, 175] width 158 height 58
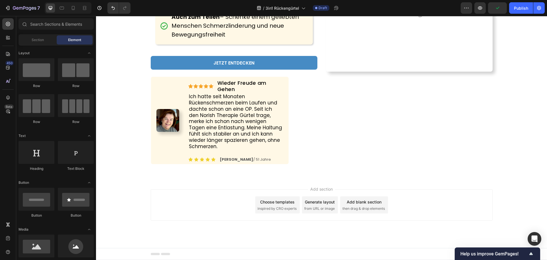
scroll to position [247, 0]
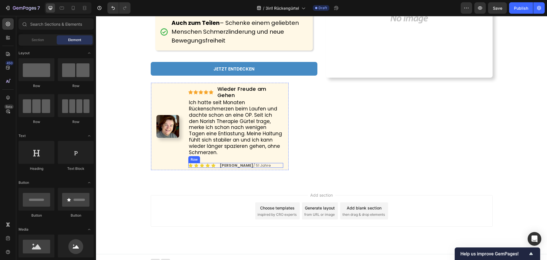
click at [259, 163] on div "Image Icon Icon Icon Icon Icon Icon List Claudia M / 51 Jahre Text Block Row" at bounding box center [235, 165] width 95 height 5
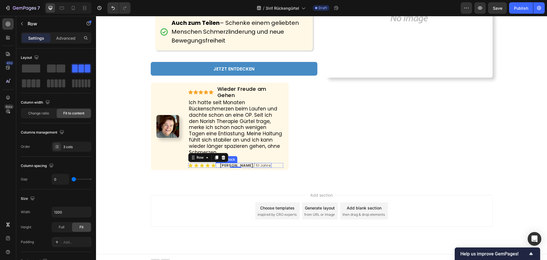
click at [237, 162] on strong "[PERSON_NAME]" at bounding box center [237, 164] width 34 height 5
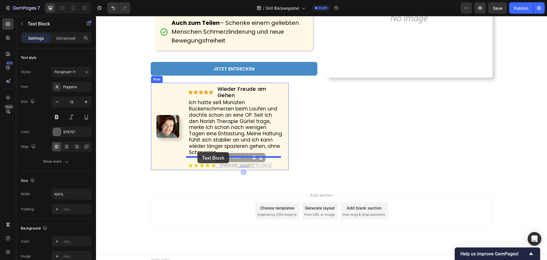
drag, startPoint x: 223, startPoint y: 153, endPoint x: 198, endPoint y: 152, distance: 25.1
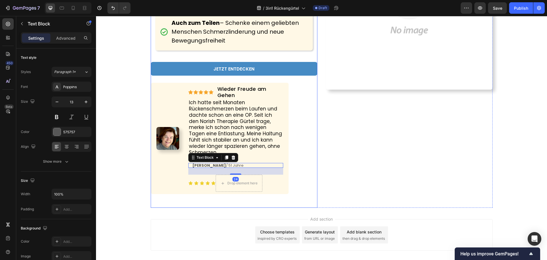
scroll to position [271, 0]
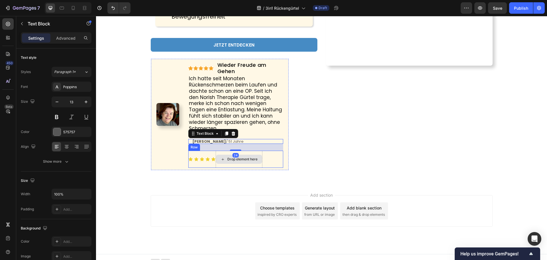
click at [271, 155] on div "Image Icon Icon Icon Icon Icon Icon List Drop element here Row" at bounding box center [235, 158] width 95 height 17
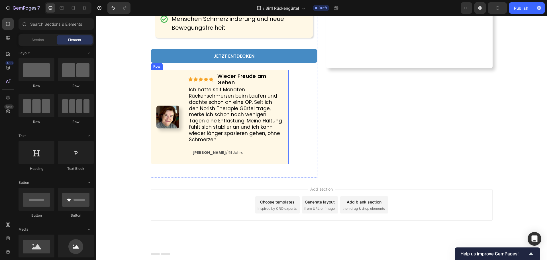
scroll to position [254, 0]
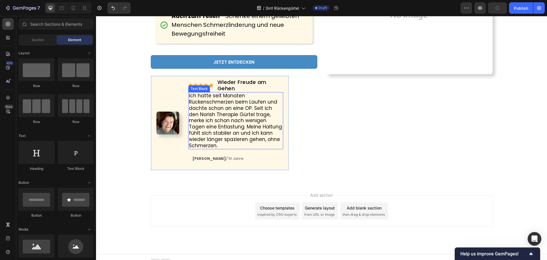
click at [229, 120] on span "Ich hatte seit Monaten Rückenschmerzen beim Laufen und dachte schon an eine OP.…" at bounding box center [235, 120] width 93 height 56
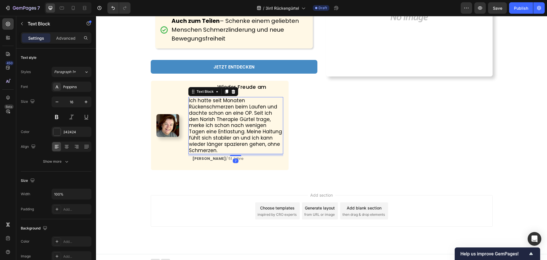
scroll to position [250, 0]
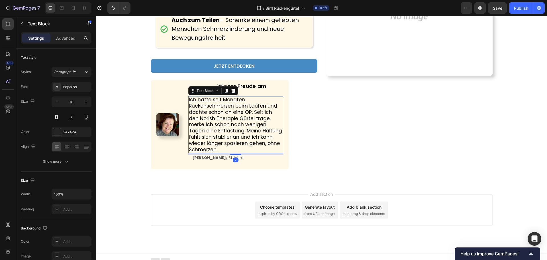
drag, startPoint x: 232, startPoint y: 148, endPoint x: 232, endPoint y: 145, distance: 4.0
click at [232, 145] on div "Ich hatte seit Monaten Rückenschmerzen beim Laufen und dachte schon an eine OP.…" at bounding box center [235, 124] width 95 height 57
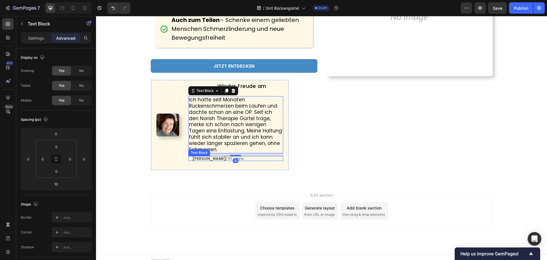
click at [193, 156] on strong "[PERSON_NAME]" at bounding box center [209, 158] width 34 height 5
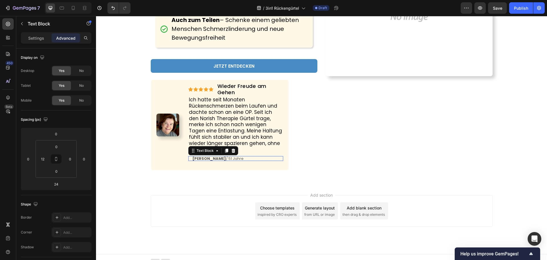
click at [192, 156] on strong "[PERSON_NAME]" at bounding box center [209, 158] width 34 height 5
click at [31, 34] on div "Settings" at bounding box center [36, 37] width 29 height 9
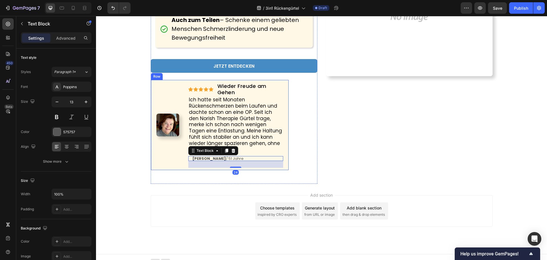
click at [157, 146] on div "Image" at bounding box center [167, 125] width 23 height 86
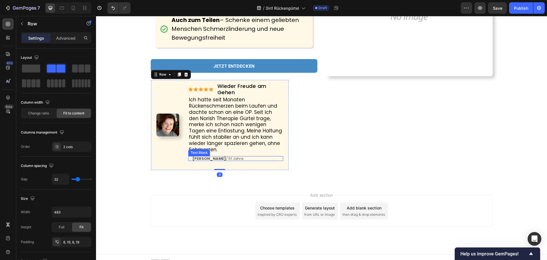
click at [244, 156] on div "Claudia M / 51 Jahre" at bounding box center [237, 158] width 91 height 5
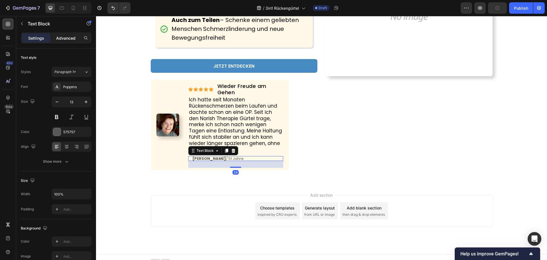
click at [64, 37] on p "Advanced" at bounding box center [65, 38] width 19 height 6
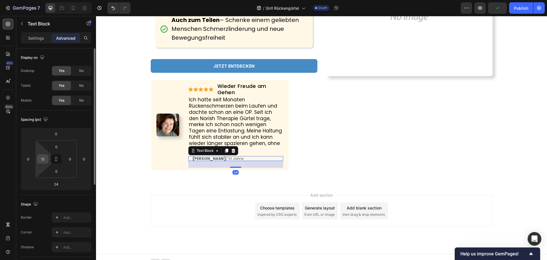
click at [47, 157] on input "12" at bounding box center [42, 158] width 9 height 9
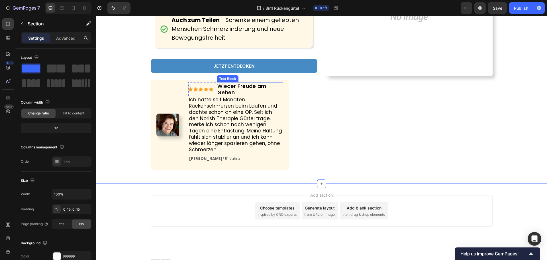
click at [246, 91] on p "Wieder Freude am Gehen" at bounding box center [249, 89] width 65 height 12
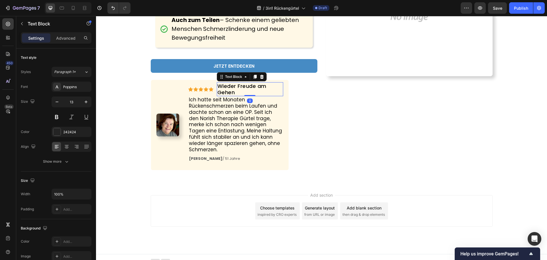
click at [247, 91] on p "Wieder Freude am Gehen" at bounding box center [249, 89] width 65 height 12
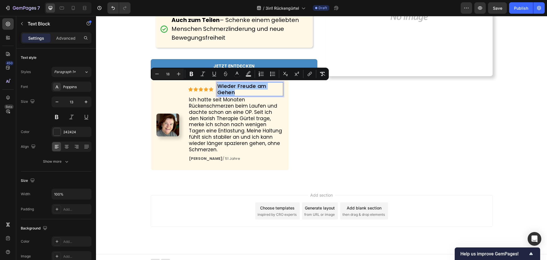
click at [162, 74] on input "18" at bounding box center [167, 73] width 11 height 7
click at [155, 74] on icon "Editor contextual toolbar" at bounding box center [157, 74] width 6 height 6
type input "17"
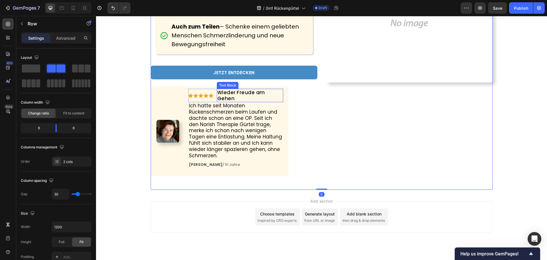
click at [265, 93] on span "Wieder Freude am Gehen" at bounding box center [241, 95] width 48 height 13
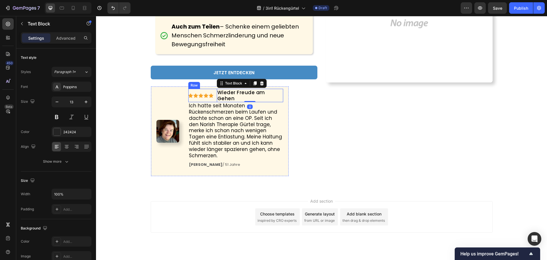
click at [213, 95] on div "Icon Icon Icon Icon Icon Icon List Wieder Freude am Gehen Text Block 0 Row" at bounding box center [235, 95] width 95 height 13
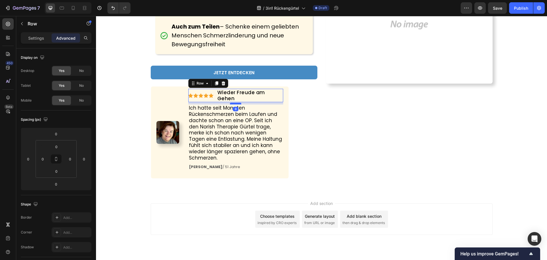
click at [231, 103] on div at bounding box center [235, 104] width 11 height 2
type input "8"
click at [123, 109] on div "Icon Icon Icon Icon Icon Icon List 4.8 Text Block Row ⁠⁠⁠⁠⁠⁠⁠ Mein Arzt wollte …" at bounding box center [321, 0] width 443 height 384
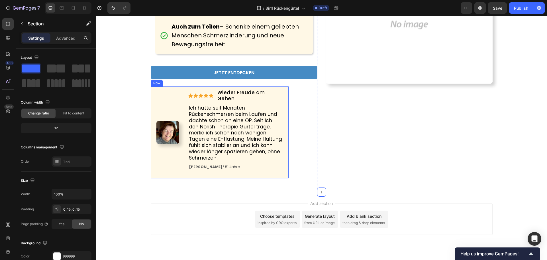
click at [168, 160] on div "Image" at bounding box center [167, 132] width 23 height 87
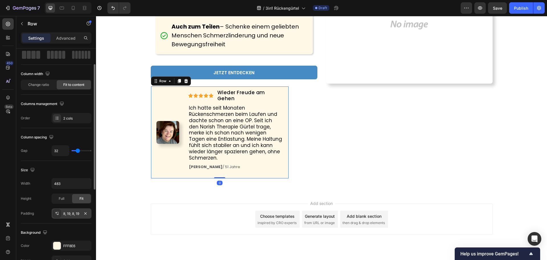
scroll to position [114, 0]
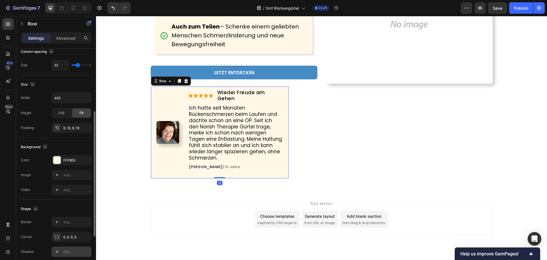
click at [56, 249] on icon at bounding box center [57, 251] width 5 height 5
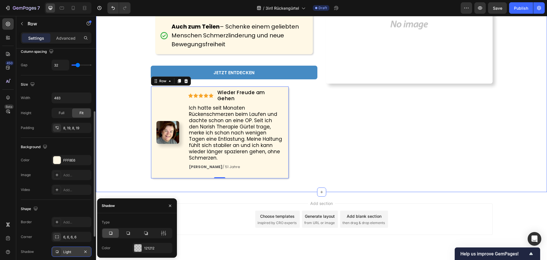
click at [117, 149] on div "Icon Icon Icon Icon Icon Icon List 4.8 Text Block Row ⁠⁠⁠⁠⁠⁠⁠ Mein Arzt wollte …" at bounding box center [321, 0] width 443 height 384
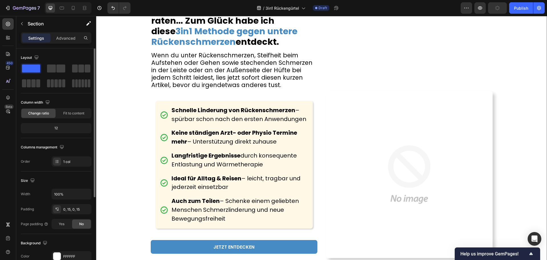
scroll to position [0, 0]
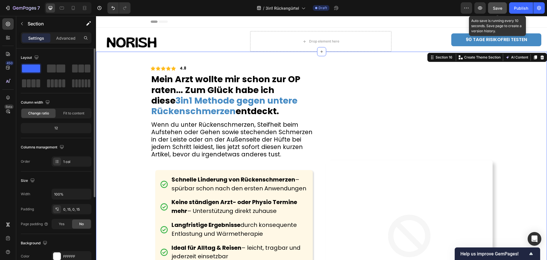
click at [500, 8] on span "Save" at bounding box center [497, 8] width 9 height 5
click at [495, 10] on span "Save" at bounding box center [497, 8] width 9 height 5
click at [500, 9] on span "Save" at bounding box center [497, 8] width 9 height 5
